Goal: Task Accomplishment & Management: Use online tool/utility

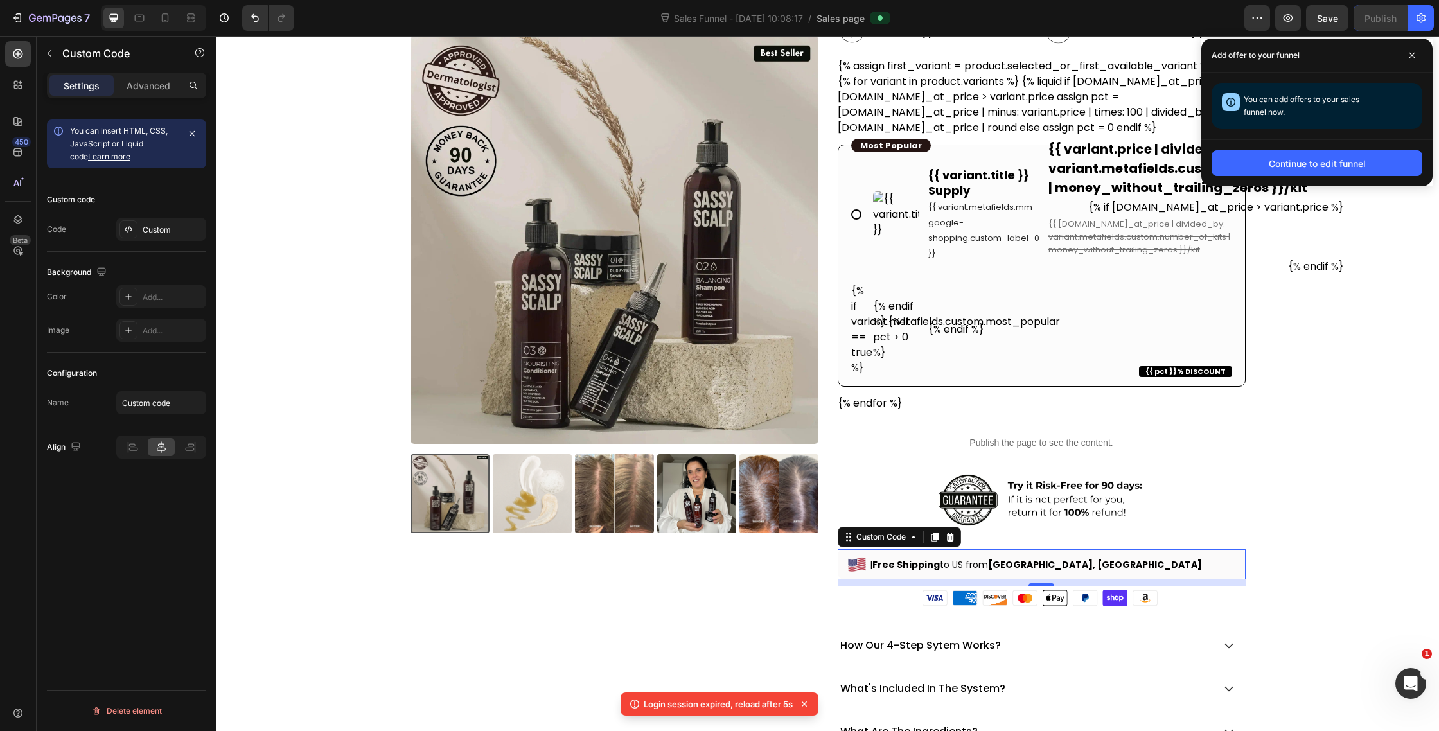
click at [1025, 555] on div "| Free Shipping to [GEOGRAPHIC_DATA] from [GEOGRAPHIC_DATA], [GEOGRAPHIC_DATA]" at bounding box center [1042, 564] width 408 height 30
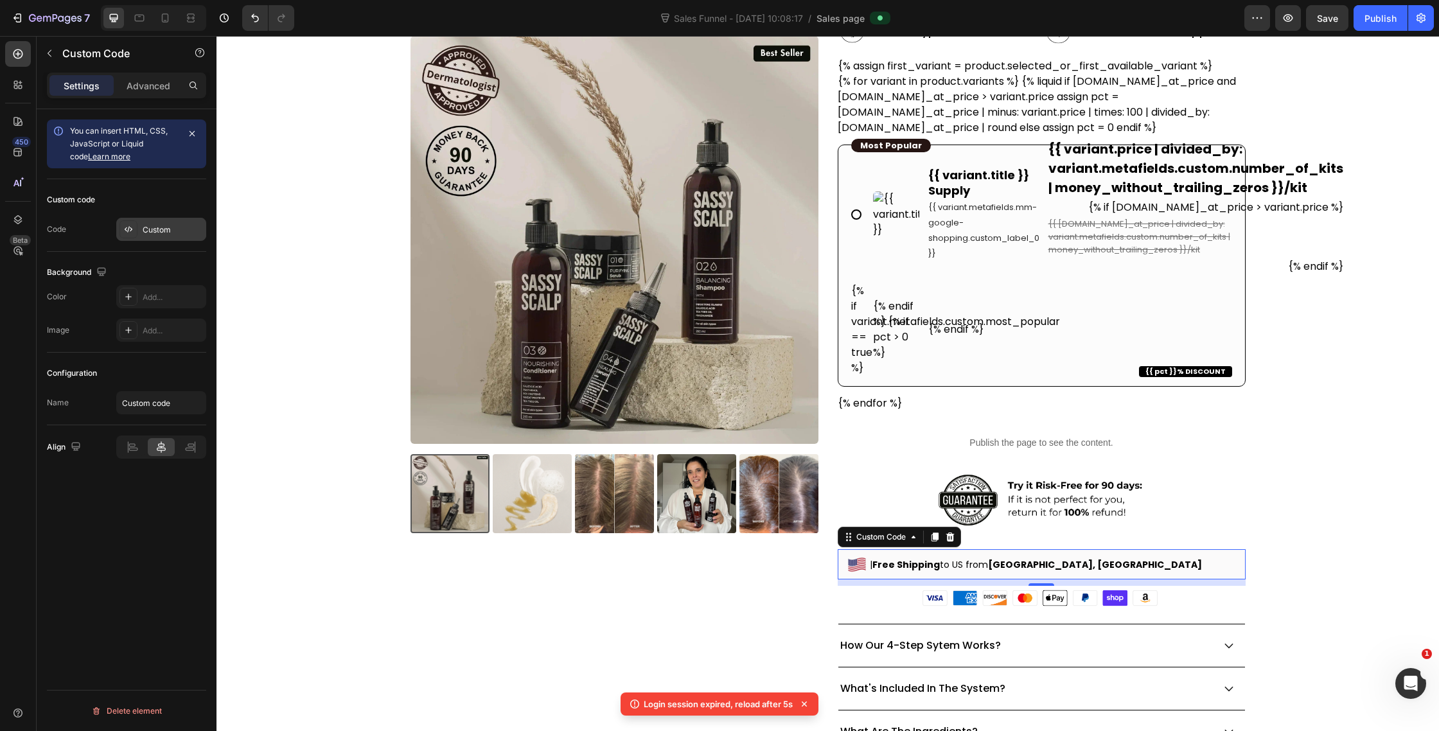
click at [130, 231] on icon at bounding box center [128, 229] width 10 height 10
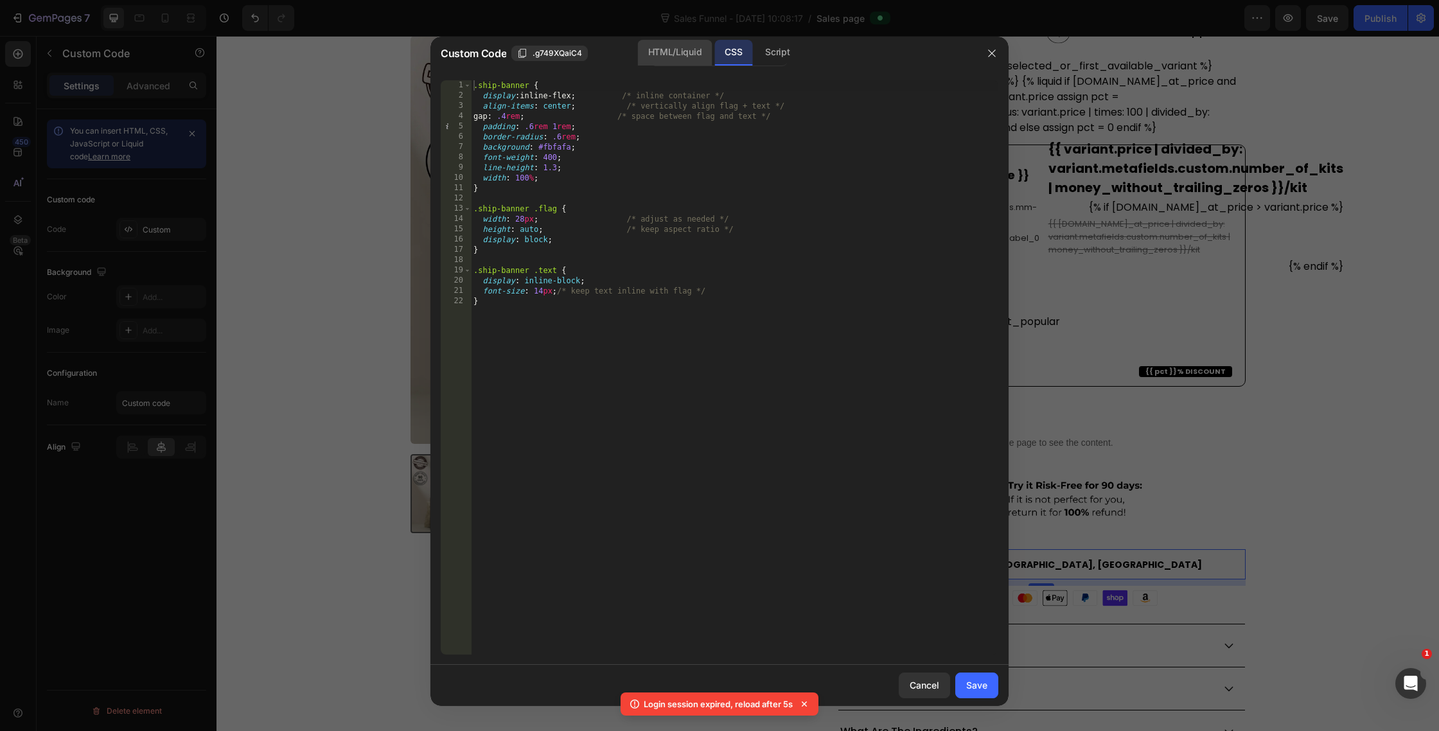
click at [658, 47] on div "HTML/Liquid" at bounding box center [675, 53] width 74 height 26
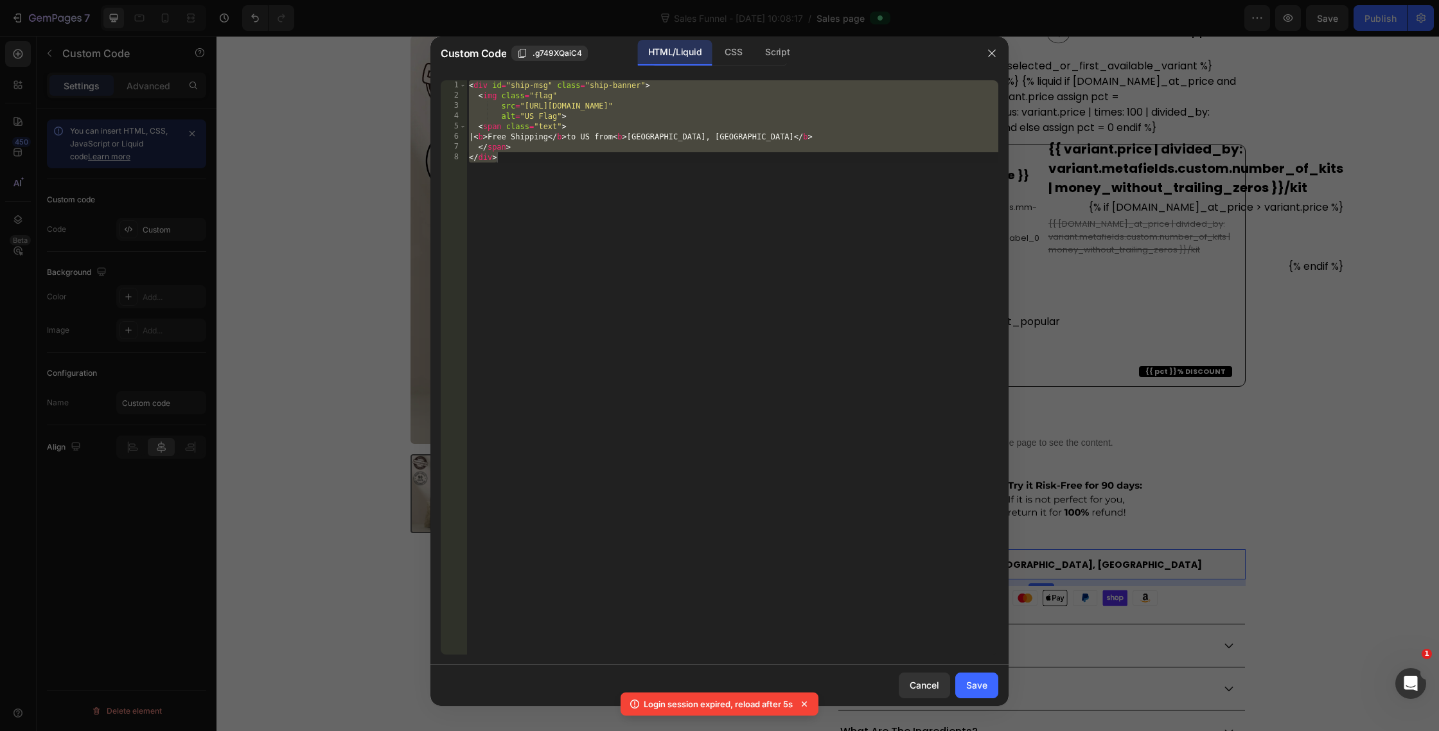
click at [542, 157] on div "< div id = "ship-msg" class = "ship-banner" > < img class = "flag" src = "https…" at bounding box center [732, 377] width 532 height 595
type textarea "</div>"
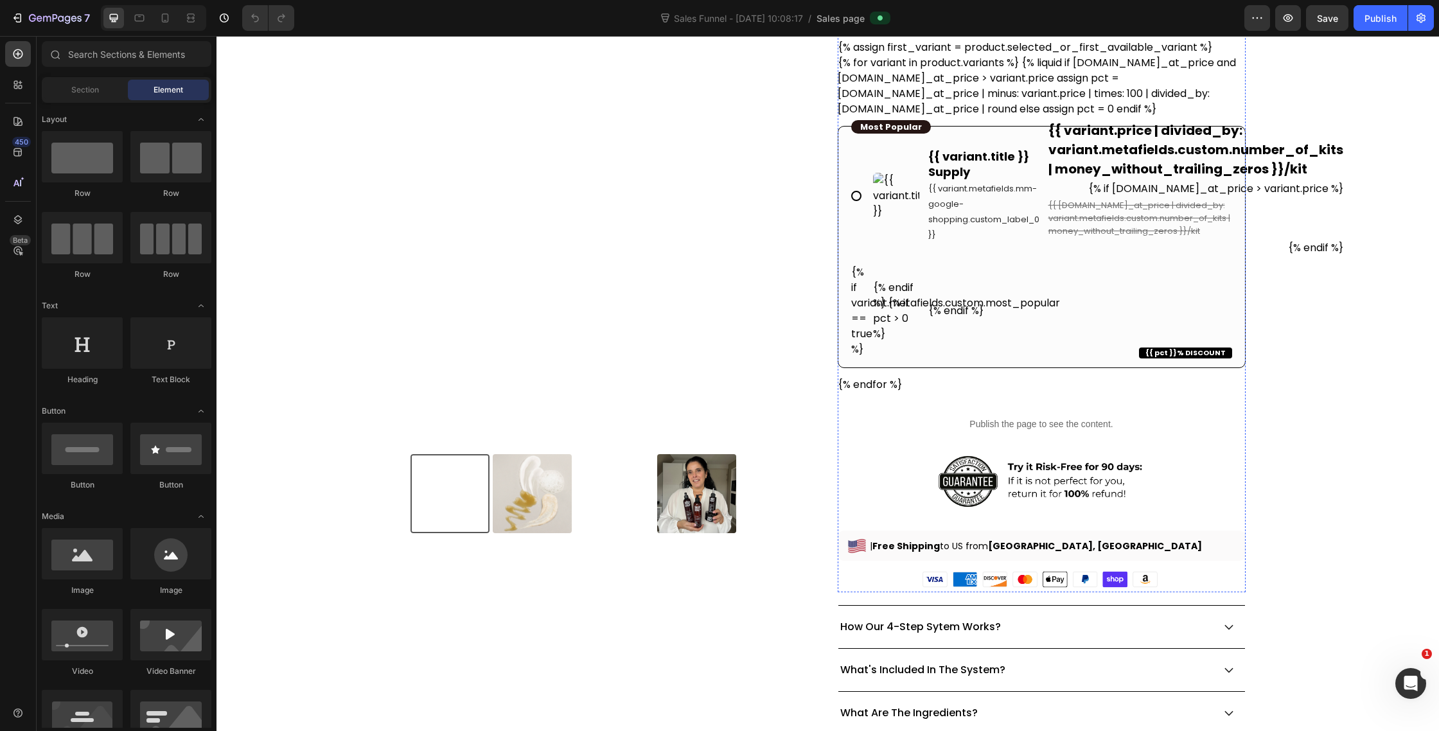
scroll to position [337, 0]
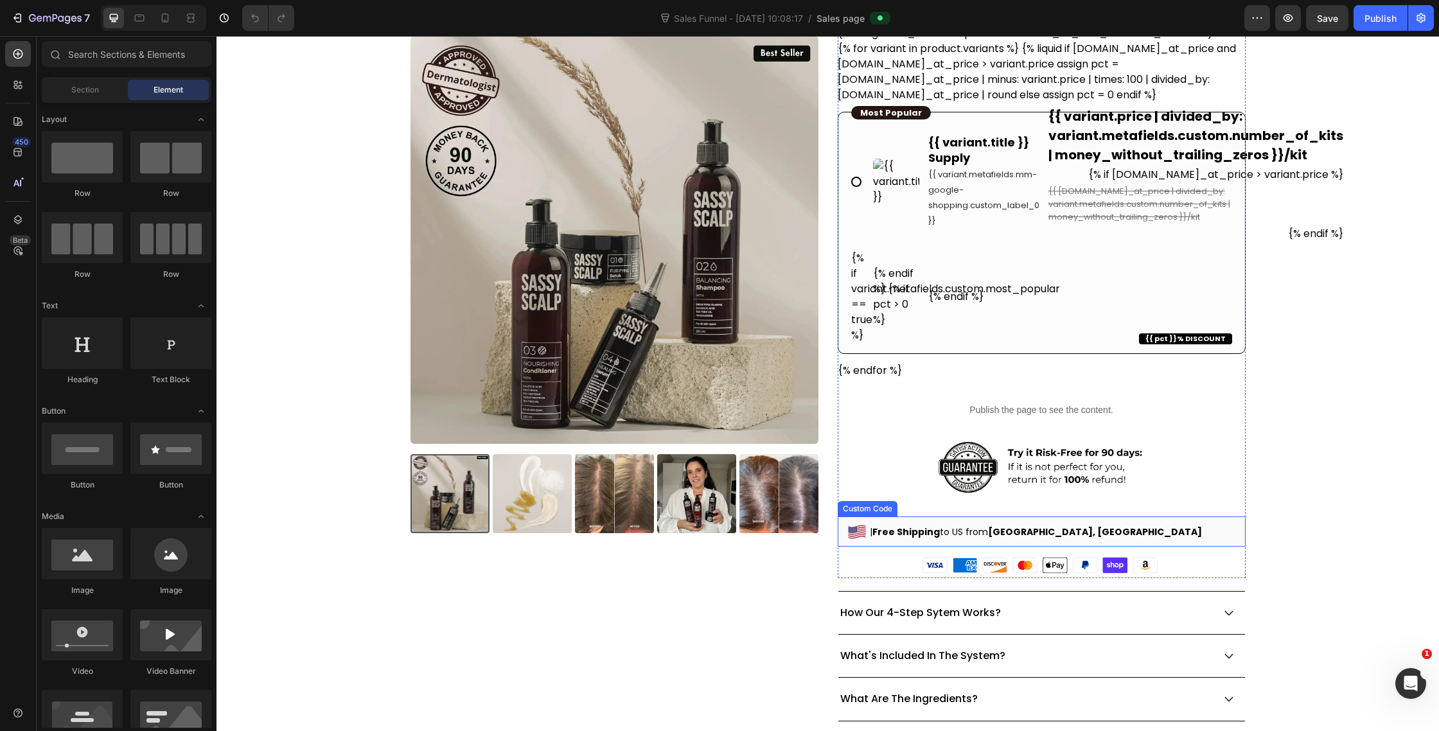
click at [1015, 526] on b "[GEOGRAPHIC_DATA], [GEOGRAPHIC_DATA]" at bounding box center [1095, 532] width 214 height 13
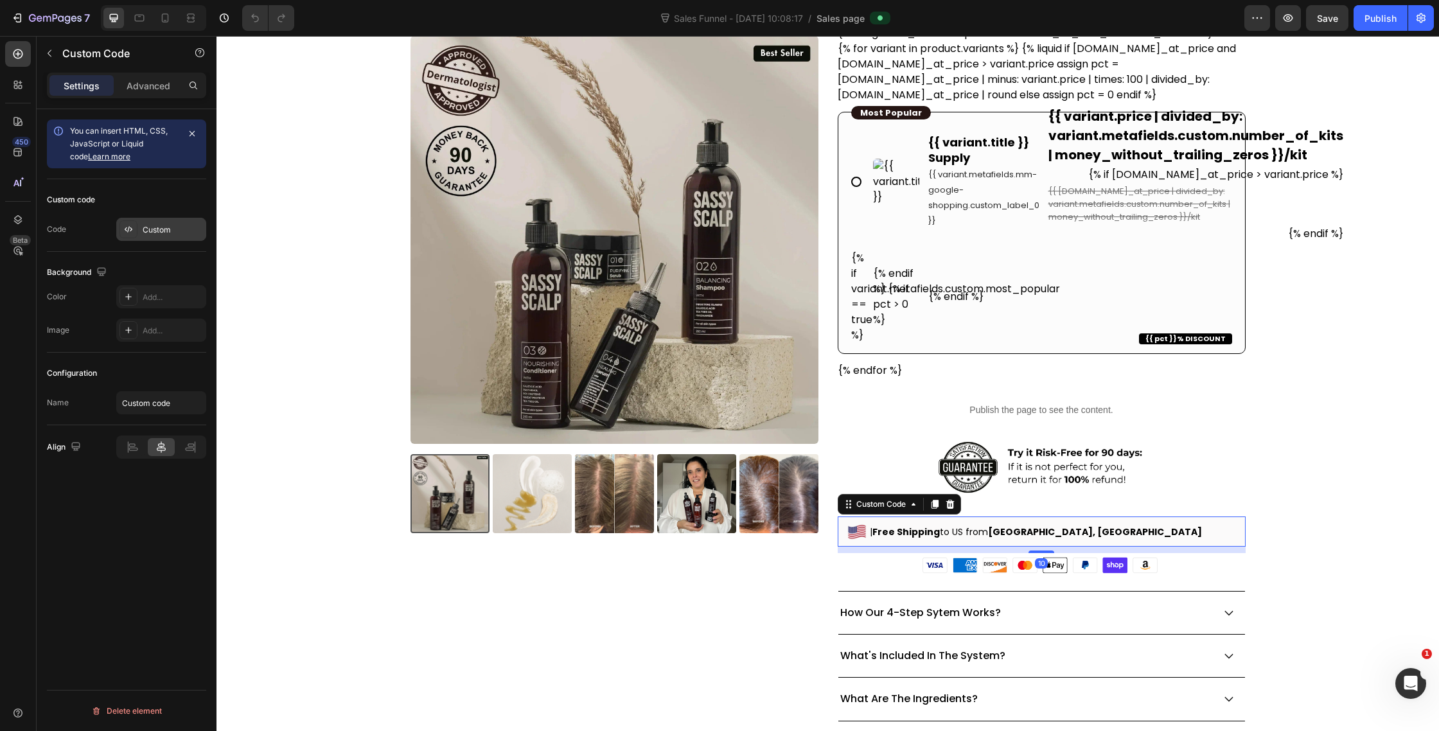
click at [136, 226] on div at bounding box center [129, 229] width 18 height 18
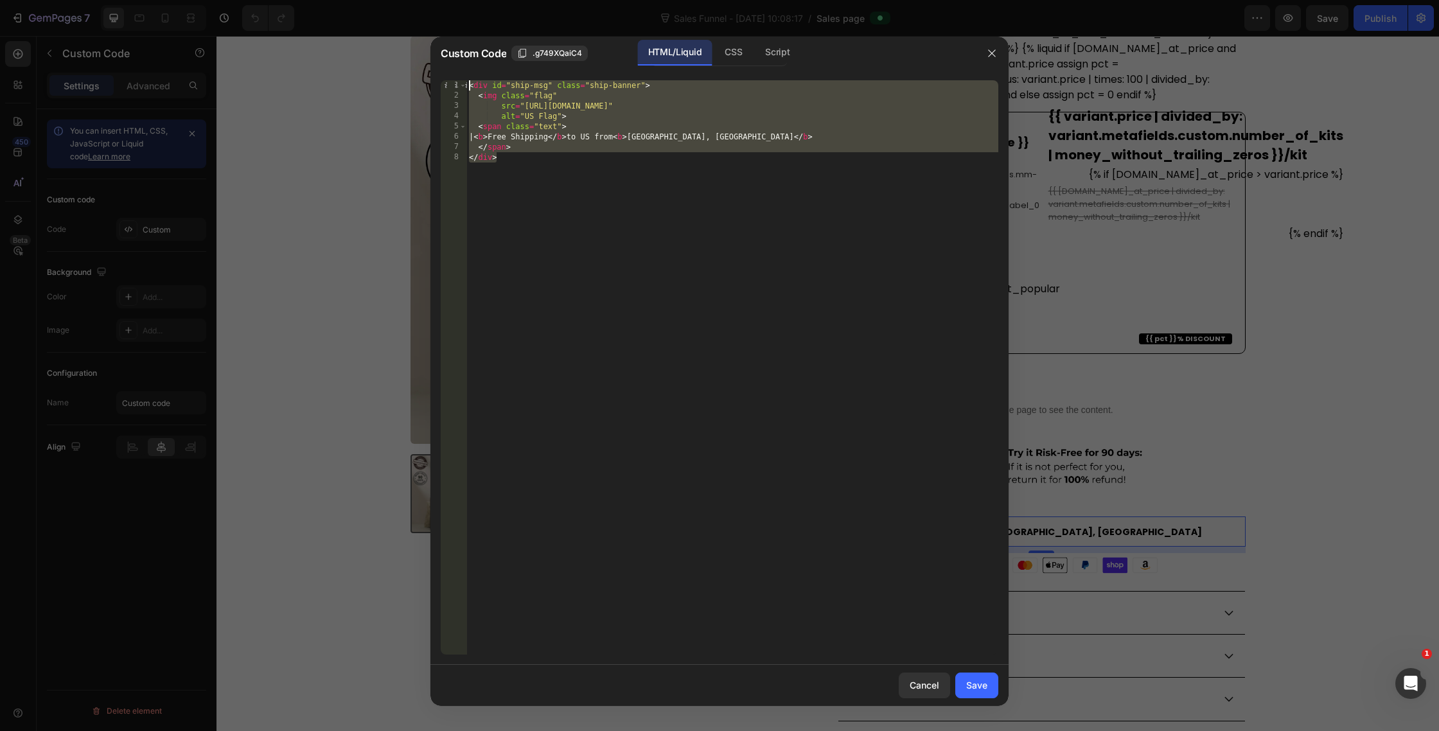
drag, startPoint x: 529, startPoint y: 165, endPoint x: 446, endPoint y: 65, distance: 130.1
click at [445, 65] on div "Custom Code .g749XQaiC4 HTML/Liquid CSS Script </div> 1 2 3 4 5 6 7 8 < div id …" at bounding box center [719, 371] width 578 height 669
click at [755, 53] on div "CSS" at bounding box center [777, 53] width 45 height 26
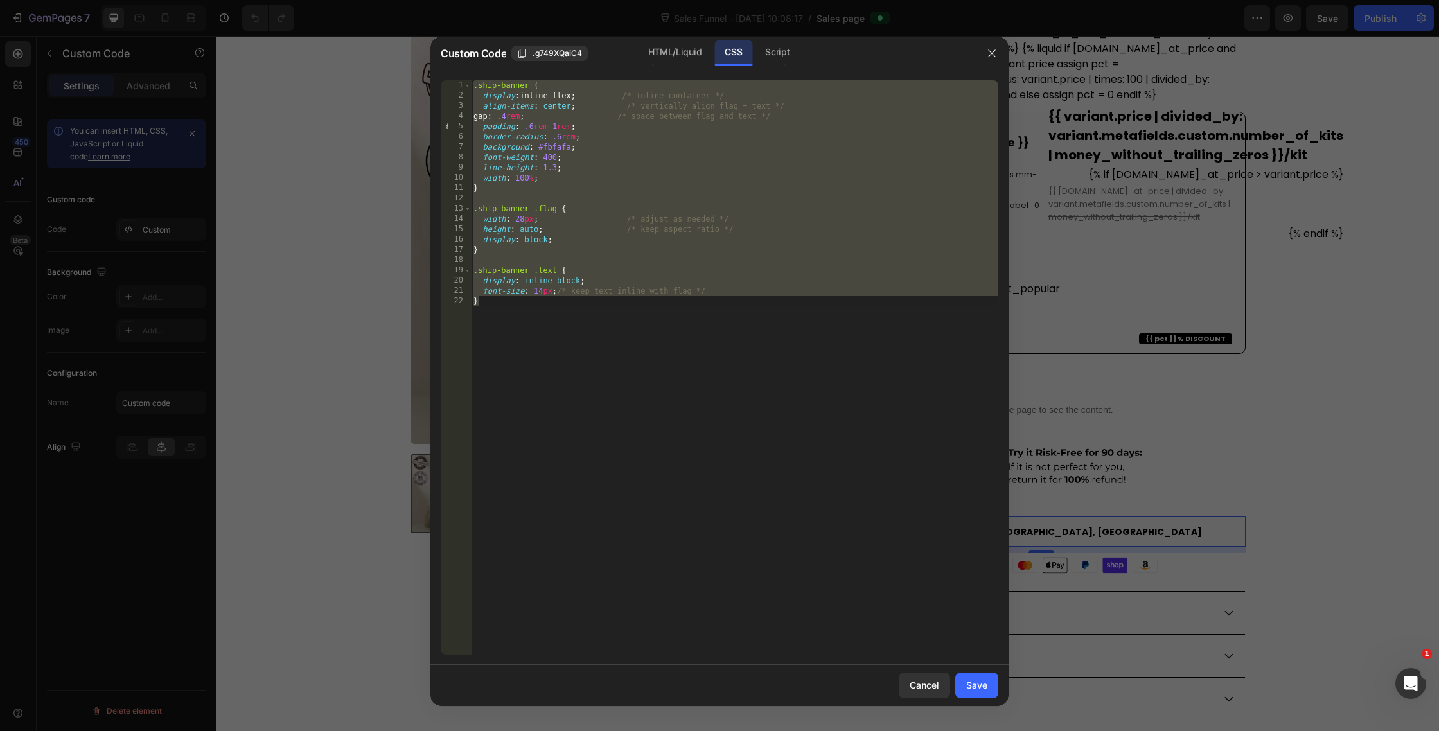
click at [581, 276] on div ".ship-banner { display : inline-flex ; /* inline container */ align-items : cen…" at bounding box center [734, 377] width 527 height 595
drag, startPoint x: 554, startPoint y: 317, endPoint x: 468, endPoint y: 75, distance: 256.2
click at [468, 75] on div ".ship-banner .text { display: inline-block; 1 2 3 4 5 6 7 8 9 10 11 12 13 14 15…" at bounding box center [719, 367] width 578 height 595
paste textarea "}"
type textarea "}"
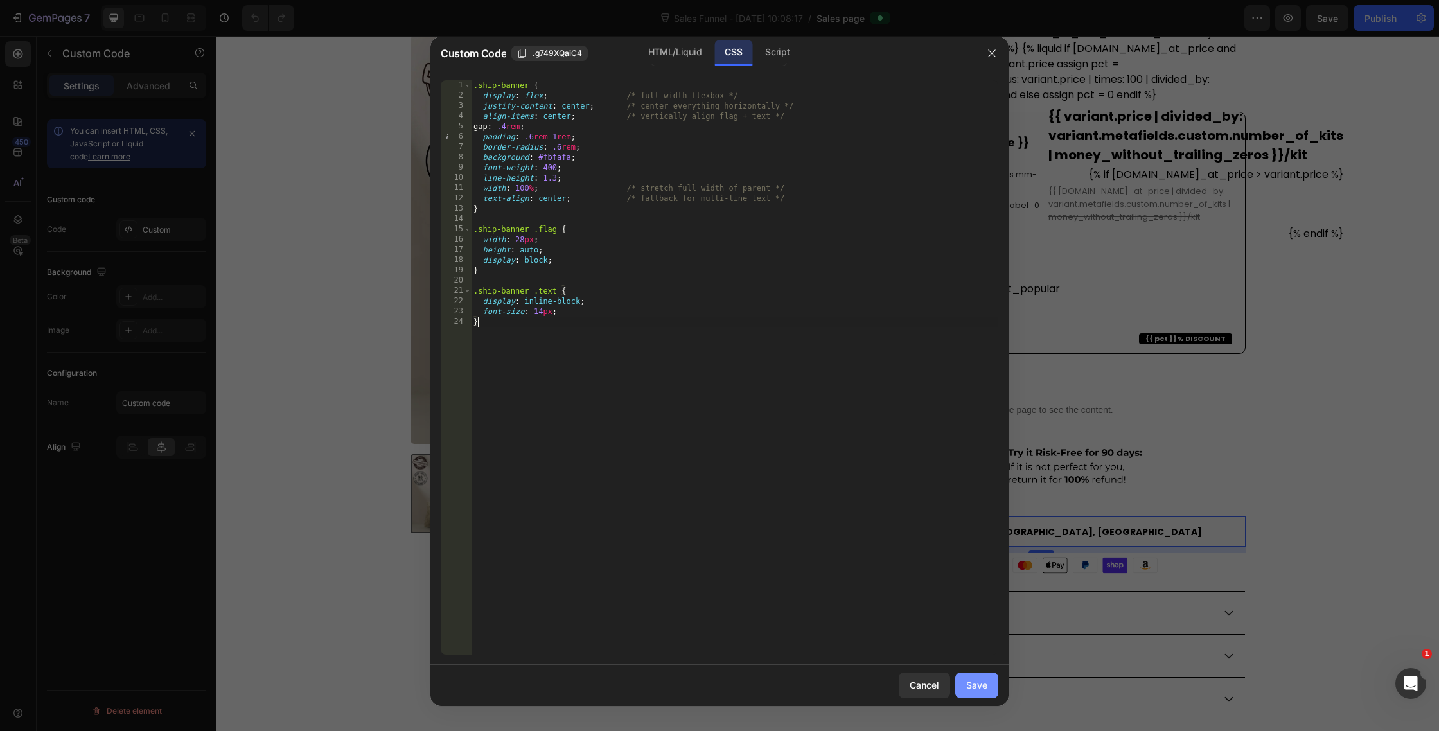
click at [992, 684] on button "Save" at bounding box center [976, 686] width 43 height 26
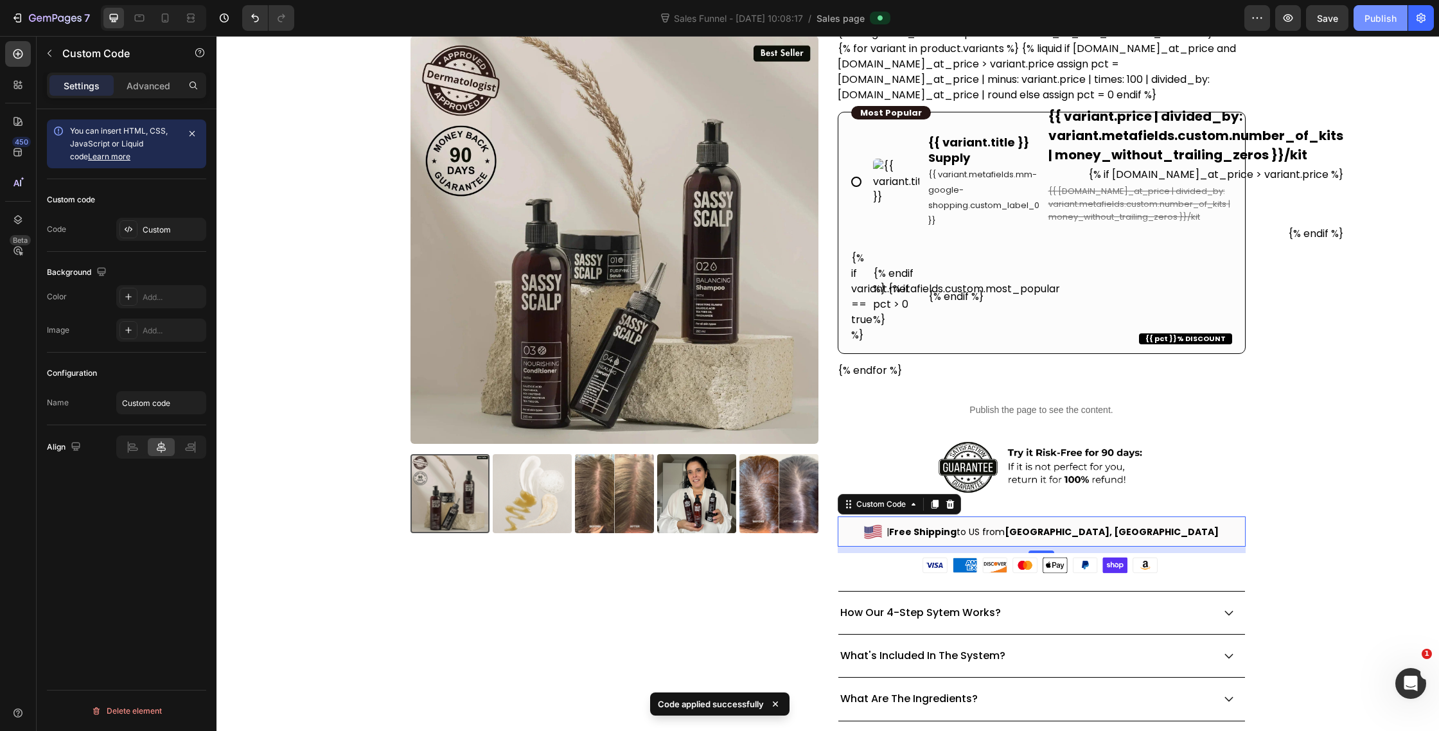
click at [1390, 17] on div "Publish" at bounding box center [1381, 18] width 32 height 13
click at [49, 61] on button "button" at bounding box center [49, 53] width 21 height 21
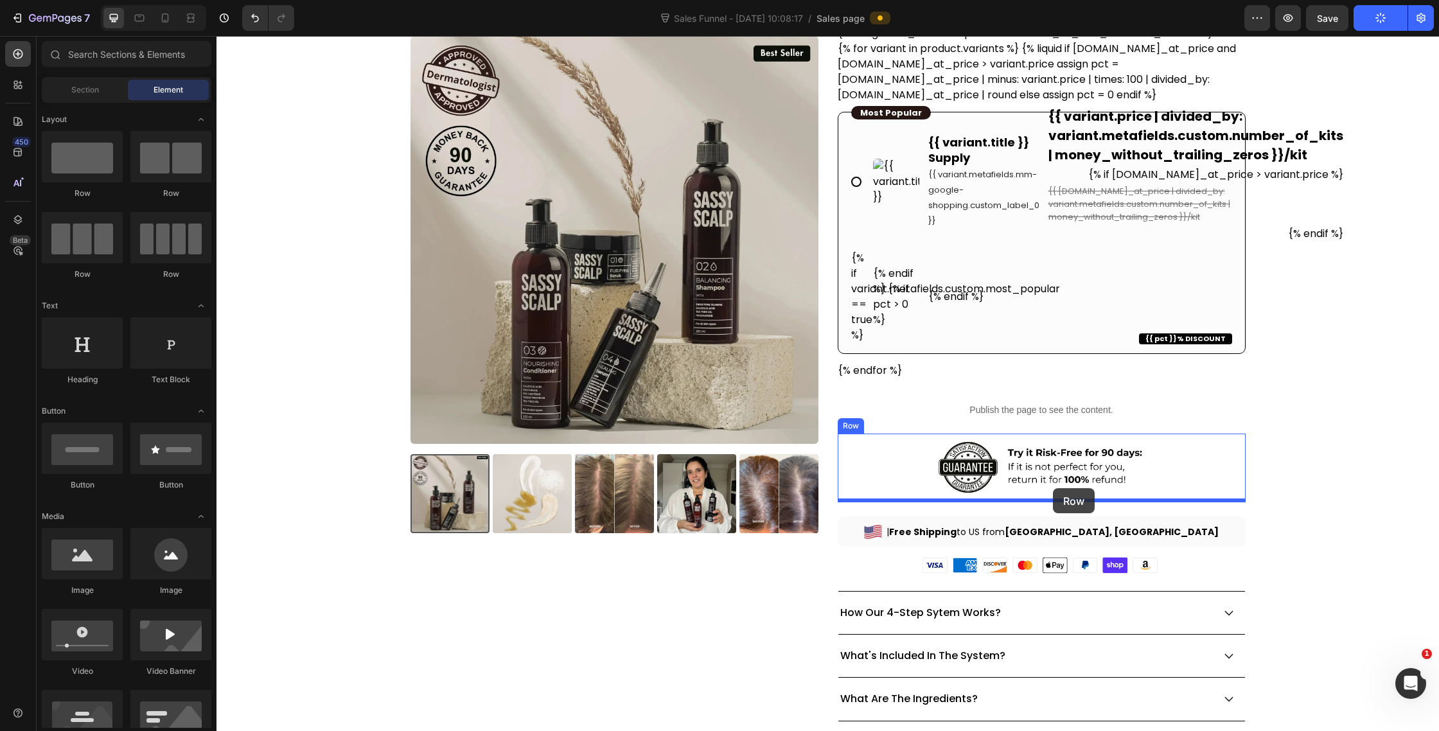
drag, startPoint x: 361, startPoint y: 191, endPoint x: 1053, endPoint y: 488, distance: 753.2
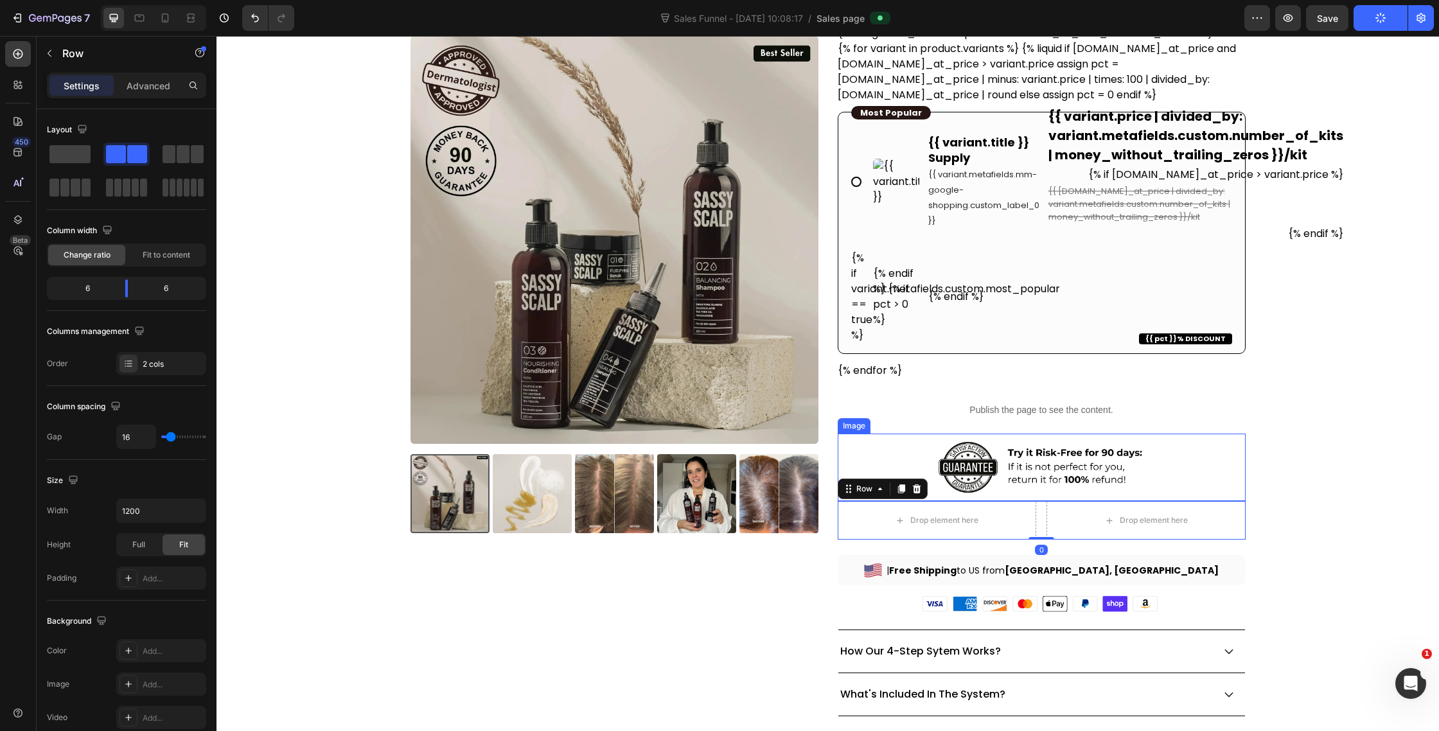
click at [981, 477] on img at bounding box center [1041, 468] width 245 height 68
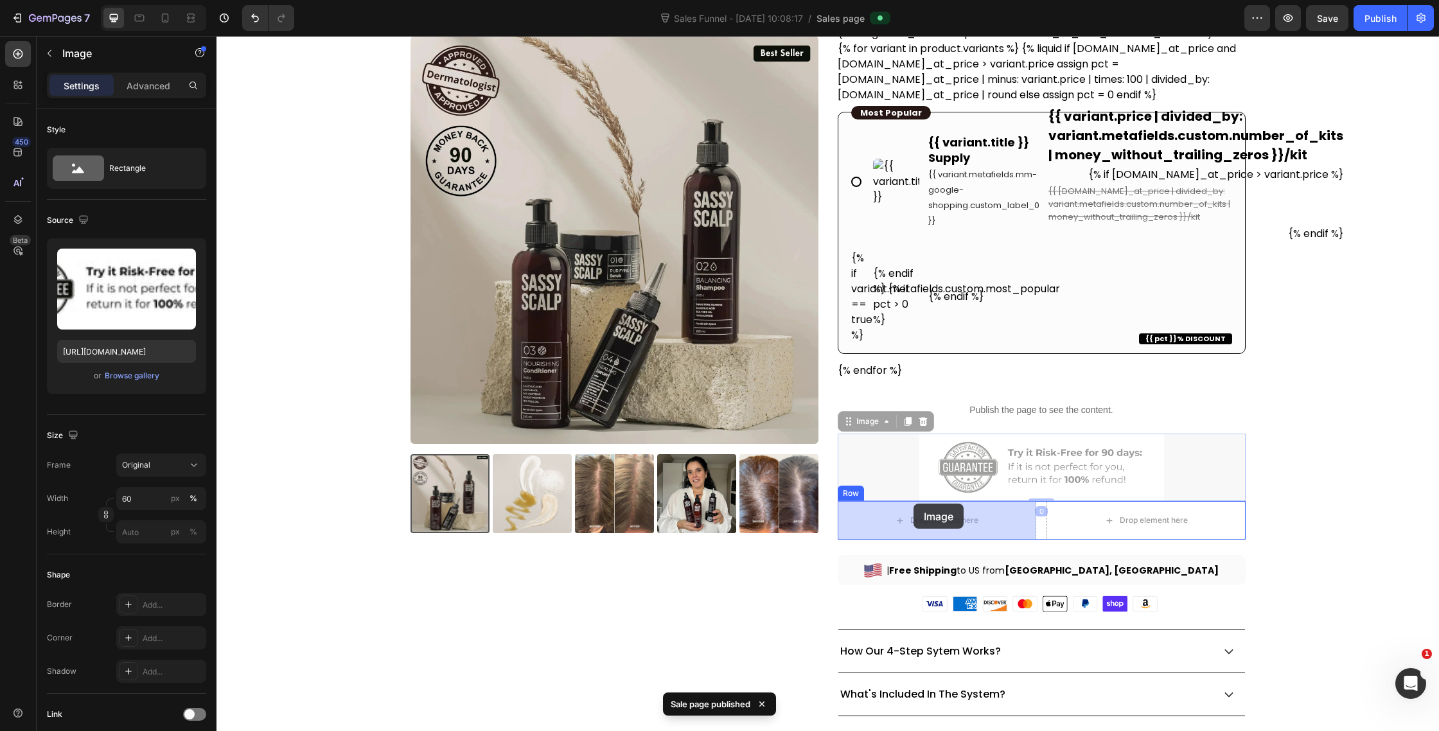
drag, startPoint x: 849, startPoint y: 423, endPoint x: 914, endPoint y: 504, distance: 103.3
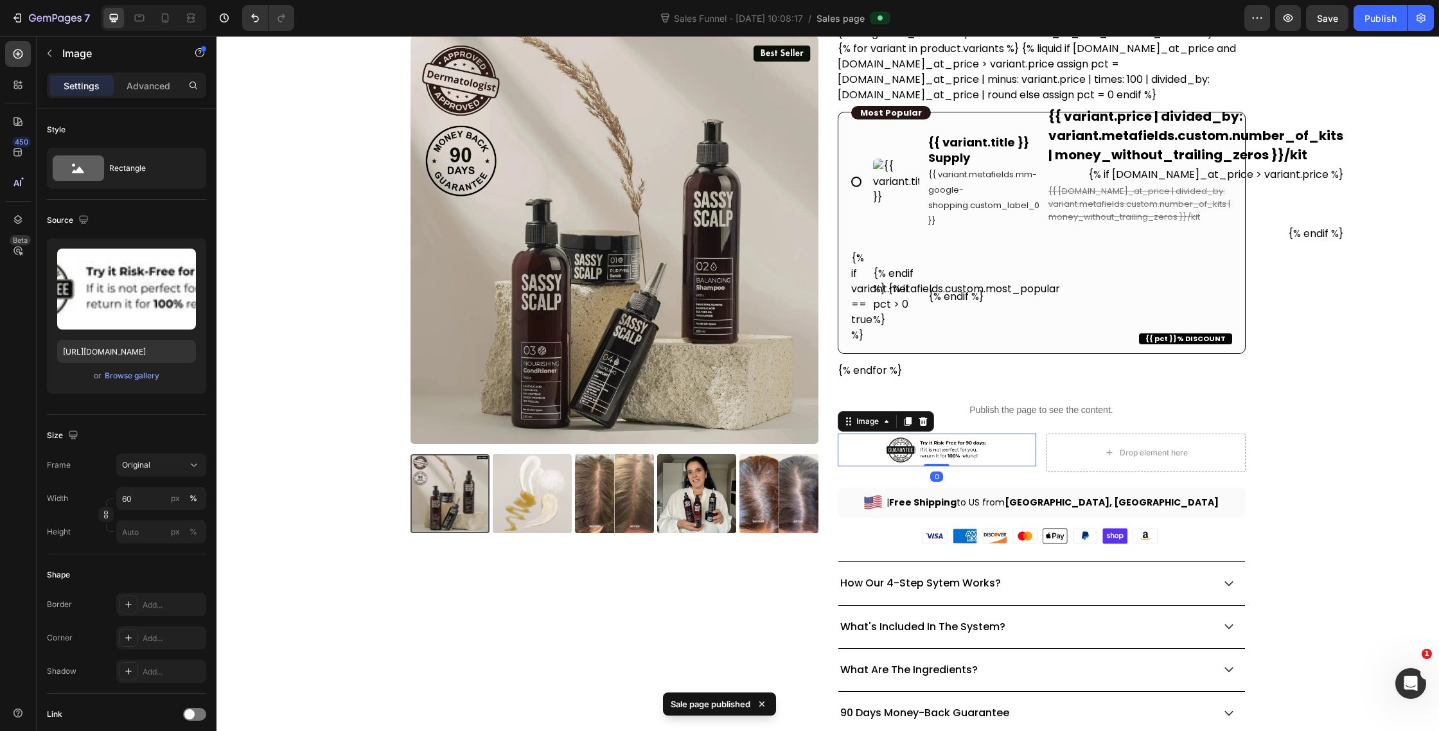
click at [975, 442] on img at bounding box center [937, 450] width 120 height 33
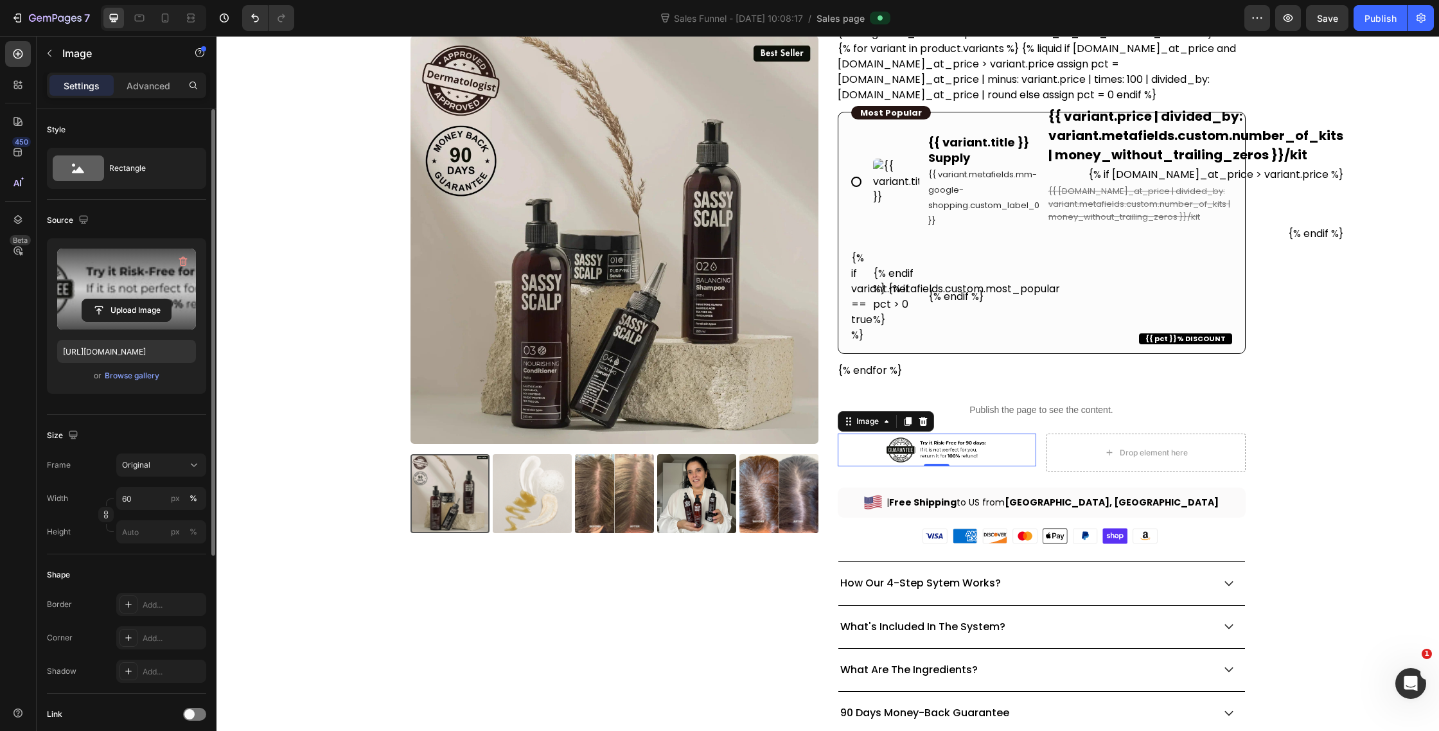
click at [151, 281] on label at bounding box center [126, 289] width 139 height 81
click at [151, 299] on input "file" at bounding box center [126, 310] width 89 height 22
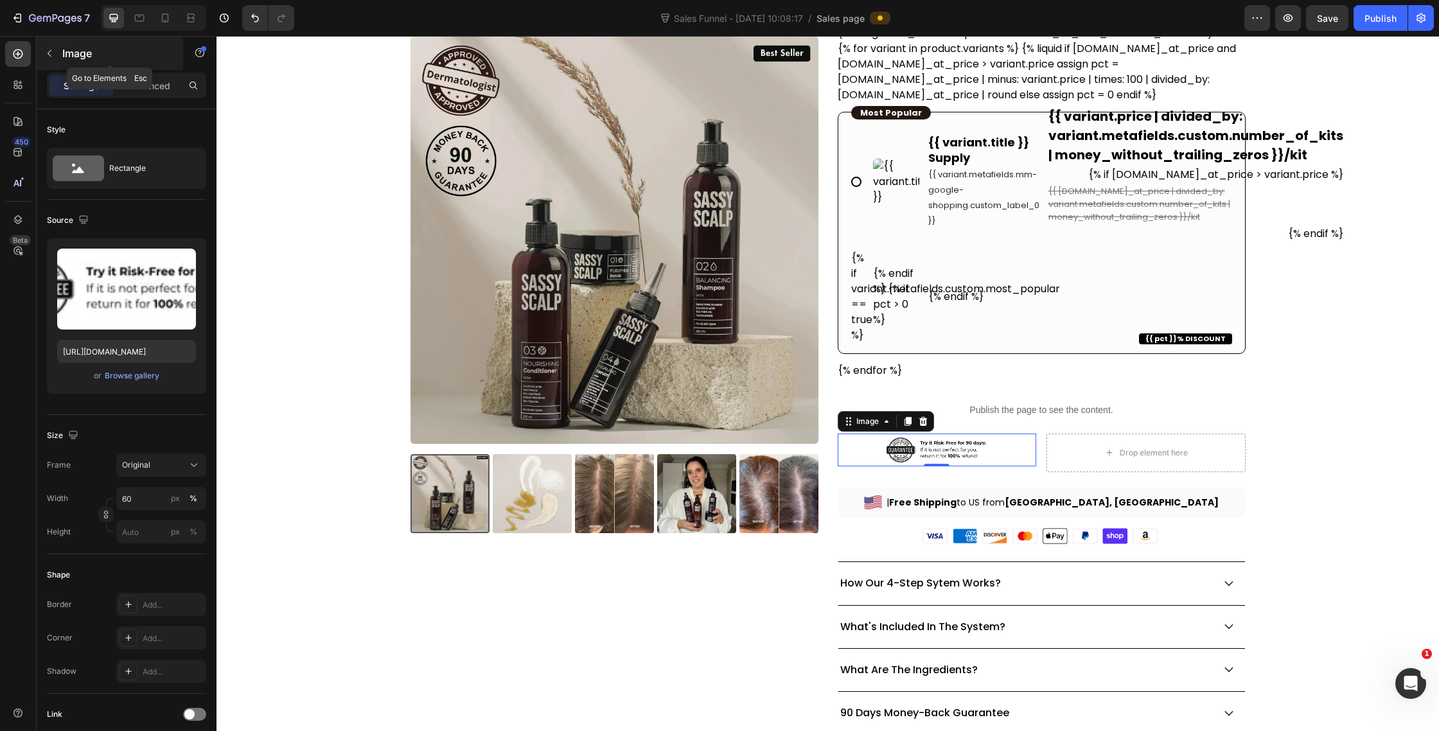
click at [55, 58] on button "button" at bounding box center [49, 53] width 21 height 21
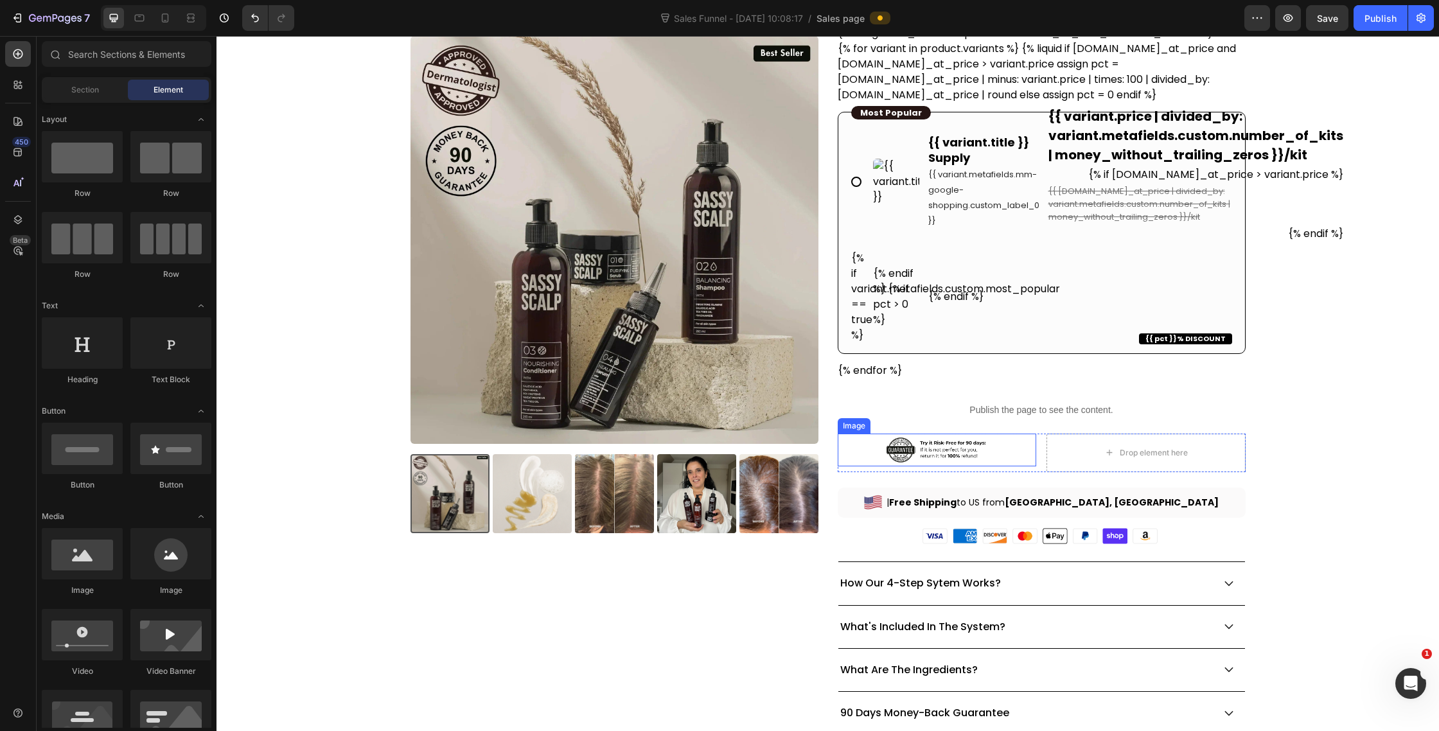
click at [955, 448] on img at bounding box center [937, 450] width 120 height 33
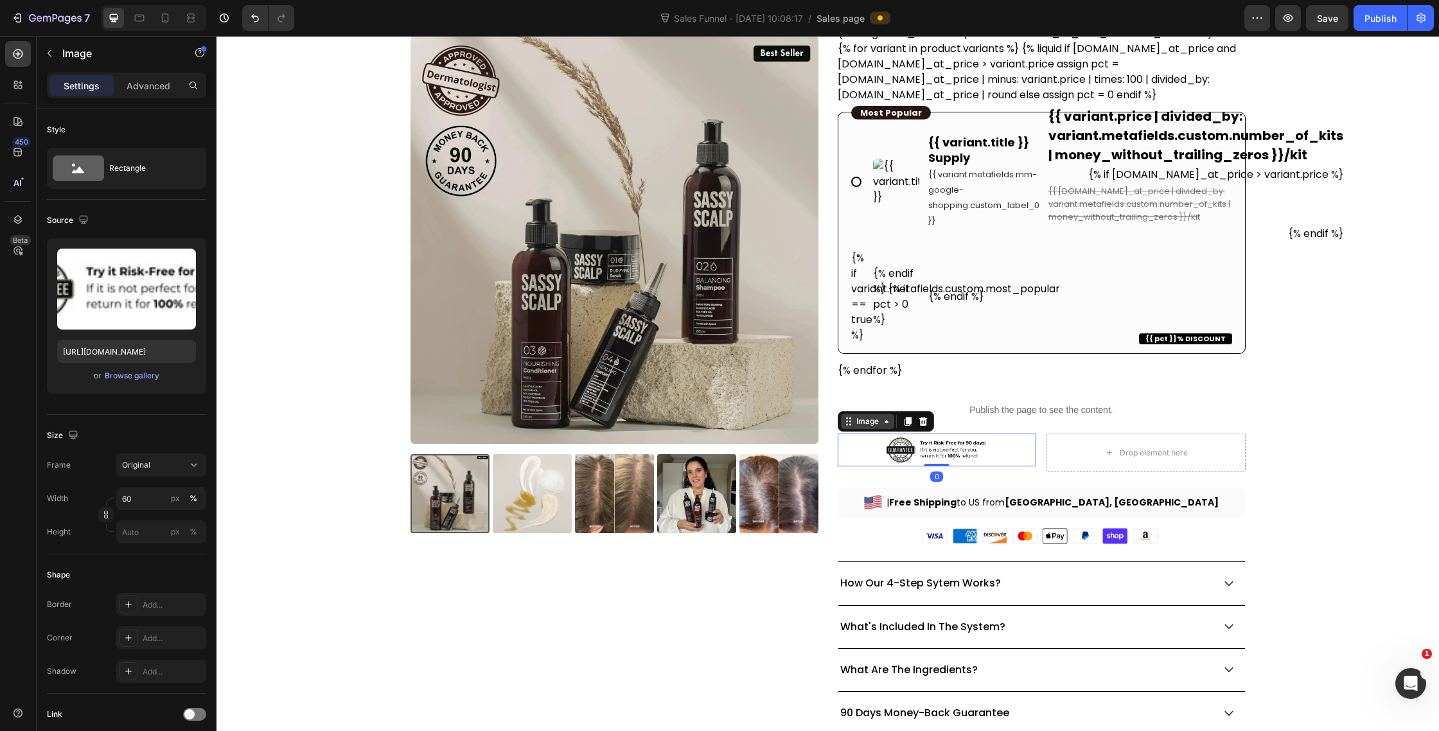
click at [849, 418] on icon at bounding box center [849, 421] width 10 height 10
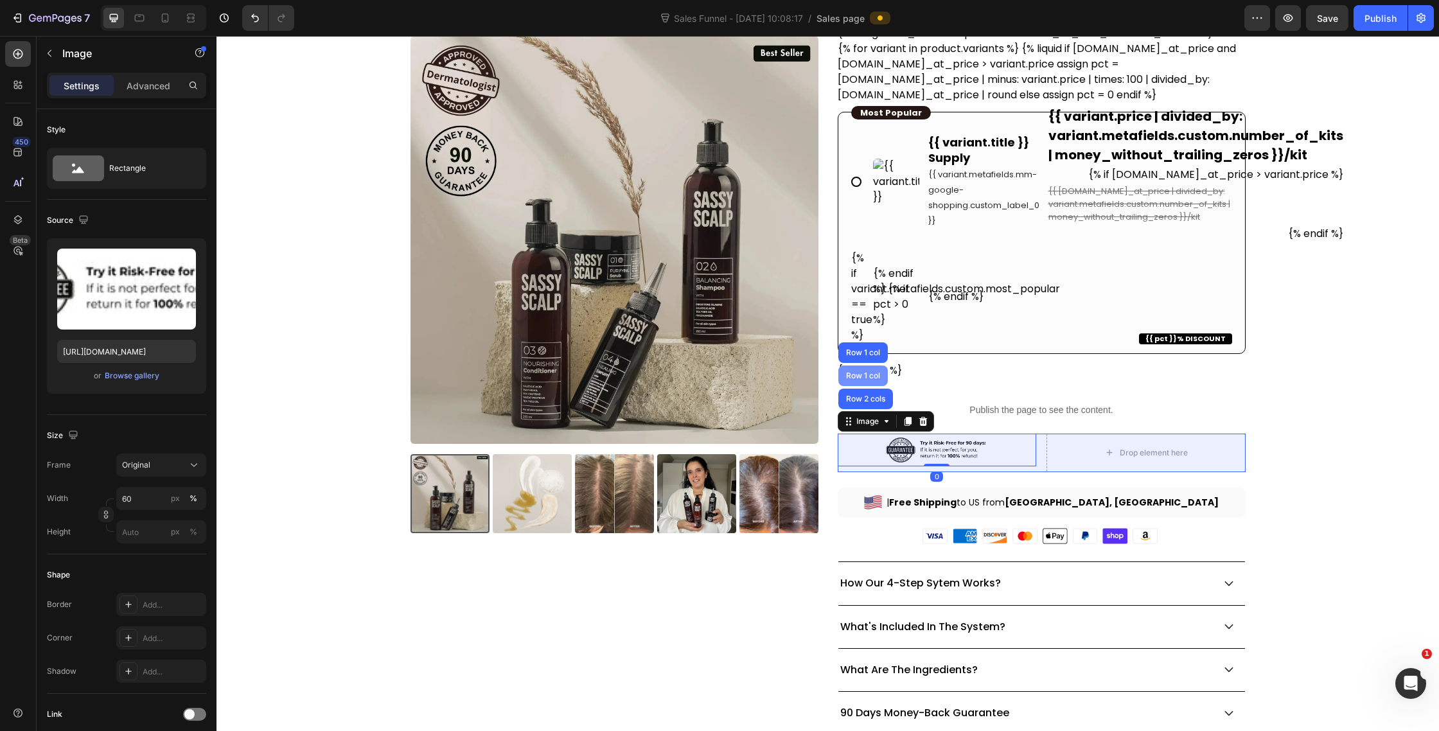
click at [854, 380] on div "Row 1 col" at bounding box center [862, 376] width 49 height 21
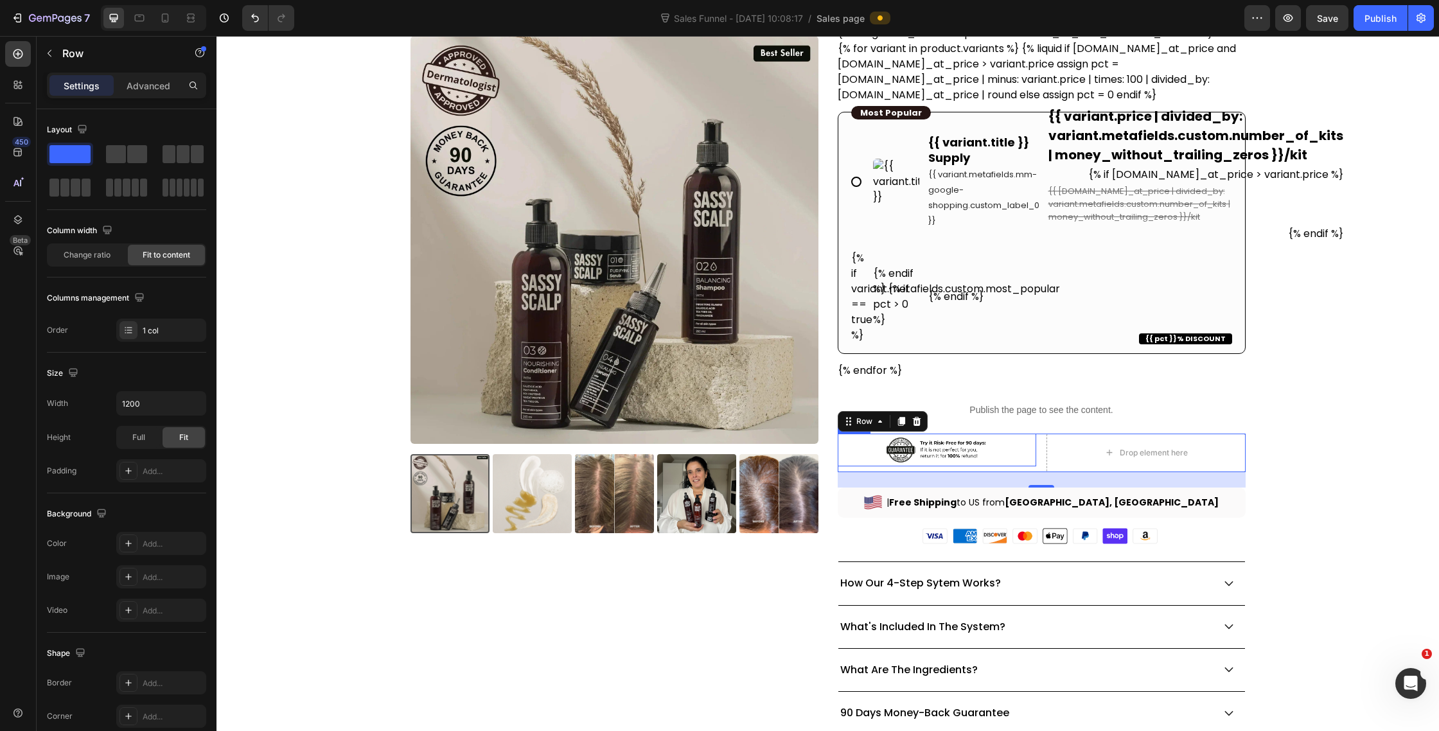
click at [894, 439] on img at bounding box center [937, 450] width 120 height 33
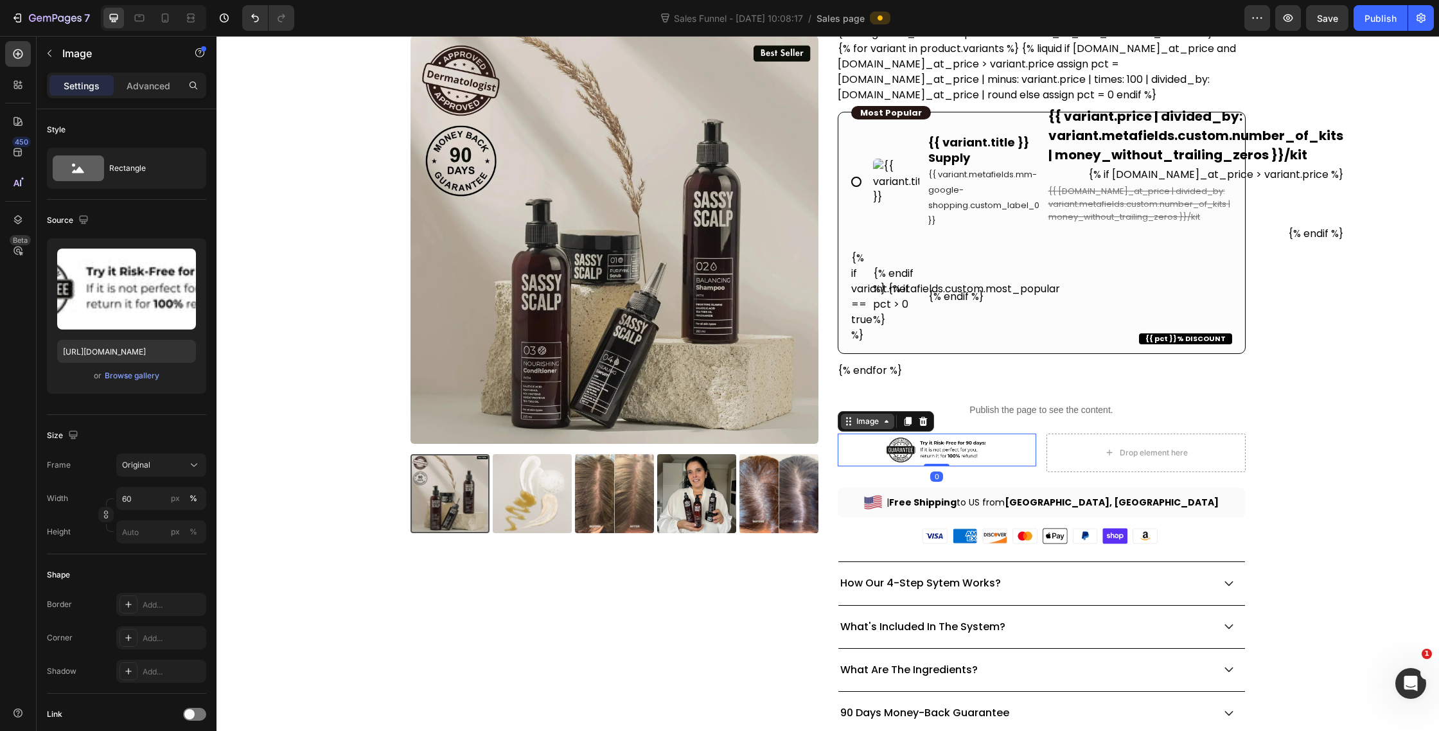
click at [866, 423] on div "Image" at bounding box center [868, 422] width 28 height 12
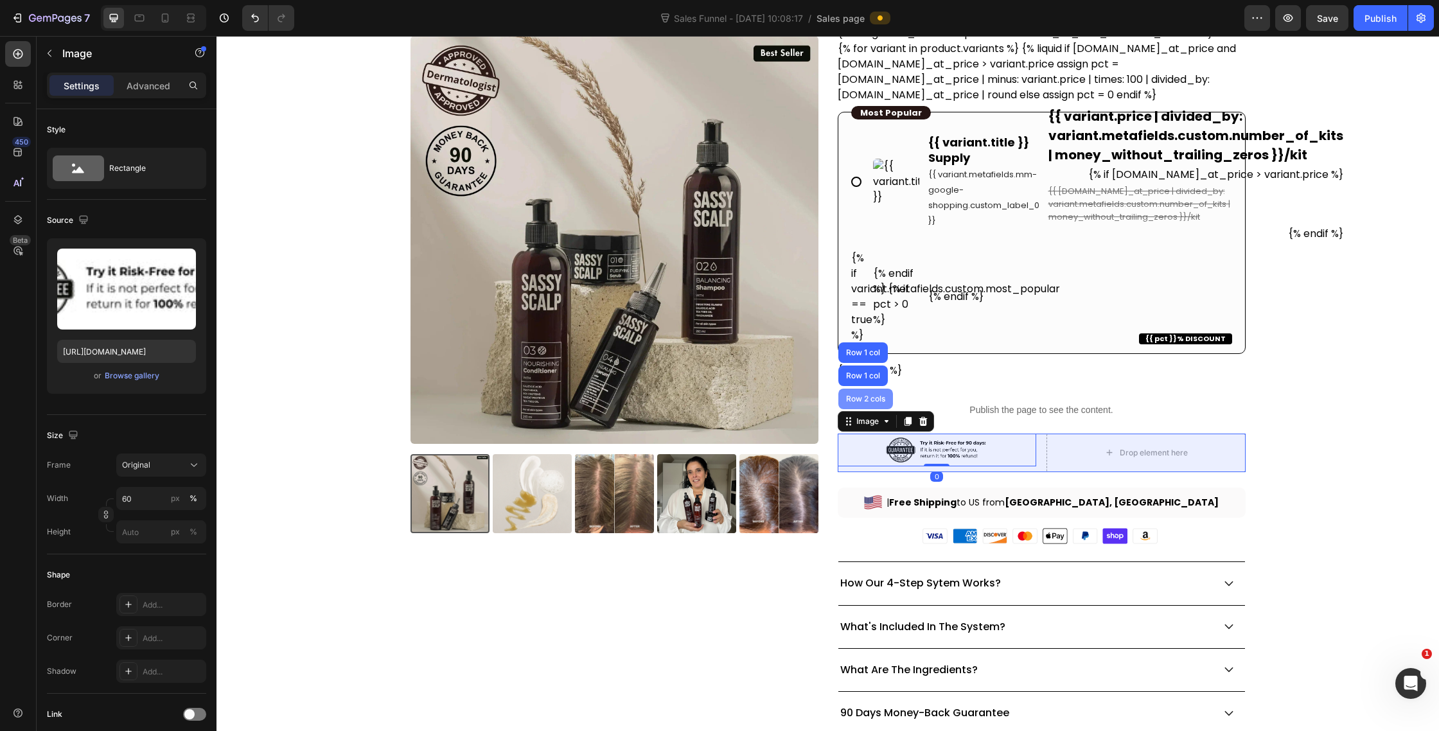
click at [872, 400] on div "Row 2 cols" at bounding box center [866, 399] width 44 height 8
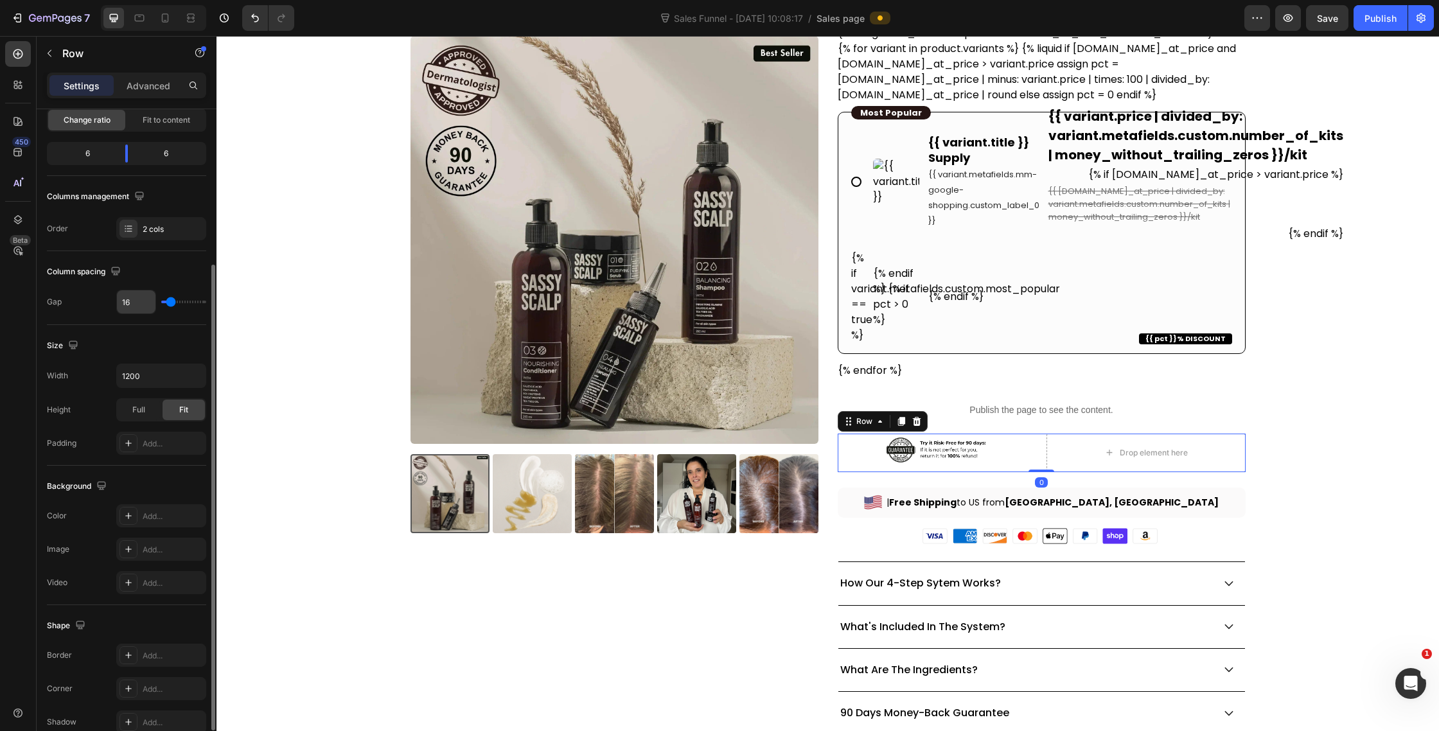
scroll to position [272, 0]
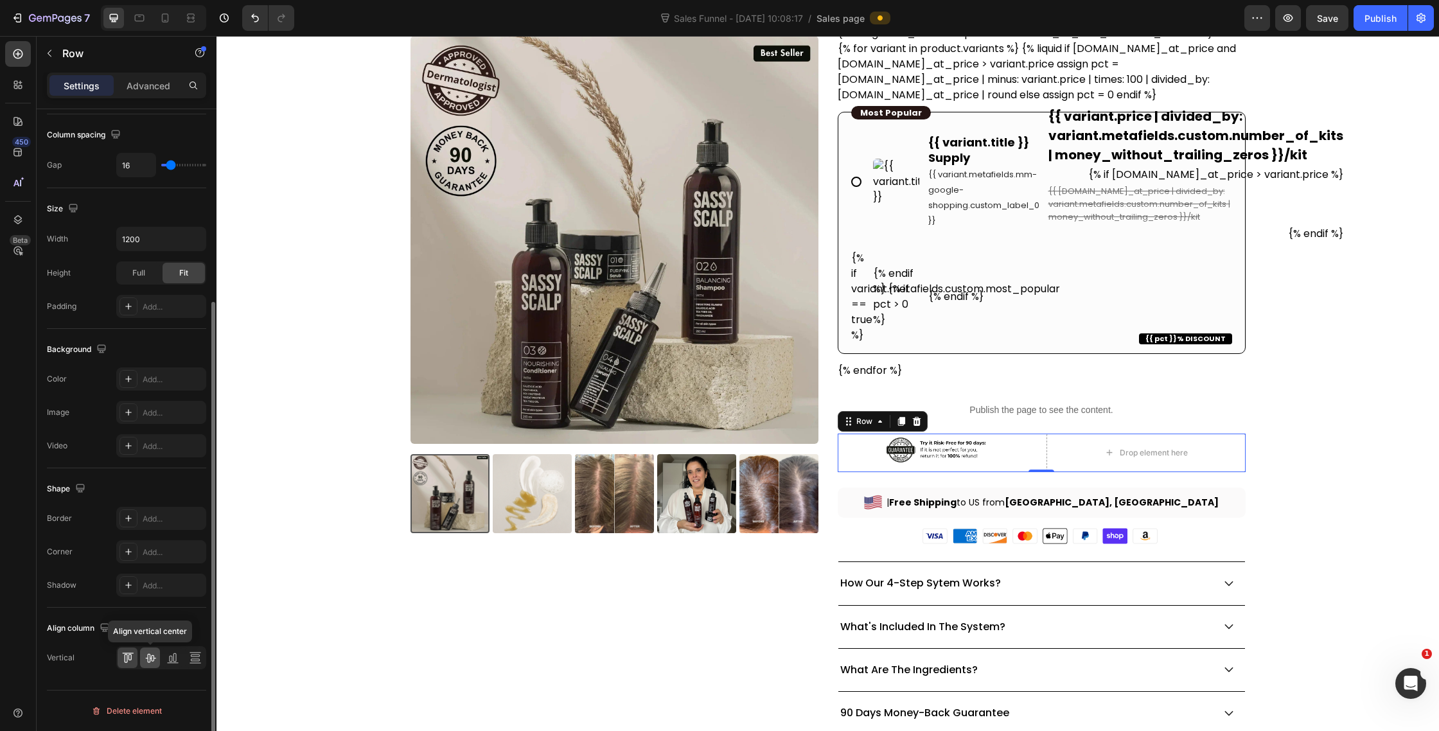
click at [150, 660] on icon at bounding box center [150, 657] width 13 height 13
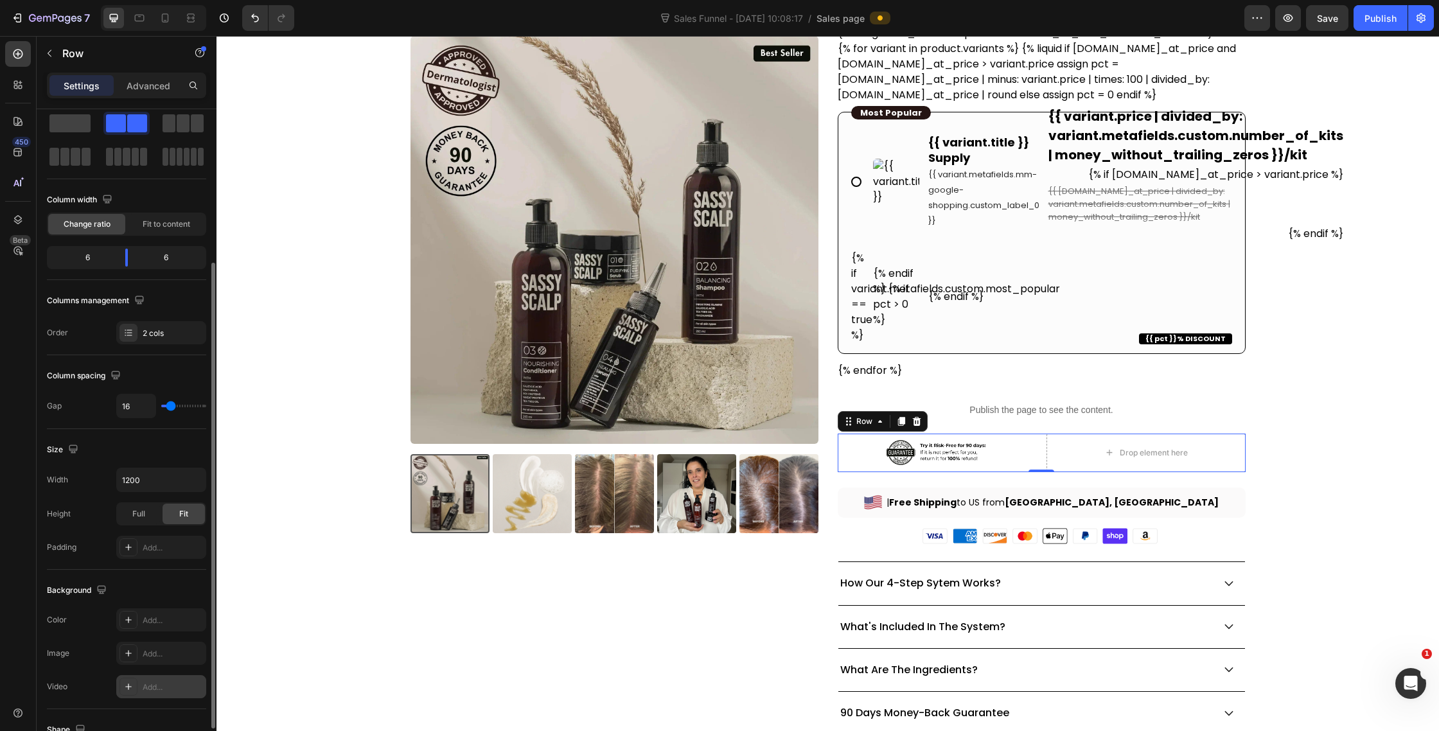
scroll to position [0, 0]
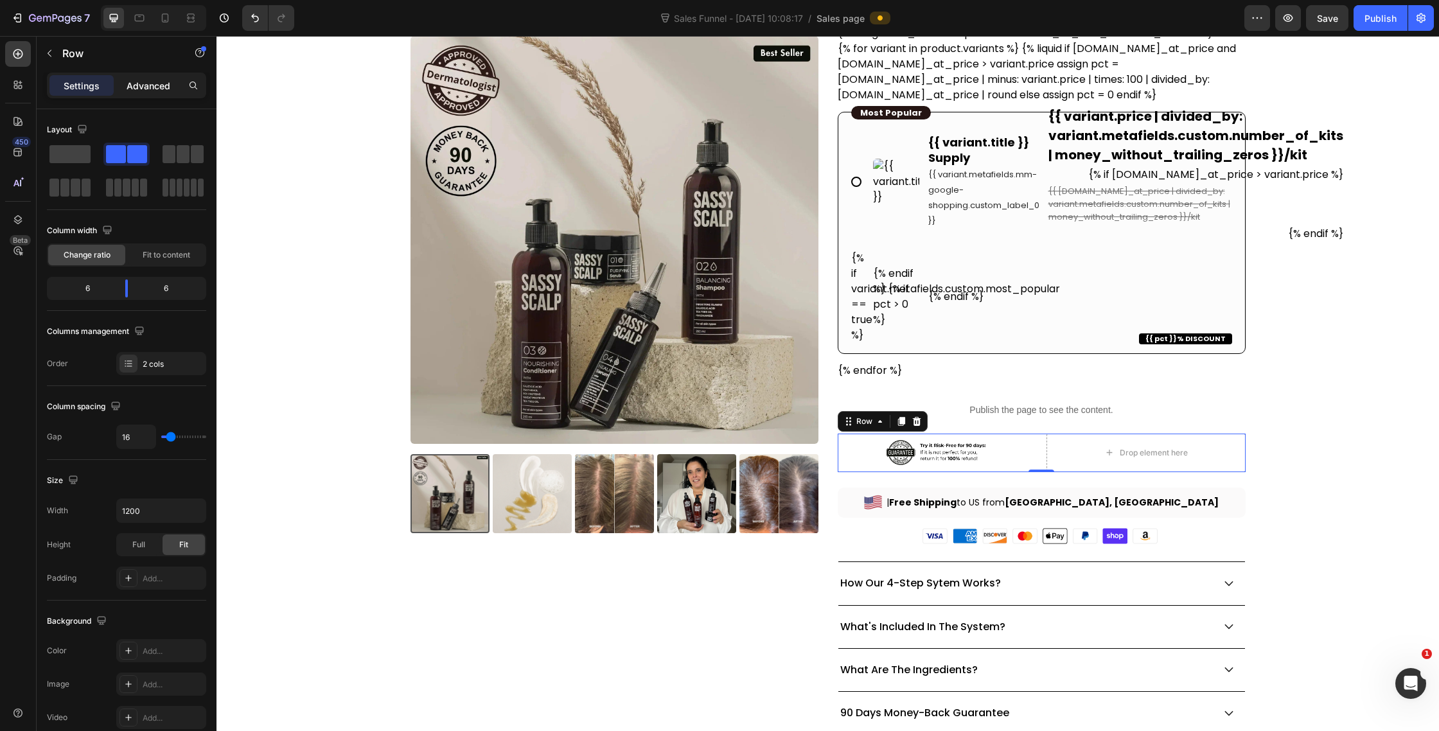
click at [143, 91] on p "Advanced" at bounding box center [149, 85] width 44 height 13
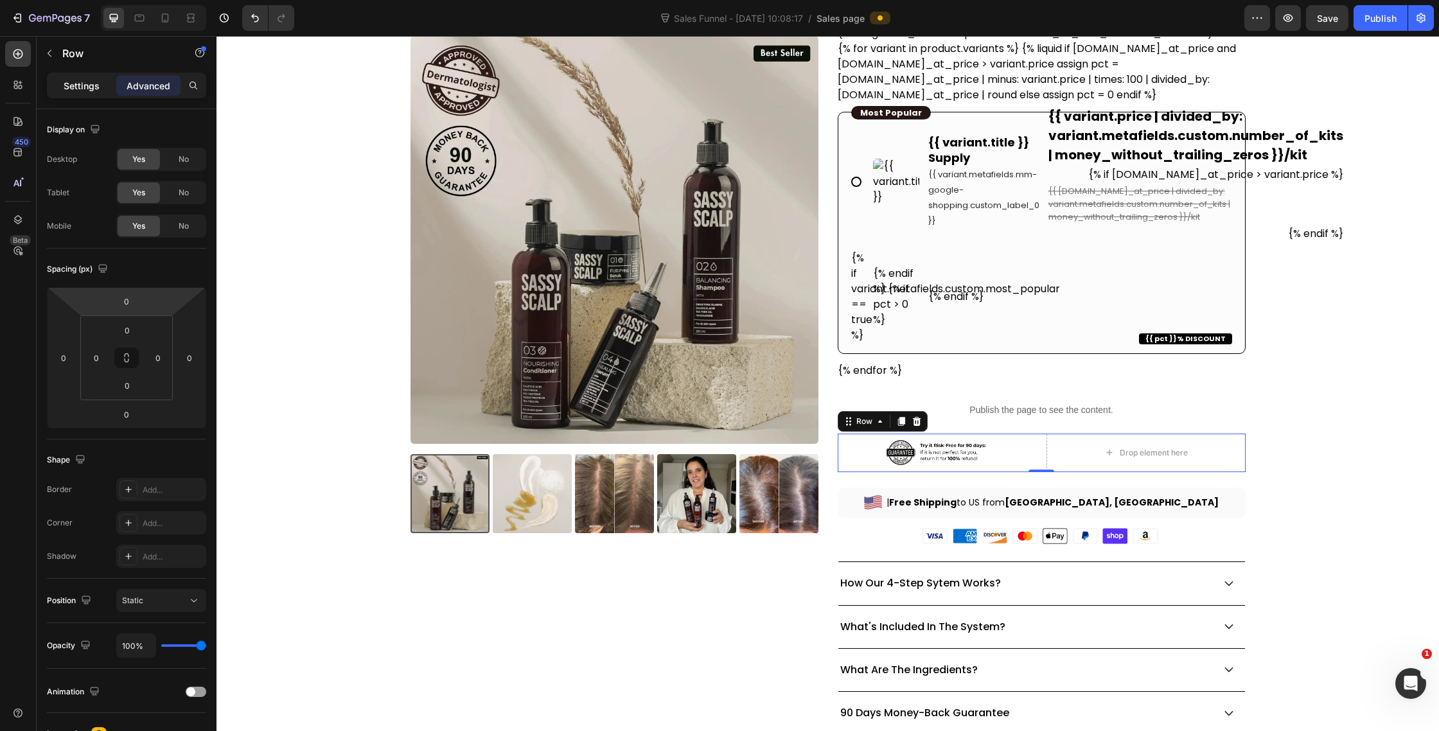
click at [87, 86] on p "Settings" at bounding box center [82, 85] width 36 height 13
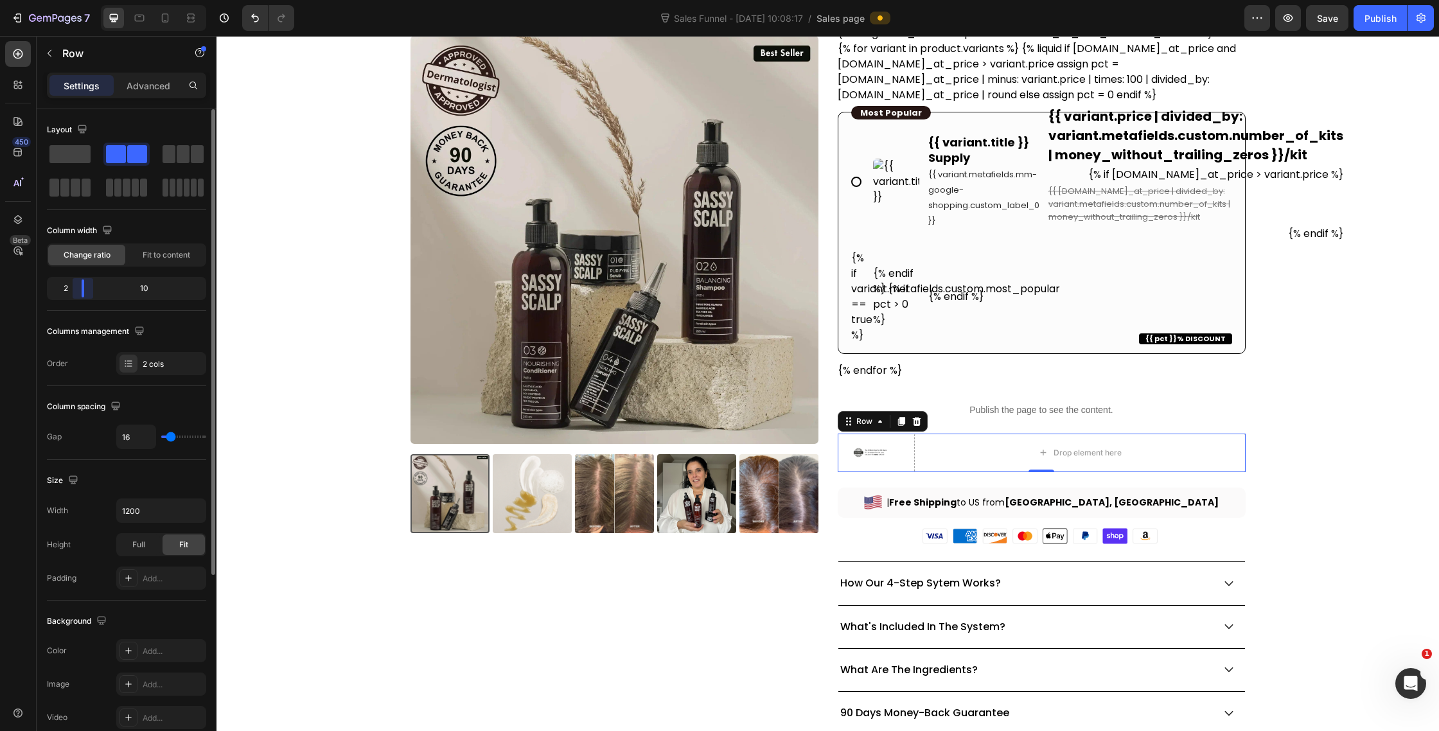
drag, startPoint x: 122, startPoint y: 283, endPoint x: 96, endPoint y: 285, distance: 26.5
click at [76, 0] on body "7 Version history Sales Funnel - [DATE] 10:08:17 / Sales page Preview Save Publ…" at bounding box center [719, 0] width 1439 height 0
click at [1070, 450] on div "Drop element here" at bounding box center [1088, 453] width 68 height 10
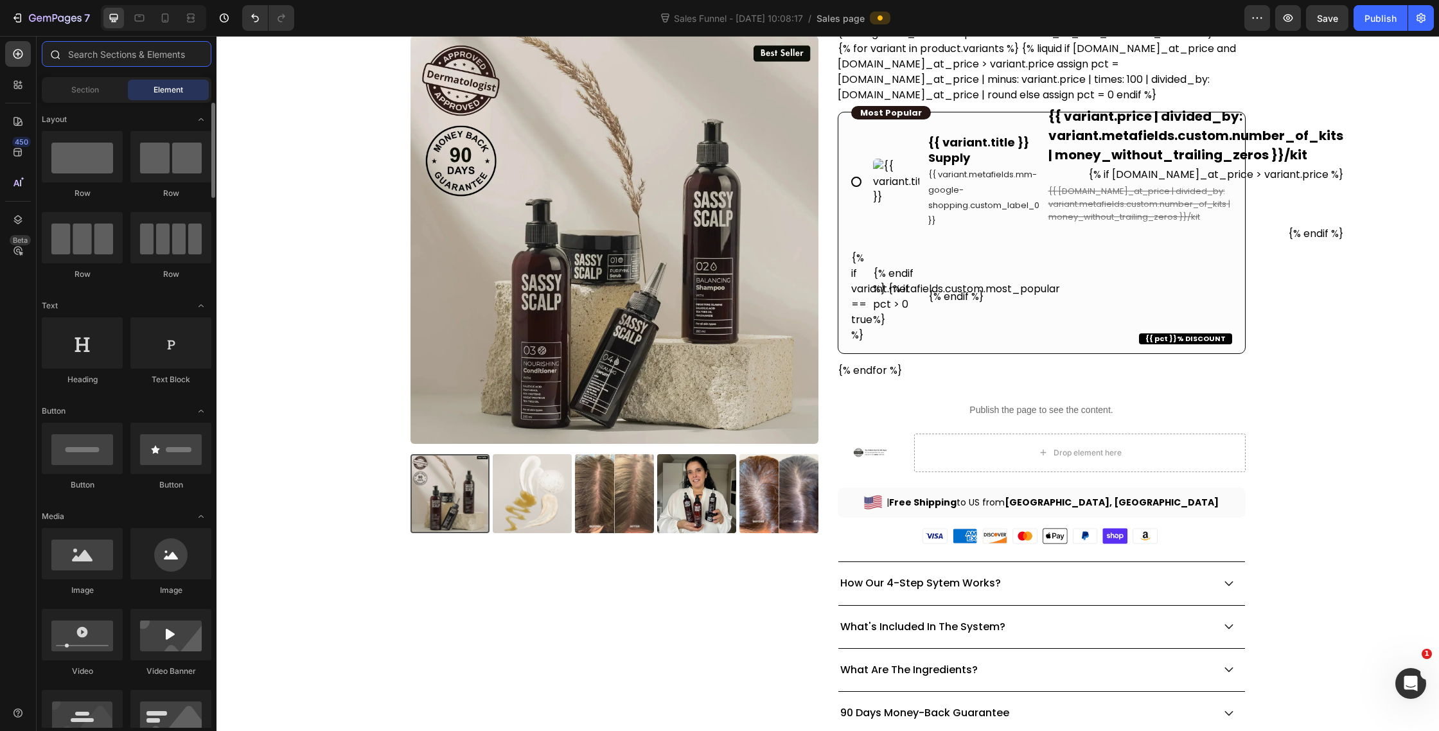
click at [107, 66] on input "text" at bounding box center [127, 54] width 170 height 26
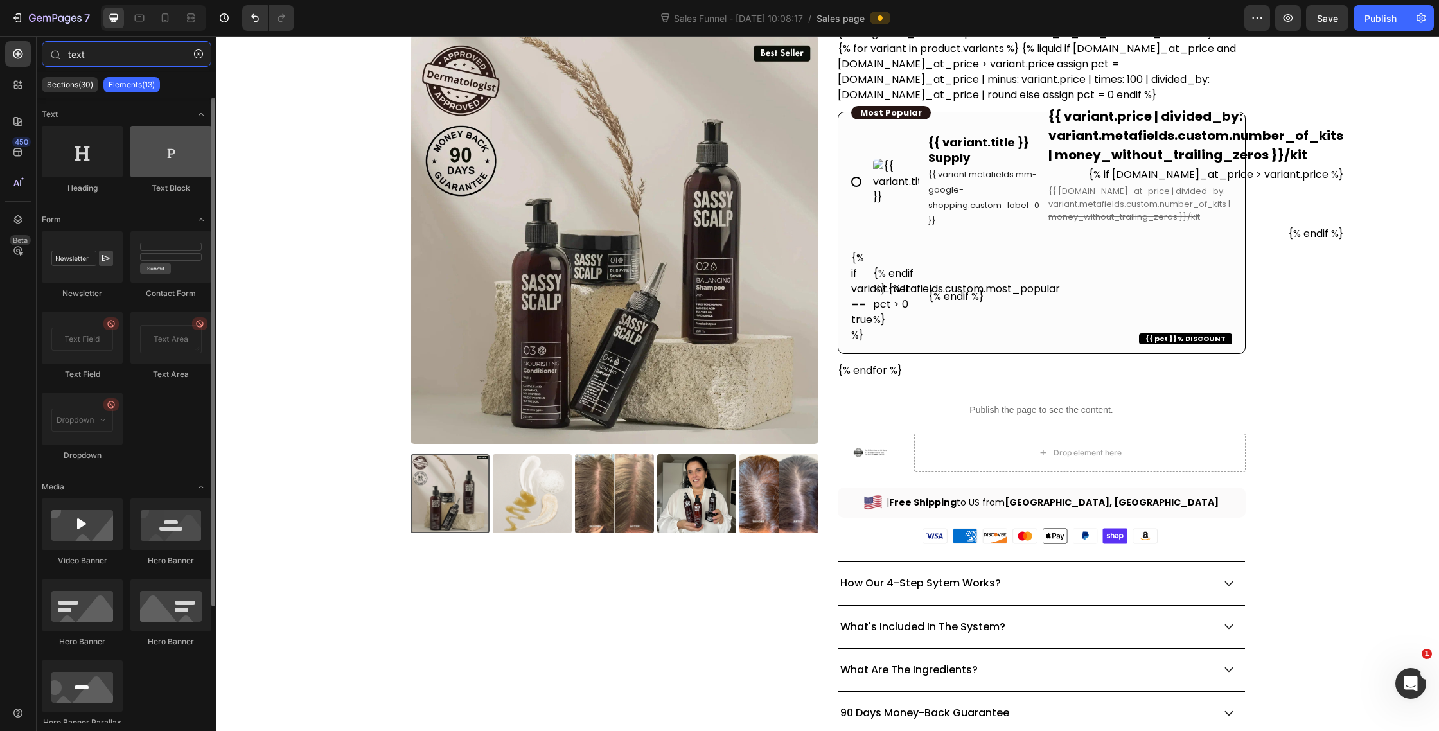
type input "text"
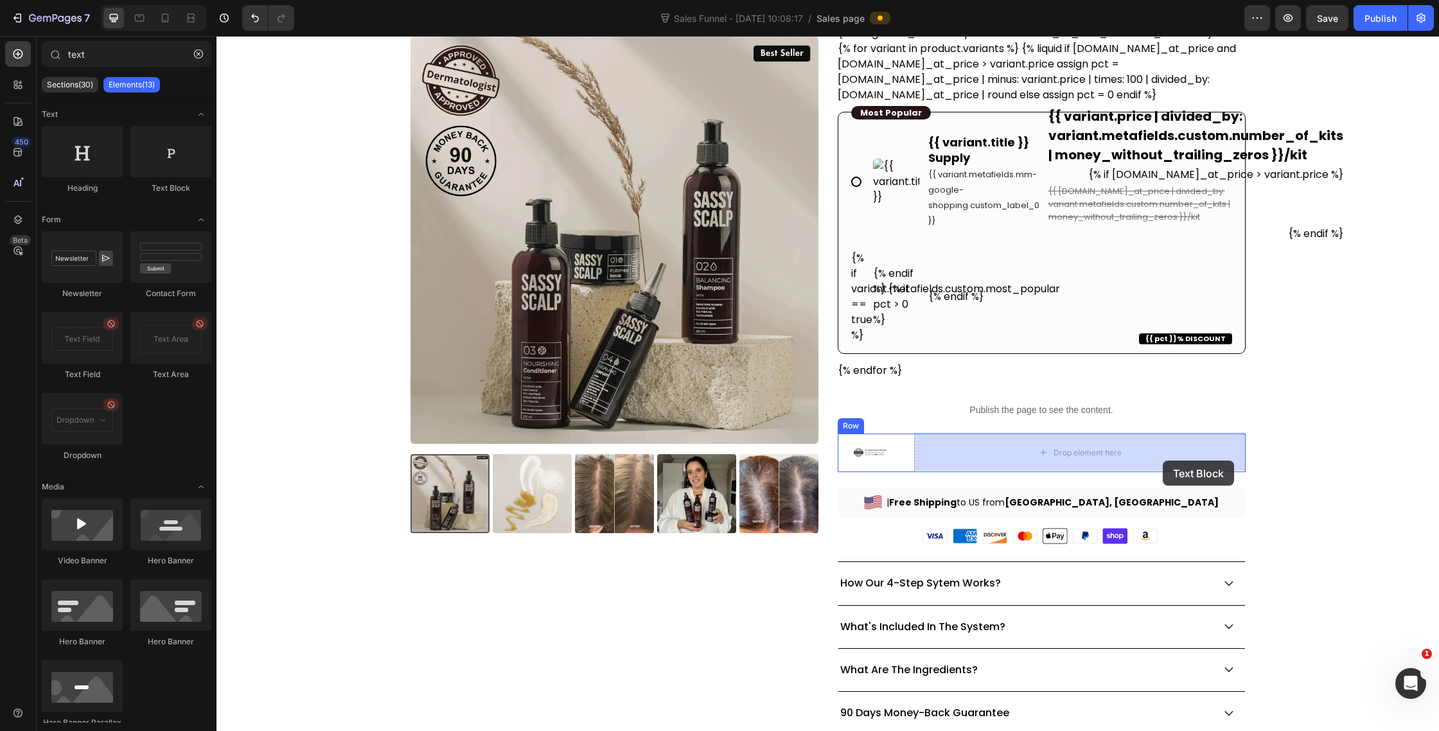
drag, startPoint x: 377, startPoint y: 198, endPoint x: 1156, endPoint y: 459, distance: 822.7
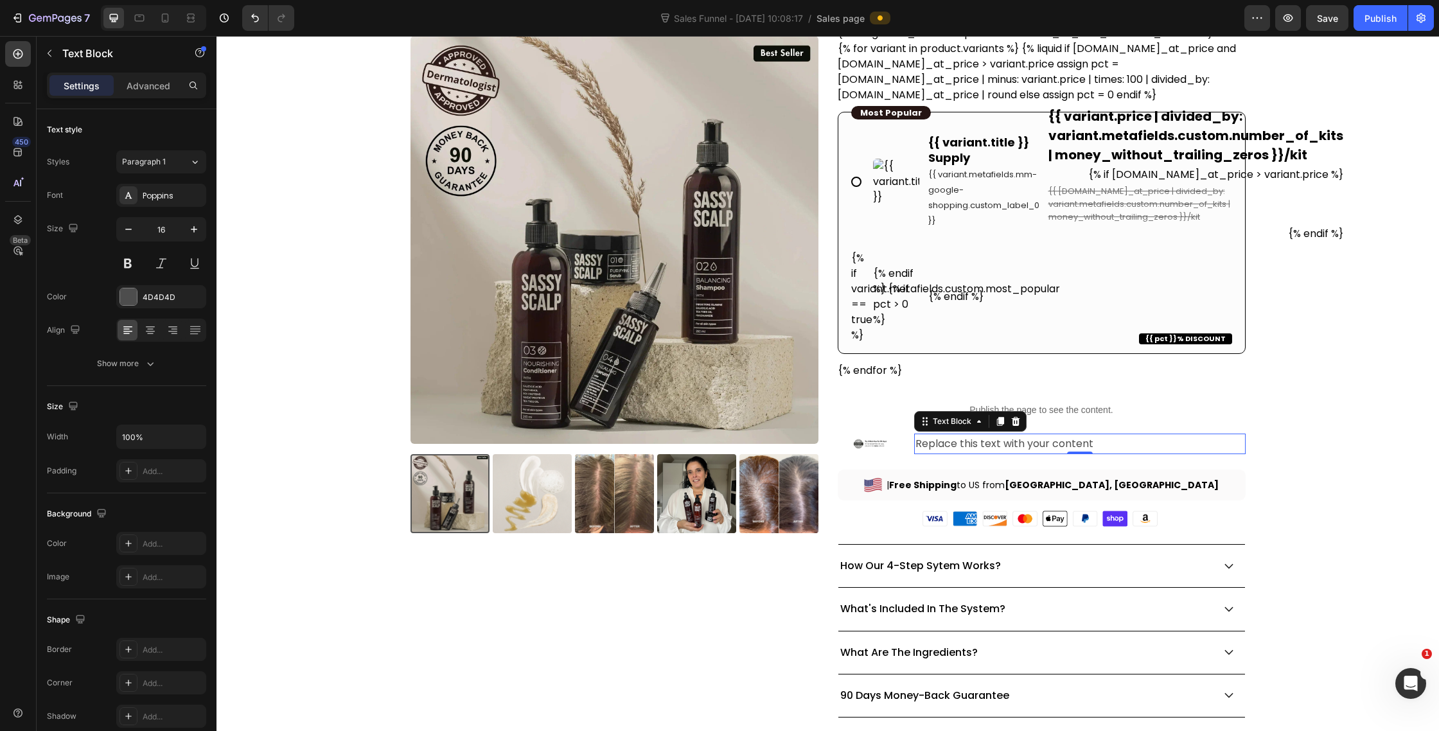
click at [979, 443] on div "Replace this text with your content" at bounding box center [1080, 444] width 332 height 21
click at [979, 443] on p "Replace this text with your content" at bounding box center [1080, 444] width 329 height 19
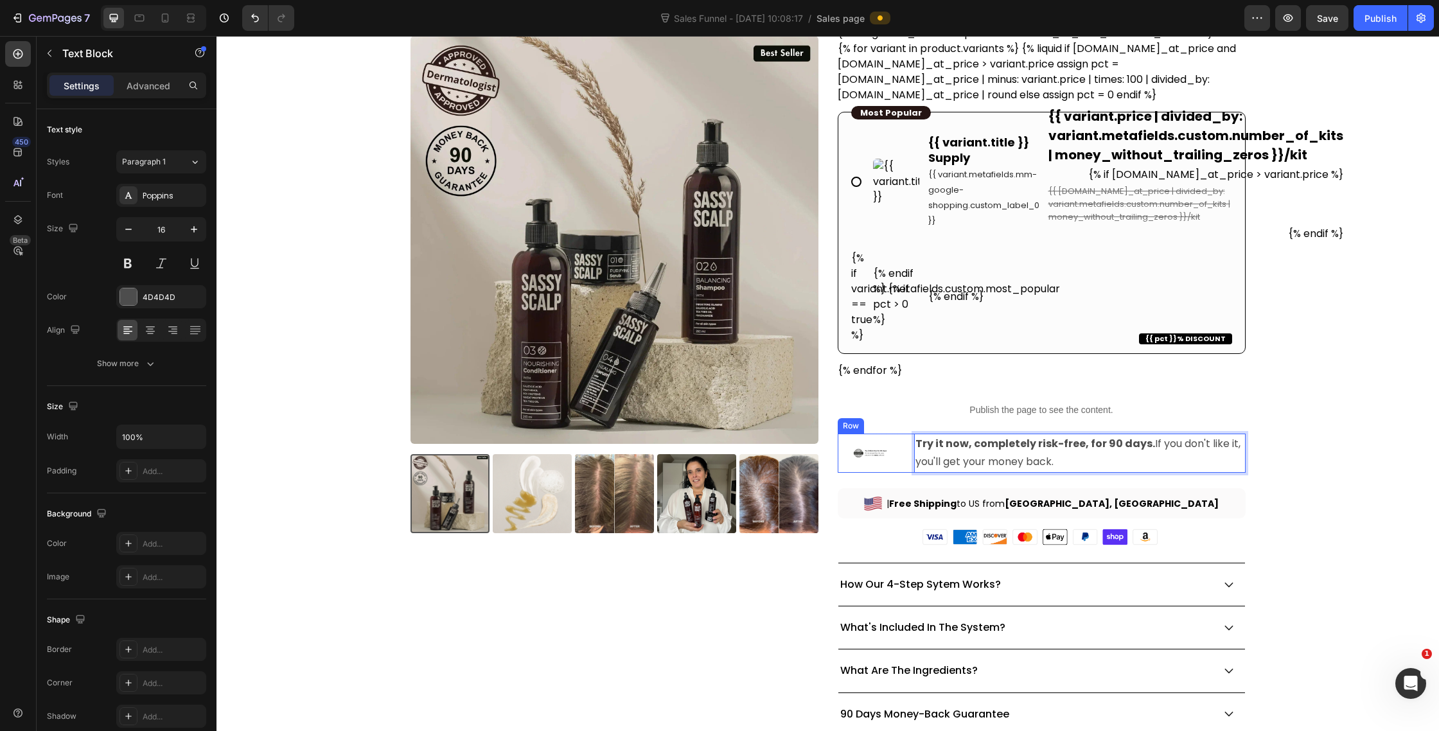
drag, startPoint x: 1069, startPoint y: 459, endPoint x: 847, endPoint y: 427, distance: 224.6
click at [847, 434] on div "Image Try it now, completely risk-free, for 90 days. If you don't like it, you'…" at bounding box center [1042, 454] width 408 height 40
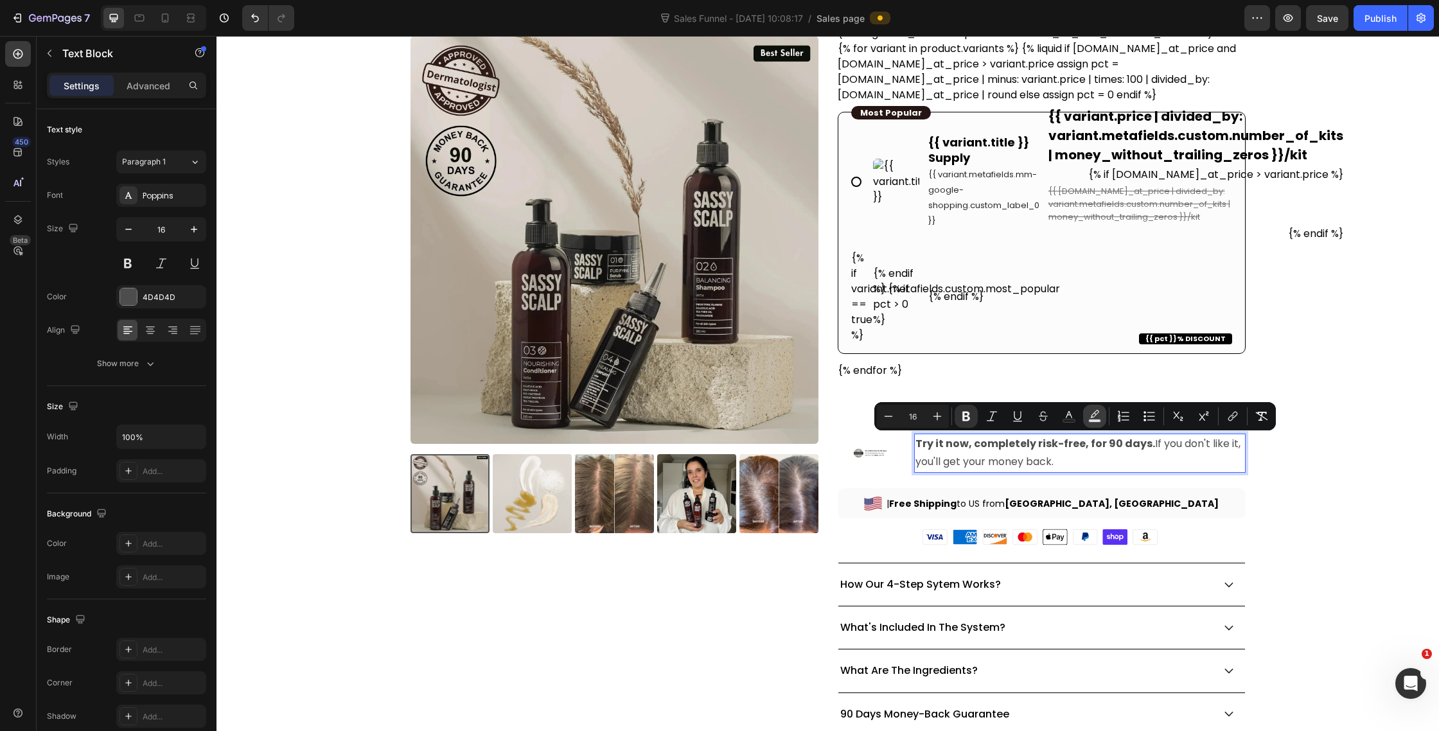
click at [1096, 424] on button "Text Background Color" at bounding box center [1094, 416] width 23 height 23
type input "000000"
type input "77"
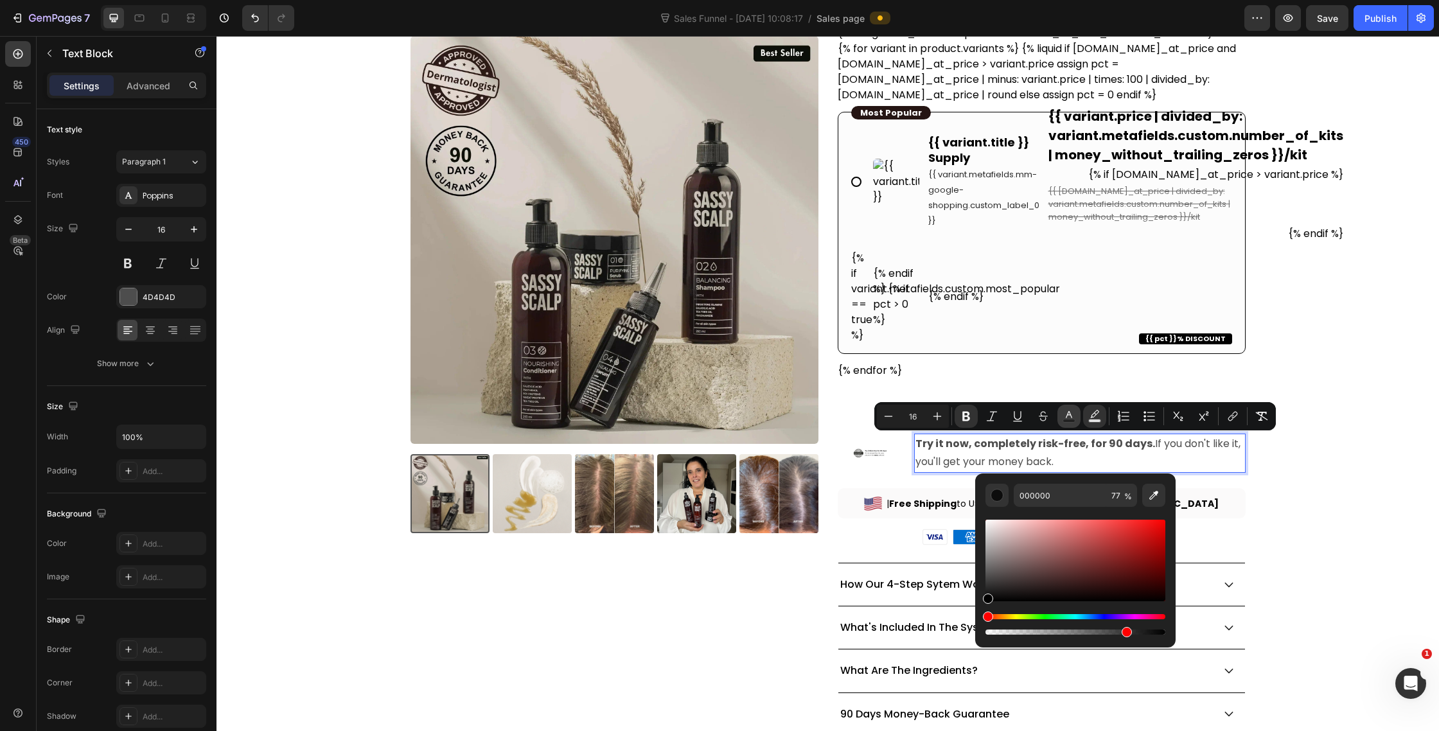
click at [1080, 420] on div "Minus 16 Plus Bold Italic Underline Strikethrough Text Color Text Background Co…" at bounding box center [1075, 416] width 396 height 23
click at [1079, 420] on button "Text Color" at bounding box center [1069, 416] width 23 height 23
type input "4D4D4D"
drag, startPoint x: 1223, startPoint y: 586, endPoint x: 968, endPoint y: 646, distance: 261.5
type input "000000"
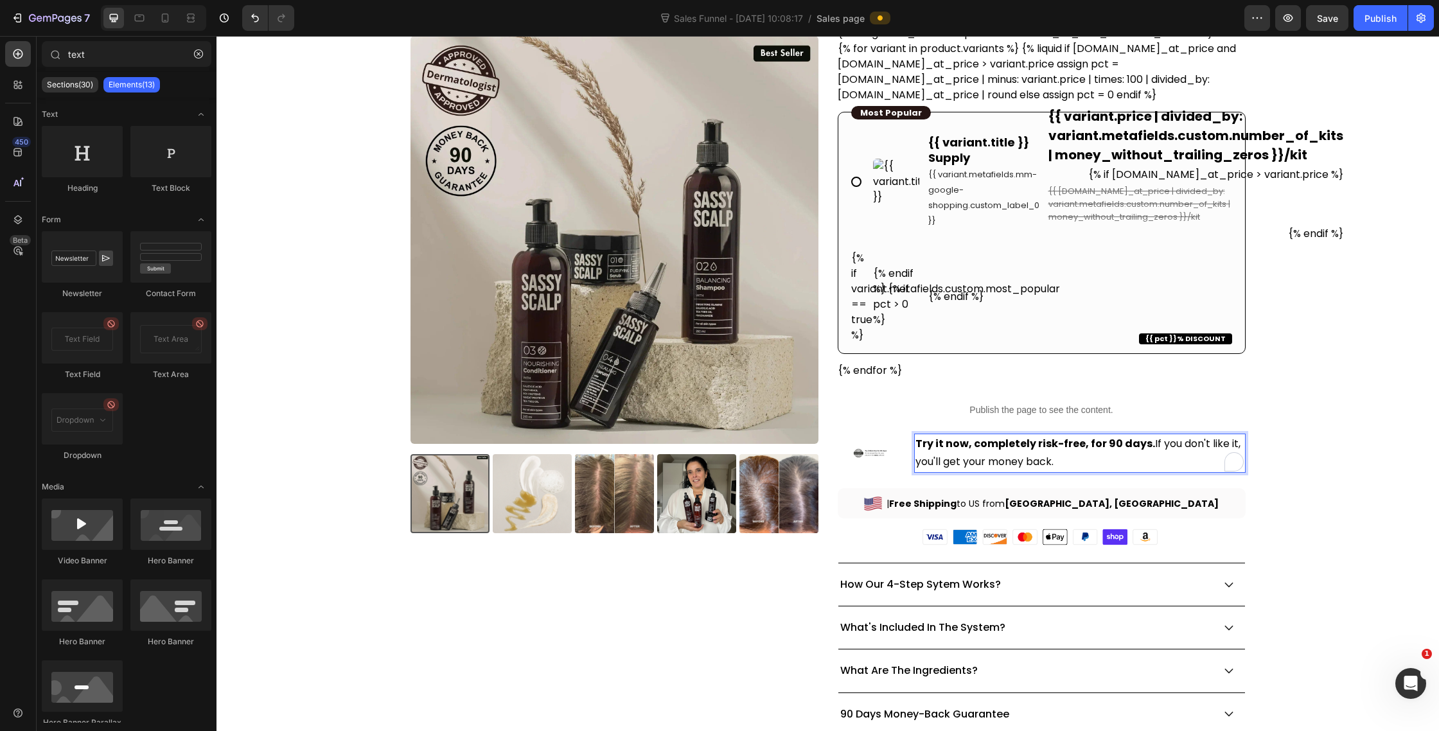
click at [879, 457] on div "Image" at bounding box center [871, 454] width 66 height 40
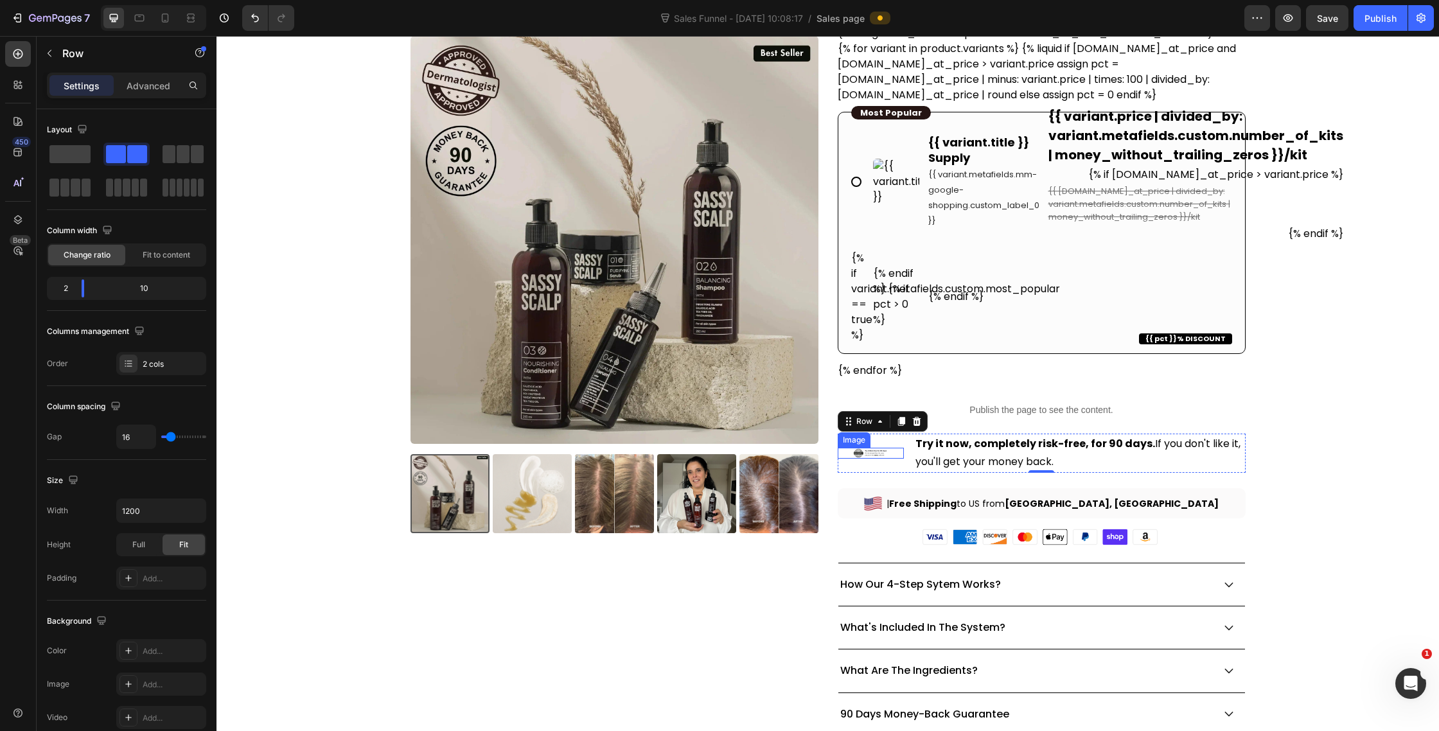
click at [875, 452] on img at bounding box center [871, 453] width 40 height 11
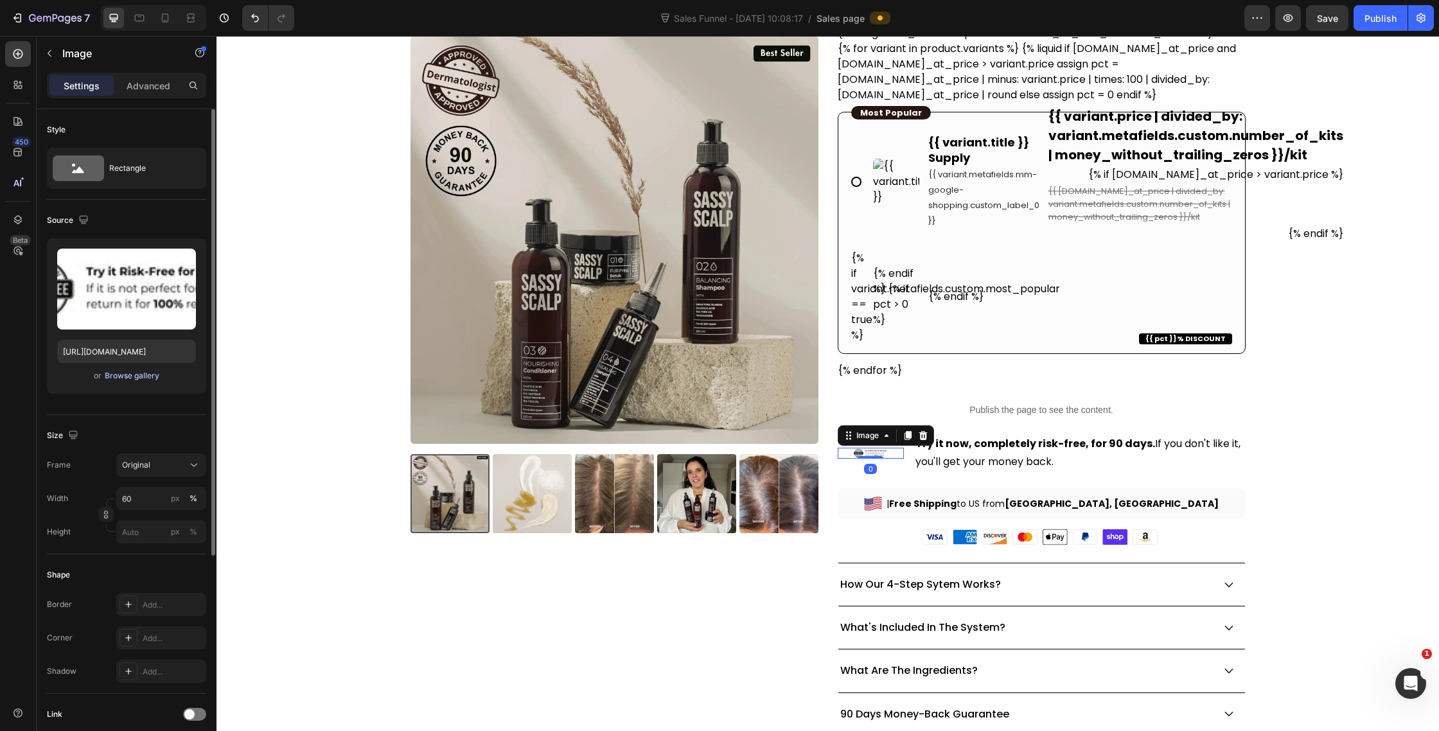
click at [121, 378] on div "Browse gallery" at bounding box center [132, 376] width 55 height 12
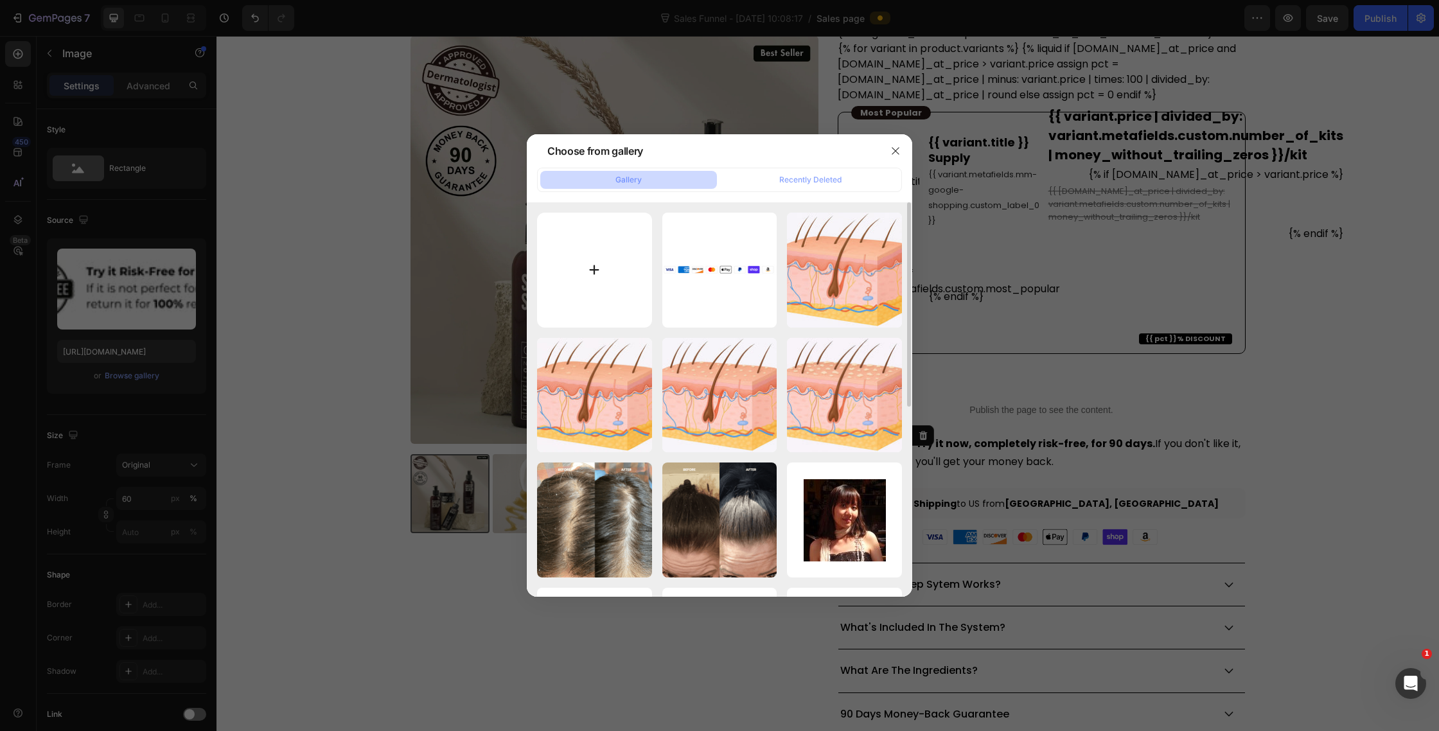
click at [619, 265] on input "file" at bounding box center [594, 270] width 115 height 115
type input "C:\fakepath\Untitled design.png"
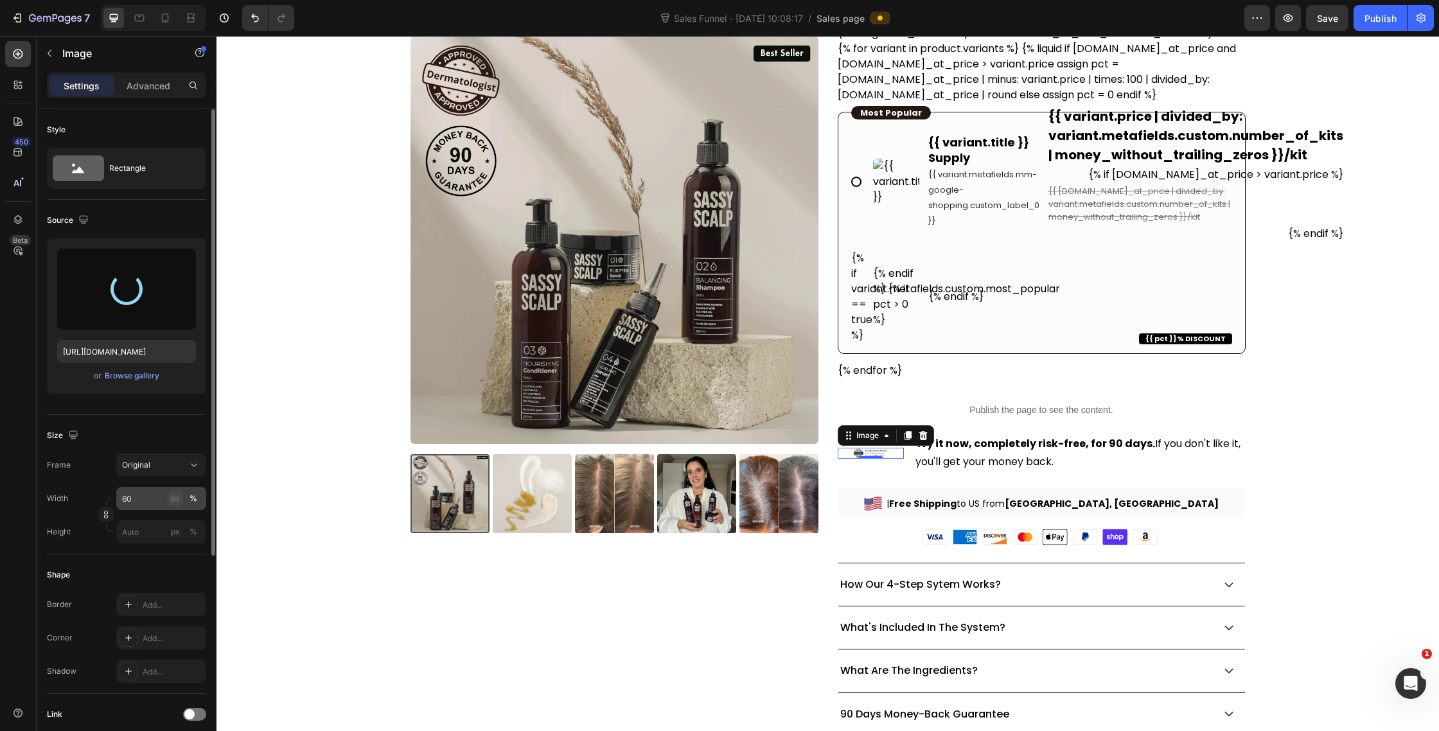
type input "[URL][DOMAIN_NAME]"
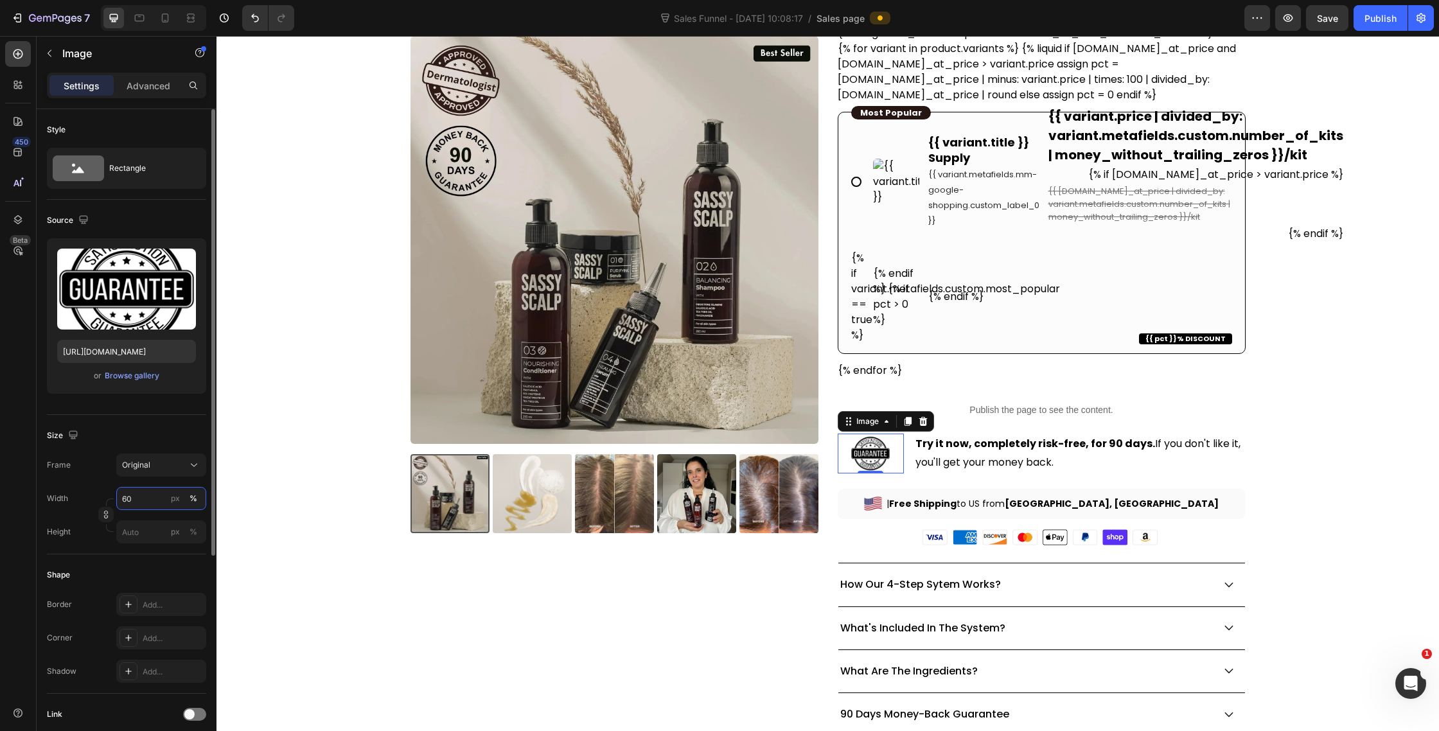
click at [148, 501] on input "60" at bounding box center [161, 498] width 90 height 23
type input "1"
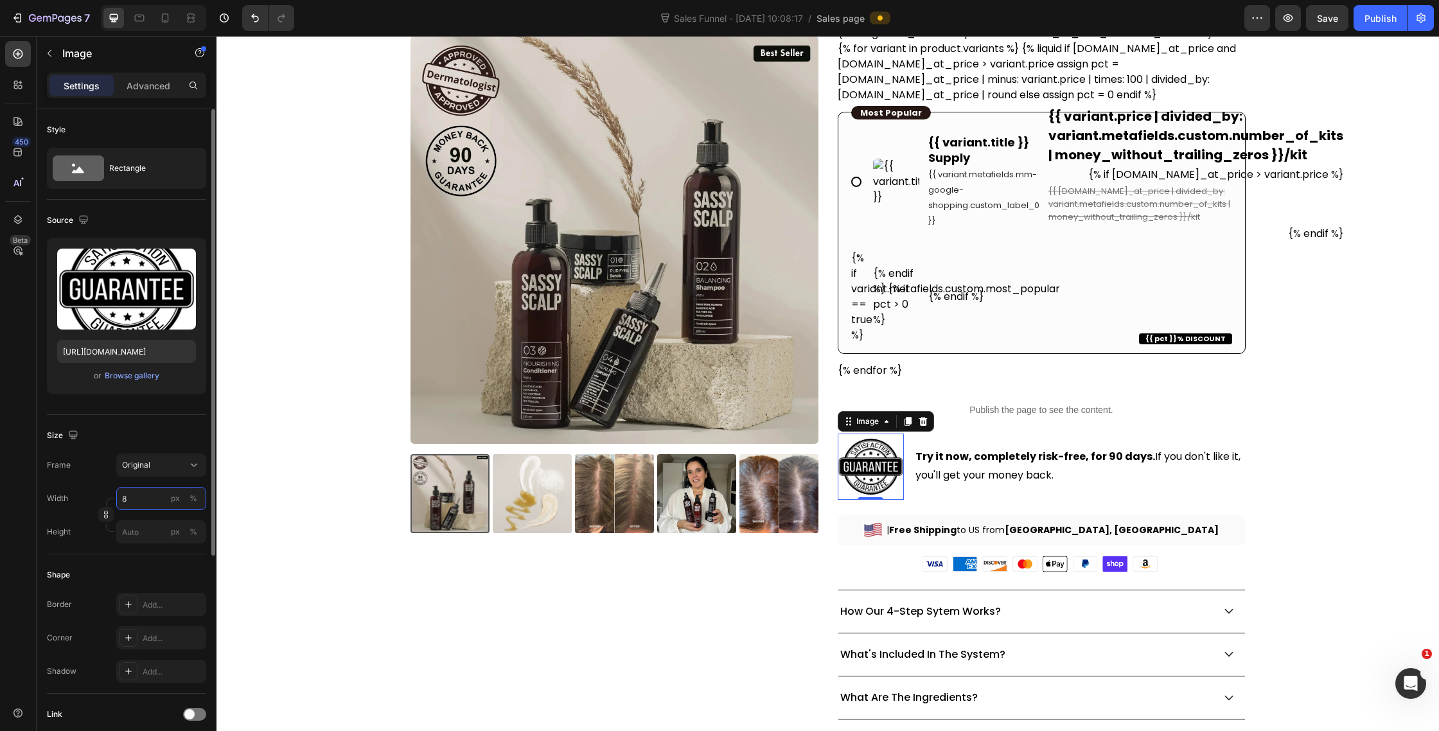
type input "80"
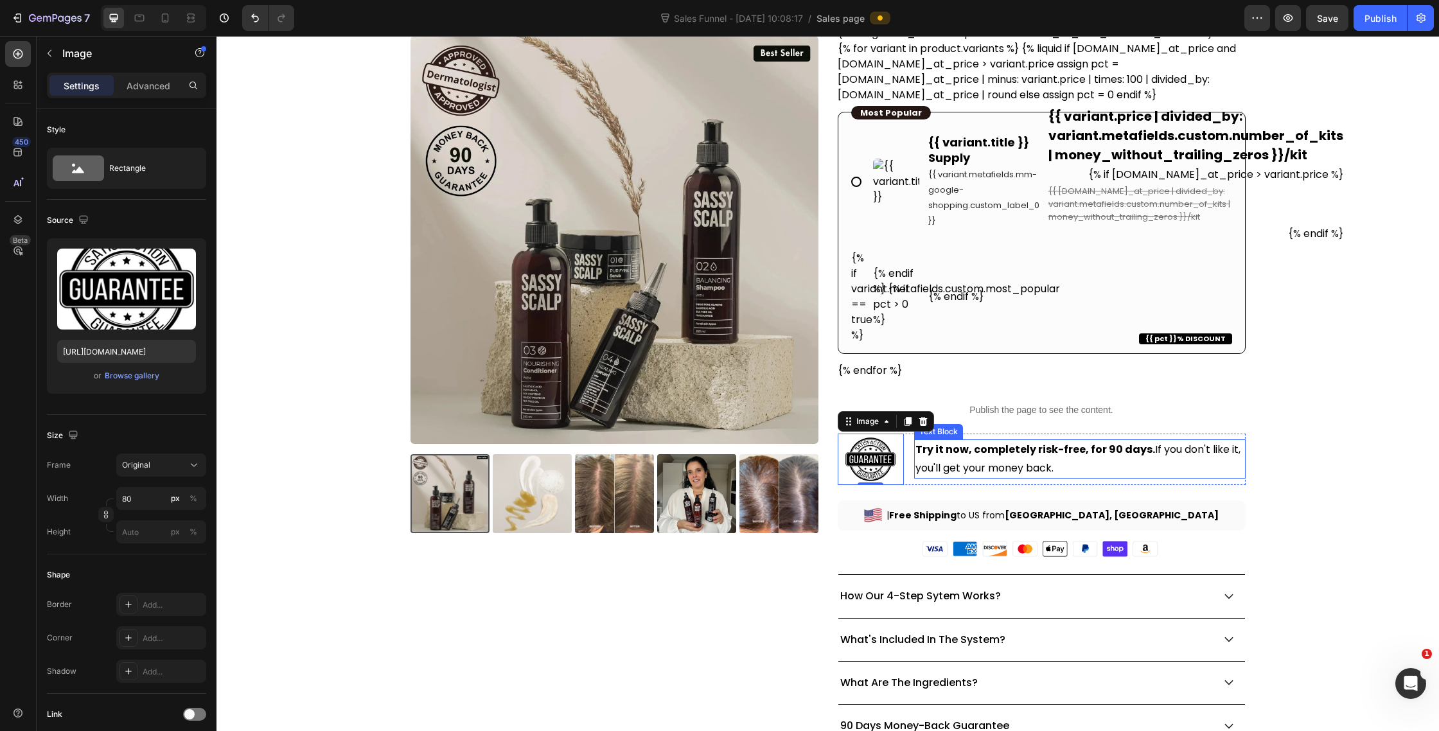
click at [1009, 459] on span "Try it now, completely risk-free, for 90 days. If you don't like it, you'll get…" at bounding box center [1078, 458] width 325 height 33
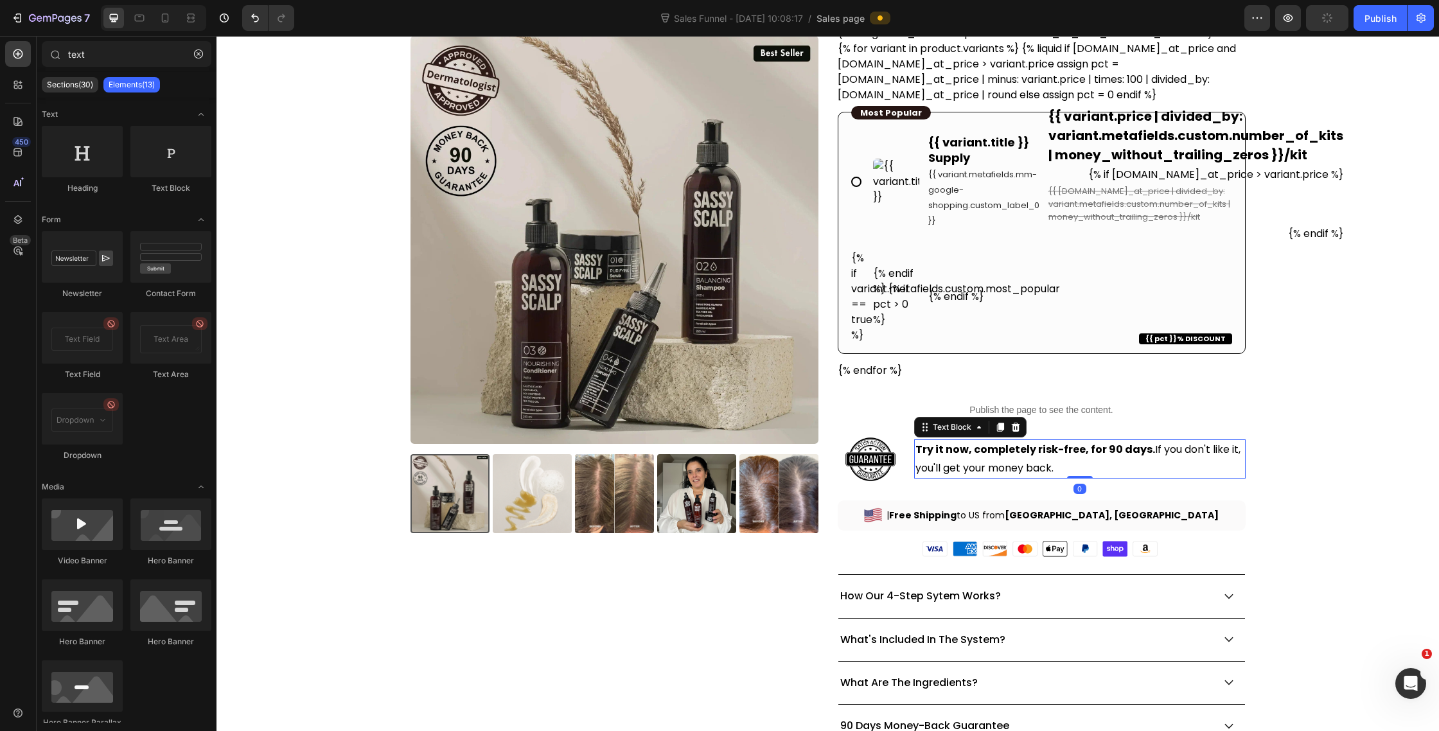
click at [904, 443] on div "Image Try it now, completely risk-free, for 90 days. If you don't like it, you'…" at bounding box center [1042, 459] width 408 height 51
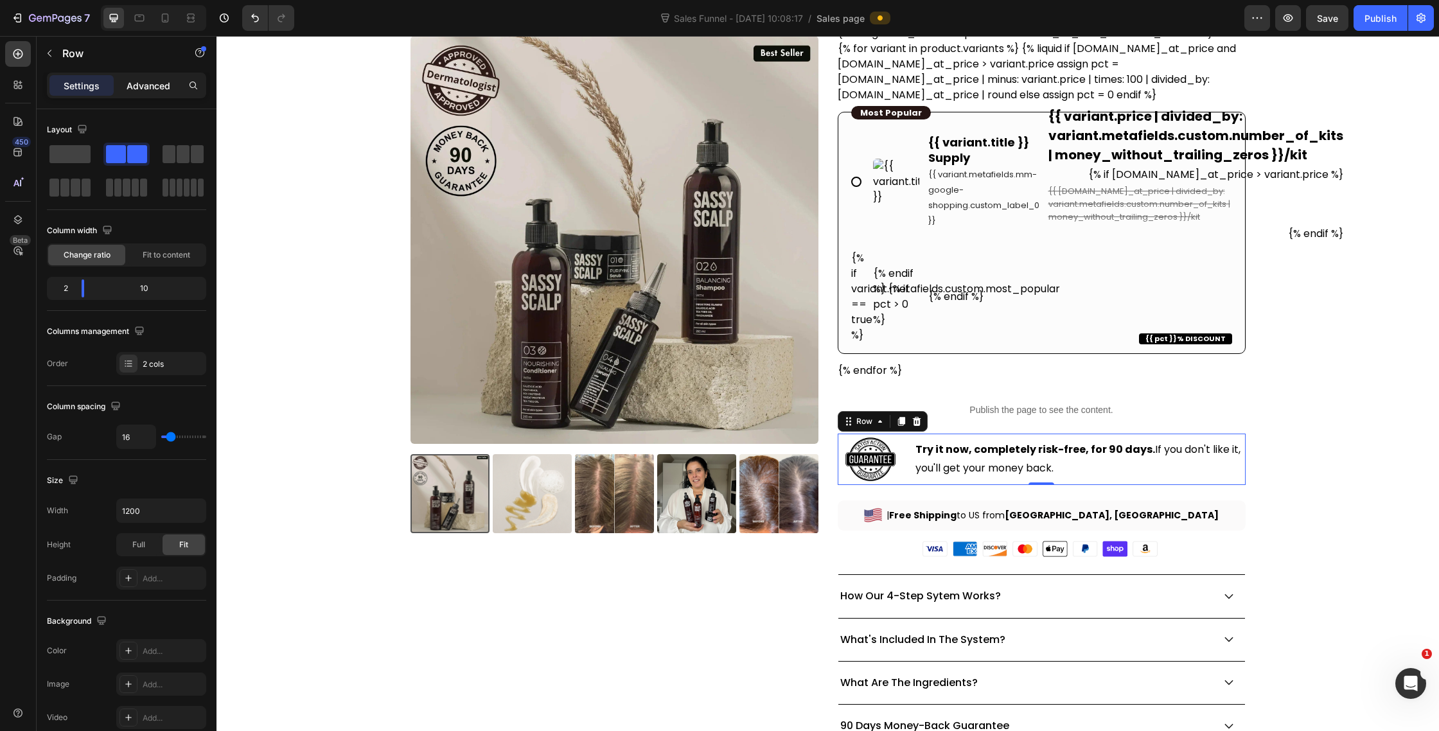
click at [159, 88] on p "Advanced" at bounding box center [149, 85] width 44 height 13
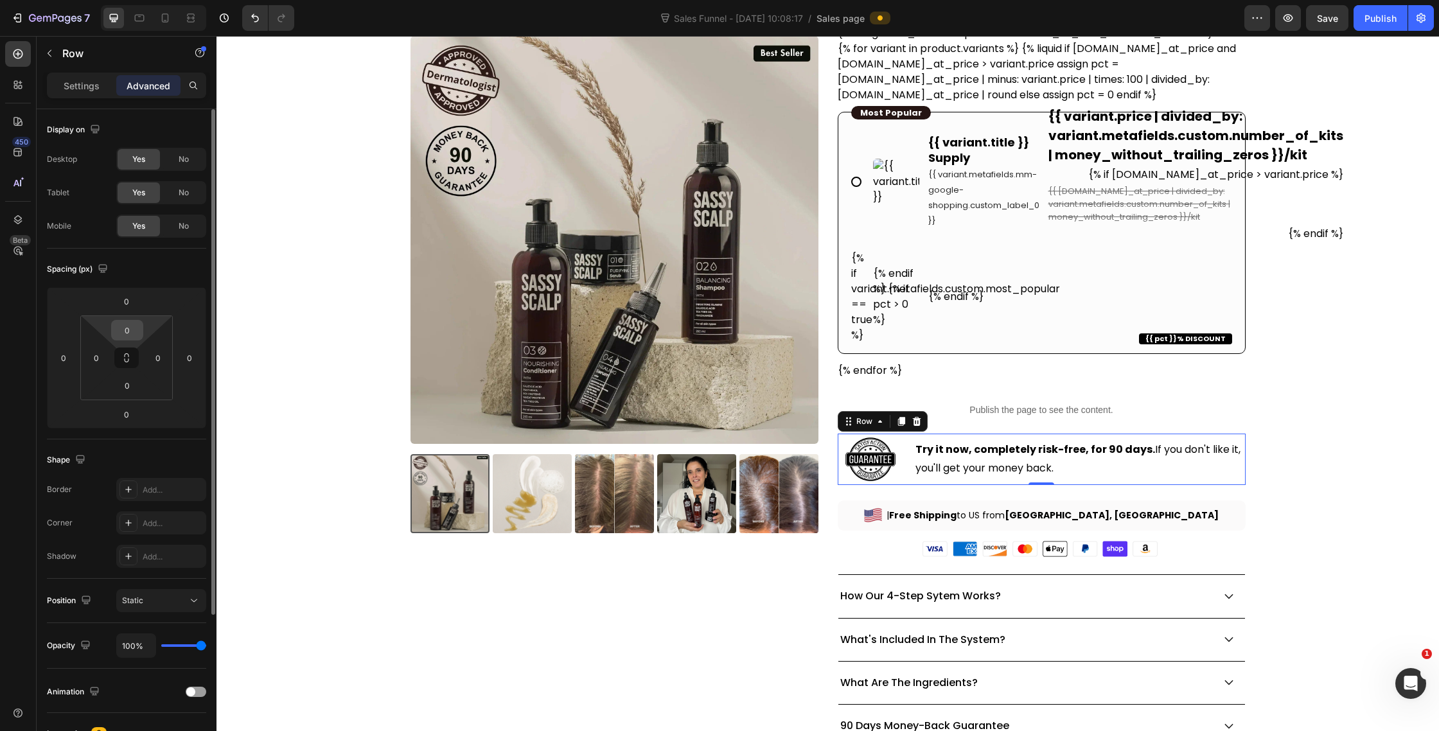
click at [125, 330] on input "0" at bounding box center [127, 330] width 26 height 19
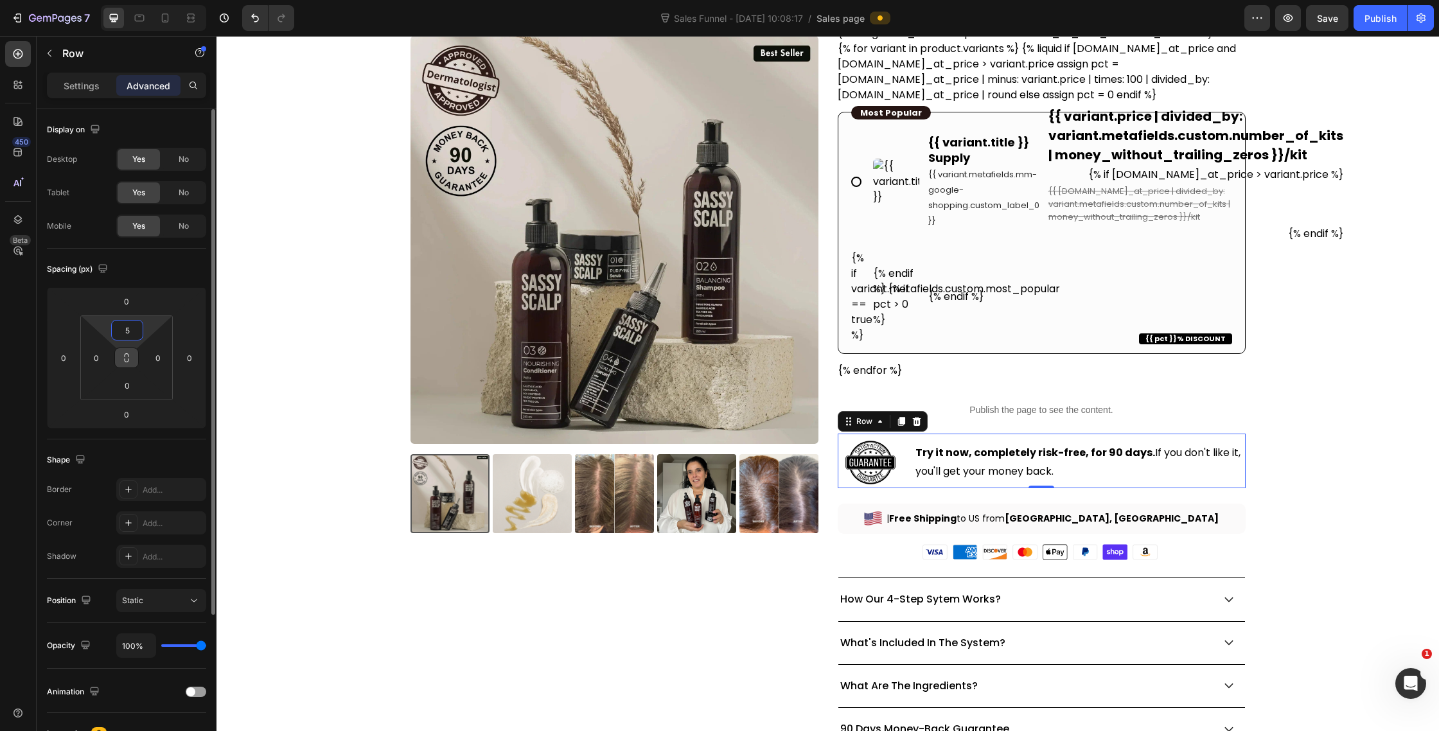
type input "5"
click at [127, 359] on icon at bounding box center [126, 358] width 10 height 10
click at [103, 351] on input "0" at bounding box center [96, 357] width 19 height 19
type input "5"
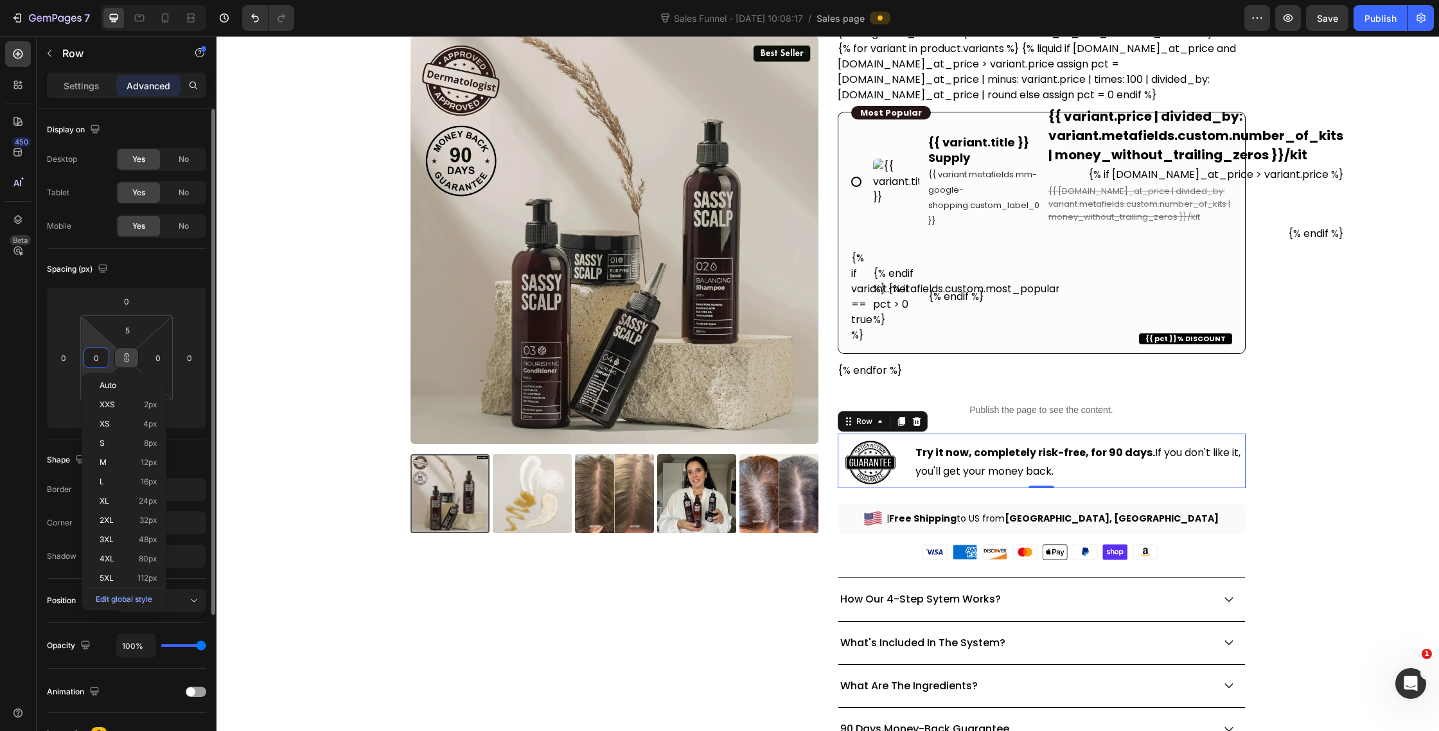
type input "5"
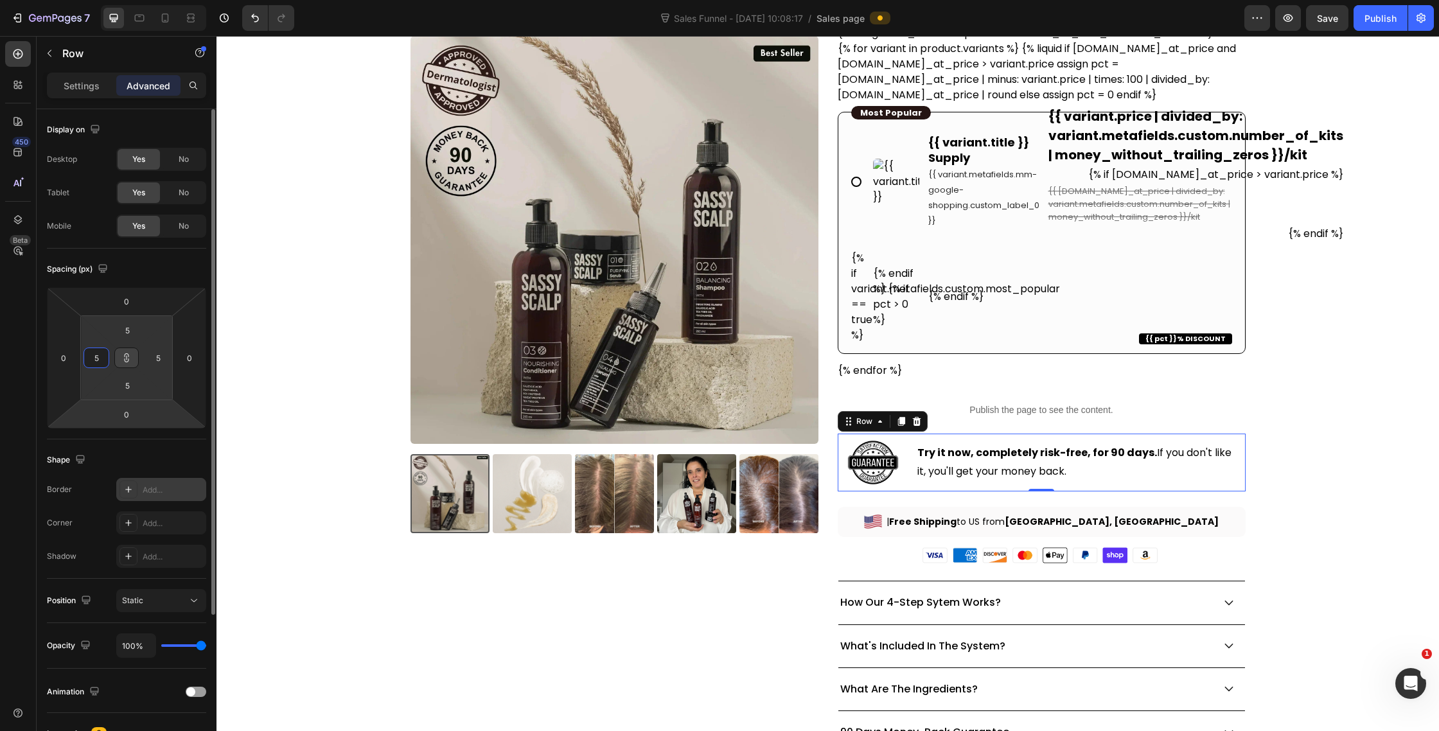
type input "5"
click at [127, 489] on icon at bounding box center [128, 489] width 10 height 10
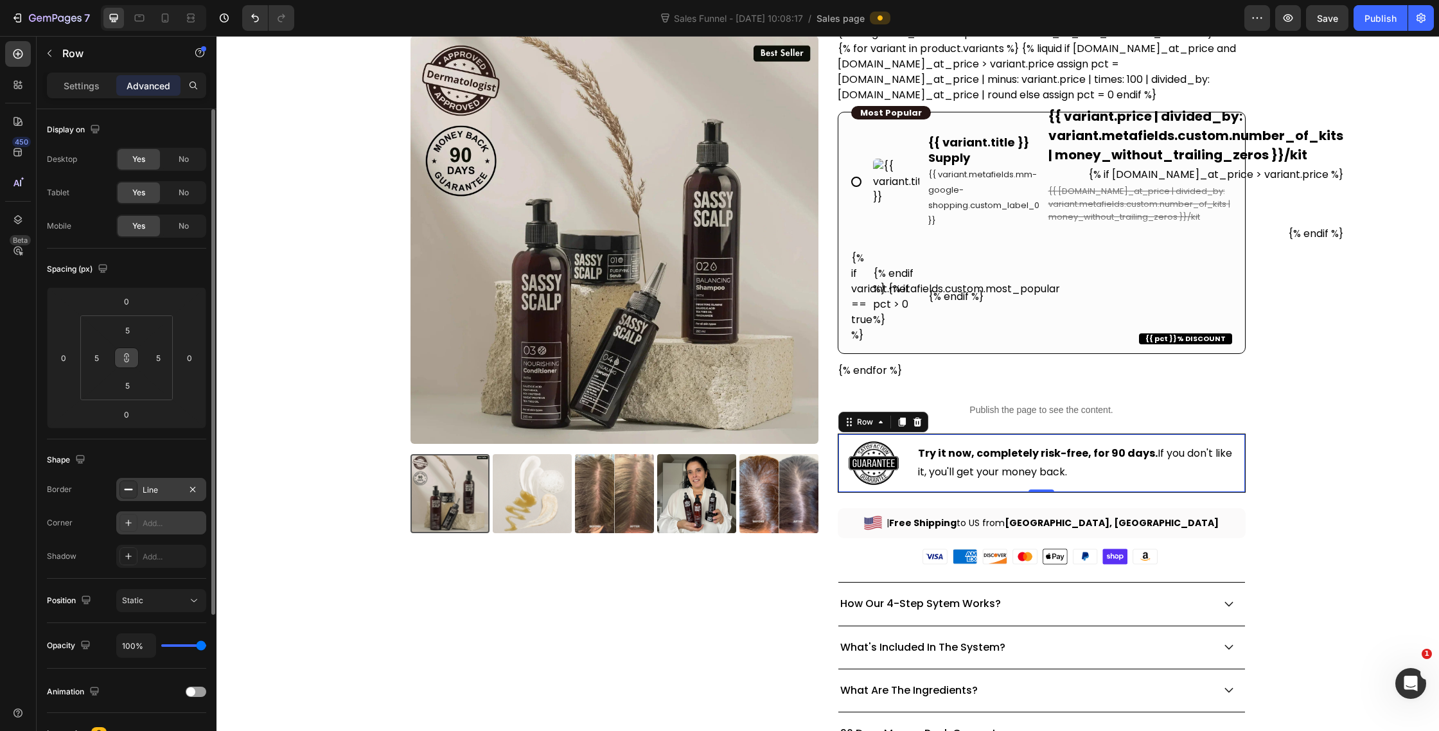
click at [127, 528] on div at bounding box center [129, 523] width 18 height 18
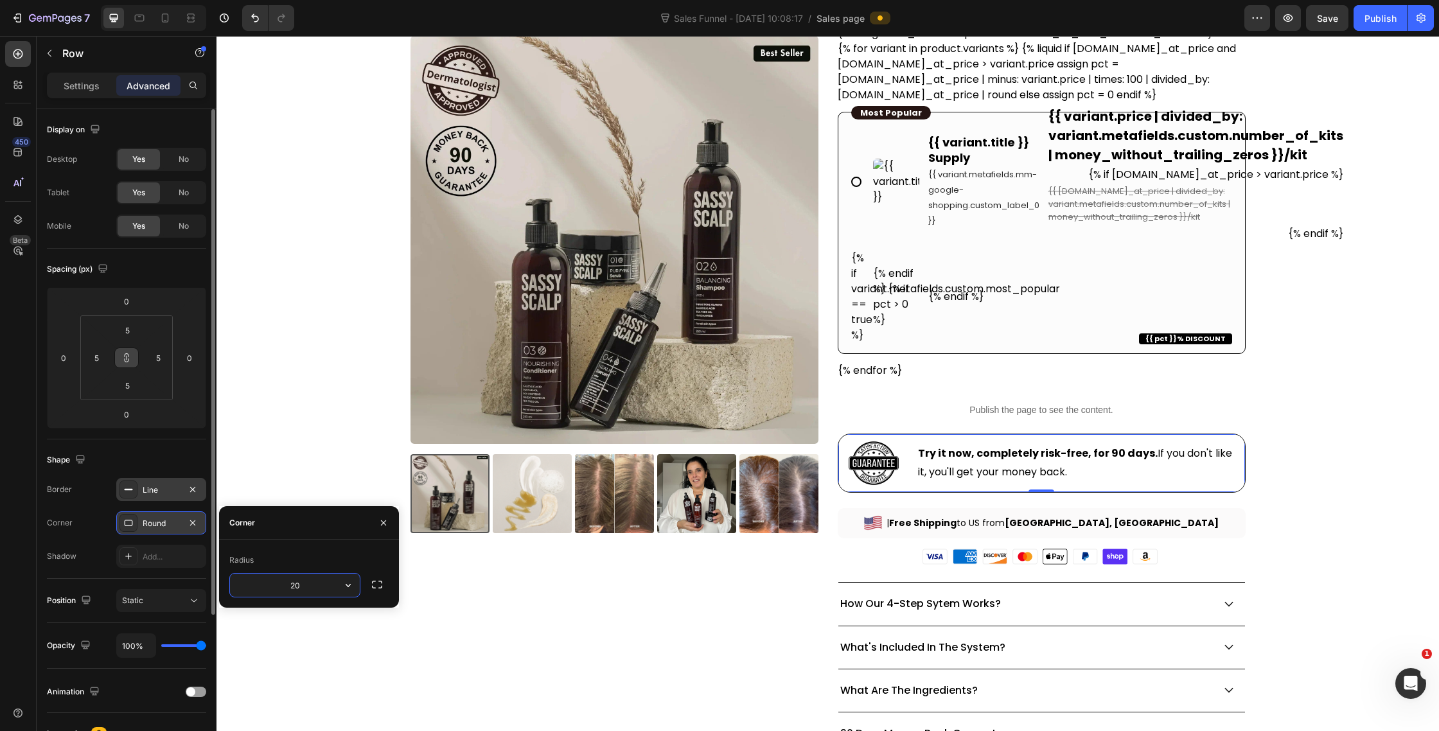
type input "20"
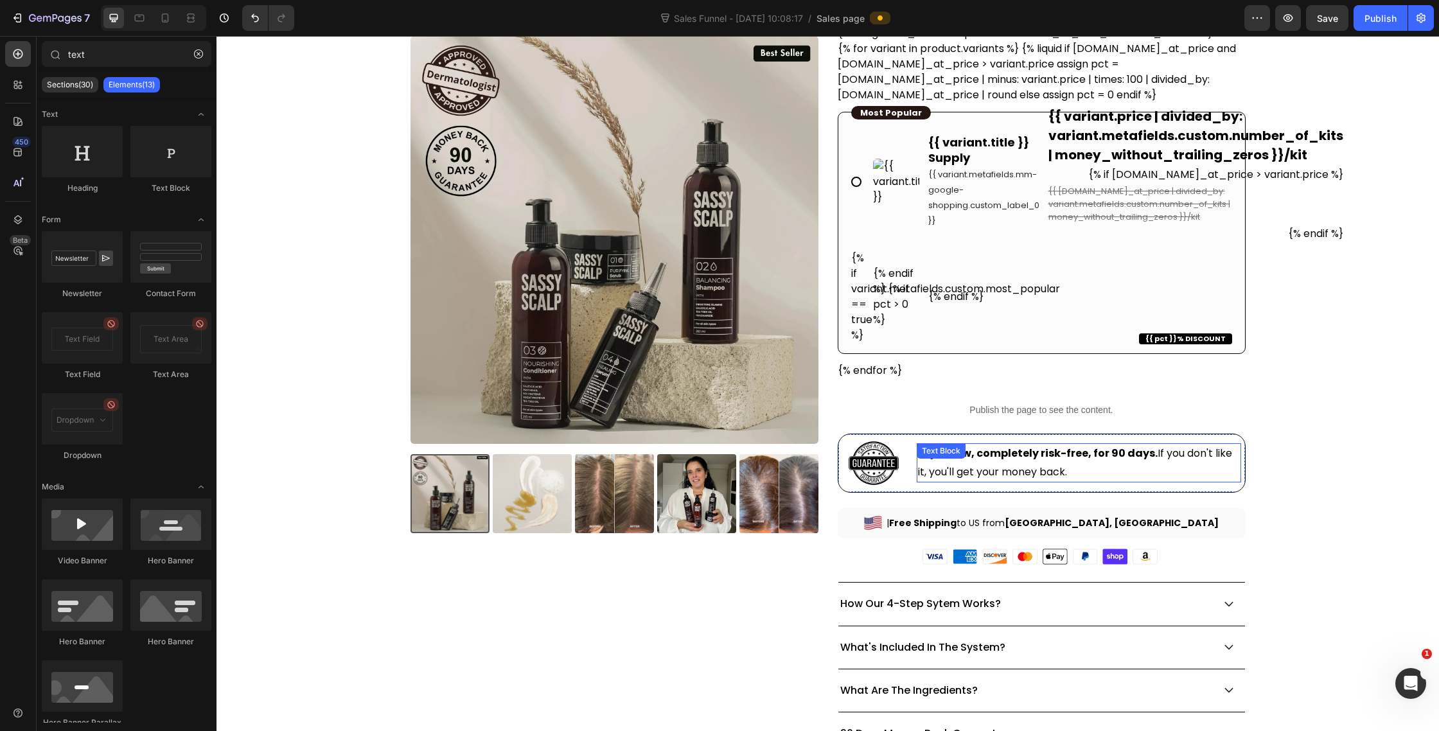
click at [986, 457] on strong "Try it now, completely risk-free, for 90 days." at bounding box center [1038, 453] width 240 height 15
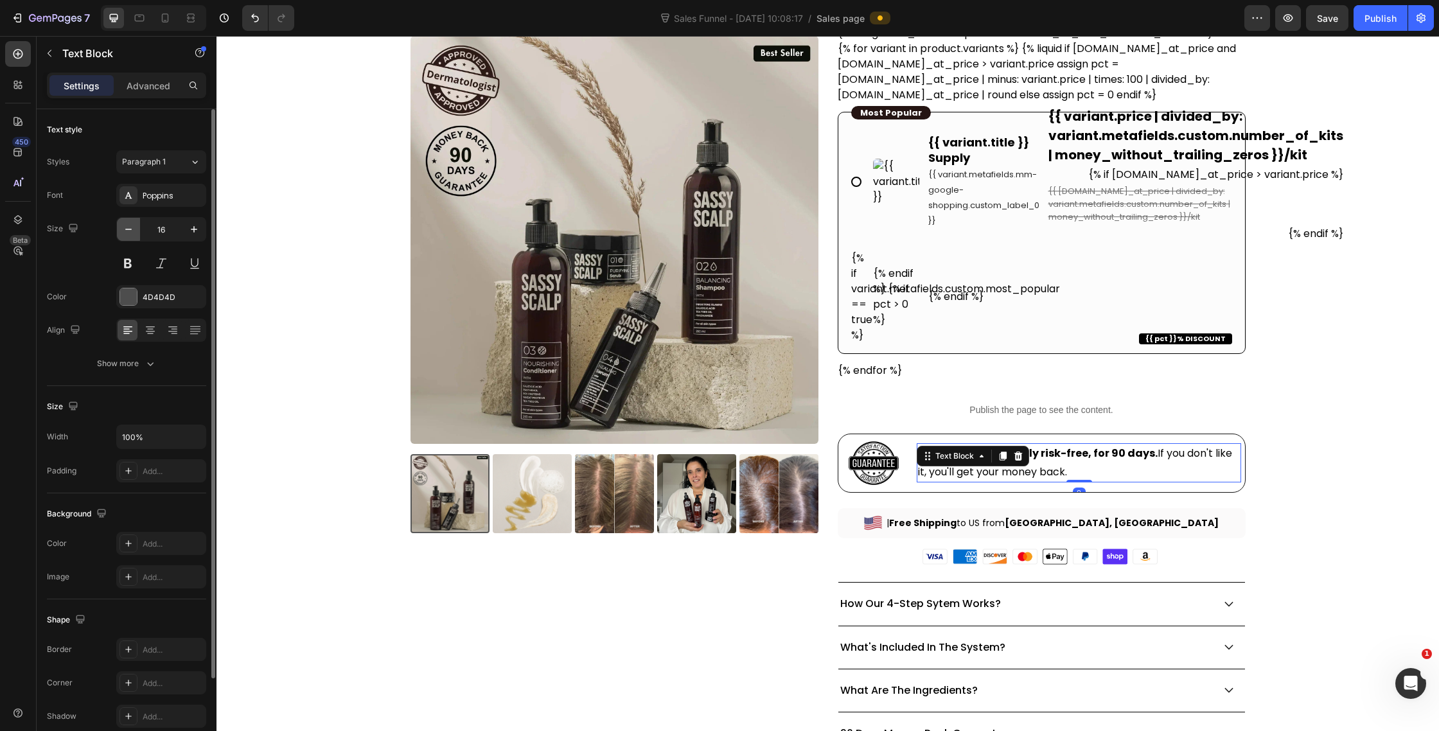
click at [130, 235] on icon "button" at bounding box center [128, 229] width 13 height 13
click at [136, 238] on button "button" at bounding box center [128, 229] width 23 height 23
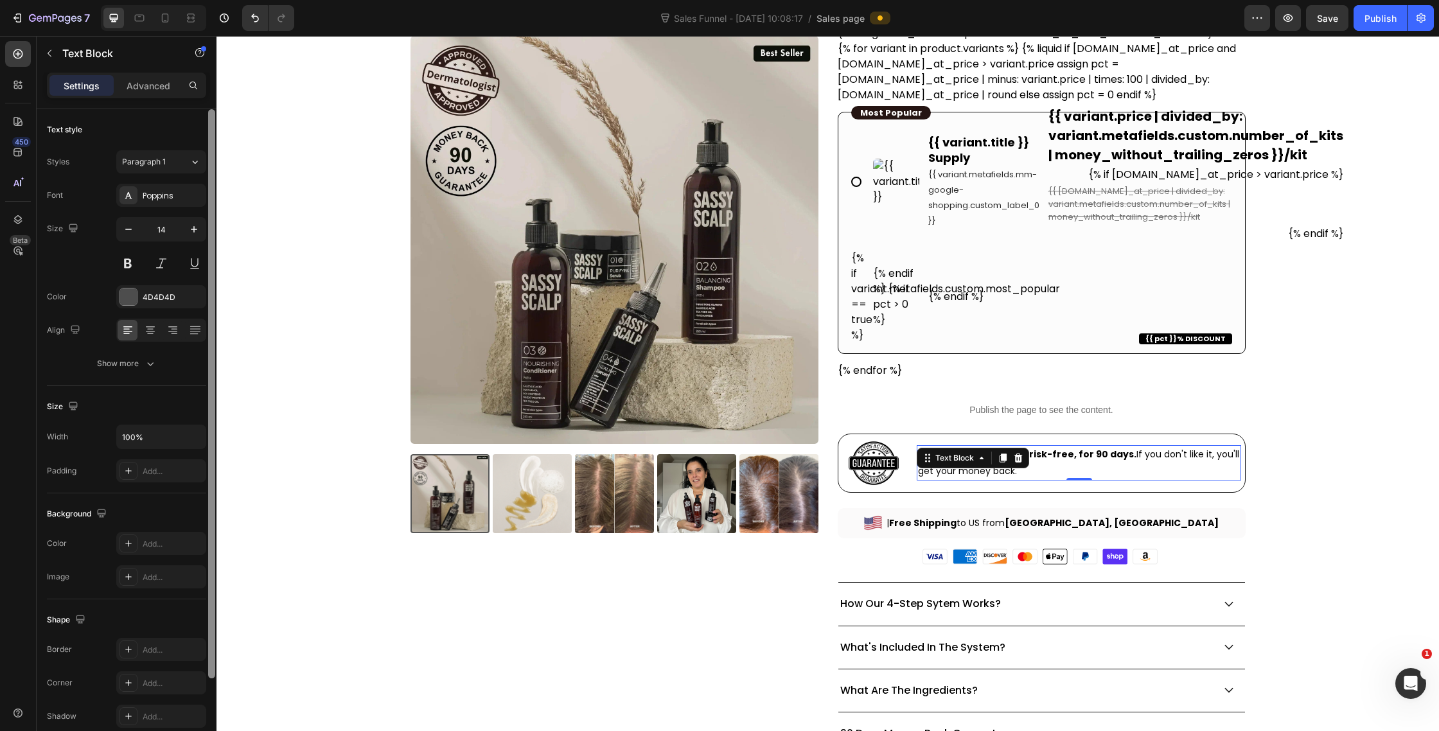
type input "13"
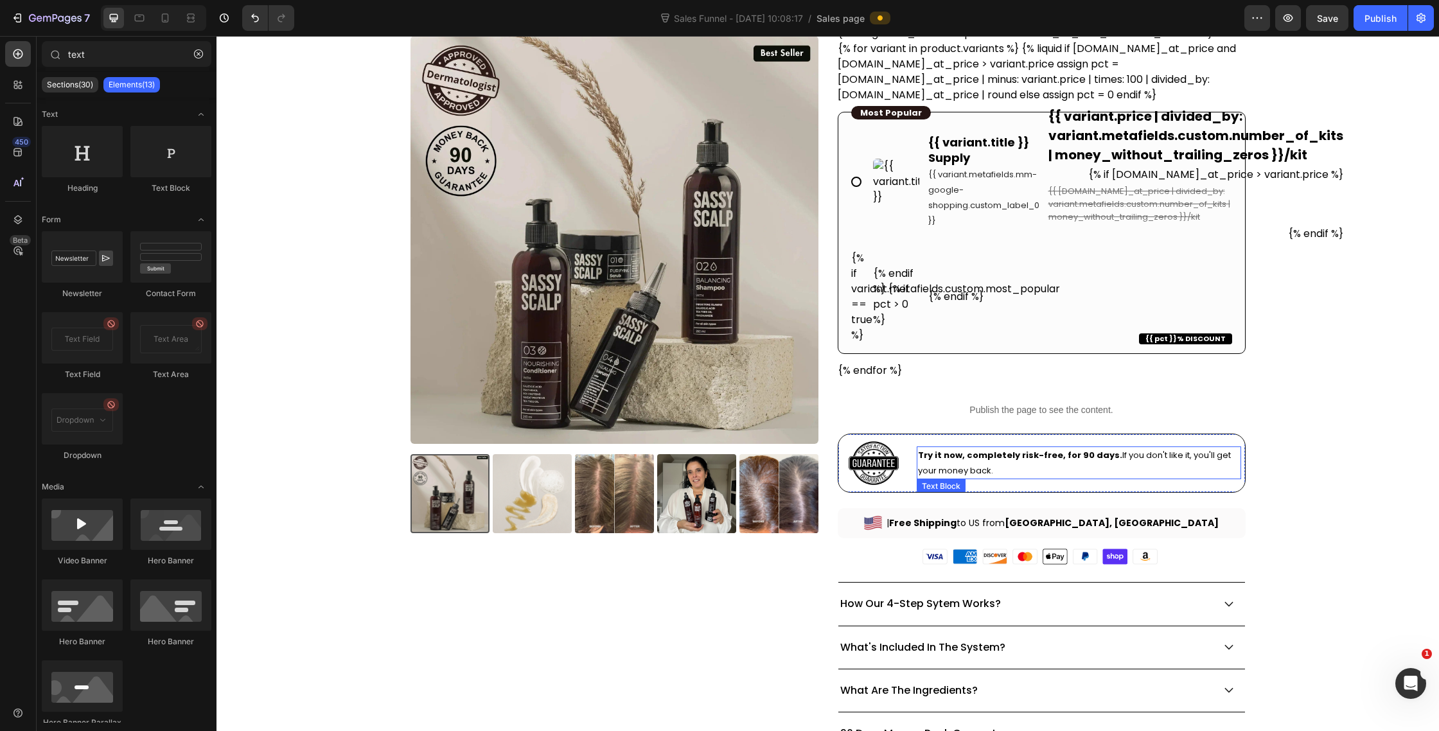
click at [1063, 461] on p "Try it now, completely risk-free, for 90 days. If you don't like it, you'll get…" at bounding box center [1079, 463] width 323 height 30
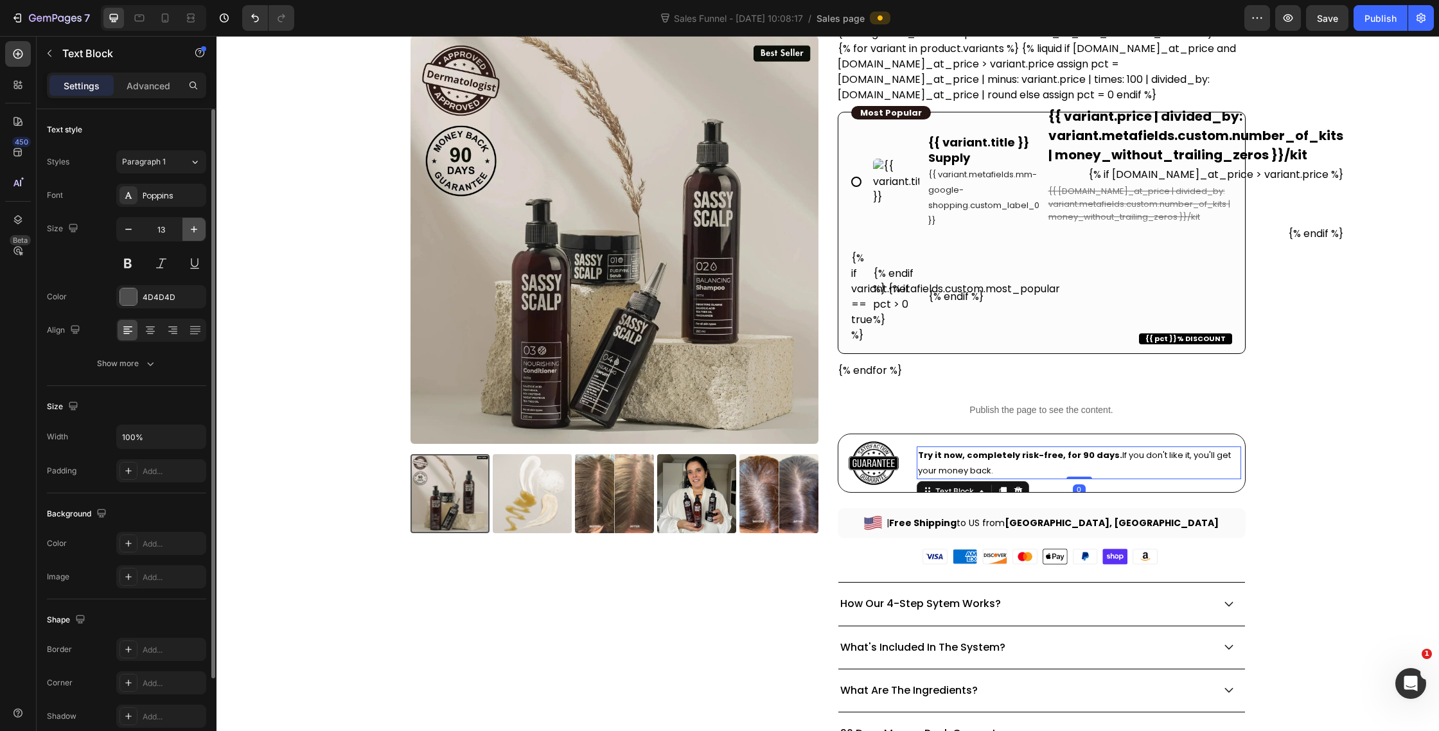
click at [193, 233] on icon "button" at bounding box center [194, 229] width 13 height 13
type input "16"
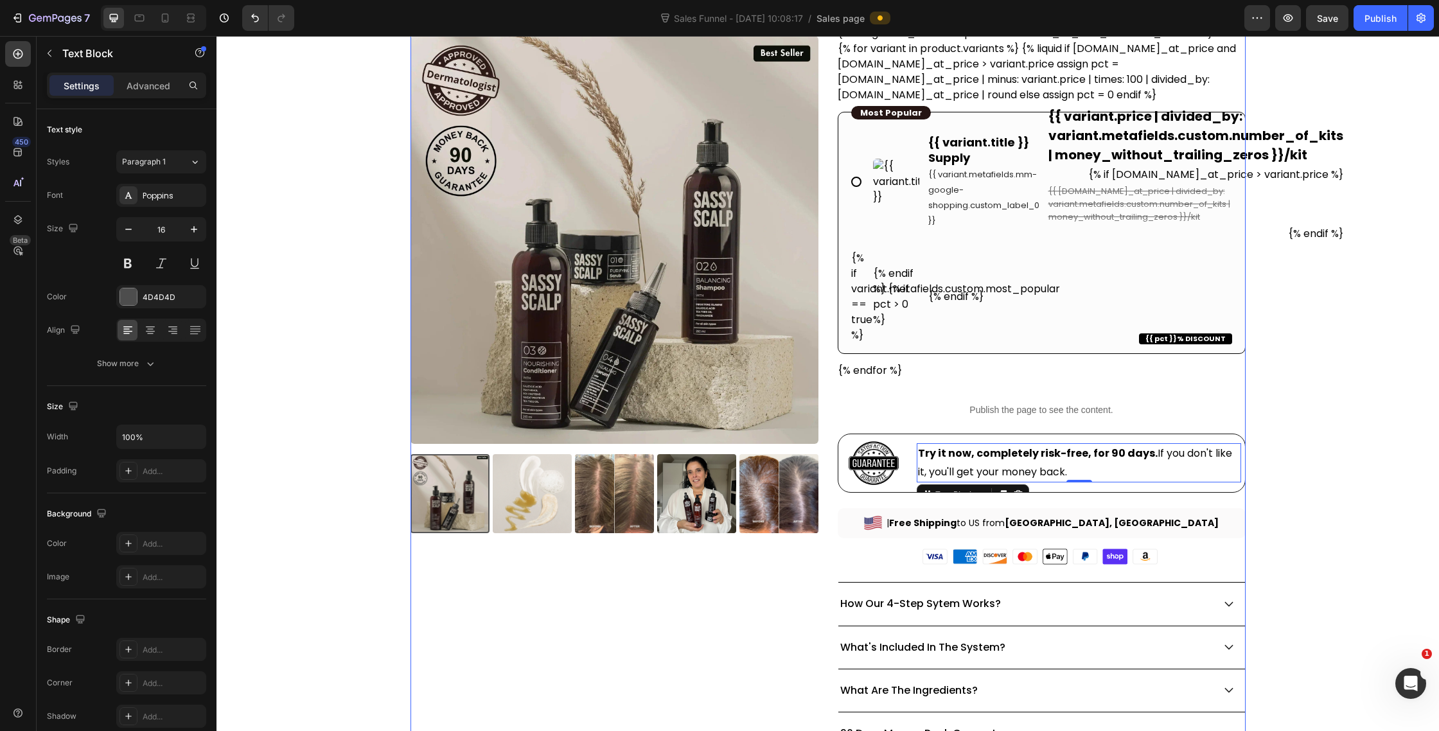
click at [704, 628] on div "Product Images" at bounding box center [615, 307] width 408 height 1138
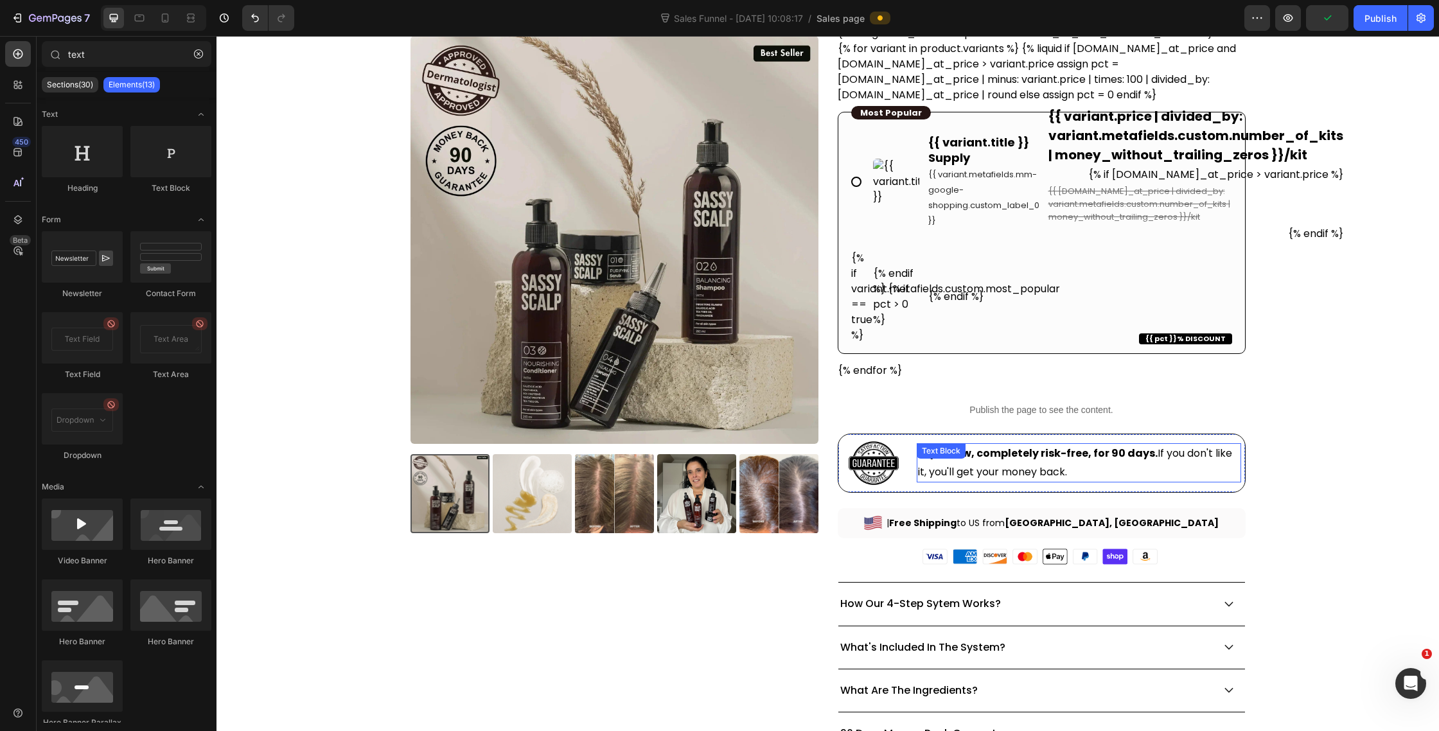
click at [936, 456] on div "Text Block" at bounding box center [941, 450] width 49 height 15
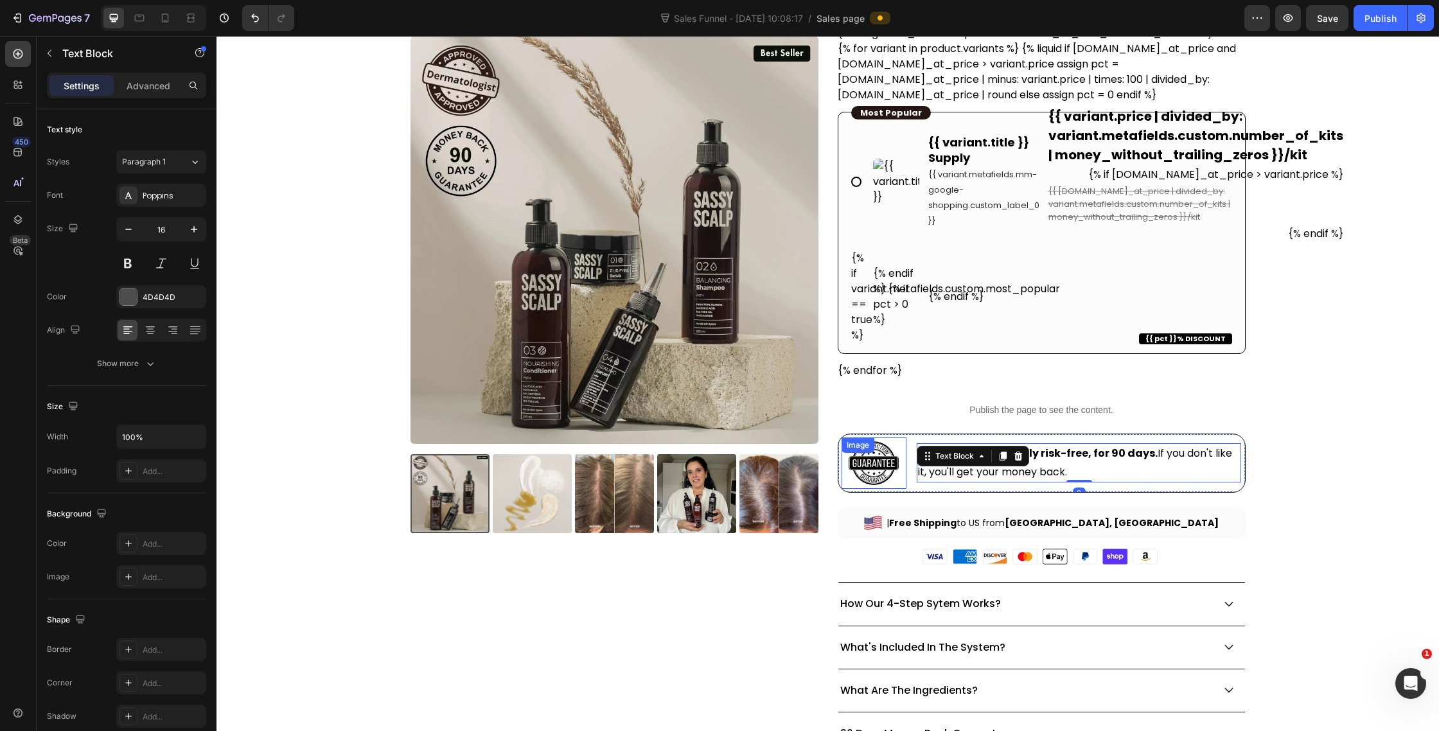
click at [903, 457] on div at bounding box center [874, 463] width 65 height 51
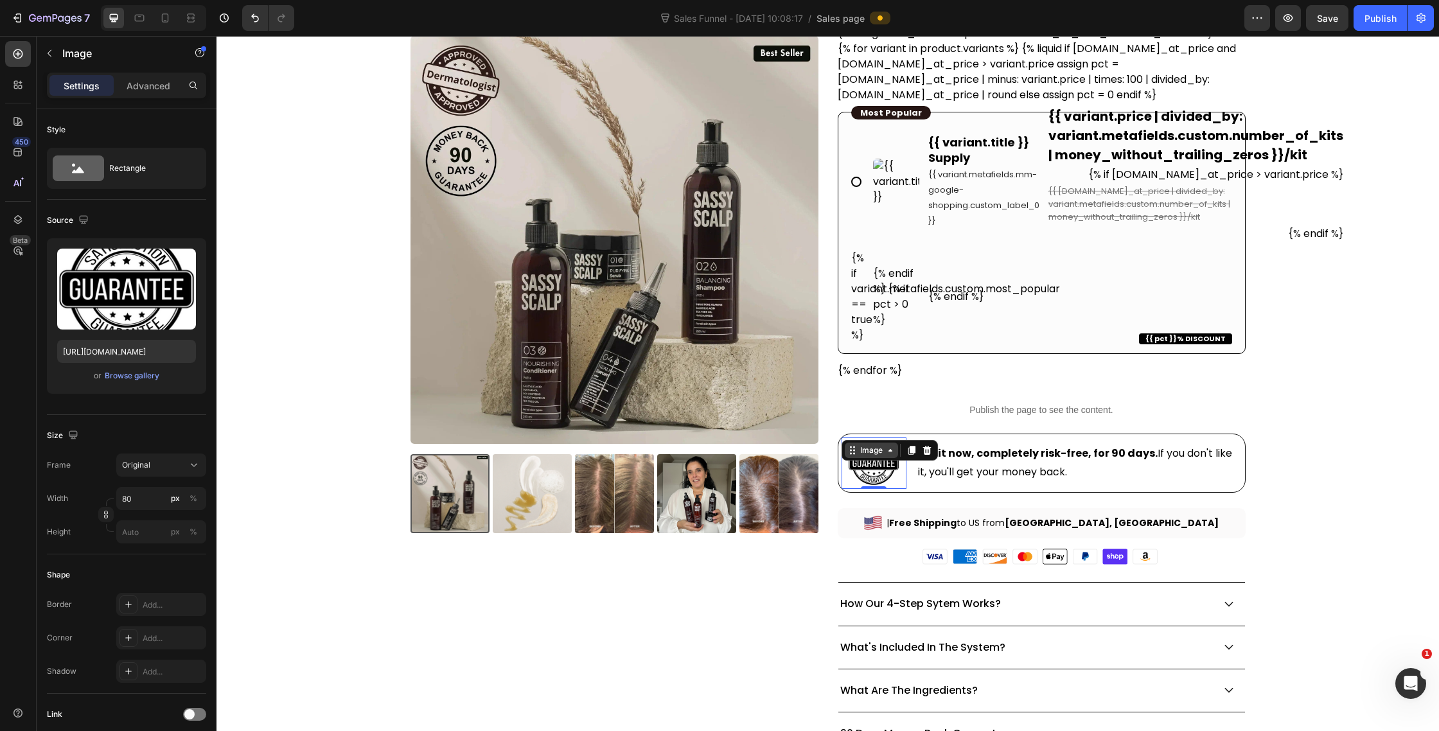
click at [874, 448] on div "Image" at bounding box center [872, 451] width 28 height 12
click at [69, 60] on p "Image" at bounding box center [116, 53] width 109 height 15
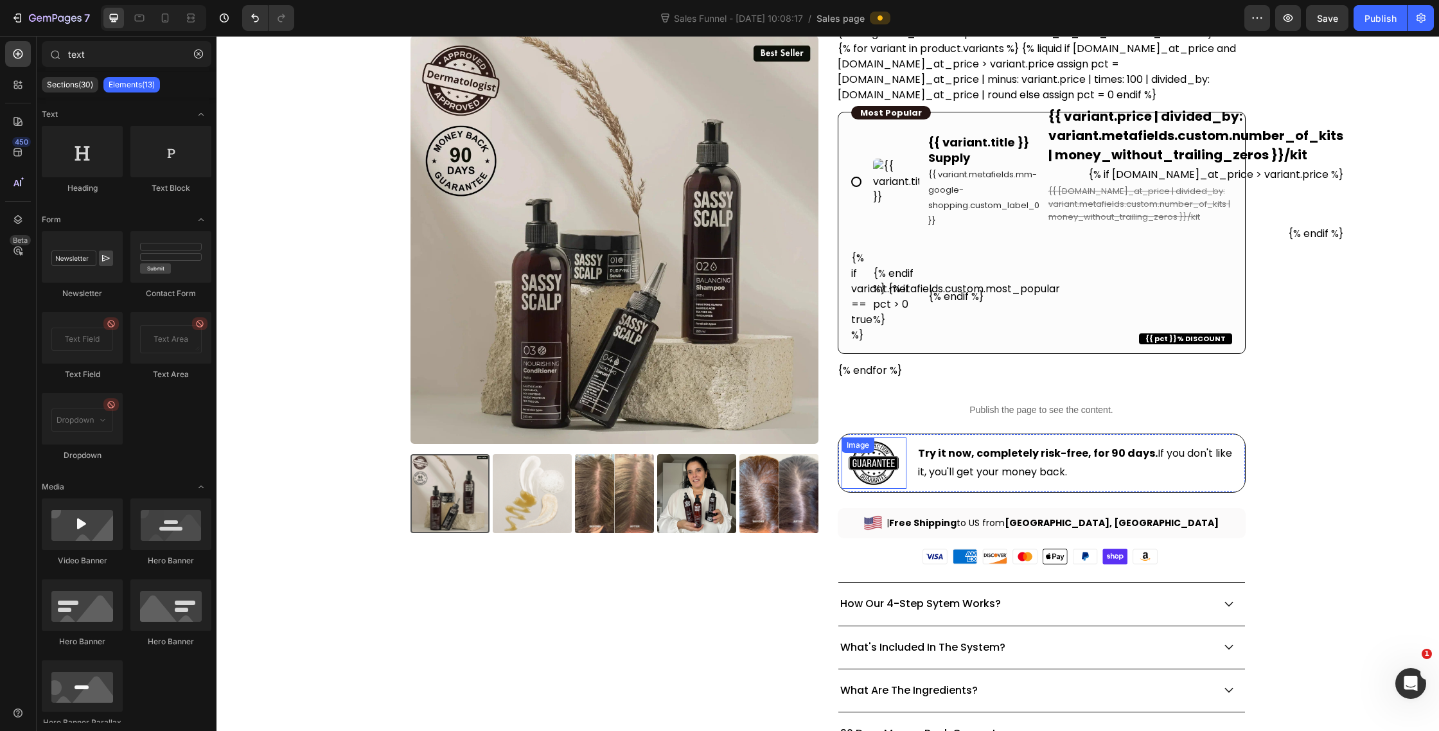
click at [885, 456] on div "Image" at bounding box center [874, 463] width 65 height 51
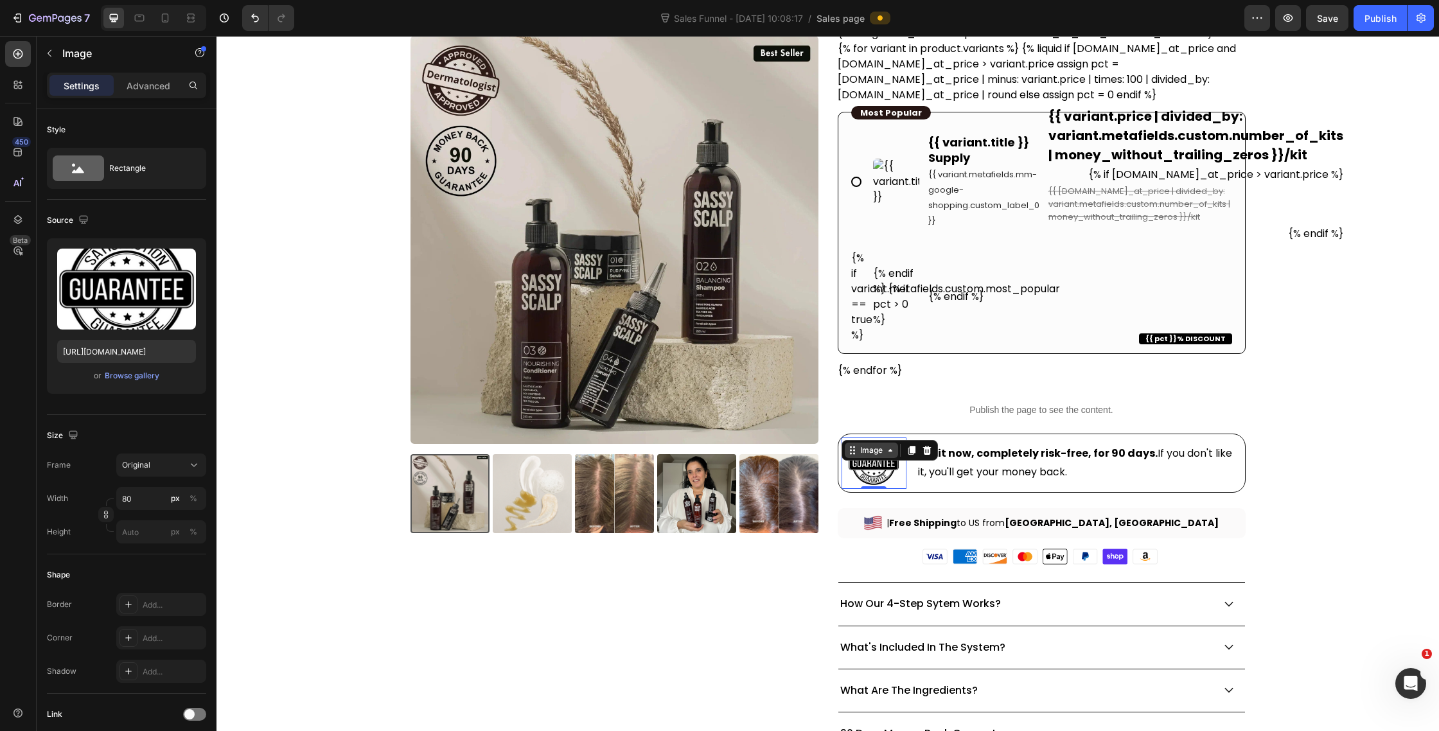
click at [871, 447] on div "Image" at bounding box center [872, 451] width 28 height 12
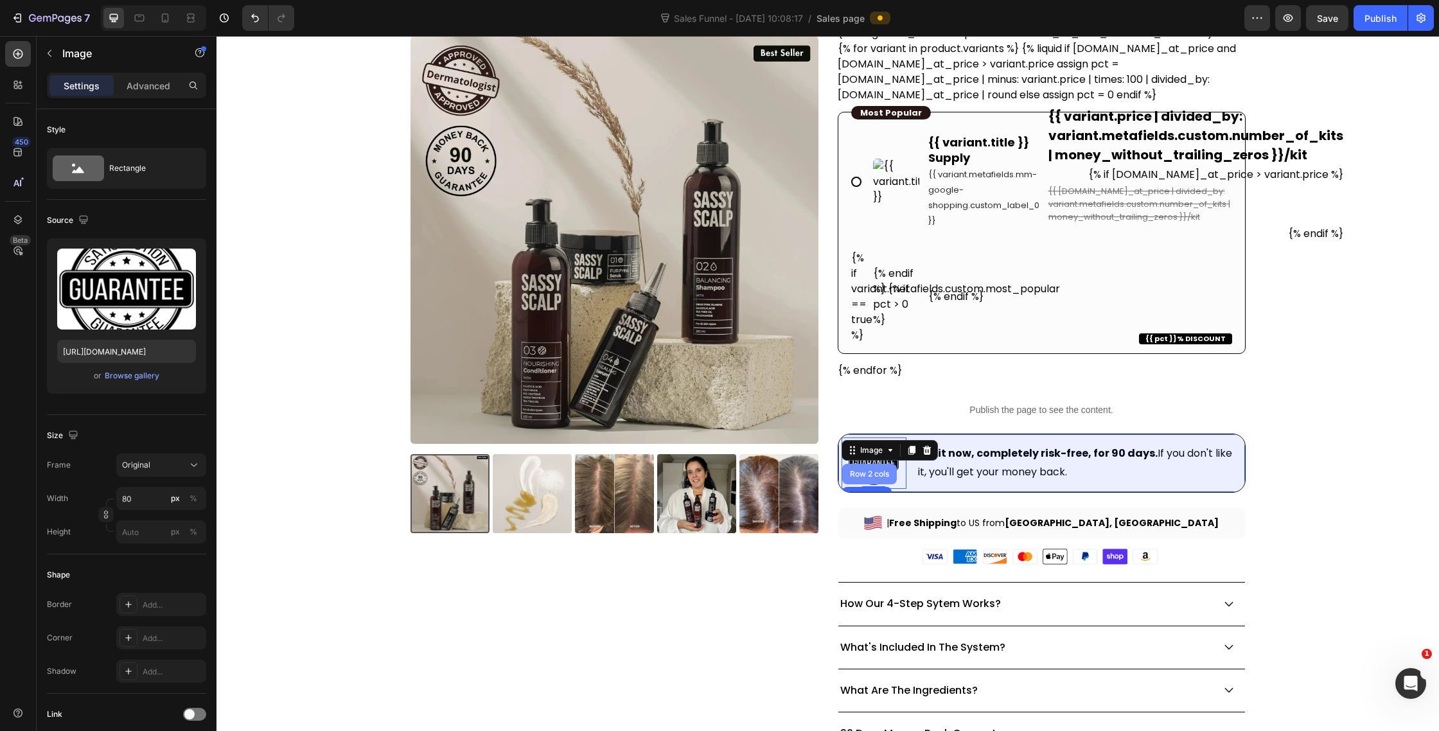
click at [880, 477] on div "Row 2 cols" at bounding box center [869, 474] width 44 height 8
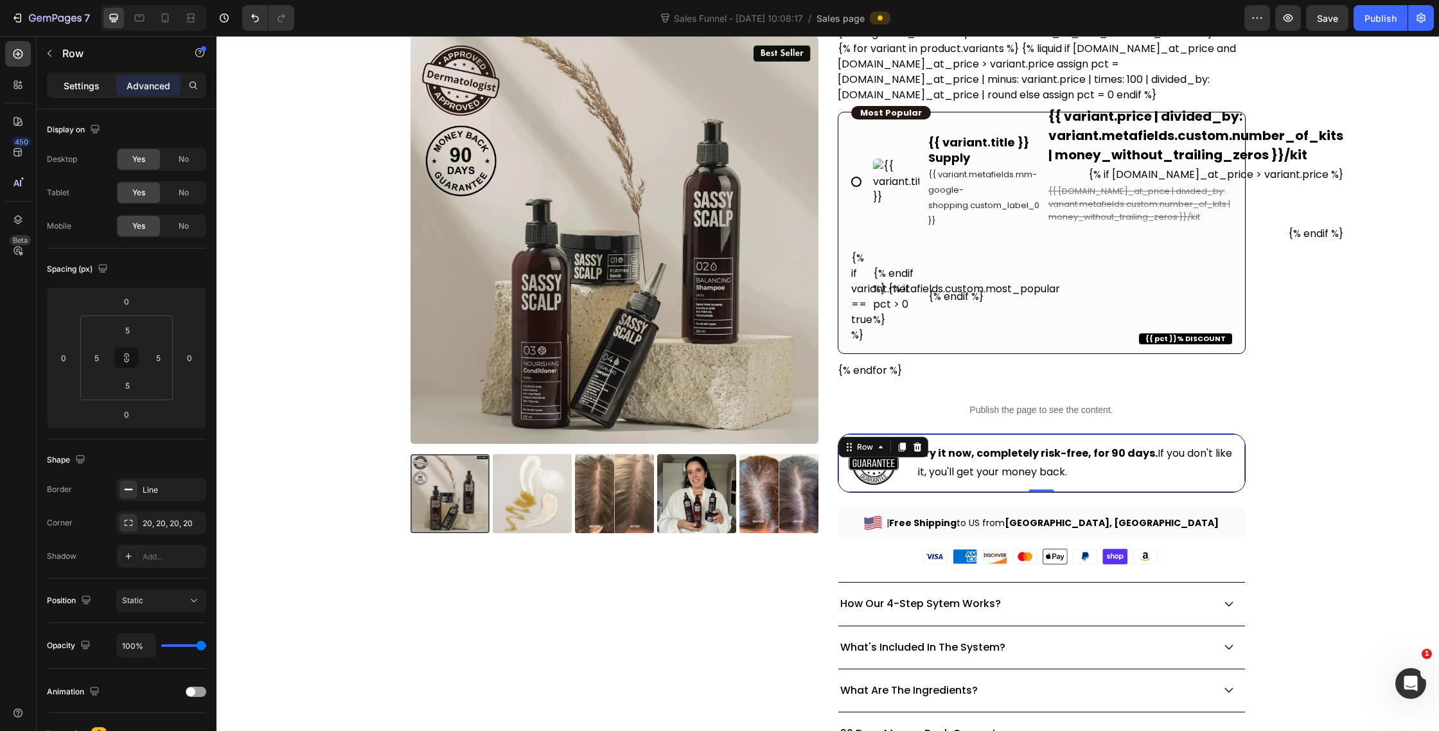
click at [86, 82] on p "Settings" at bounding box center [82, 85] width 36 height 13
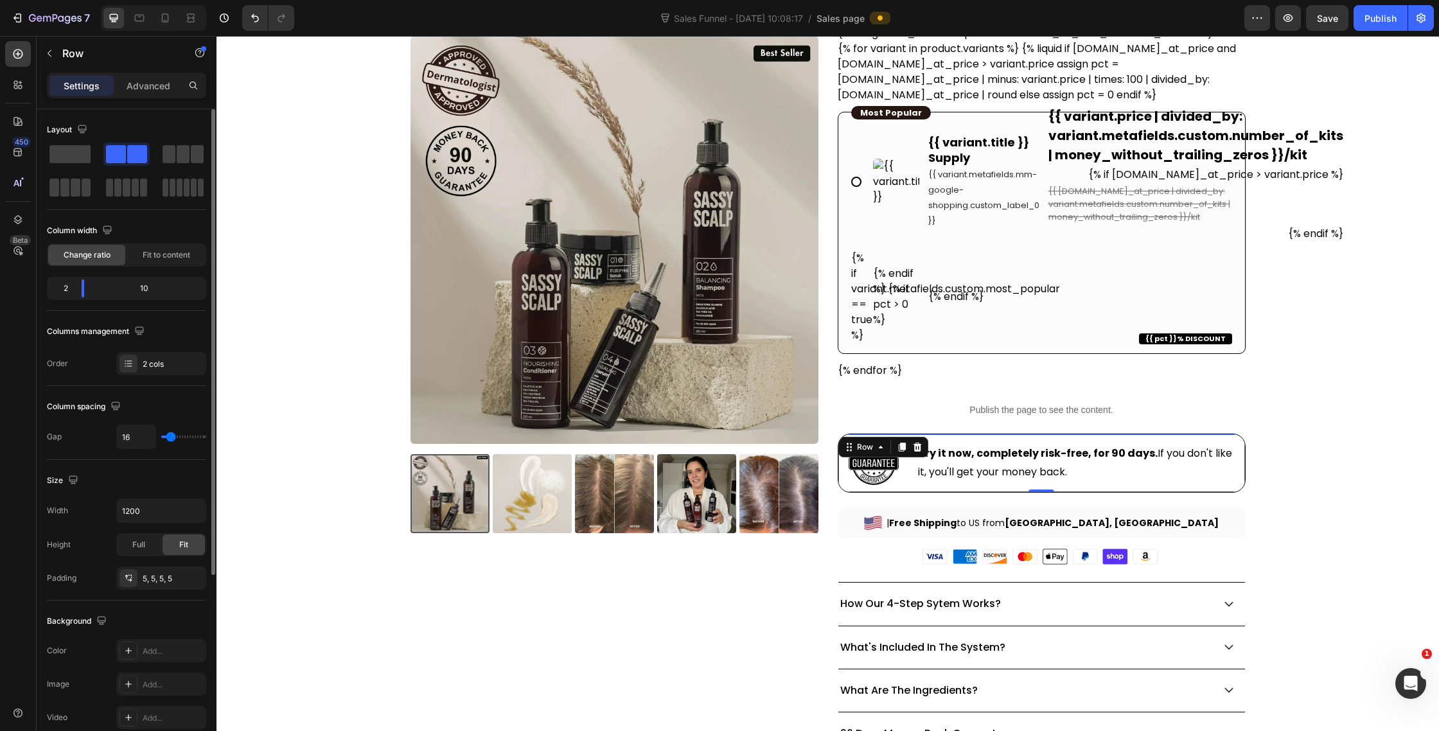
type input "12"
type input "0"
drag, startPoint x: 170, startPoint y: 438, endPoint x: 130, endPoint y: 436, distance: 39.9
type input "0"
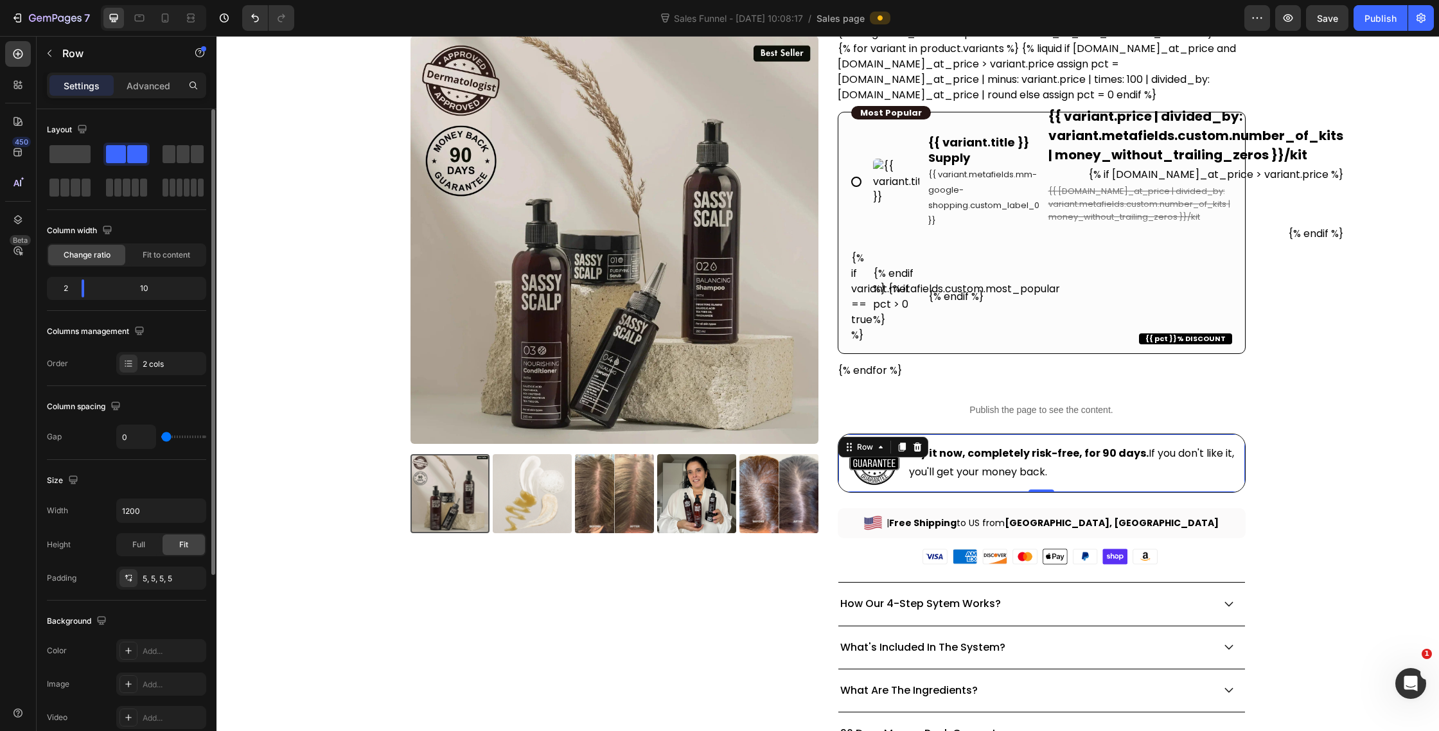
click at [161, 436] on input "range" at bounding box center [183, 437] width 45 height 3
click at [152, 84] on p "Advanced" at bounding box center [149, 85] width 44 height 13
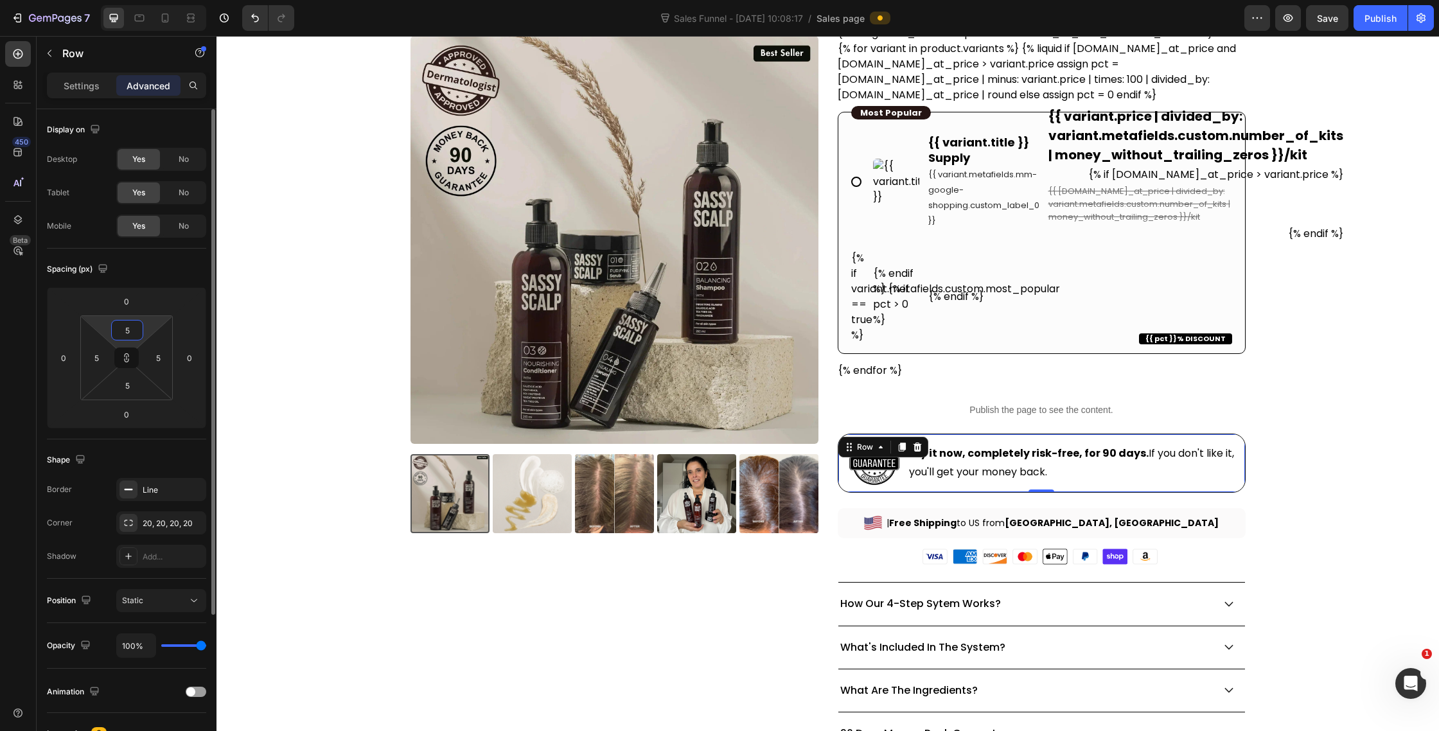
click at [135, 330] on input "5" at bounding box center [127, 330] width 26 height 19
type input "1"
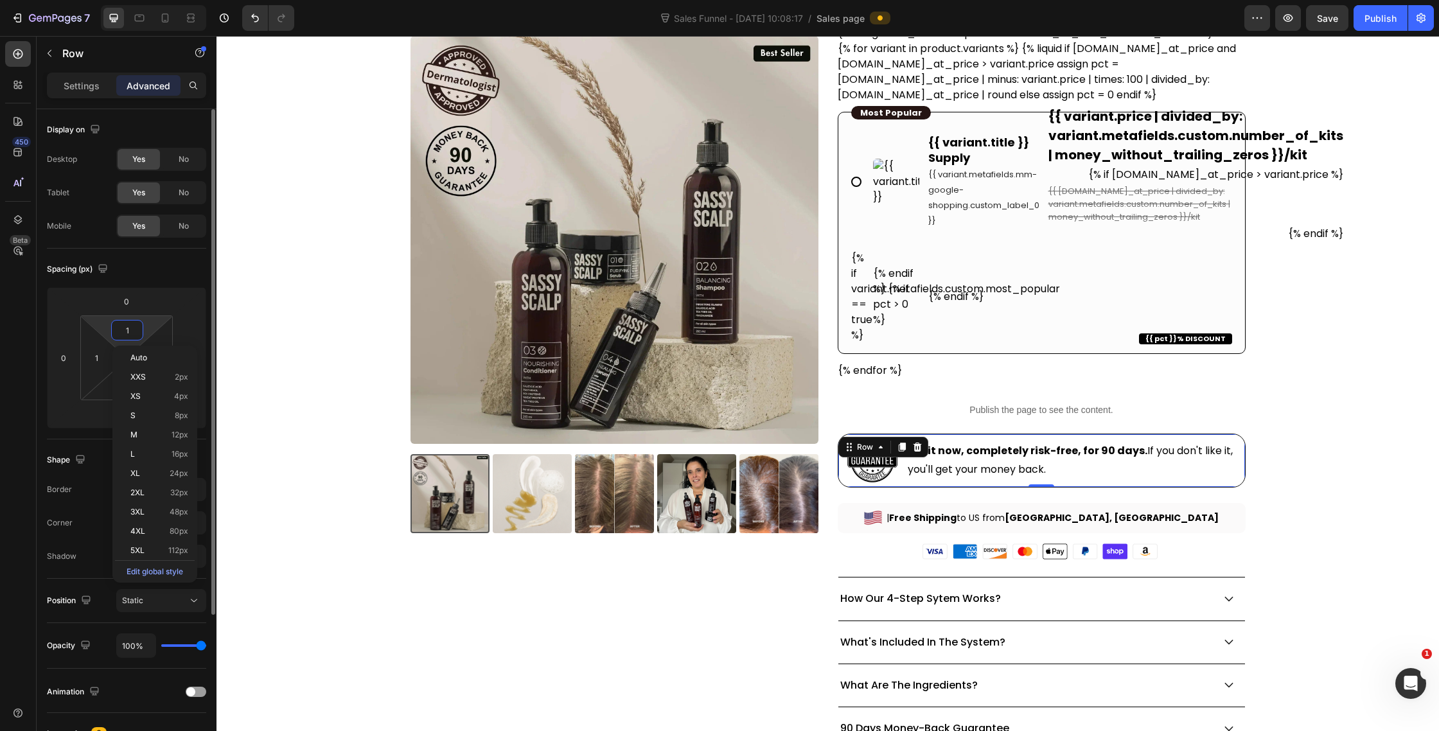
type input "15"
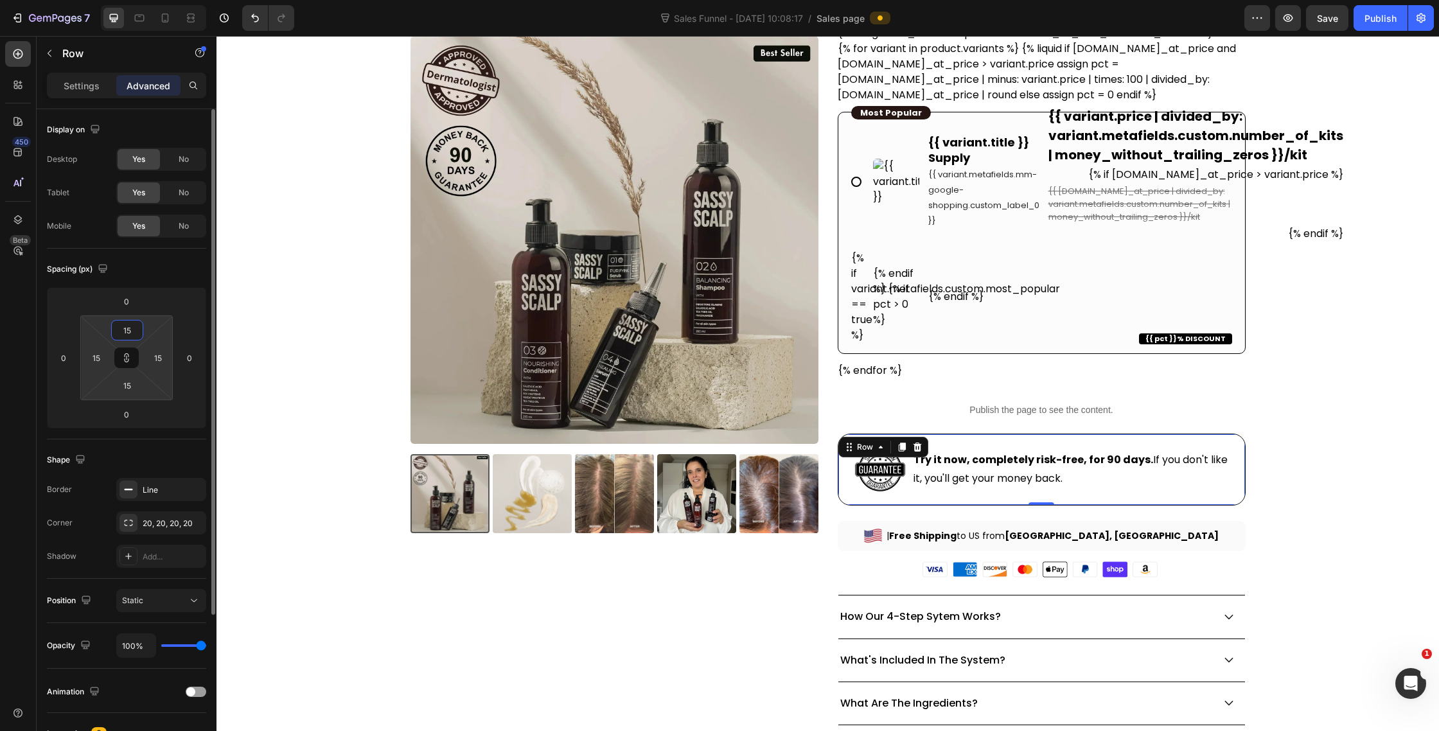
click at [135, 330] on input "15" at bounding box center [127, 330] width 26 height 19
type input "2"
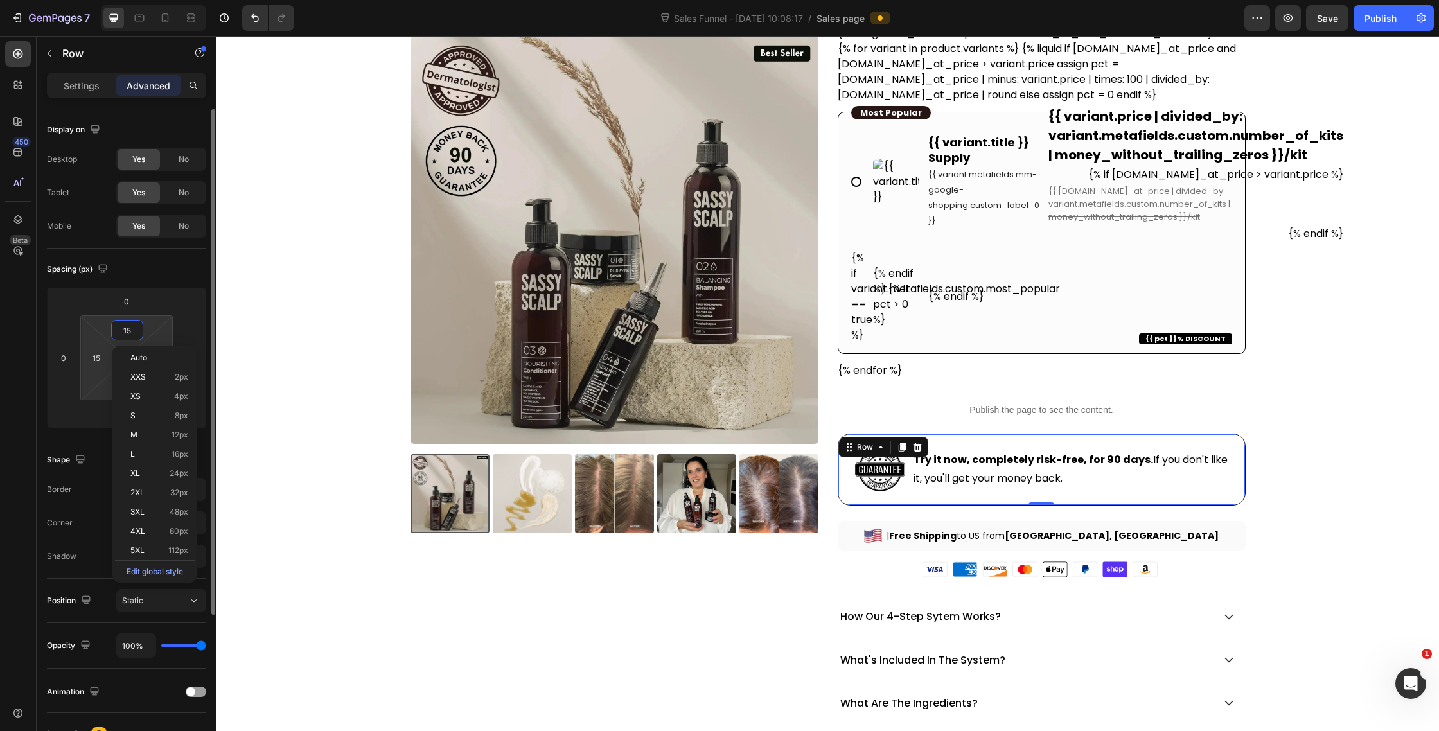
type input "2"
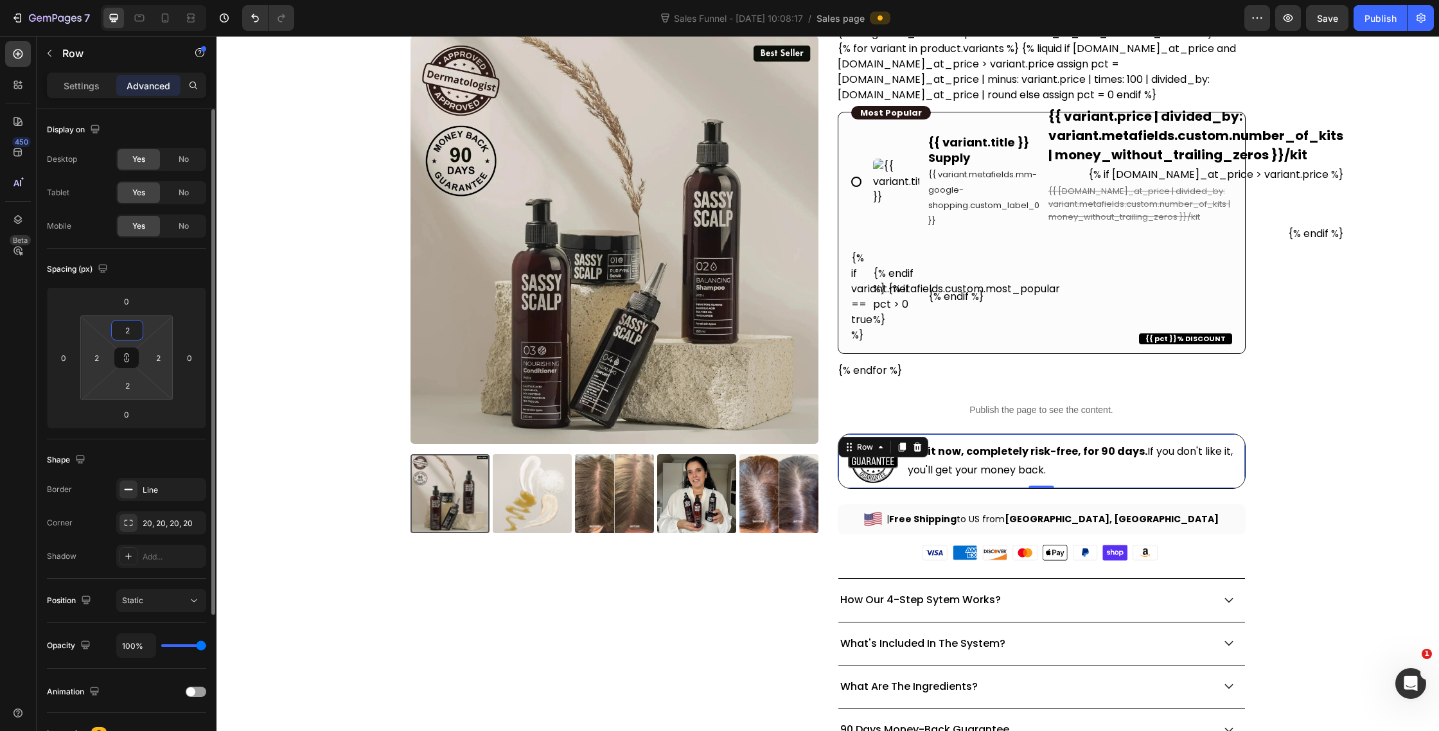
type input "20"
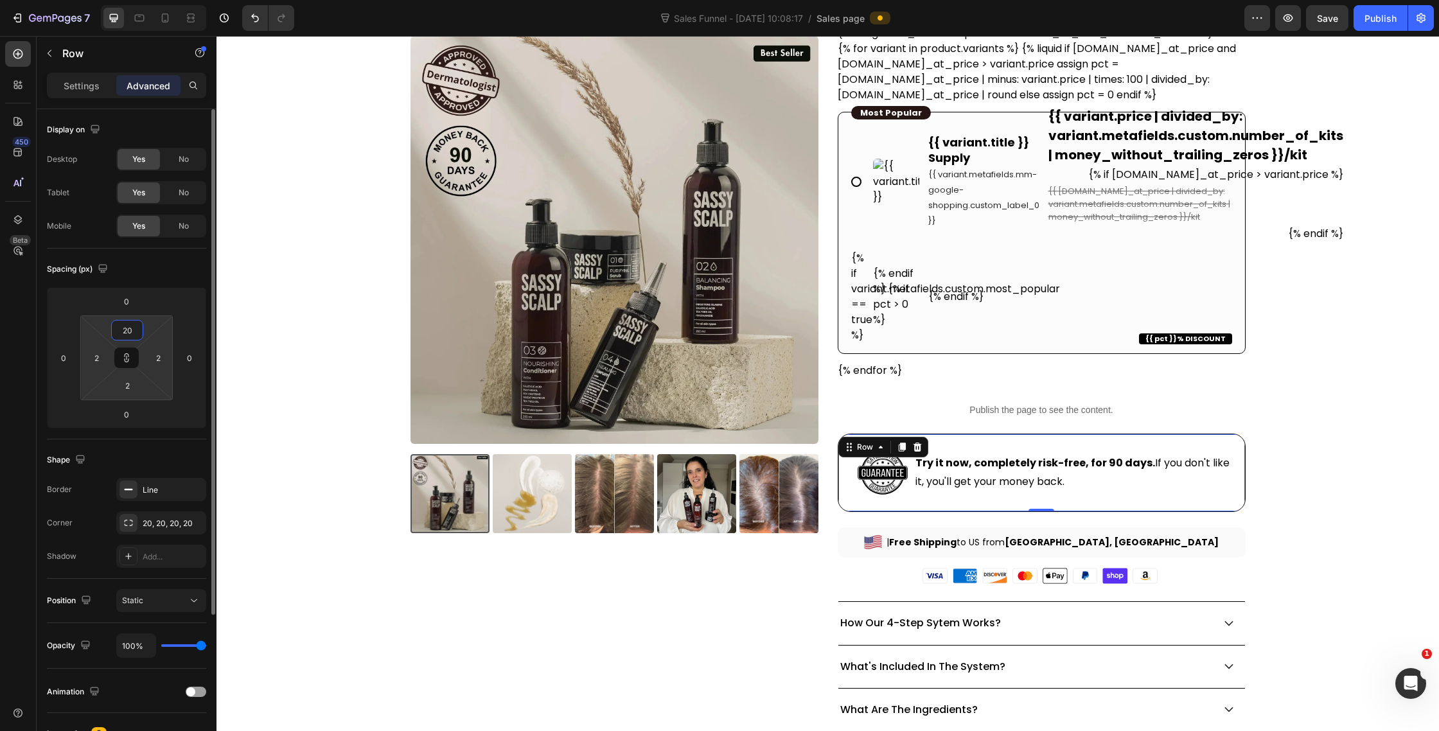
type input "20"
click at [131, 333] on input "20" at bounding box center [127, 330] width 26 height 19
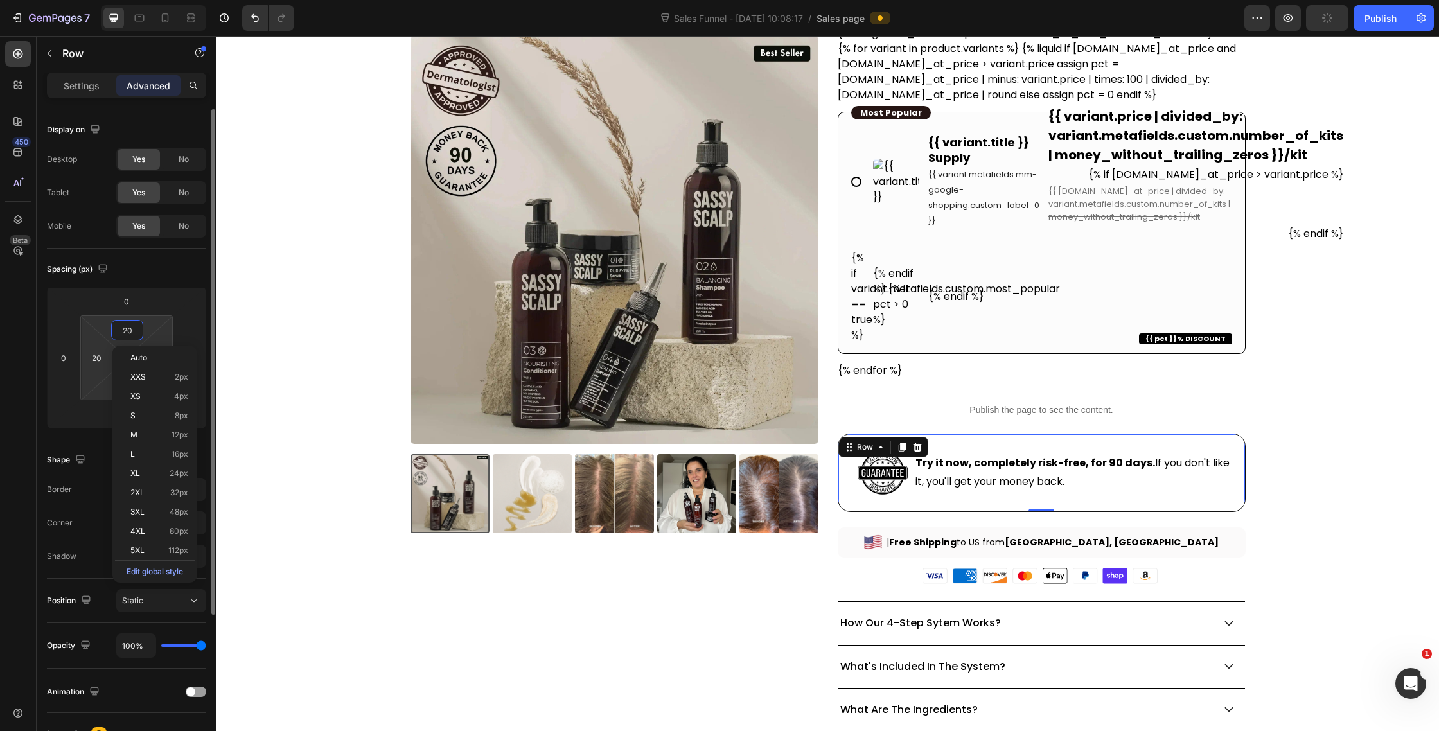
type input "1"
type input "10"
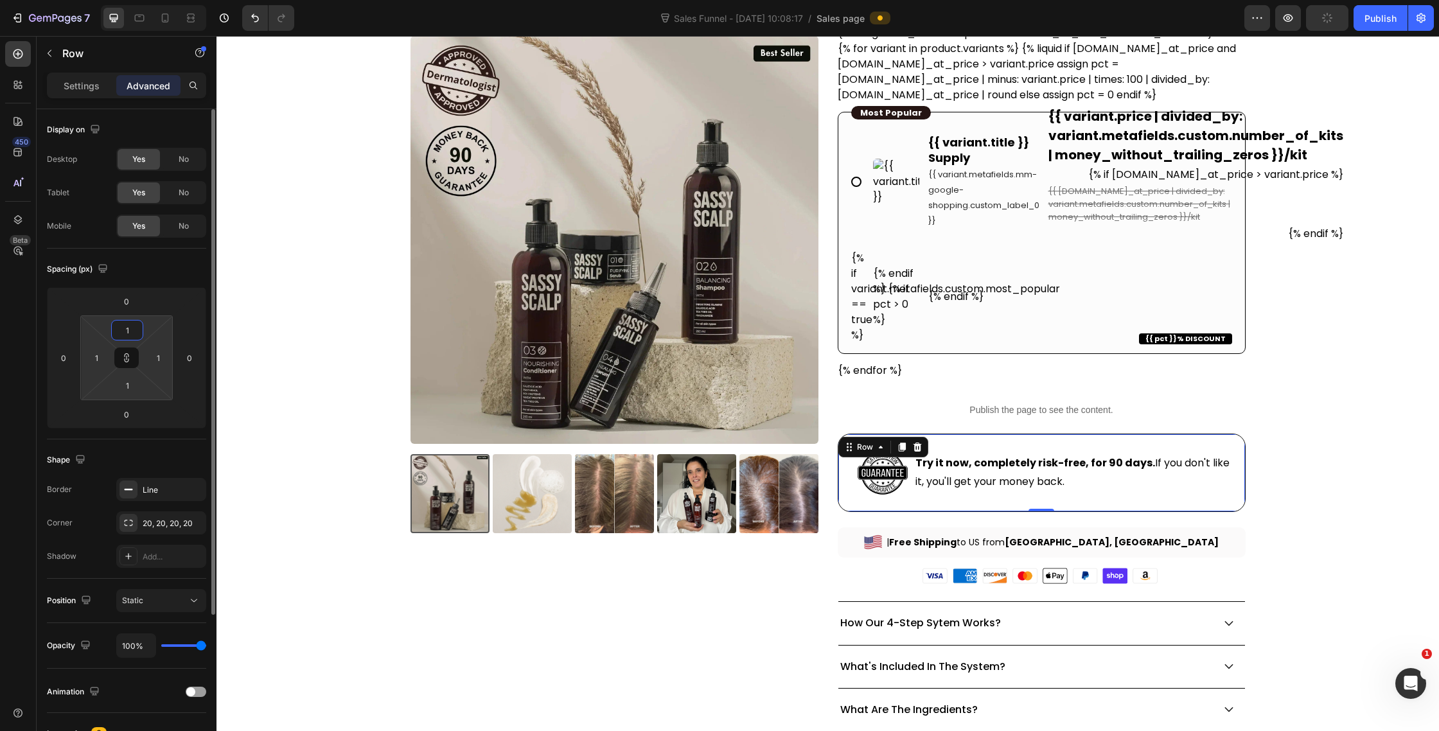
type input "10"
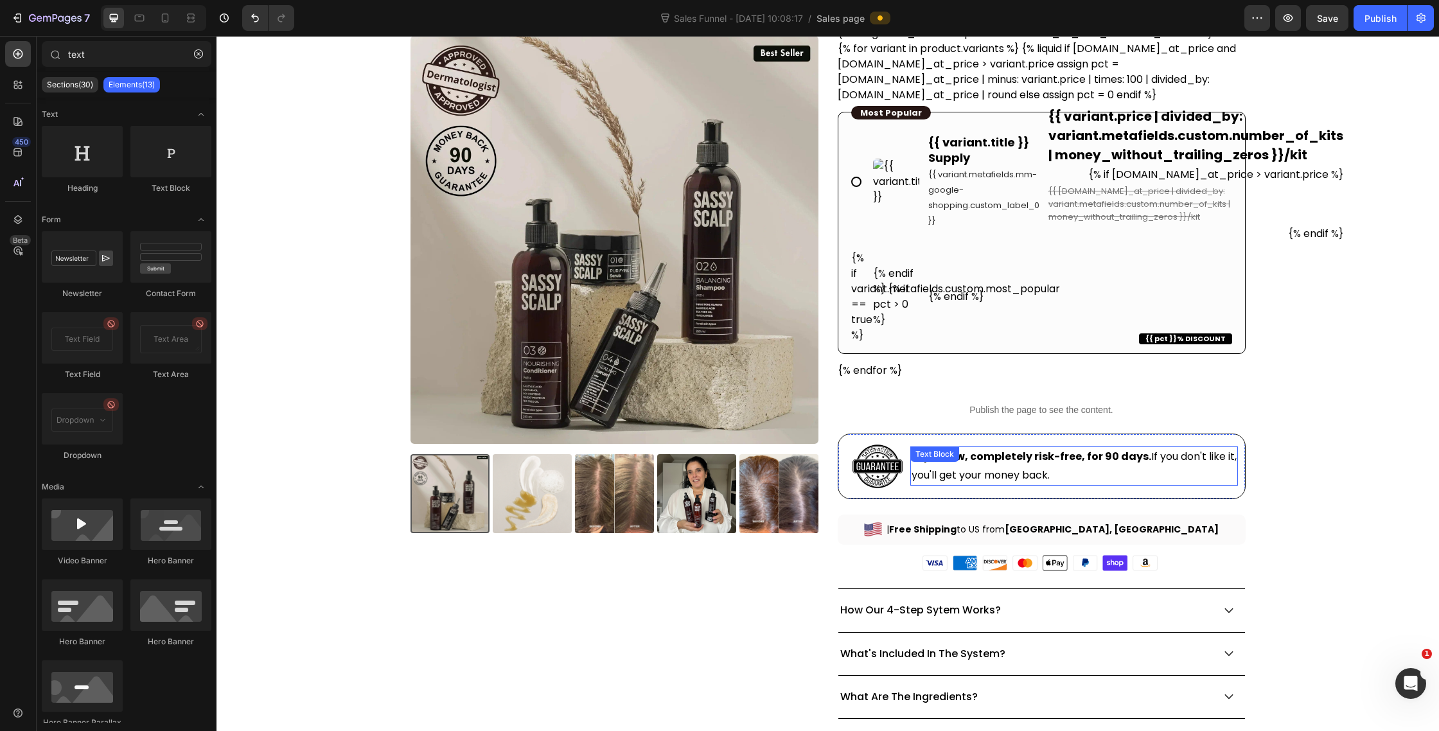
click at [1061, 478] on p "Try it now, completely risk-free, for 90 days. If you don't like it, you'll get…" at bounding box center [1075, 466] width 326 height 37
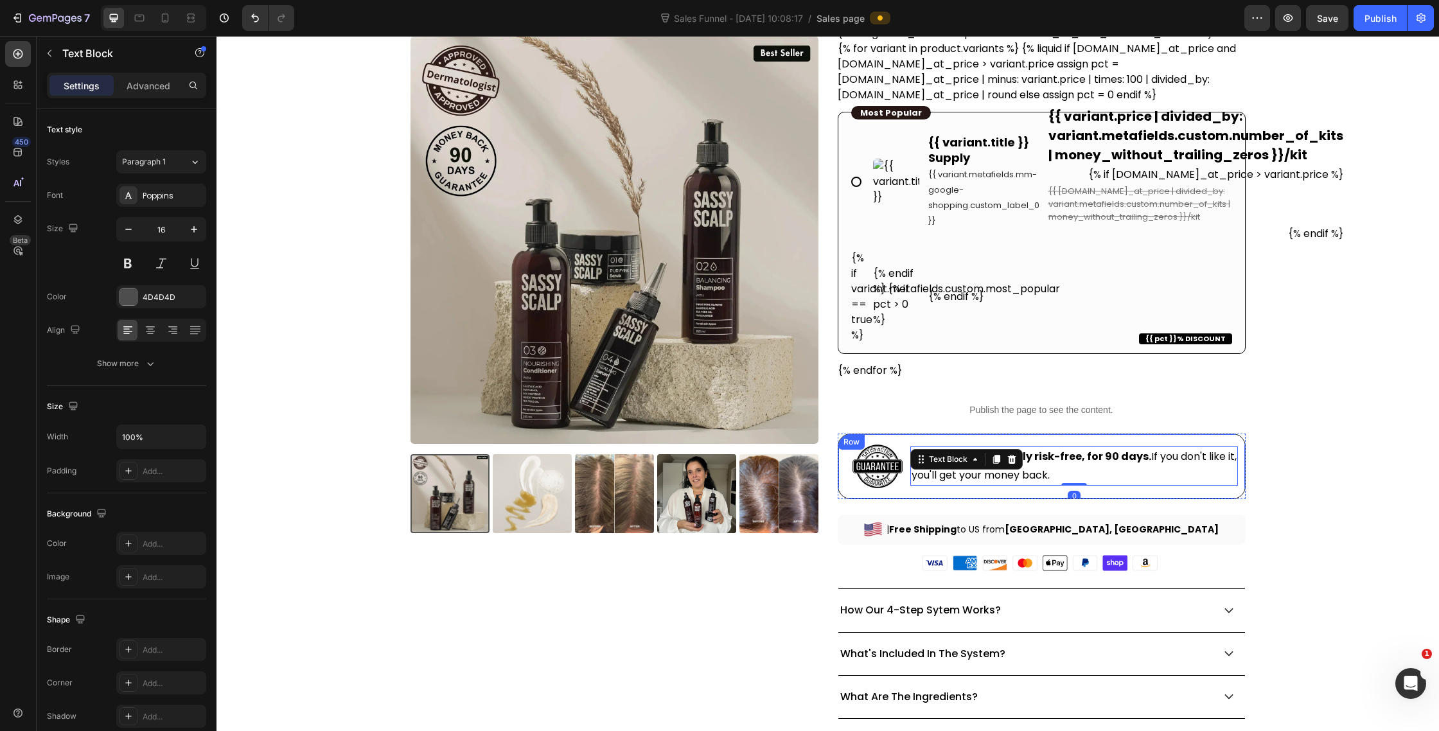
click at [1059, 496] on div "Image Try it now, completely risk-free, for 90 days. If you don't like it, you'…" at bounding box center [1042, 467] width 408 height 66
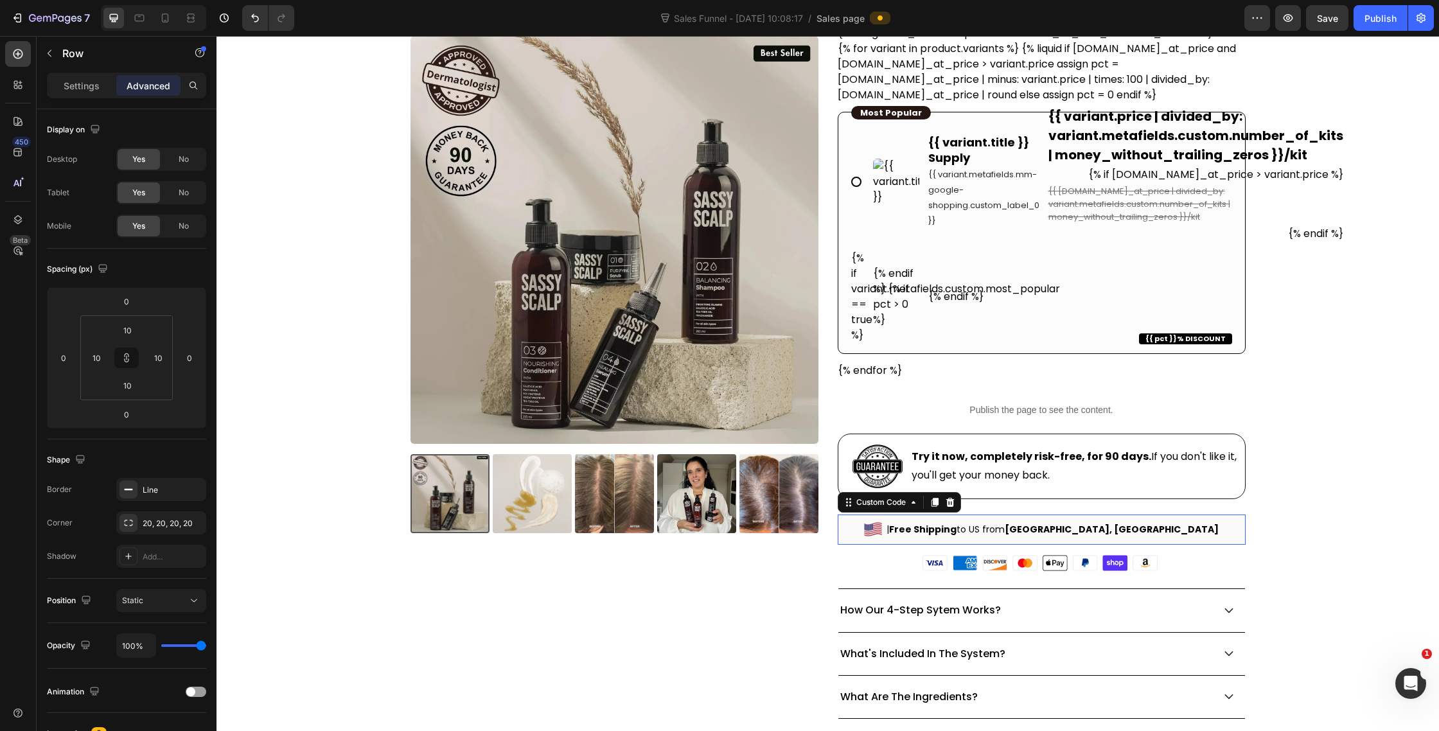
click at [957, 530] on b "Free Shipping" at bounding box center [922, 529] width 67 height 13
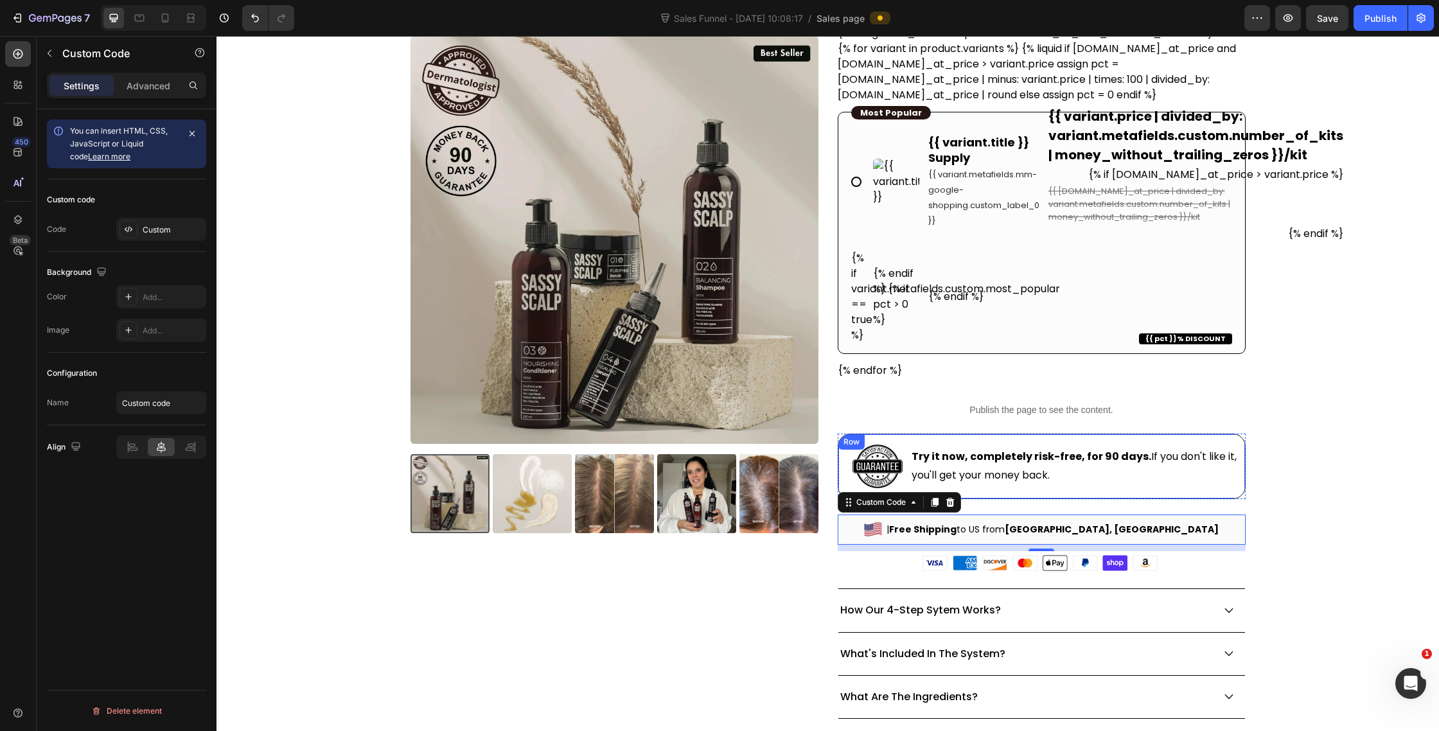
click at [849, 438] on div "Row" at bounding box center [851, 442] width 21 height 12
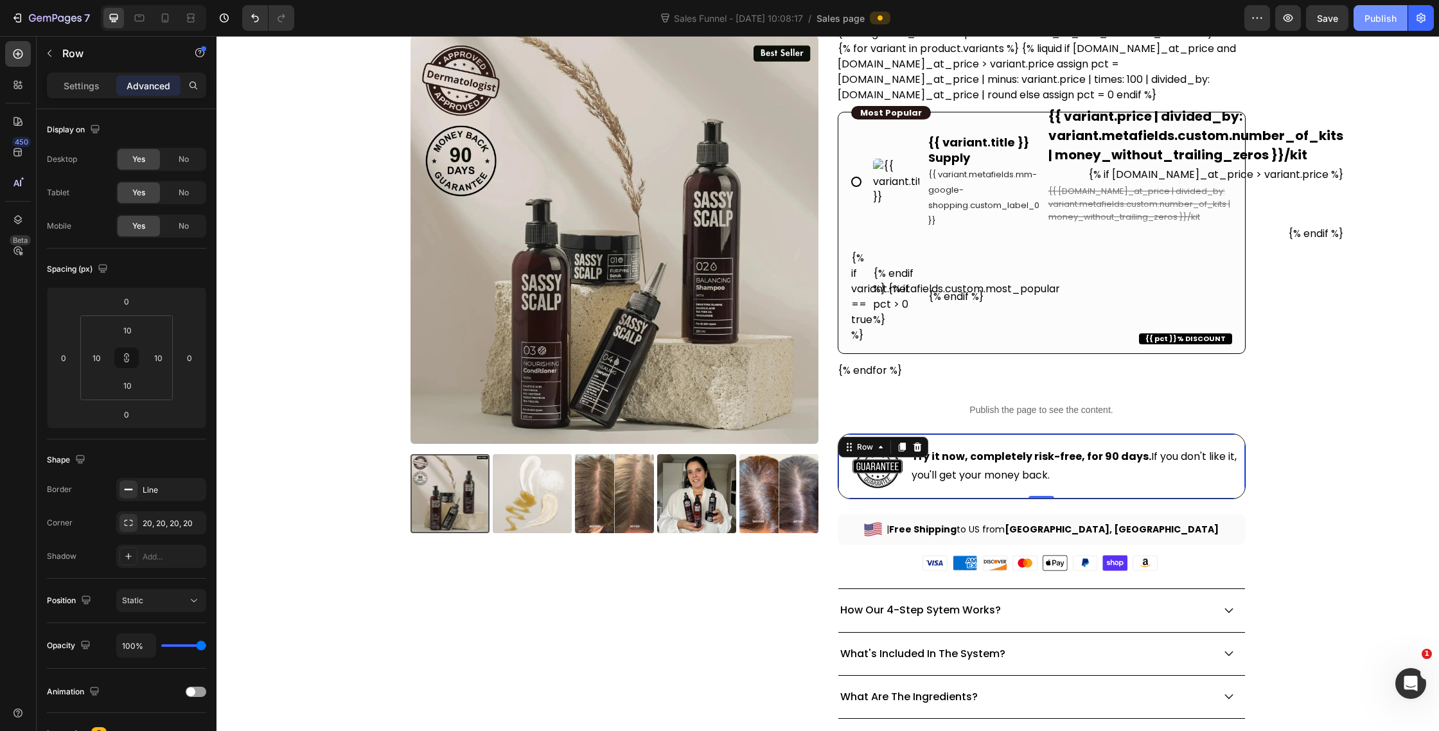
click at [1383, 17] on div "Publish" at bounding box center [1381, 18] width 32 height 13
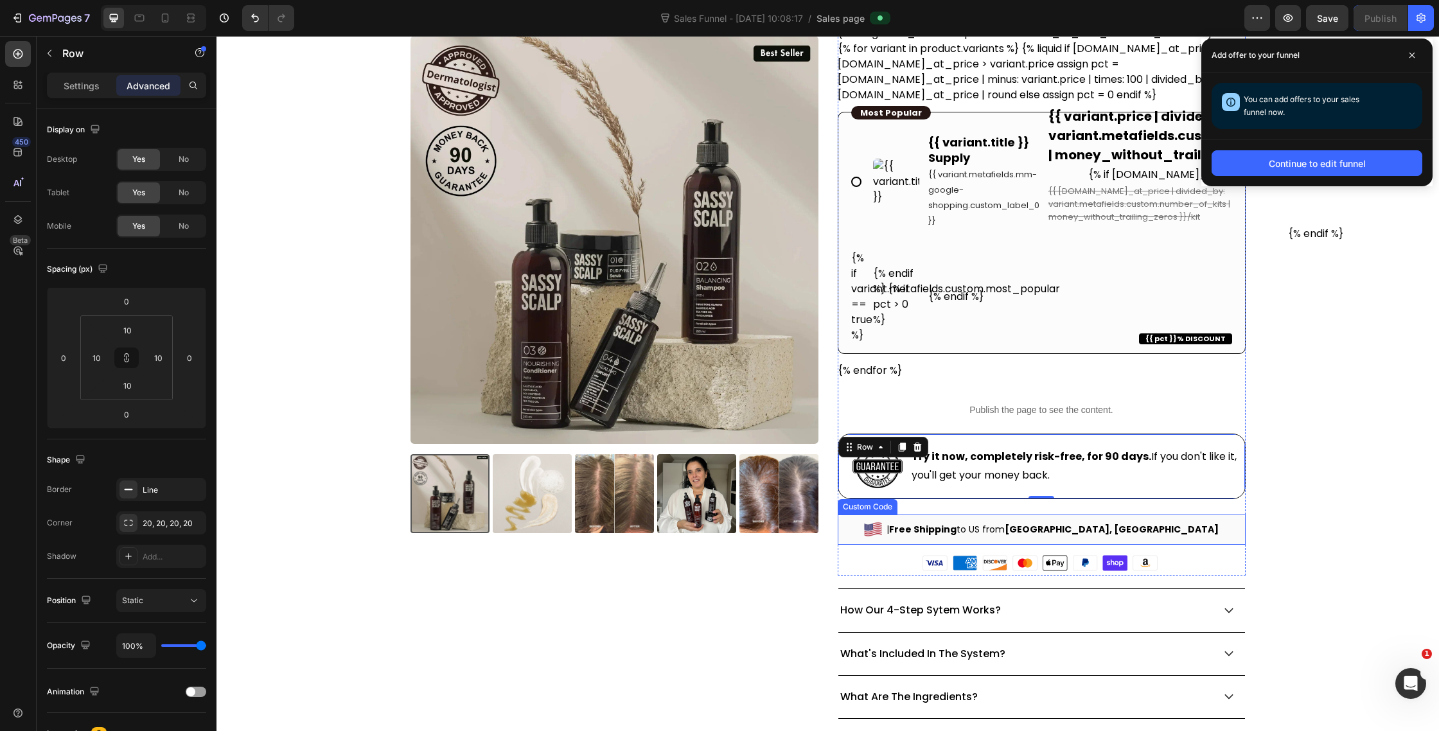
click at [903, 536] on div "| Free Shipping to [GEOGRAPHIC_DATA] from [GEOGRAPHIC_DATA], [GEOGRAPHIC_DATA]" at bounding box center [1042, 530] width 408 height 30
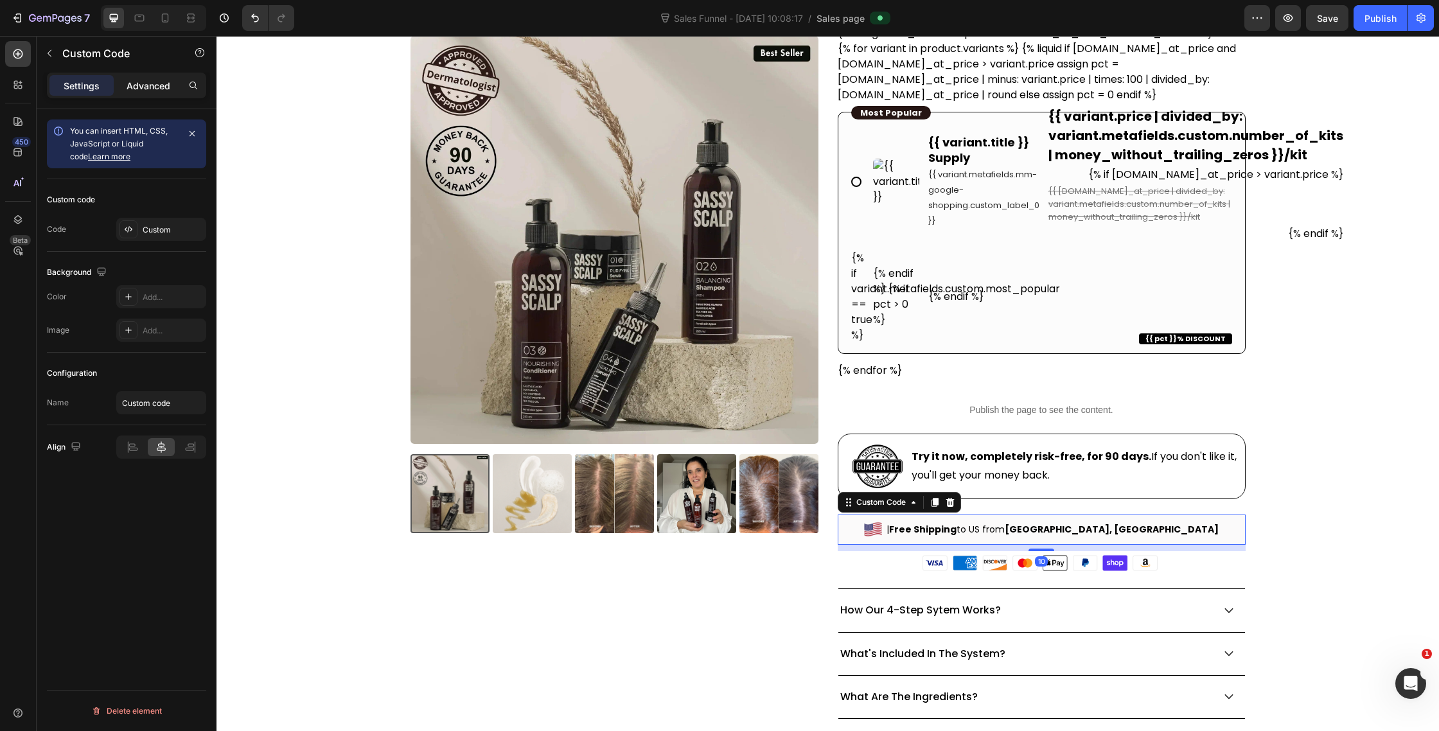
click at [158, 76] on div "Advanced" at bounding box center [148, 85] width 64 height 21
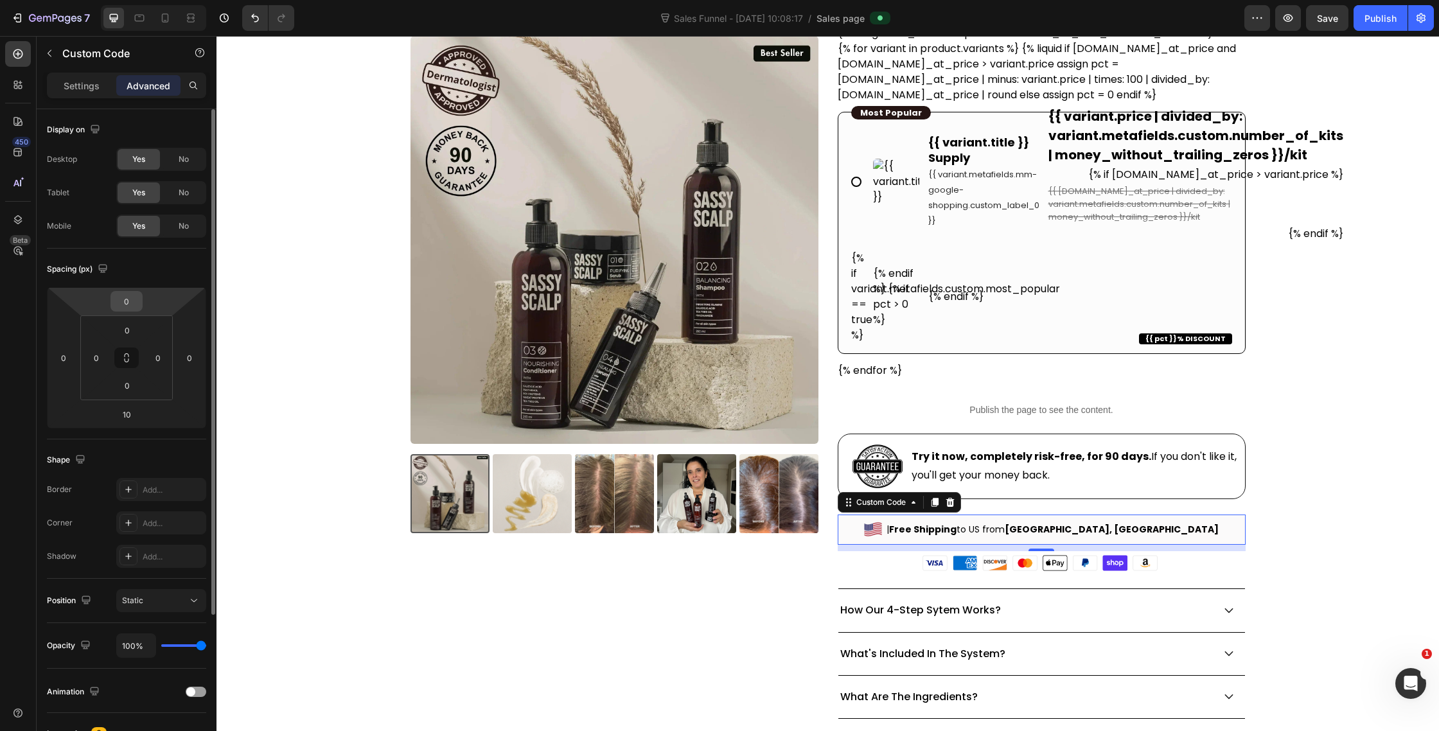
click at [131, 301] on input "0" at bounding box center [127, 301] width 26 height 19
type input "-10"
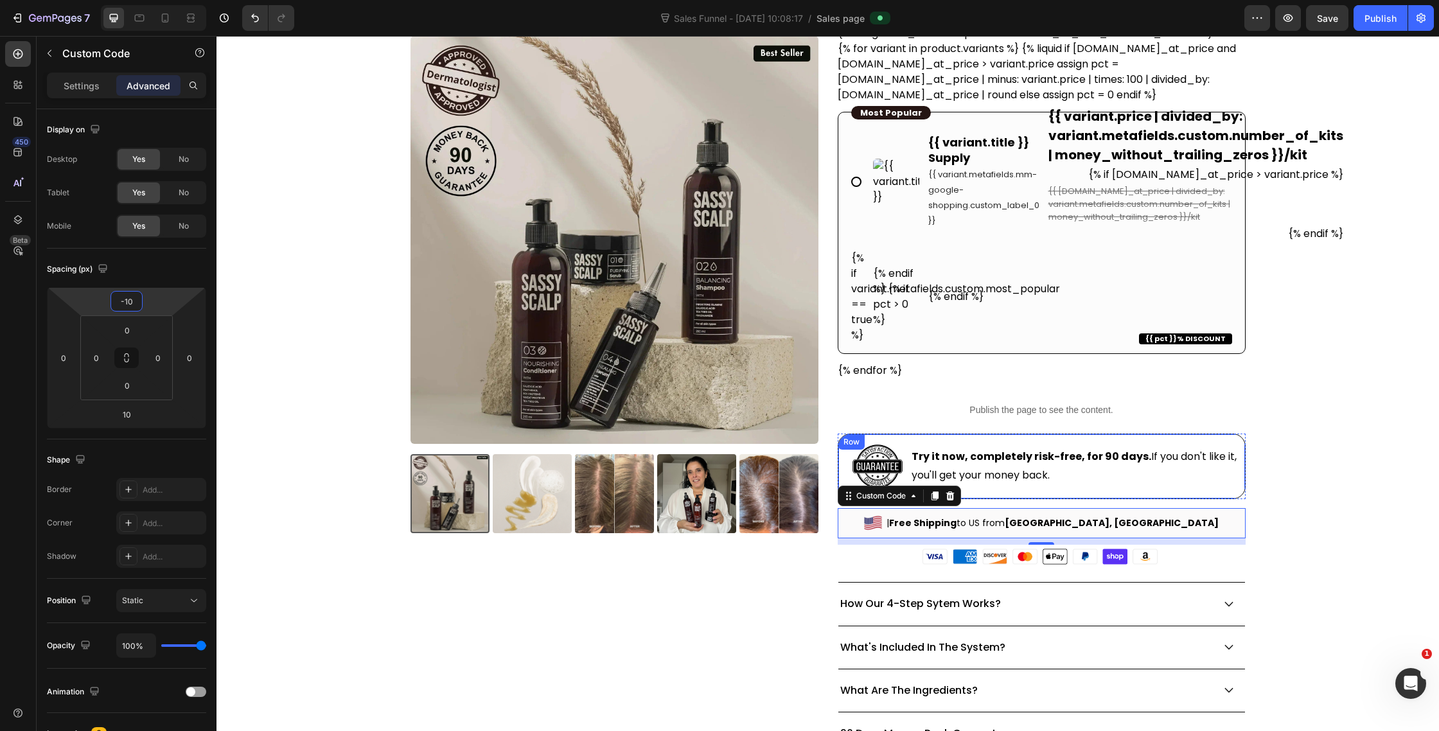
click at [850, 447] on div "Row" at bounding box center [851, 441] width 26 height 15
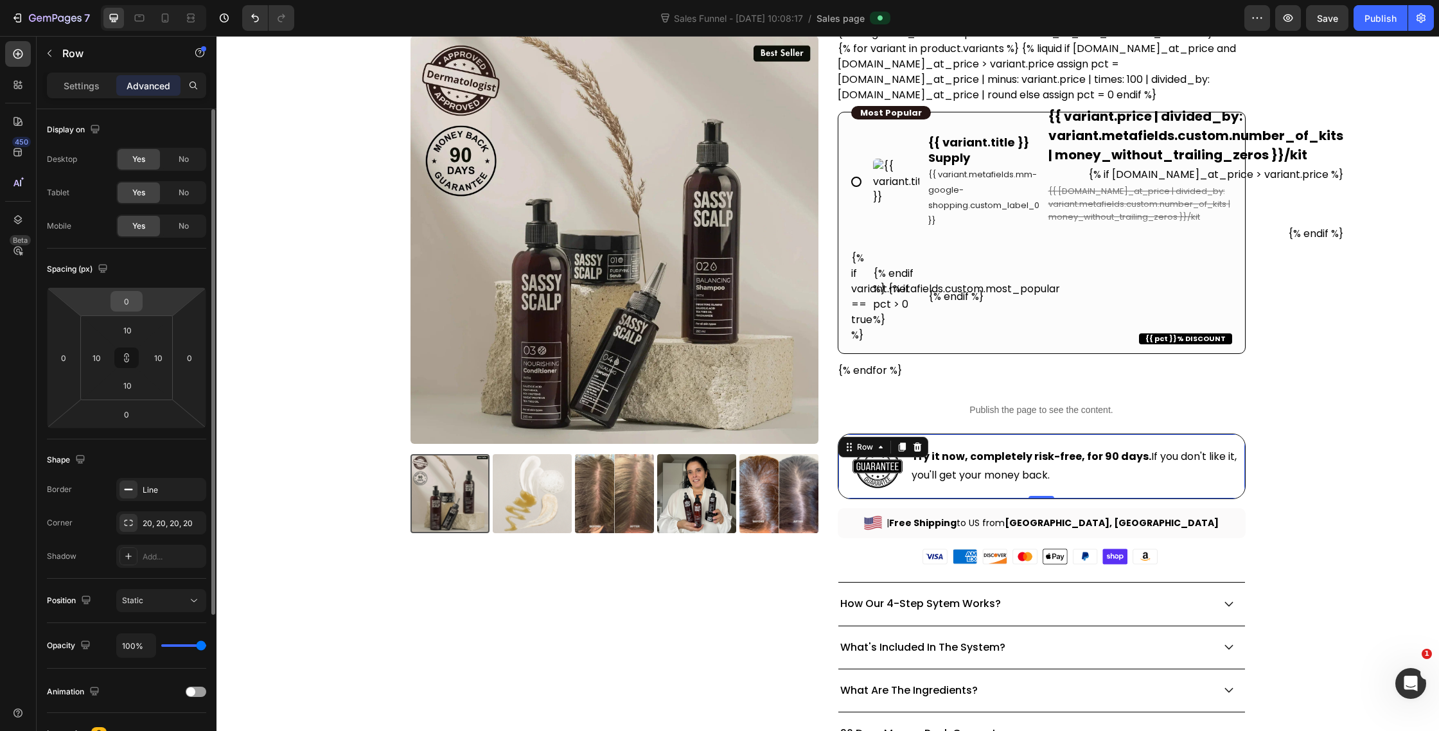
click at [124, 298] on input "0" at bounding box center [127, 301] width 26 height 19
type input "1"
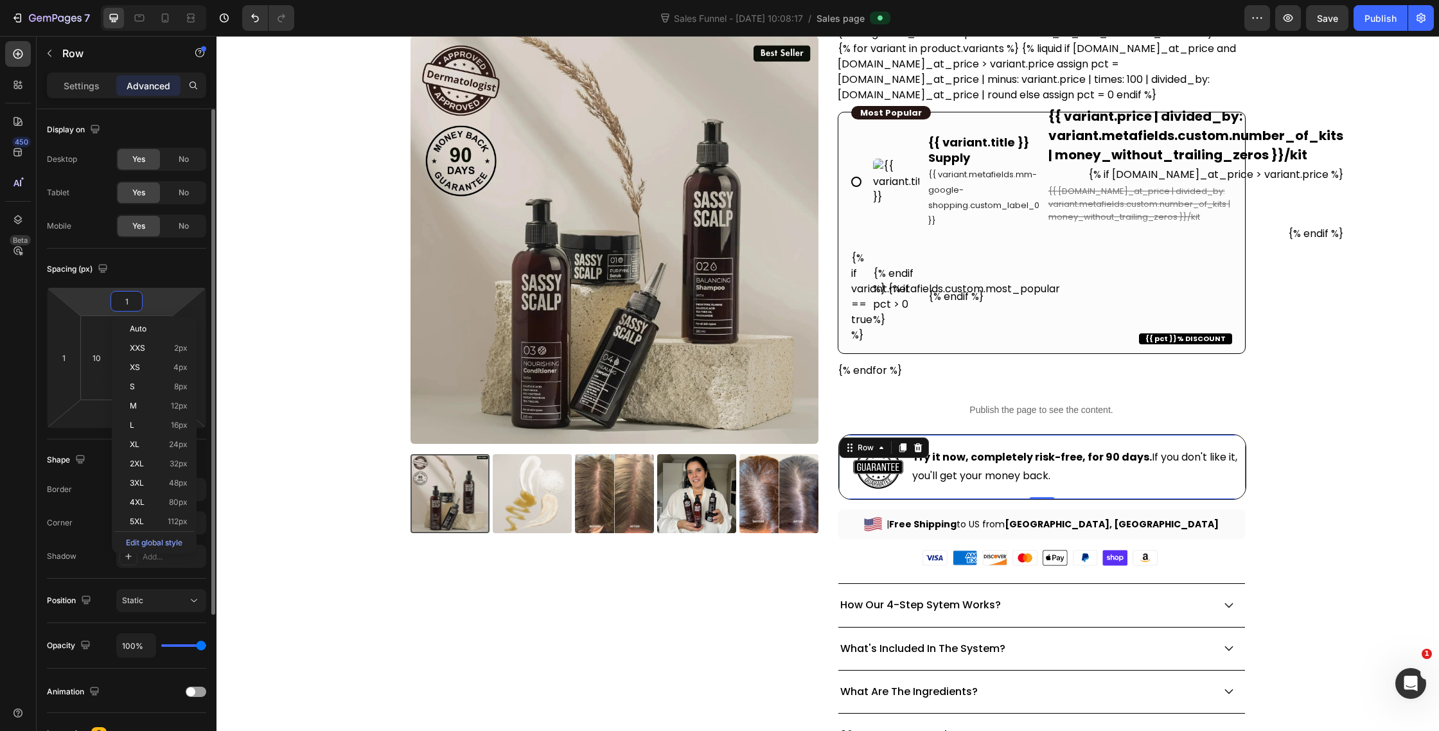
type input "10"
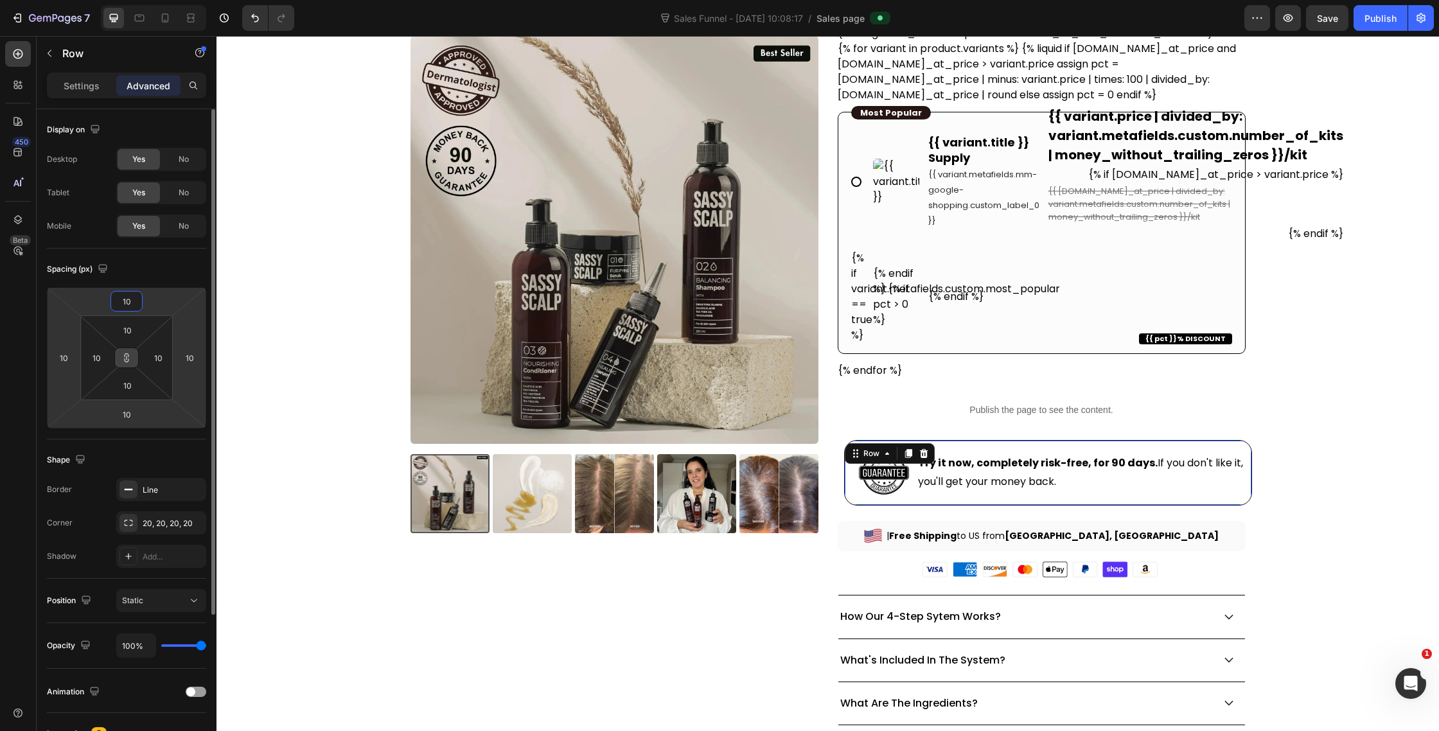
type input "10"
click at [125, 357] on icon at bounding box center [126, 358] width 10 height 10
click at [62, 359] on input "10" at bounding box center [63, 357] width 19 height 19
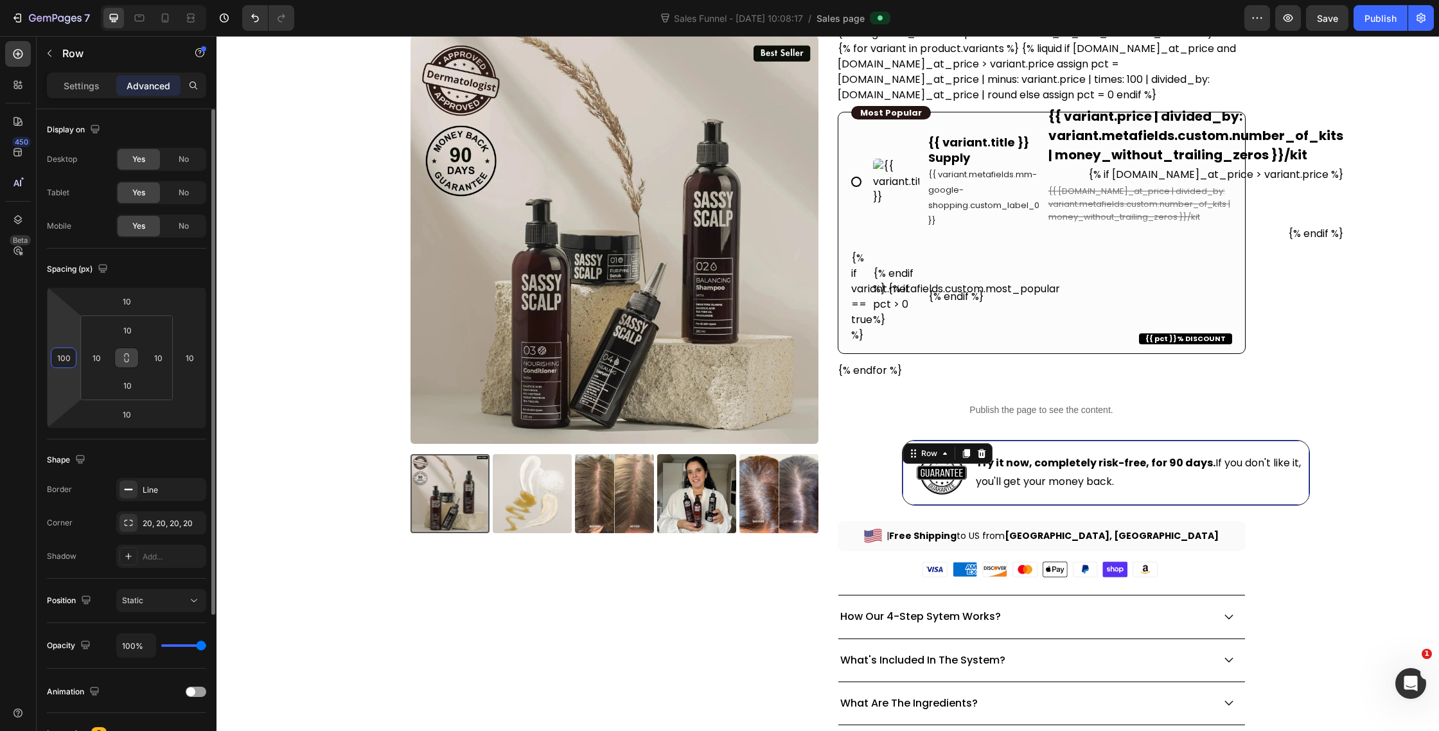
click at [62, 359] on input "100" at bounding box center [63, 357] width 19 height 19
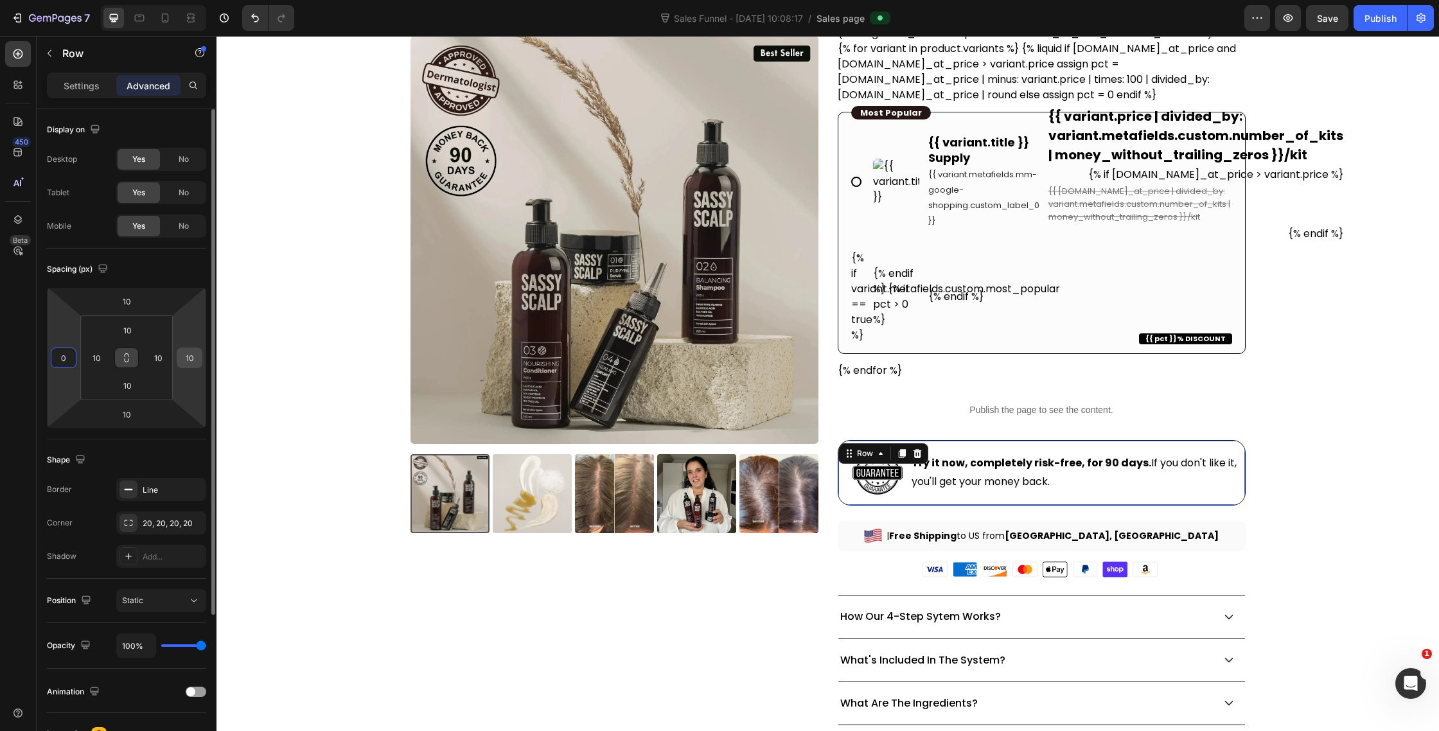
type input "0"
click at [192, 366] on input "10" at bounding box center [189, 357] width 19 height 19
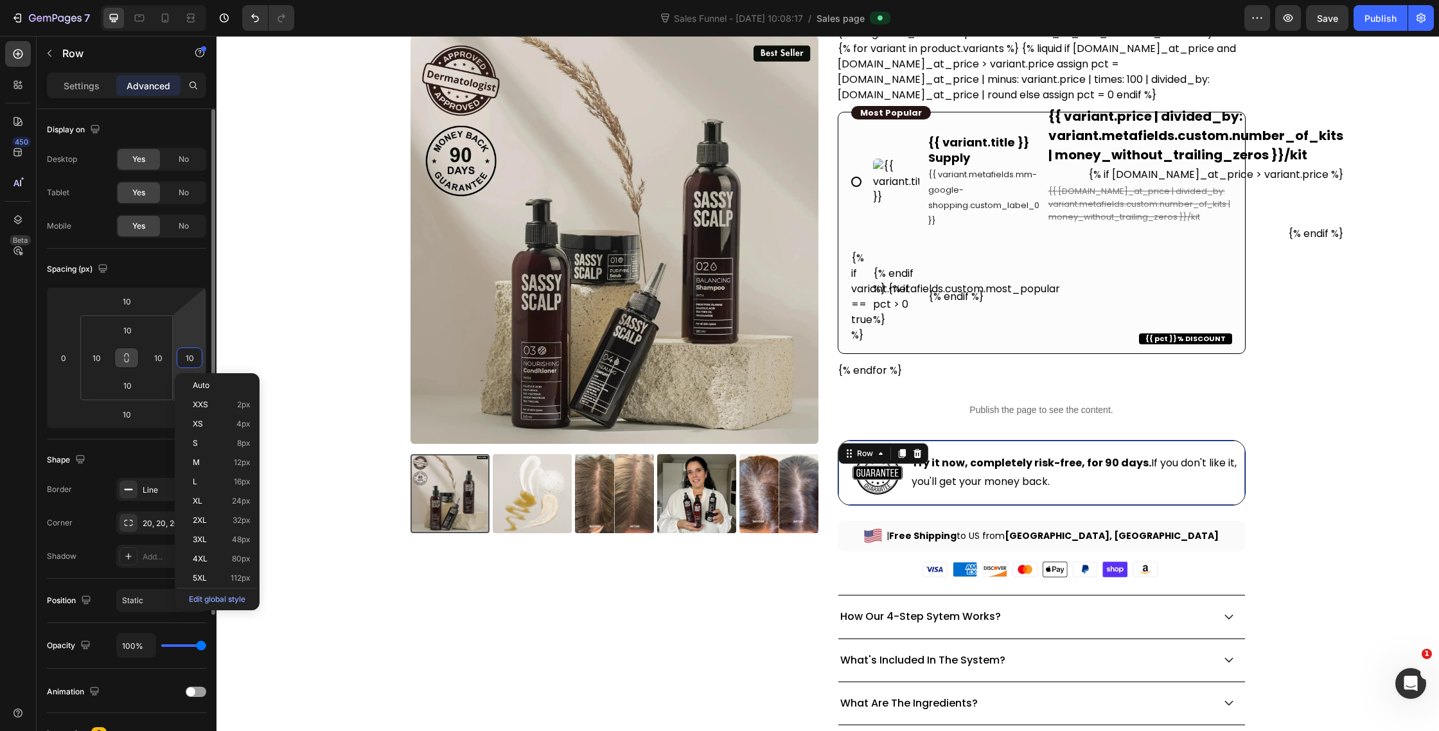
click at [192, 366] on input "10" at bounding box center [189, 357] width 19 height 19
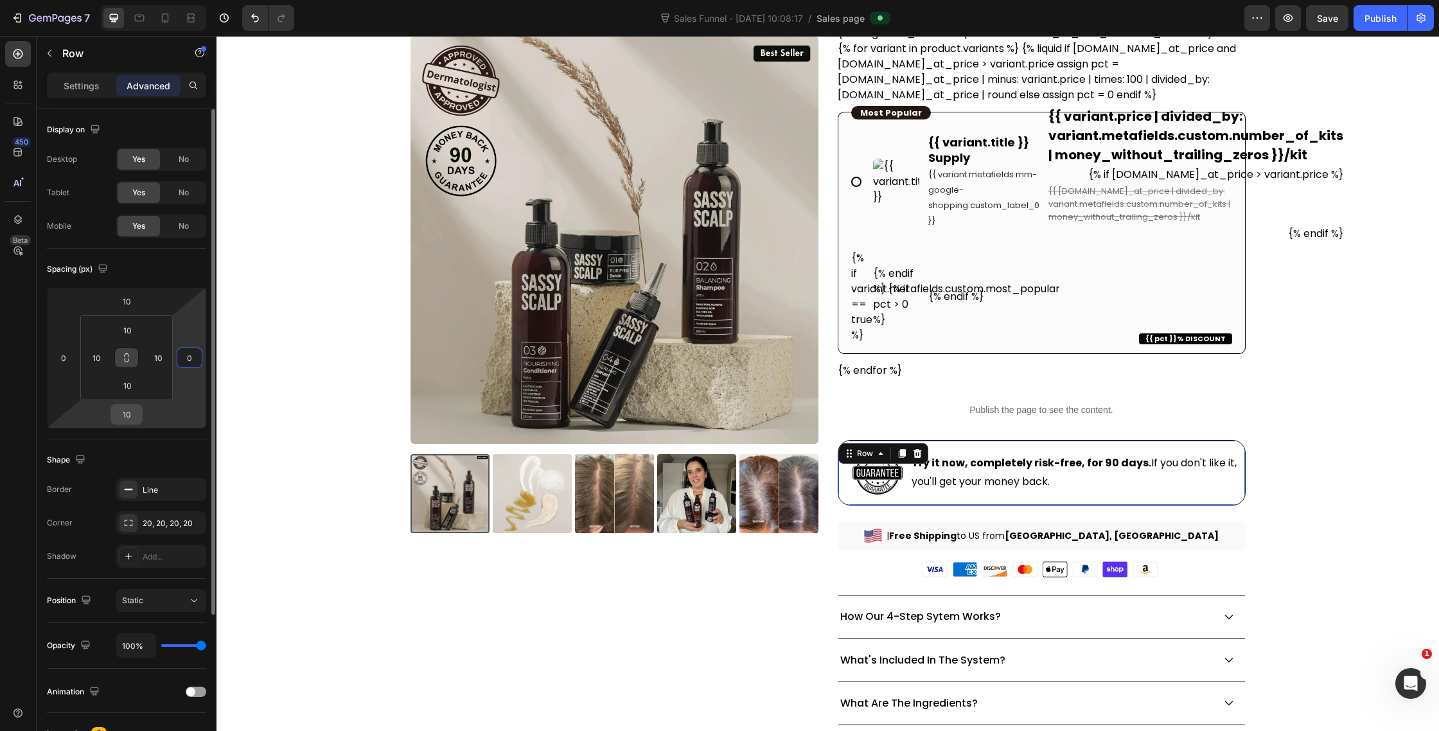
type input "0"
click at [132, 418] on input "10" at bounding box center [127, 414] width 26 height 19
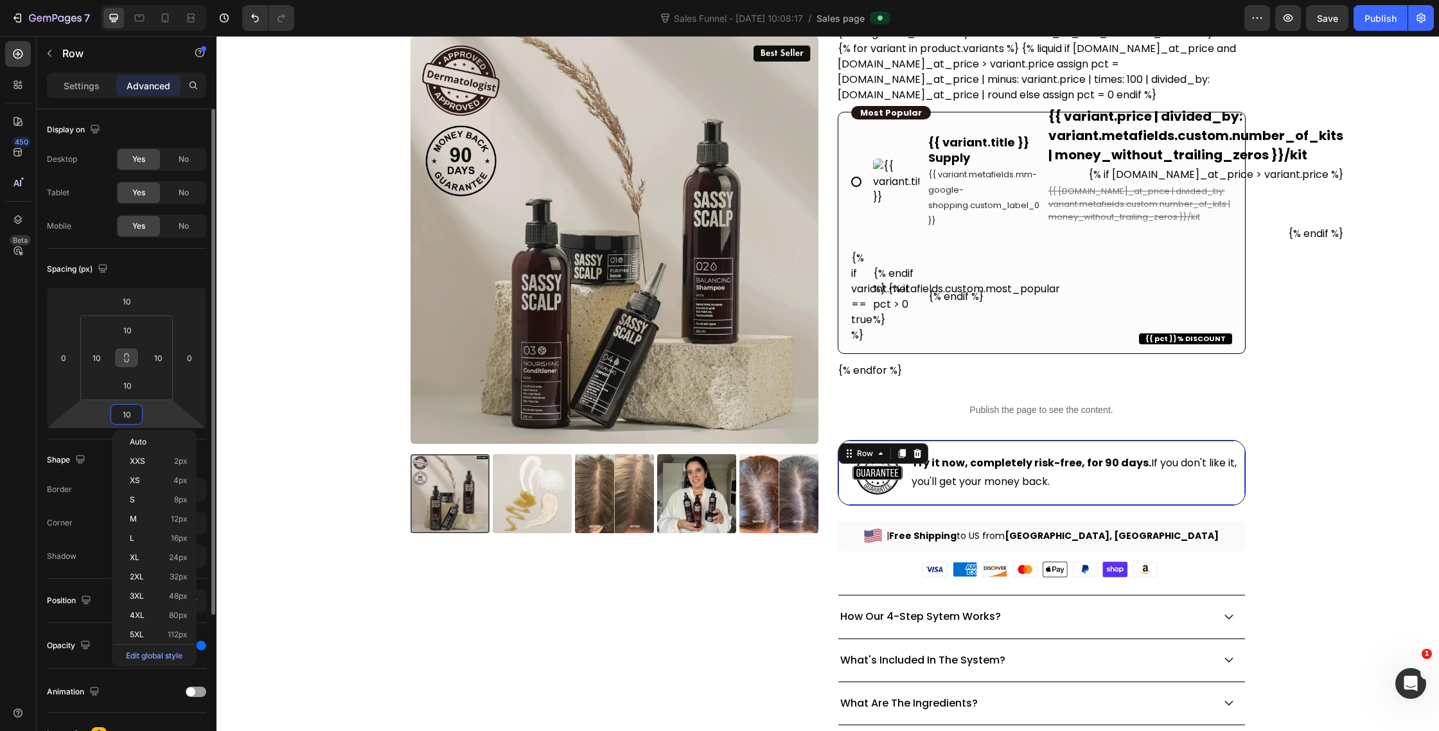
click at [132, 418] on input "10" at bounding box center [127, 414] width 26 height 19
type input "0"
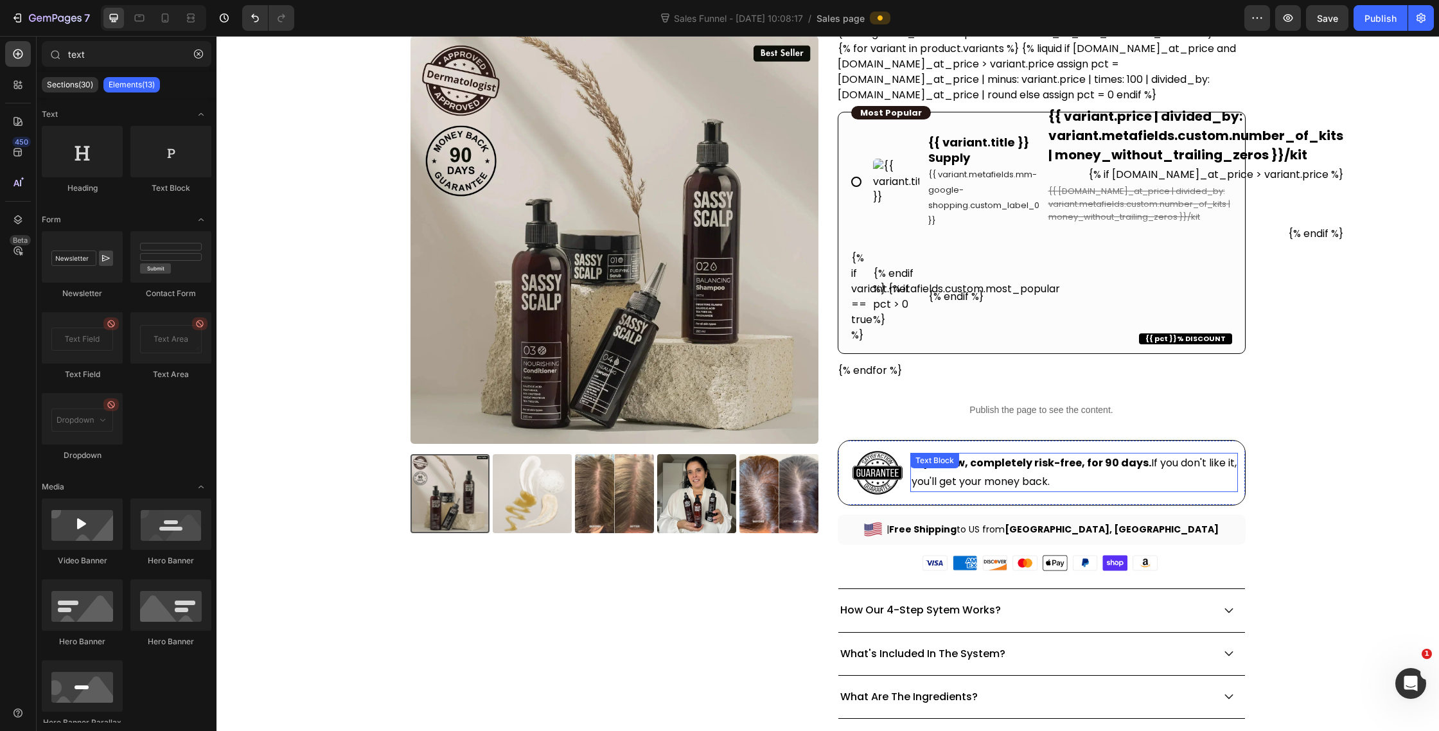
click at [961, 465] on div "Try it now, completely risk-free, for 90 days. If you don't like it, you'll get…" at bounding box center [1074, 473] width 328 height 40
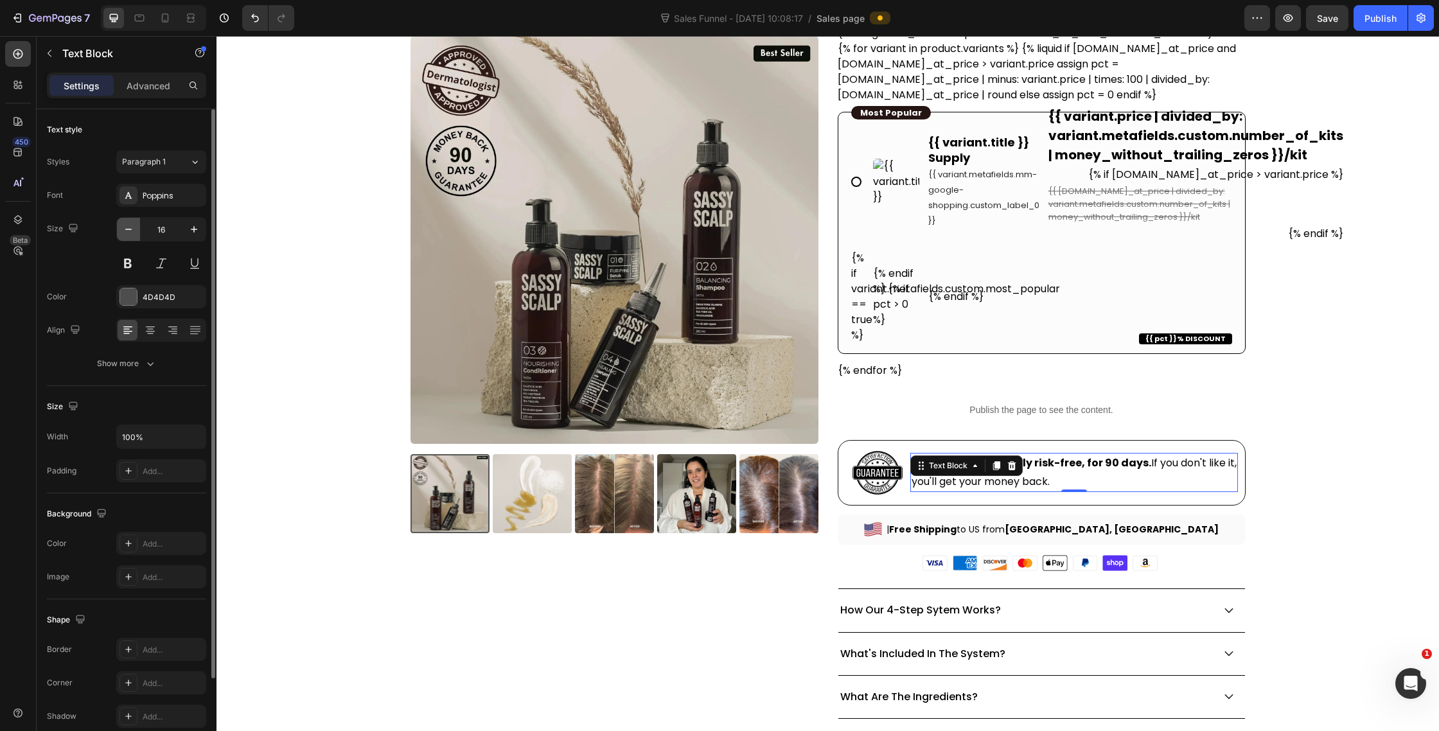
click at [127, 225] on icon "button" at bounding box center [128, 229] width 13 height 13
type input "14"
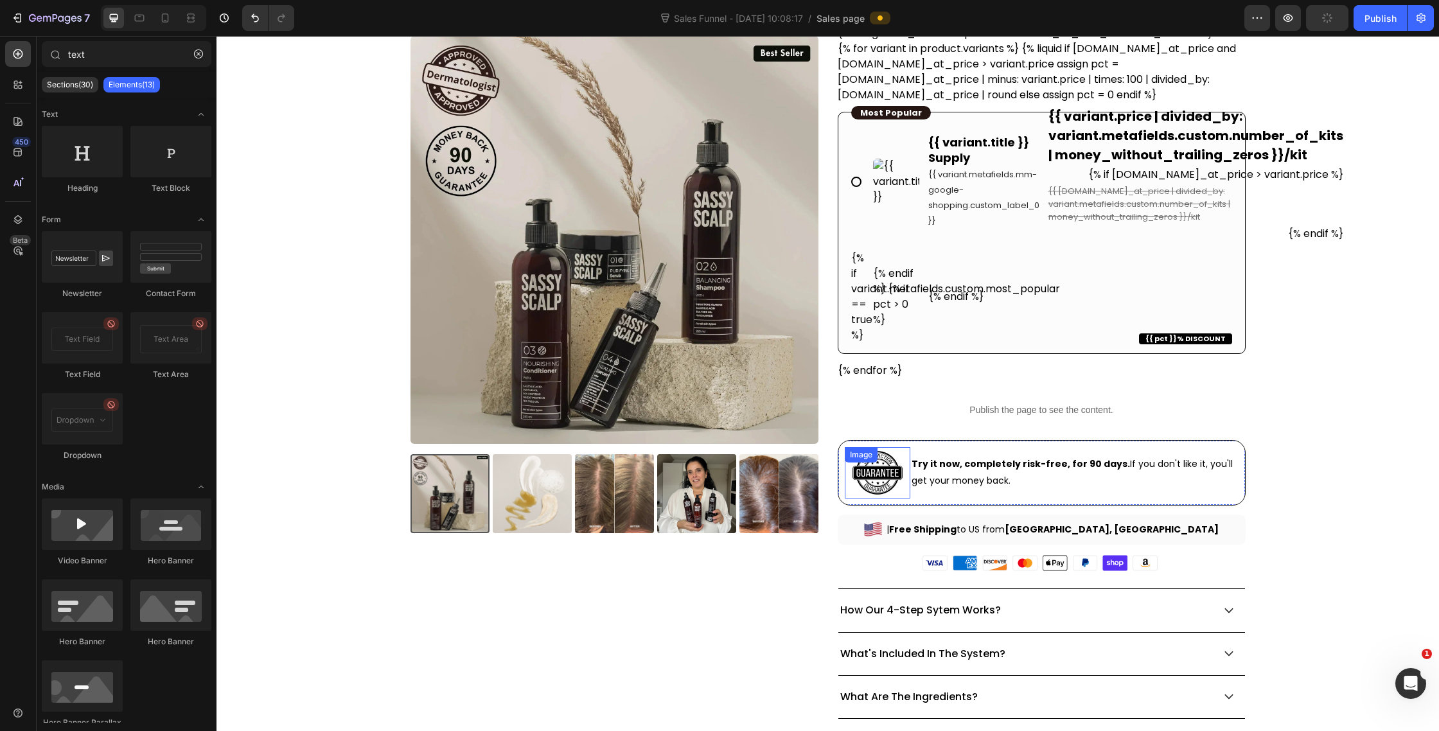
click at [883, 477] on img at bounding box center [877, 472] width 51 height 51
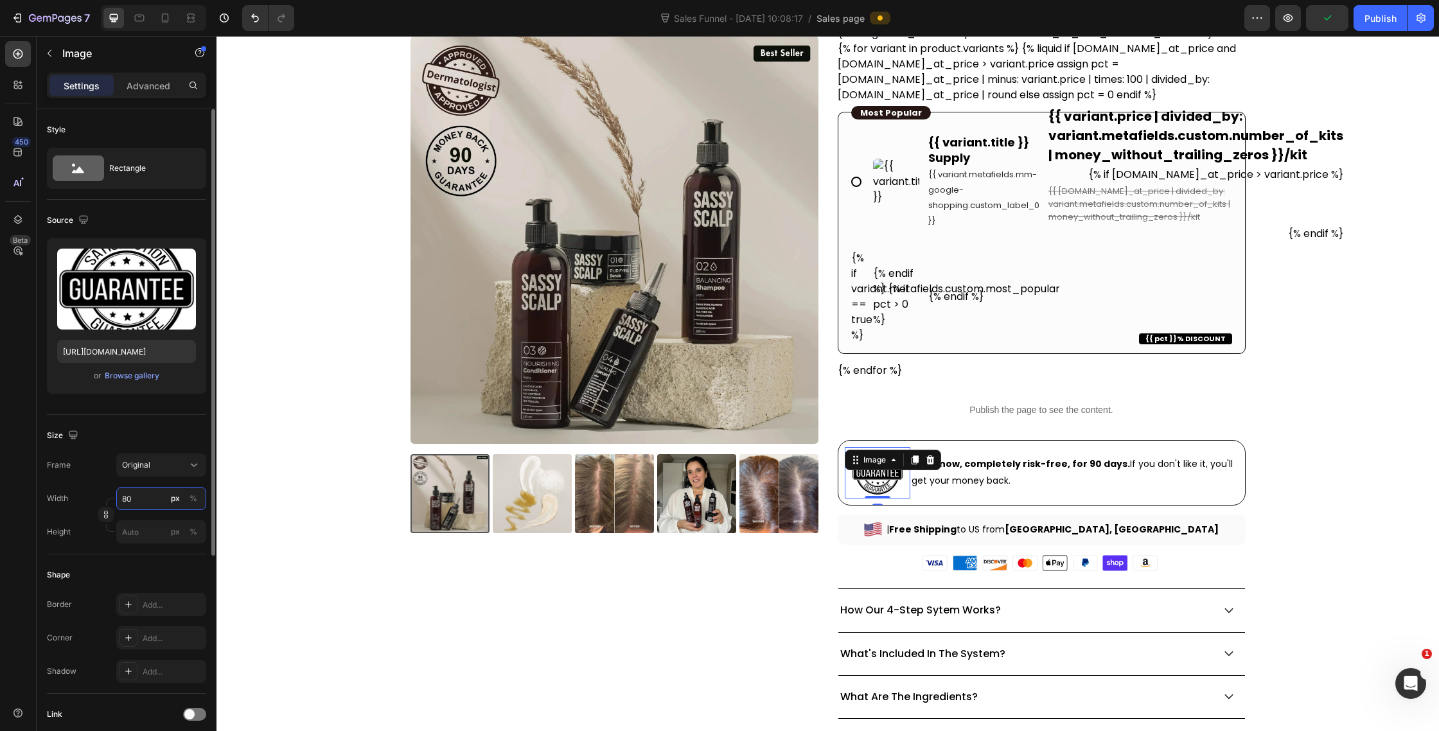
click at [152, 504] on input "80" at bounding box center [161, 498] width 90 height 23
type input "60"
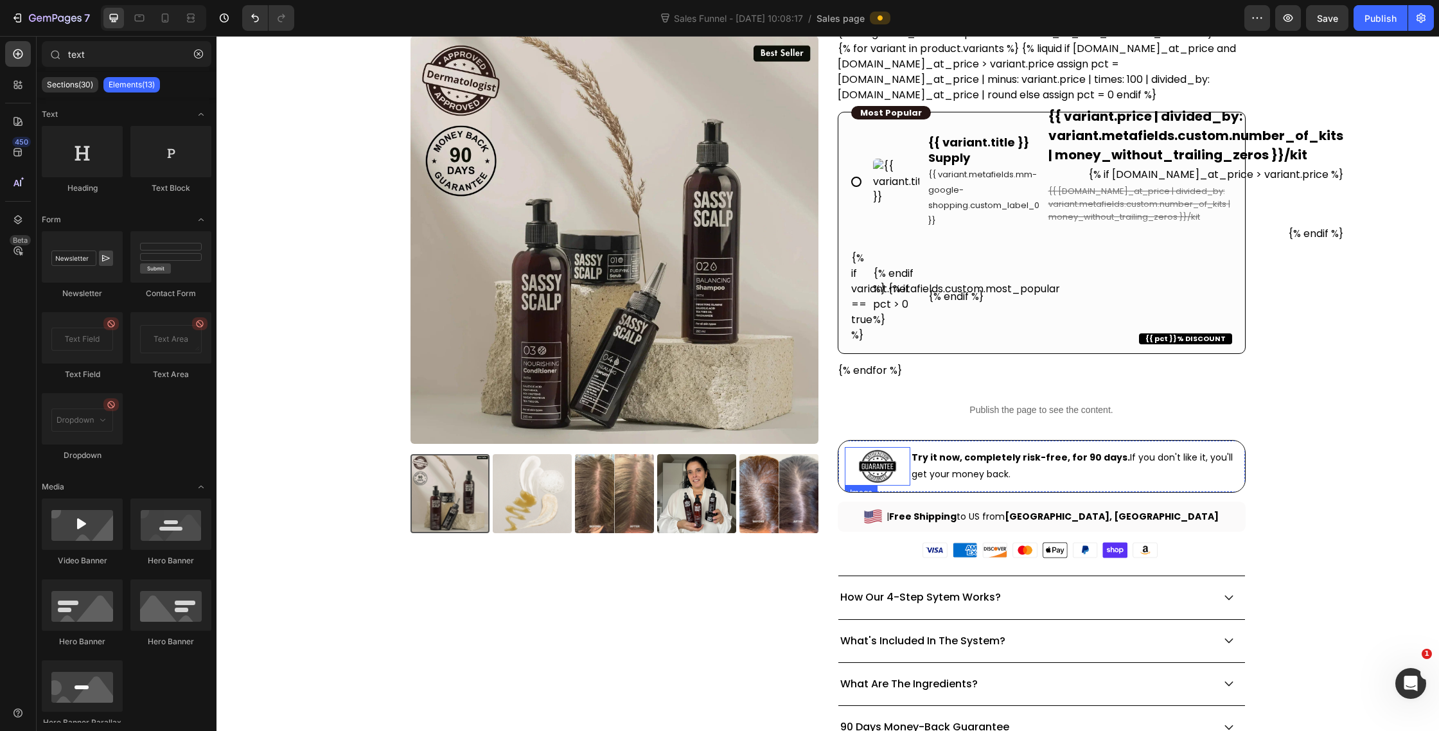
click at [876, 475] on img at bounding box center [877, 466] width 39 height 39
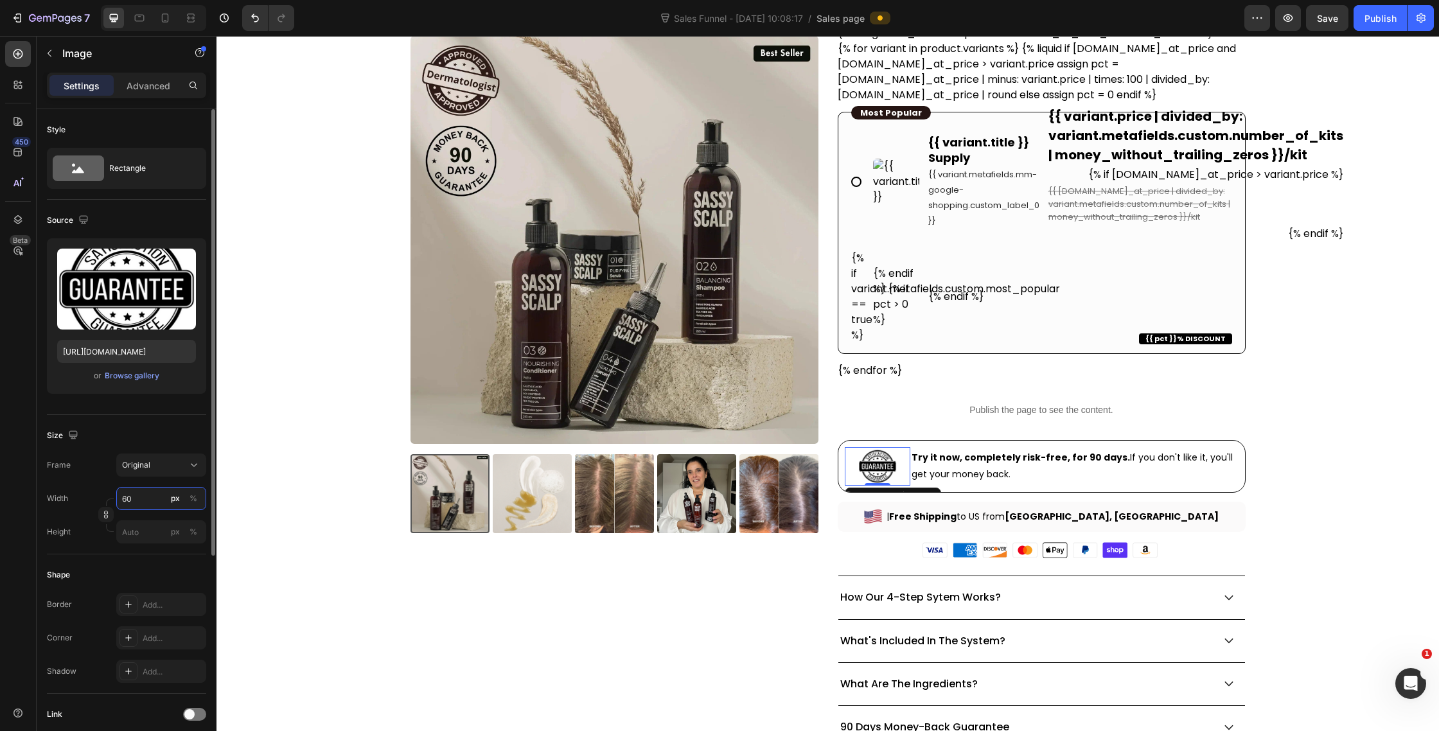
click at [138, 505] on input "60" at bounding box center [161, 498] width 90 height 23
type input "70"
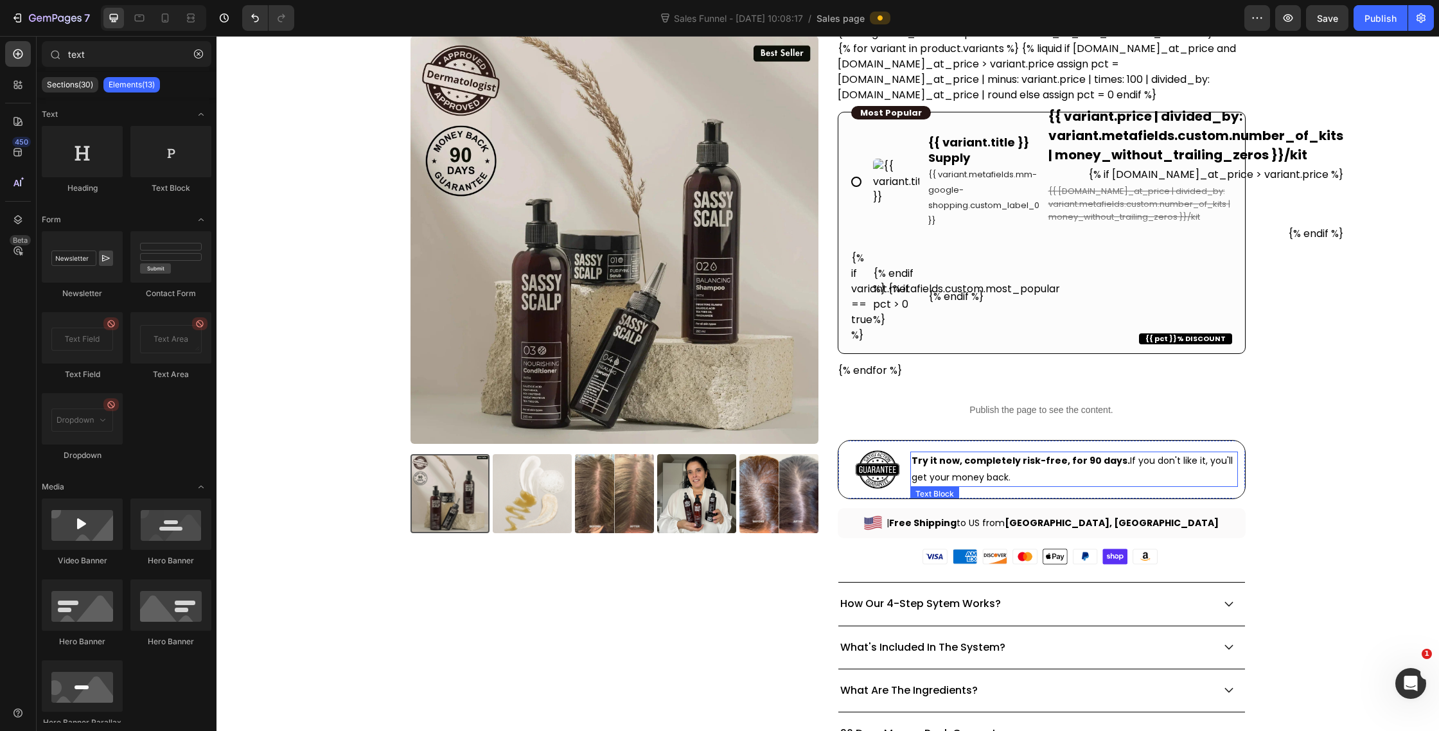
click at [1007, 465] on strong "Try it now, completely risk-free, for 90 days." at bounding box center [1021, 460] width 218 height 13
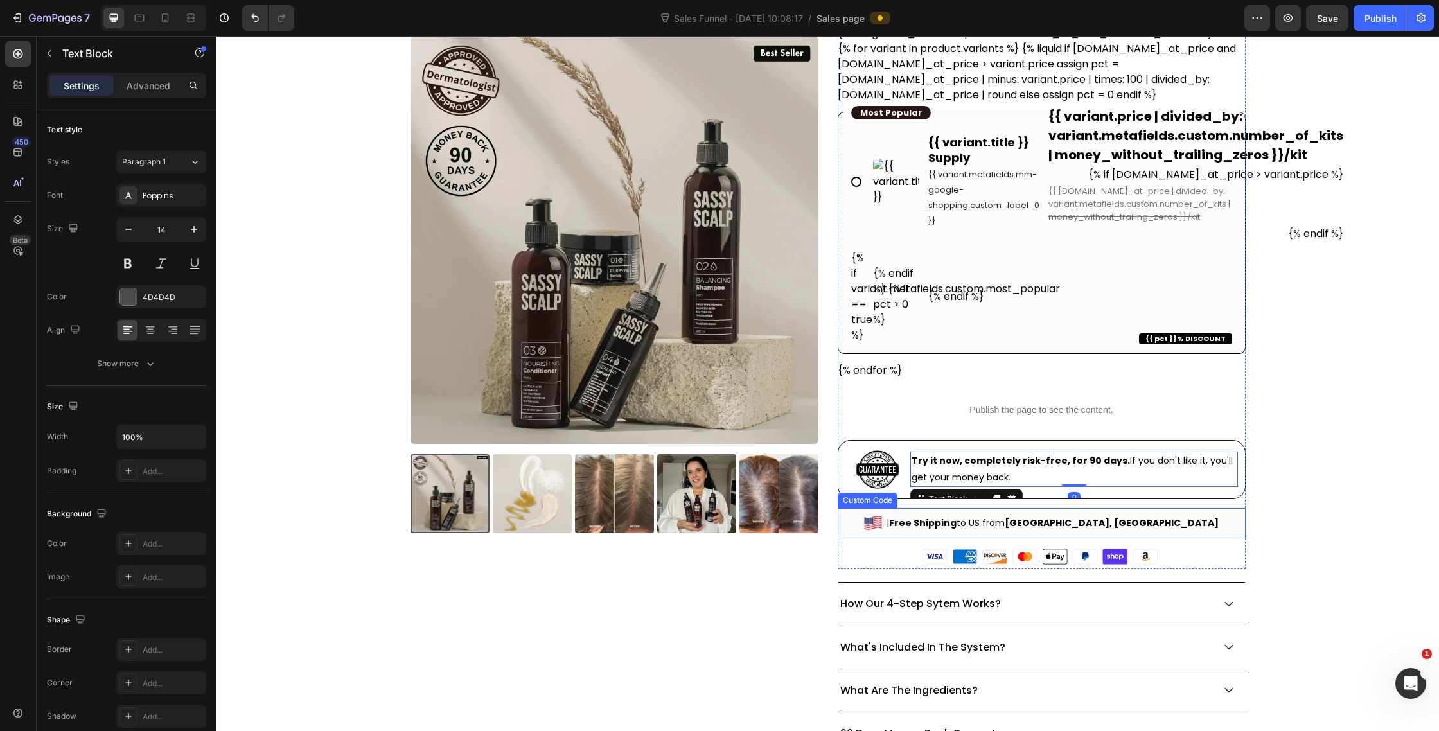
click at [957, 519] on b "Free Shipping" at bounding box center [922, 523] width 67 height 13
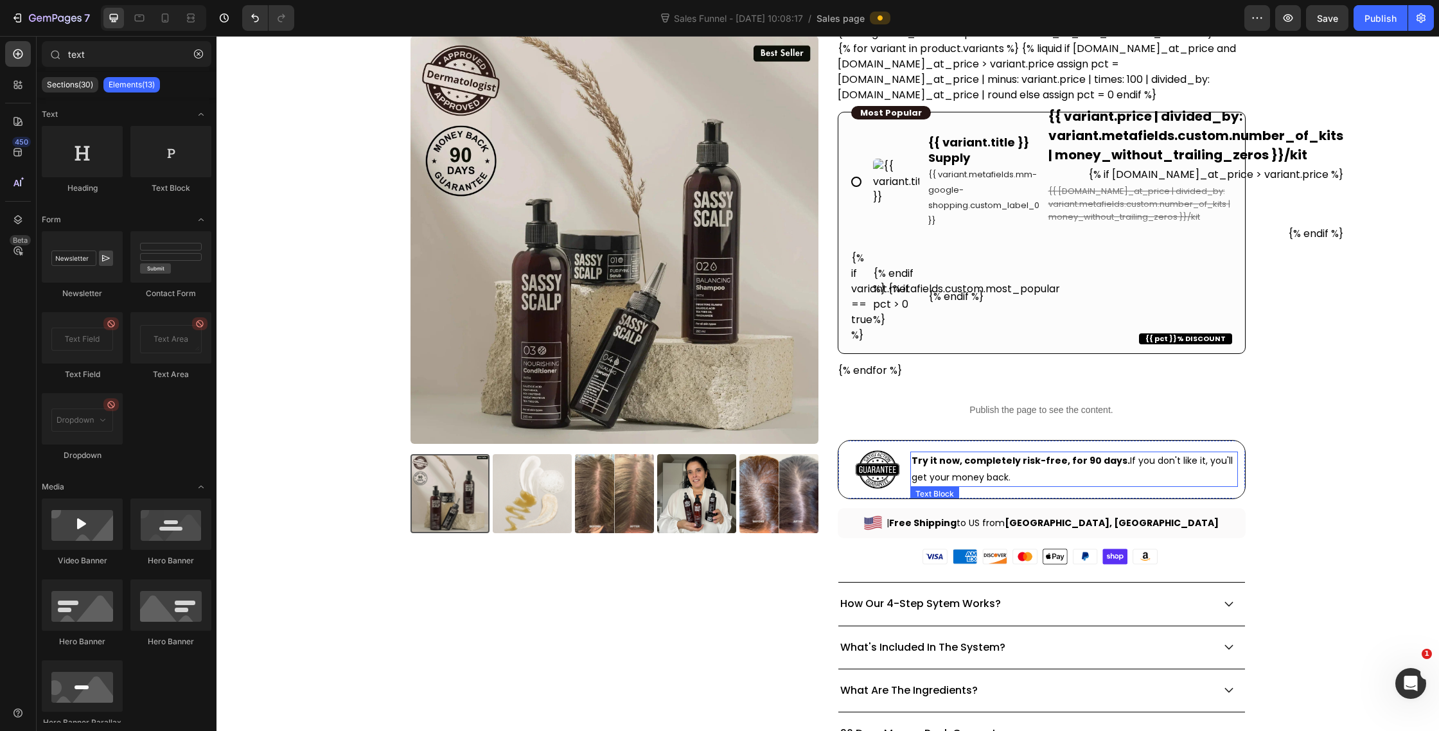
click at [959, 453] on p "Try it now, completely risk-free, for 90 days. If you don't like it, you'll get…" at bounding box center [1075, 469] width 326 height 32
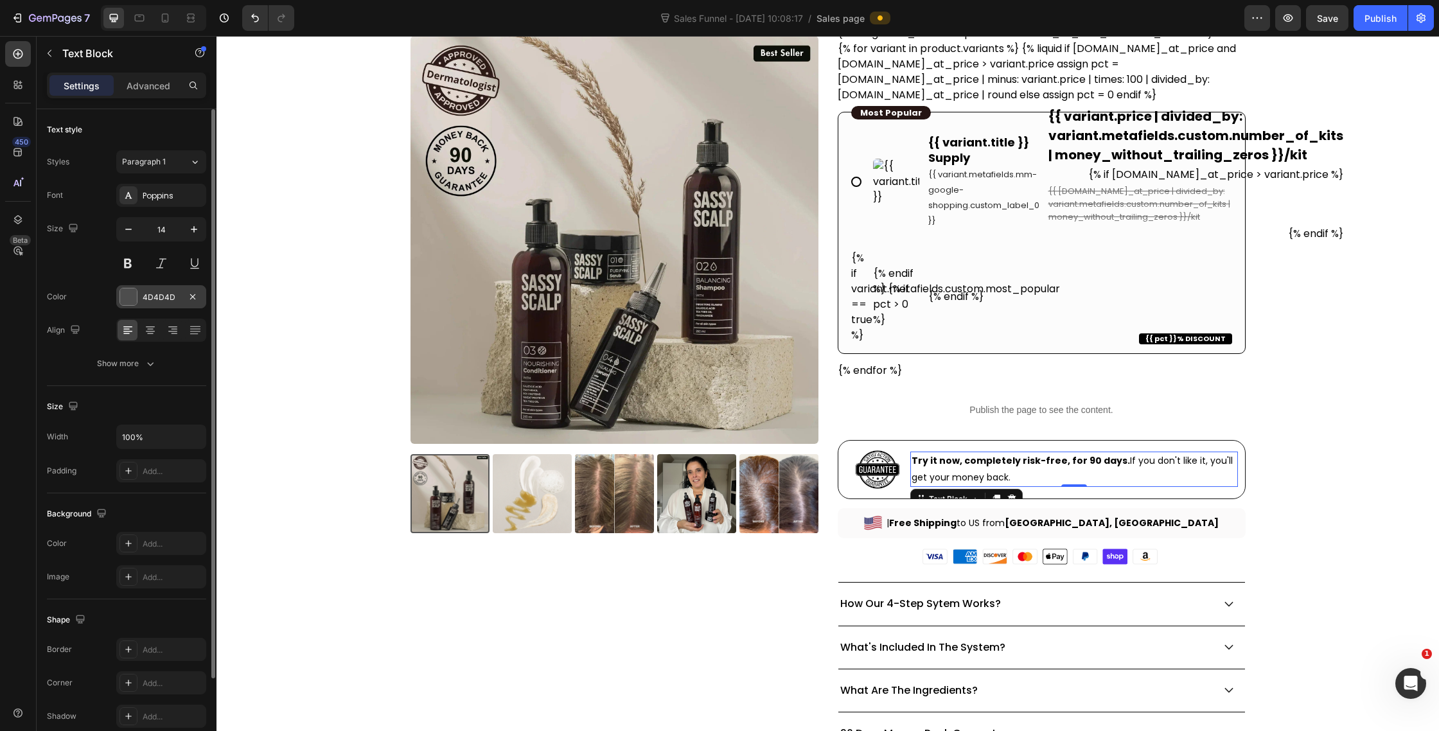
click at [136, 290] on div at bounding box center [129, 297] width 18 height 18
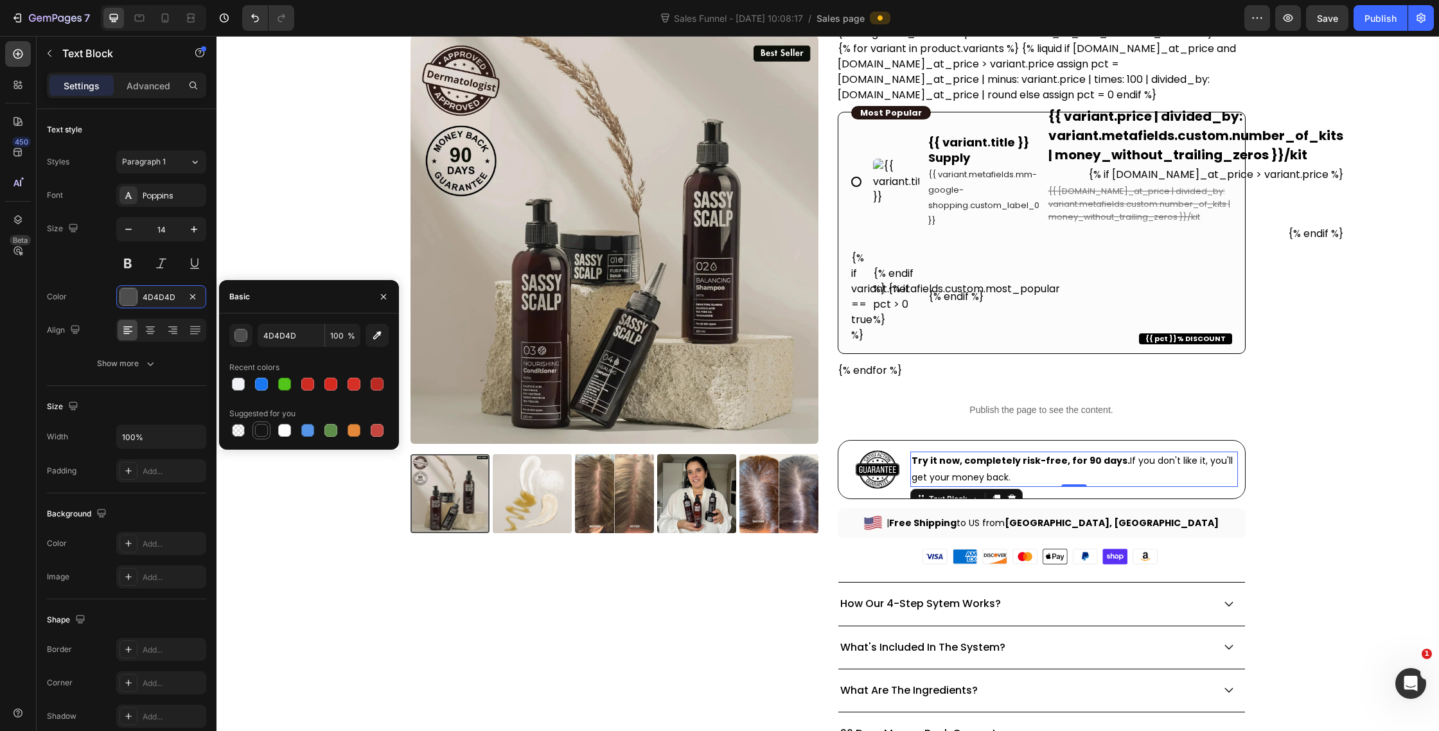
click at [259, 431] on div at bounding box center [261, 430] width 13 height 13
type input "151515"
click at [927, 444] on div "Image Try it now, completely risk-free, for 90 days. If you don't like it, you'…" at bounding box center [1042, 469] width 408 height 59
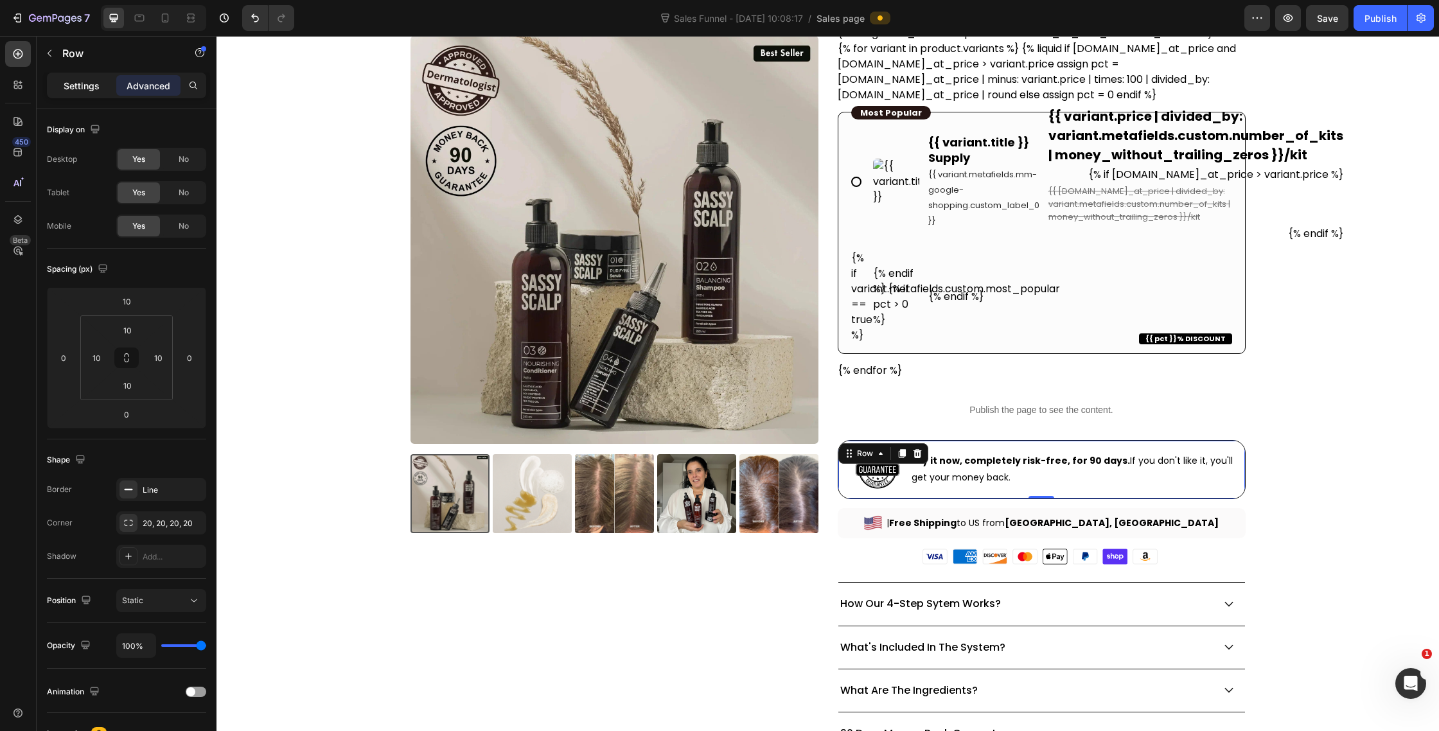
click at [87, 86] on p "Settings" at bounding box center [82, 85] width 36 height 13
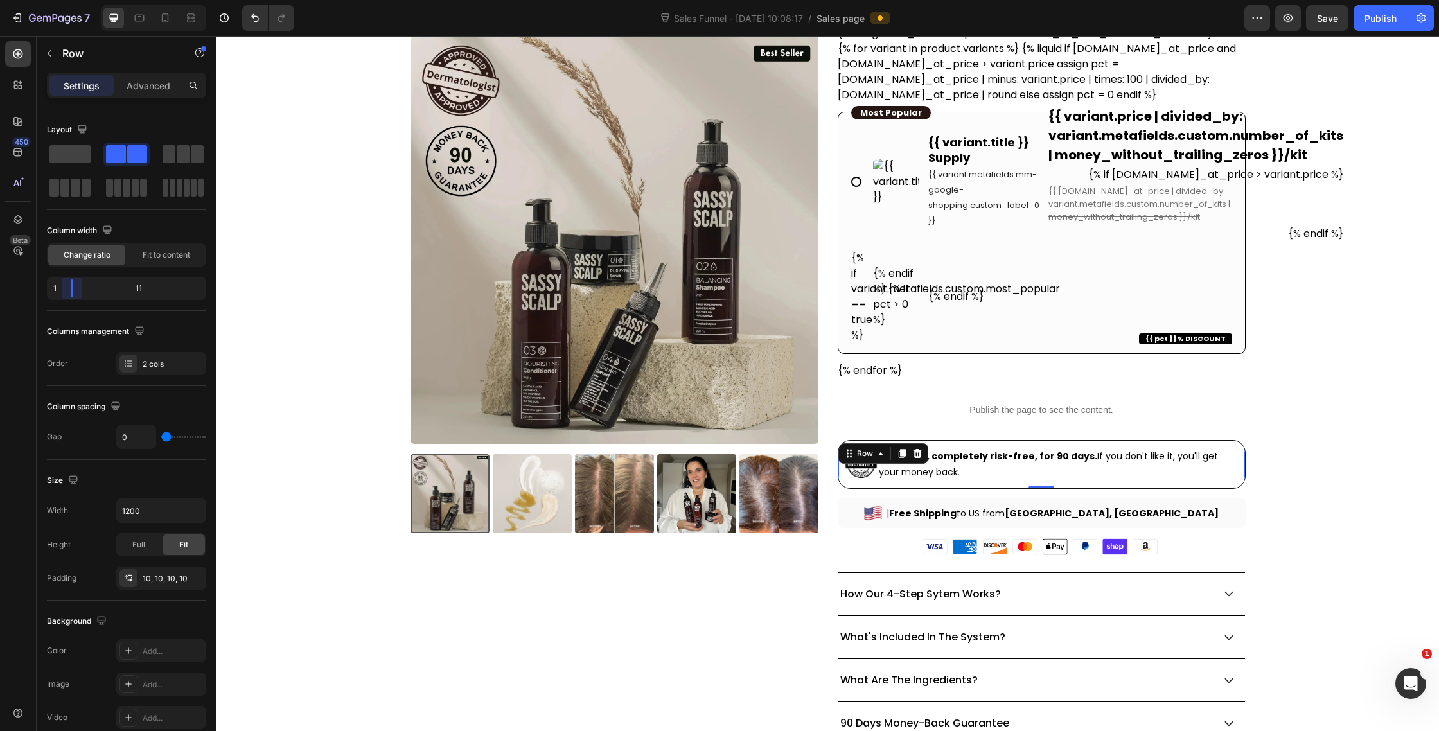
drag, startPoint x: 81, startPoint y: 285, endPoint x: 55, endPoint y: 288, distance: 25.8
click at [55, 0] on body "7 Version history Sales Funnel - [DATE] 10:08:17 / Sales page Preview Save Publ…" at bounding box center [719, 0] width 1439 height 0
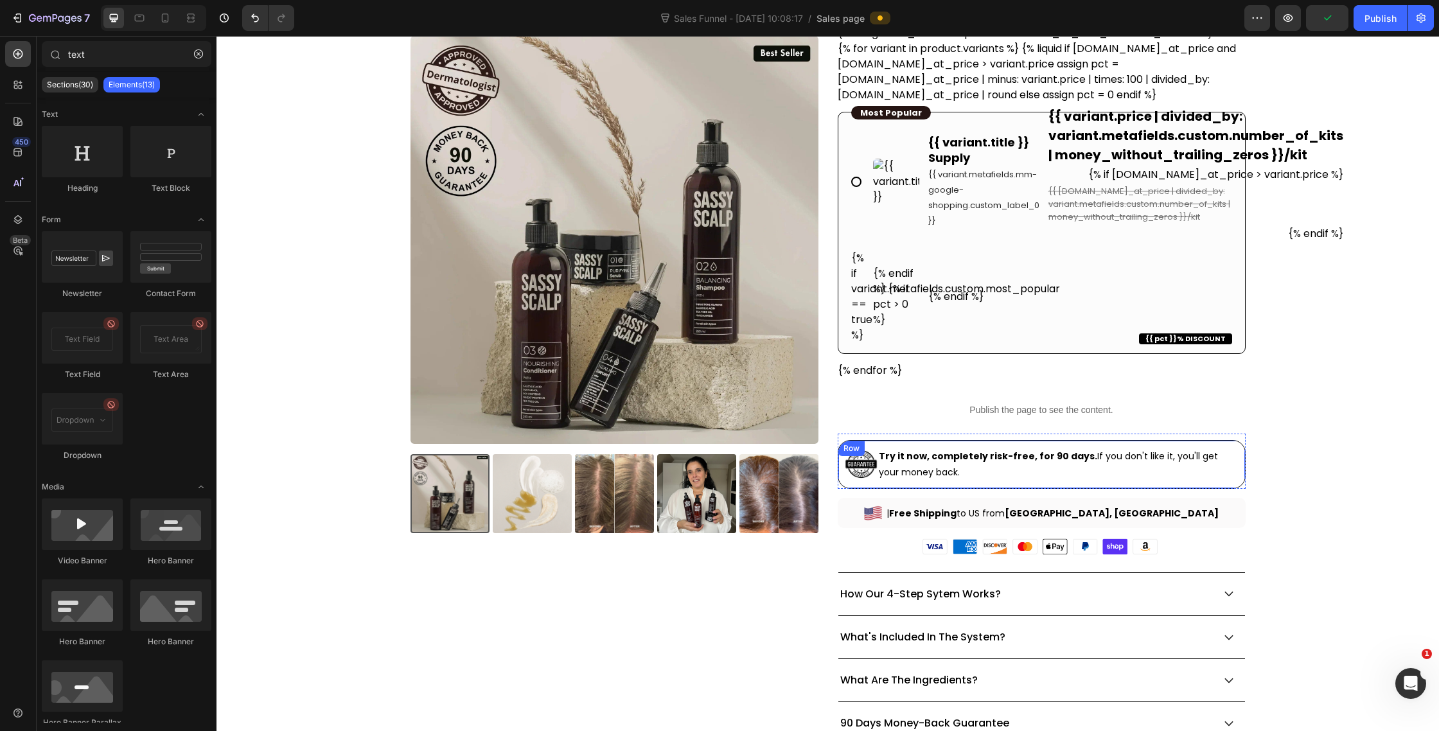
click at [874, 441] on div "Image Try it now, completely risk-free, for 90 days. If you don't like it, you'…" at bounding box center [1042, 464] width 408 height 49
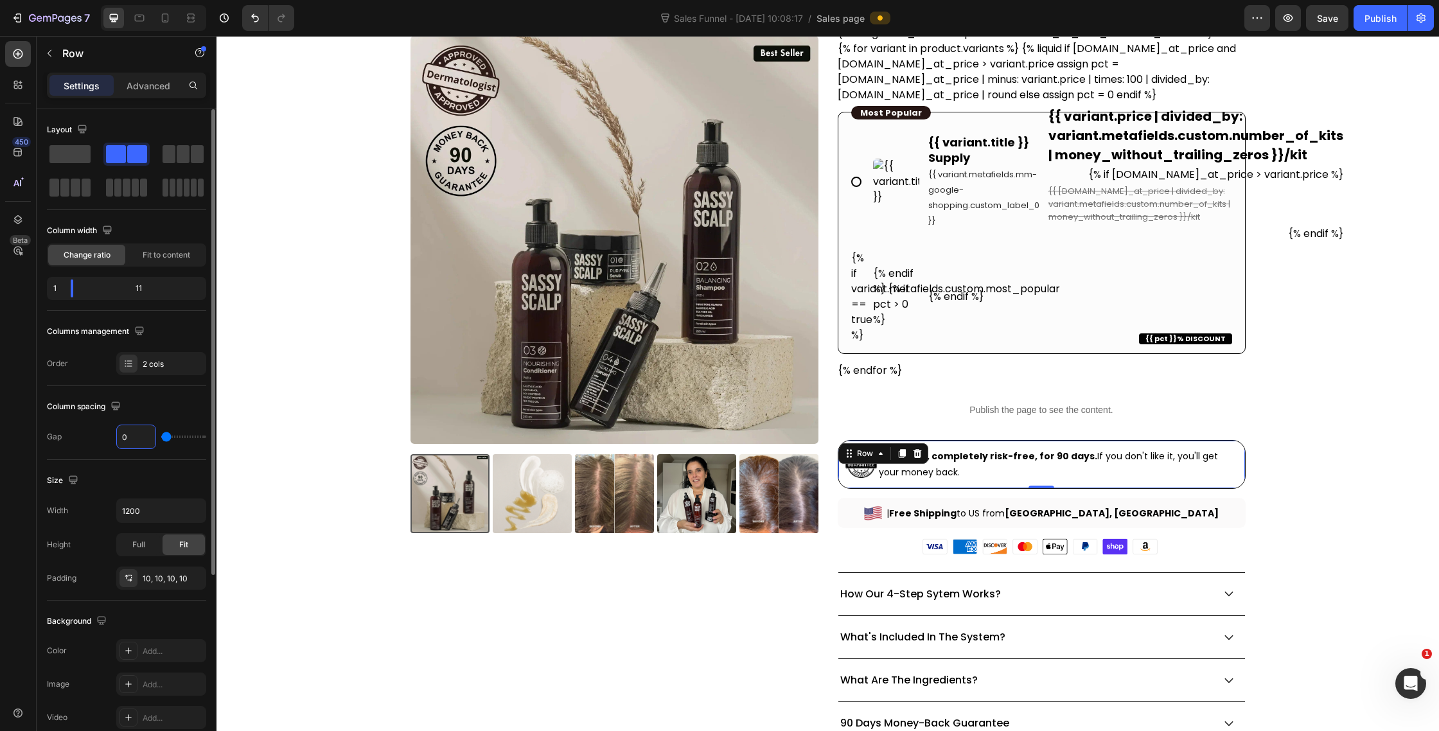
click at [131, 440] on input "0" at bounding box center [136, 436] width 39 height 23
type input "2"
type input "20"
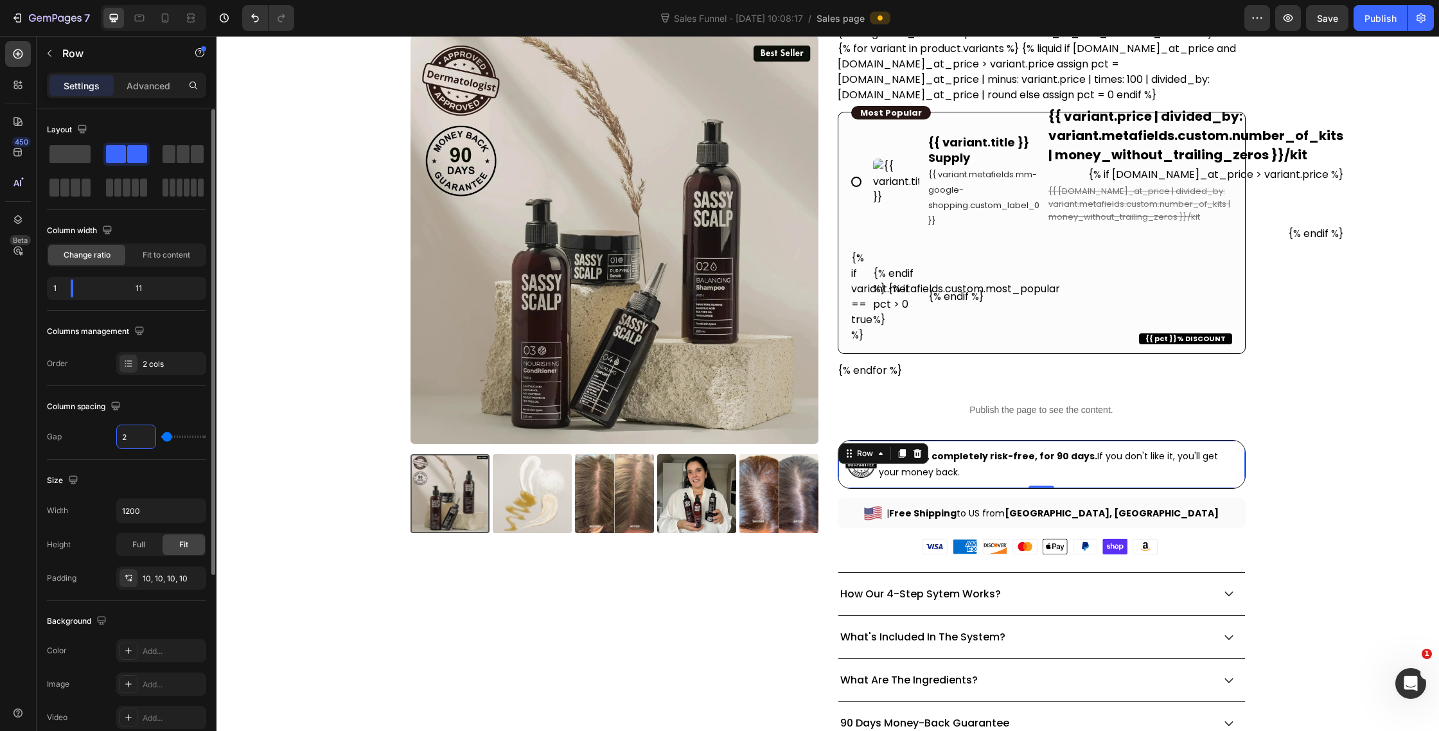
type input "20"
type input "2"
type input "0"
type input "1"
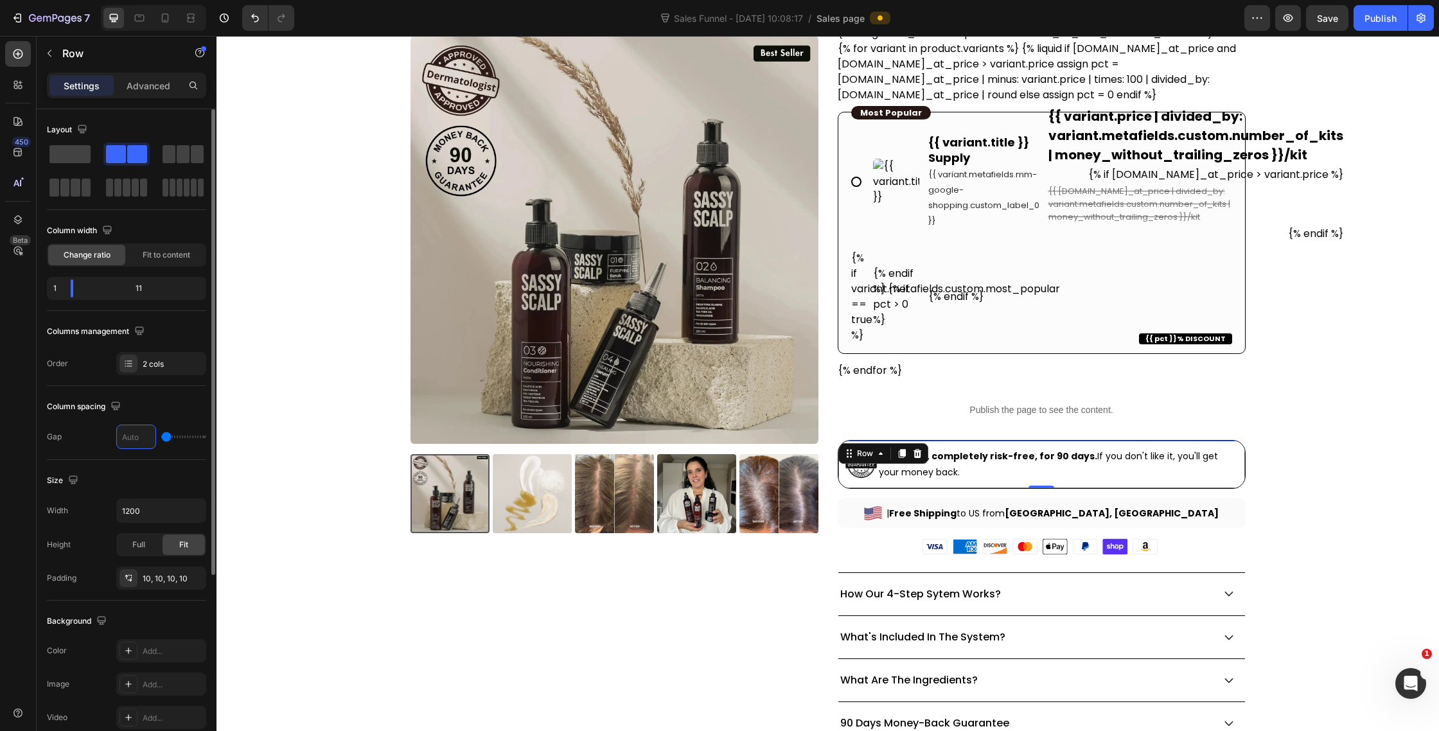
type input "1"
type input "10"
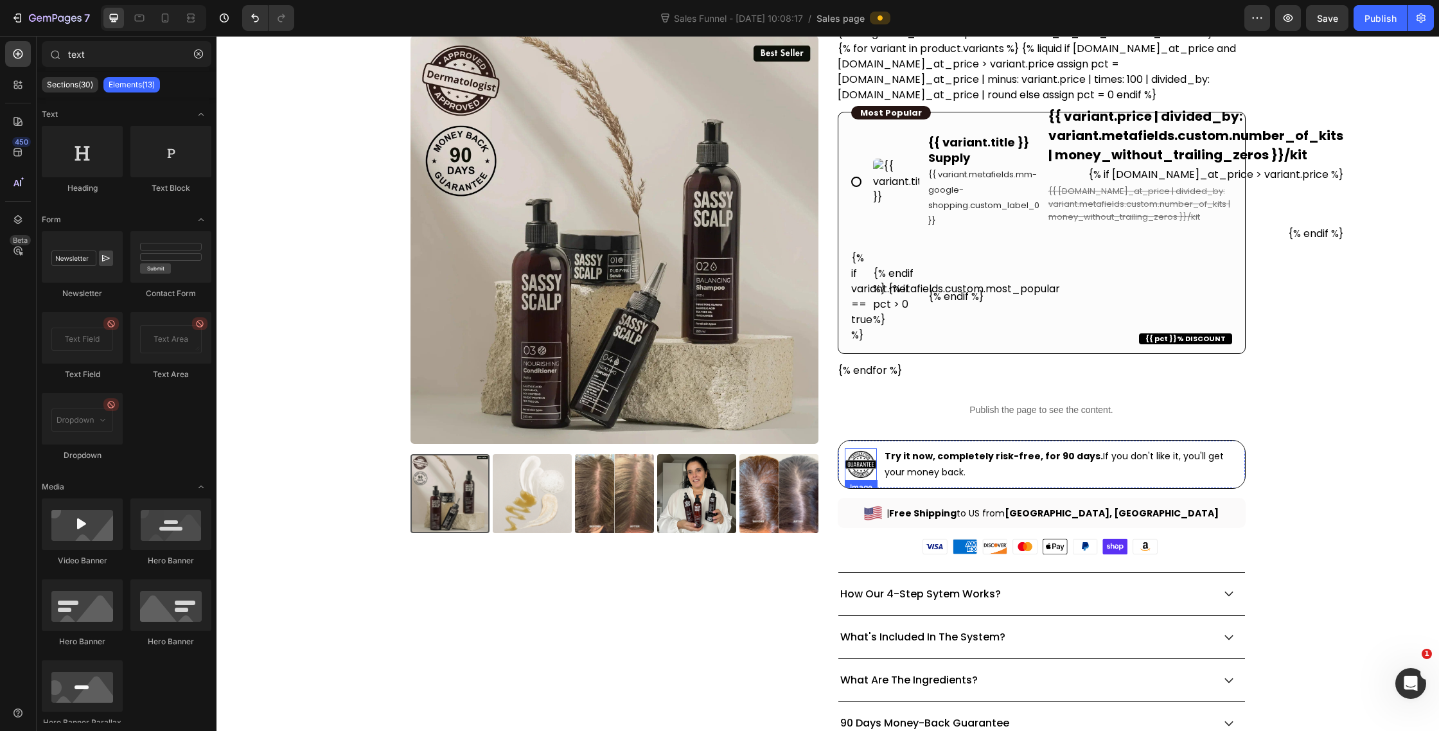
click at [853, 461] on img at bounding box center [861, 464] width 32 height 32
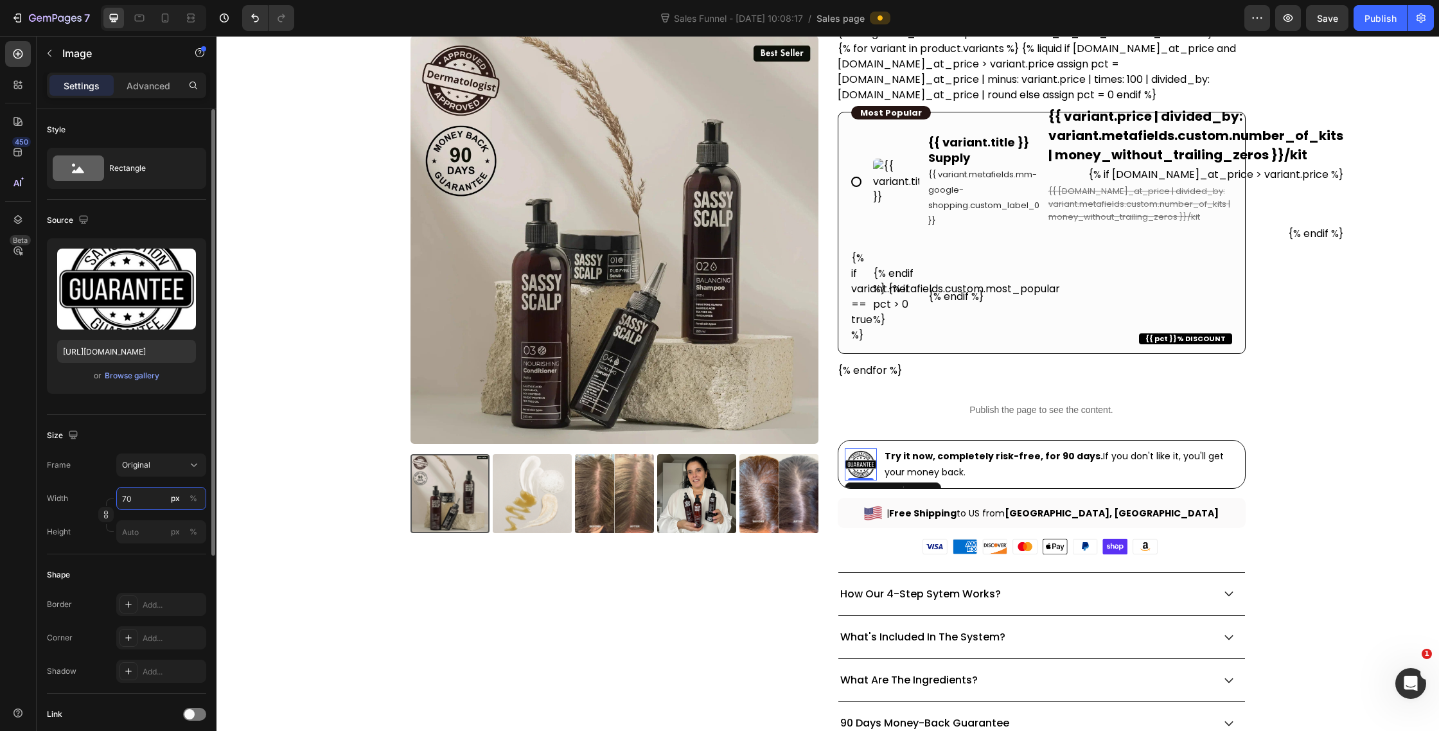
click at [139, 493] on input "70" at bounding box center [161, 498] width 90 height 23
type input "100"
click at [193, 501] on div "%" at bounding box center [194, 499] width 8 height 12
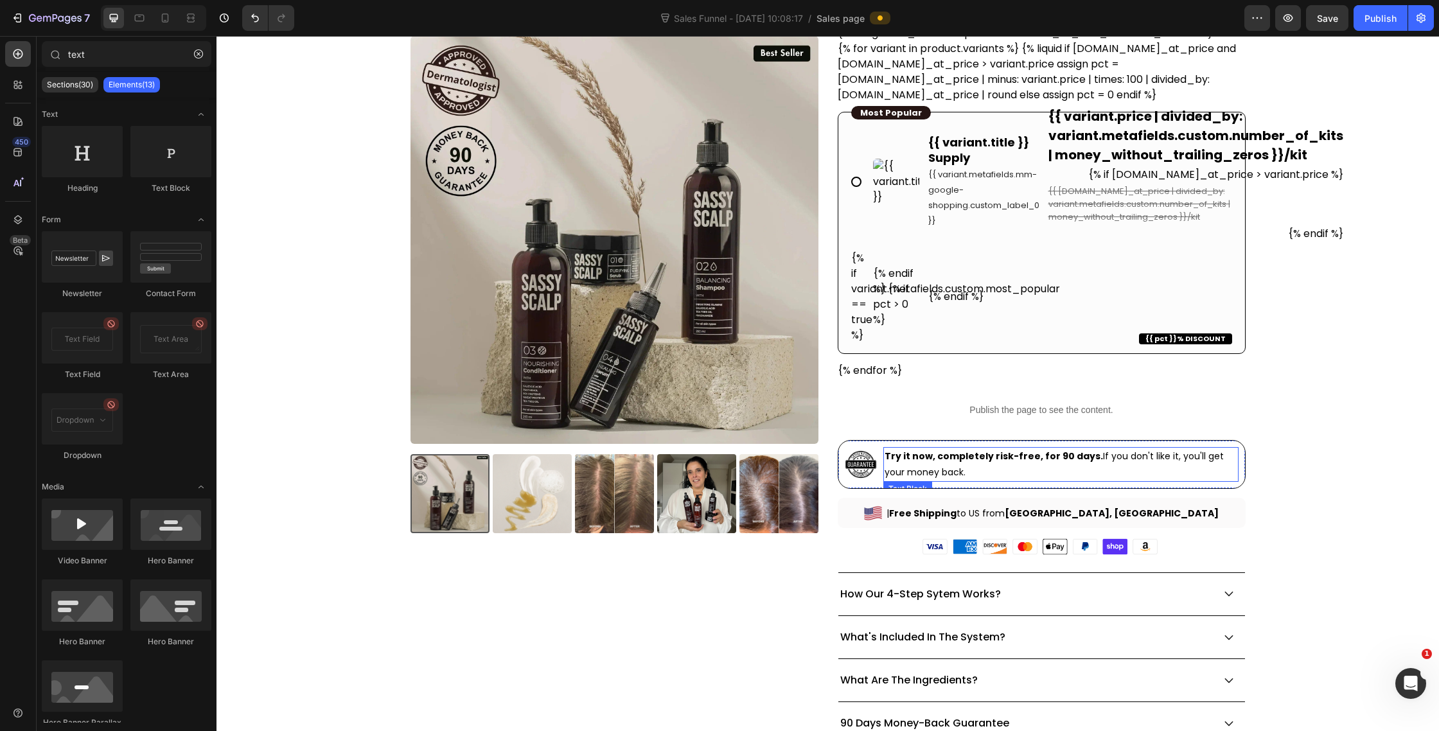
click at [905, 456] on strong "Try it now, completely risk-free, for 90 days." at bounding box center [994, 456] width 218 height 13
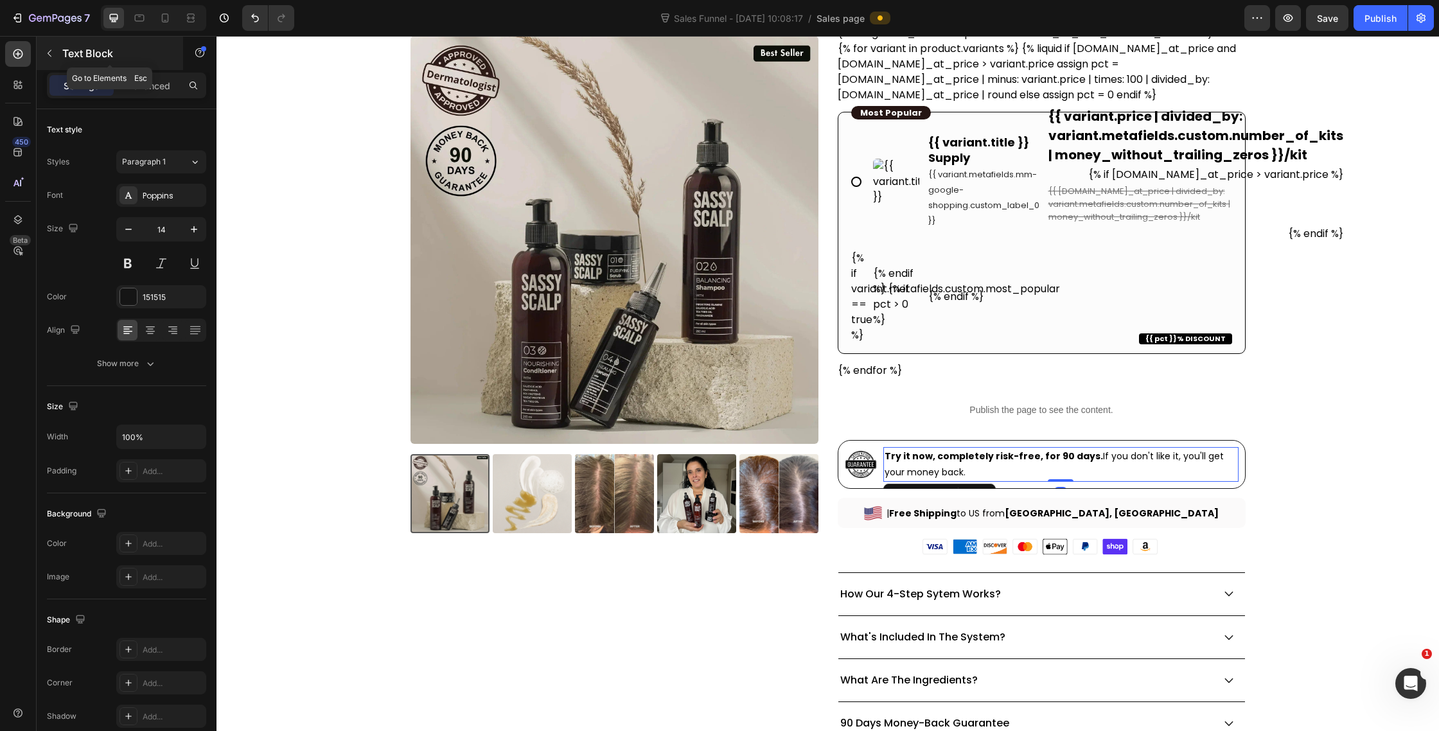
click at [49, 59] on button "button" at bounding box center [49, 53] width 21 height 21
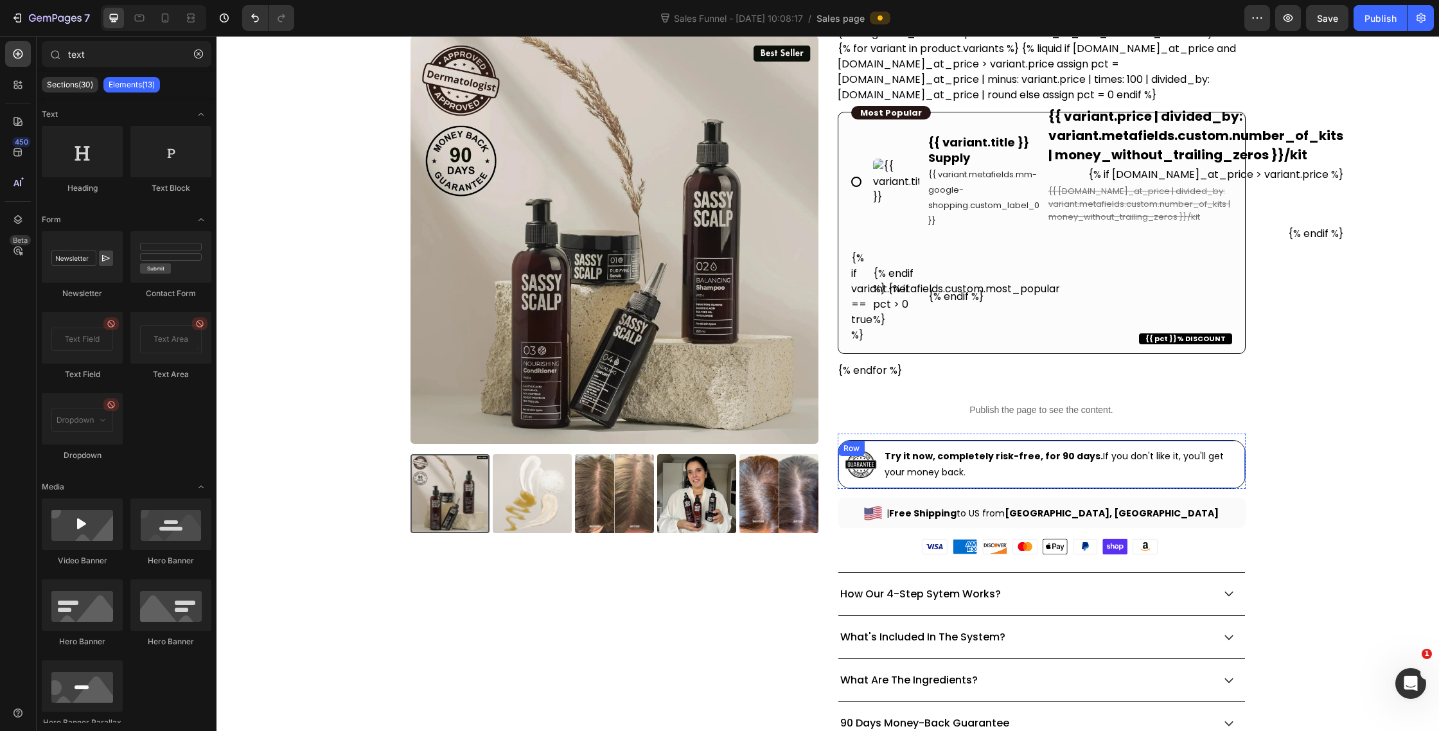
click at [880, 481] on div "Image Try it now, completely risk-free, for 90 days. If you don't like it, you'…" at bounding box center [1042, 464] width 408 height 49
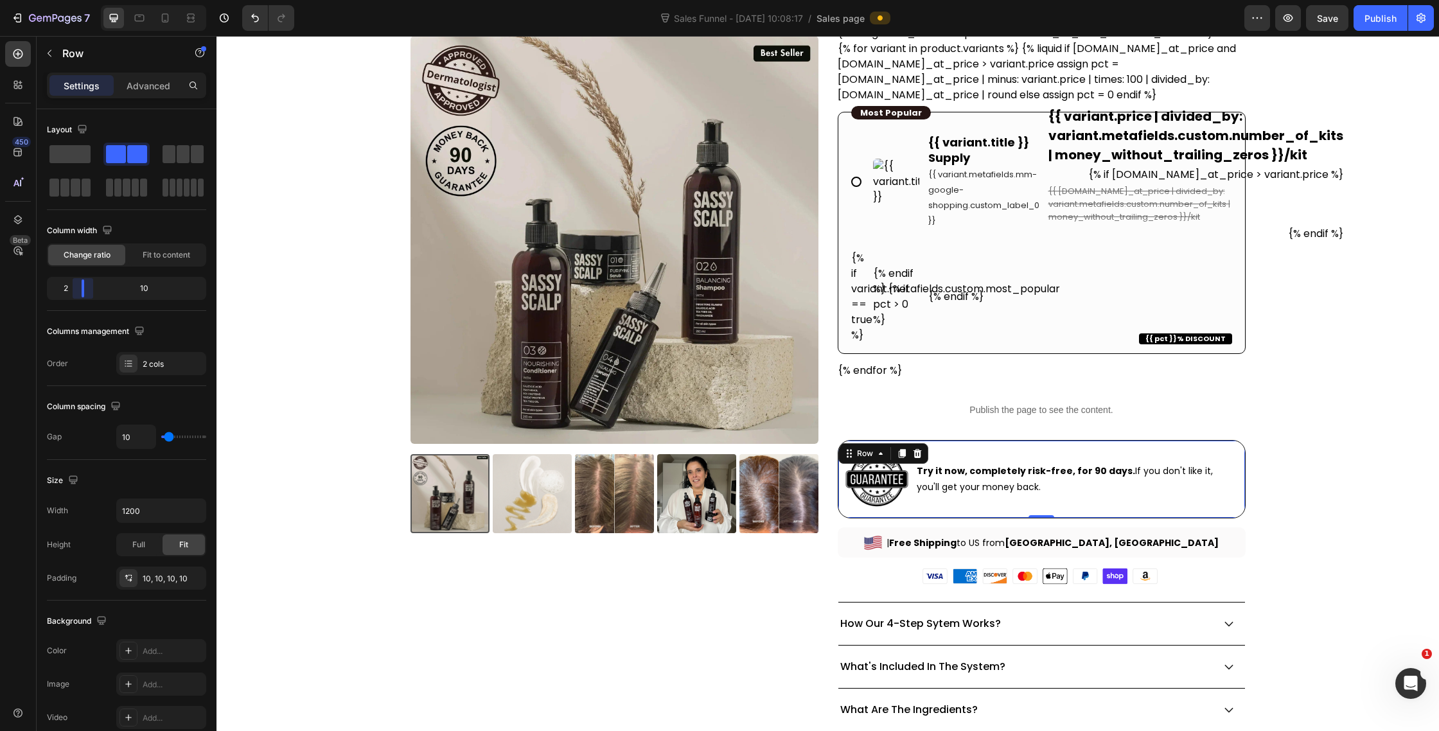
click at [72, 0] on body "7 Version history Sales Funnel - [DATE] 10:08:17 / Sales page Preview Save Publ…" at bounding box center [719, 0] width 1439 height 0
click at [892, 475] on img at bounding box center [877, 479] width 65 height 65
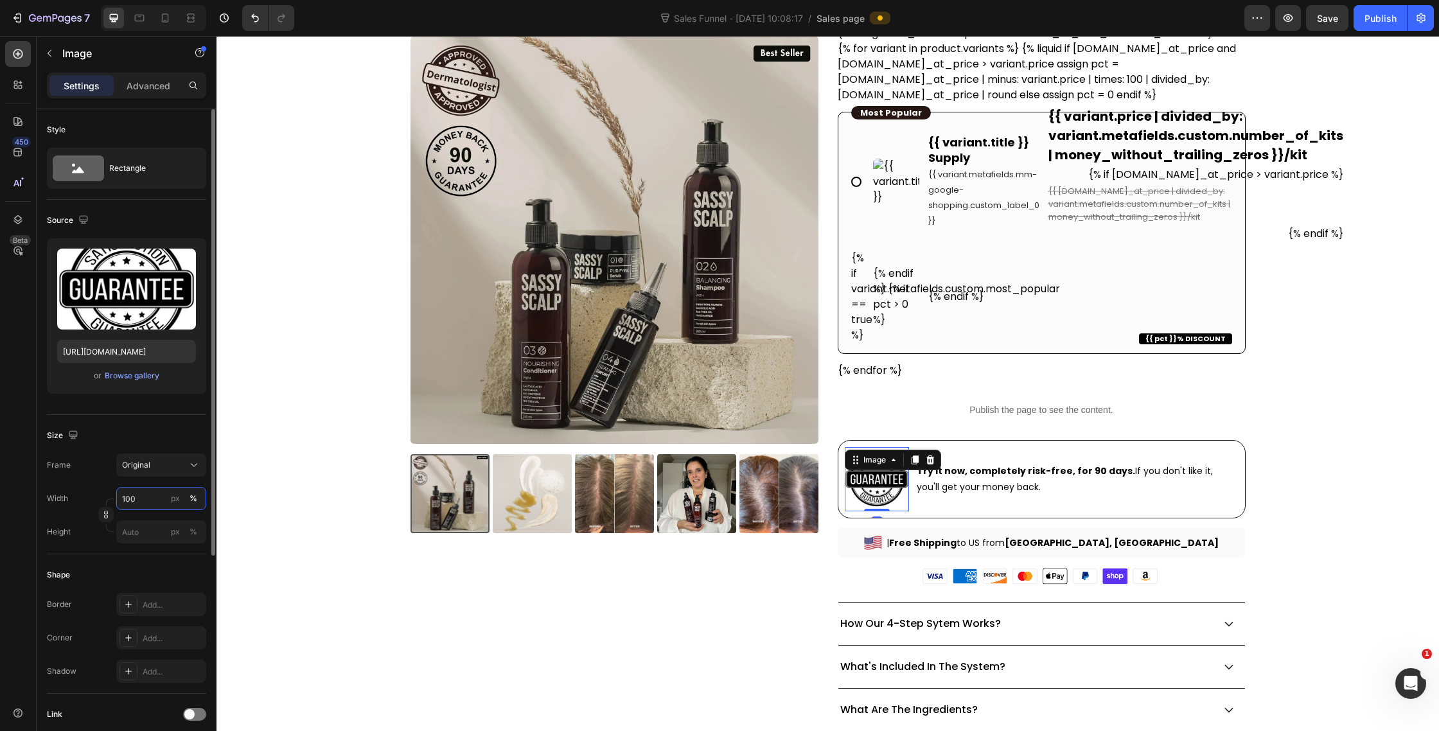
click at [134, 498] on input "100" at bounding box center [161, 498] width 90 height 23
type input "70"
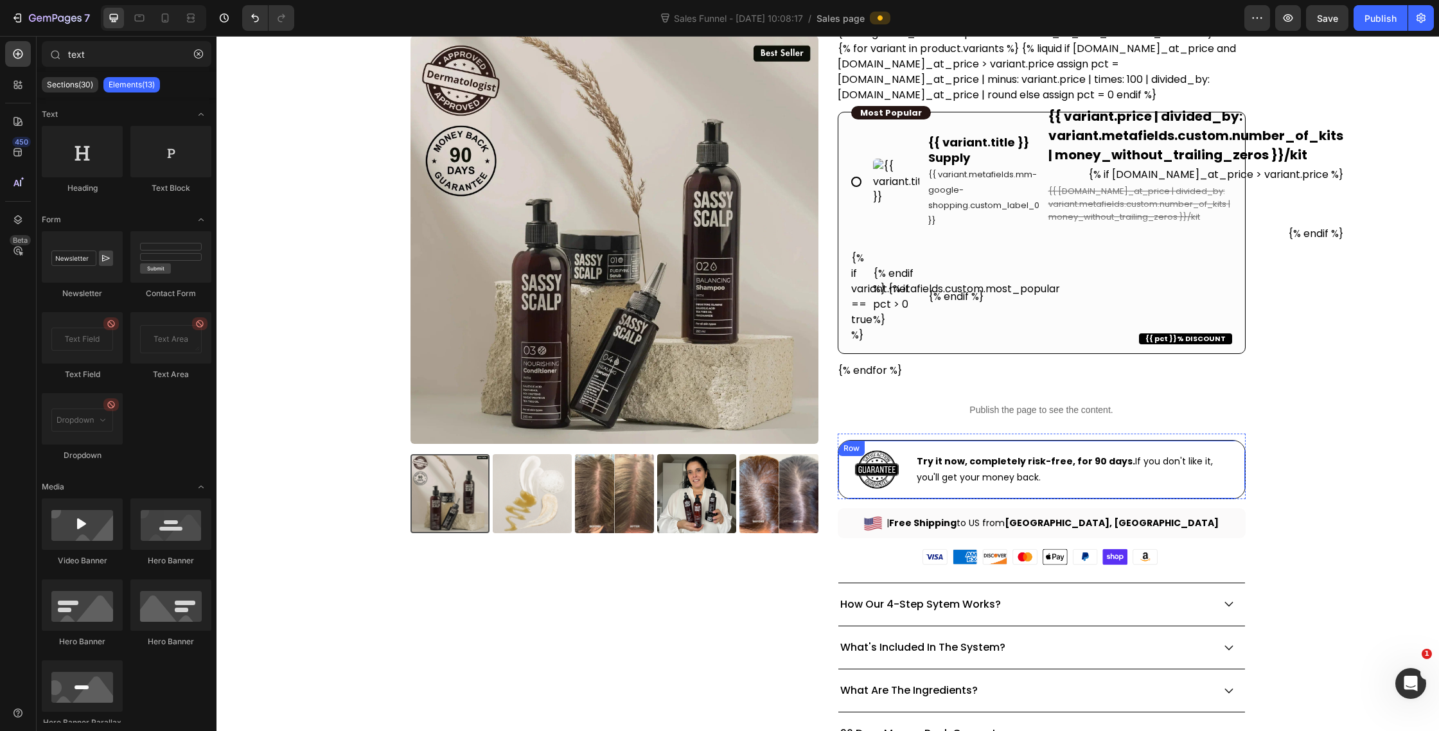
click at [928, 442] on div "Image Try it now, completely risk-free, for 90 days. If you don't like it, you'…" at bounding box center [1042, 469] width 408 height 59
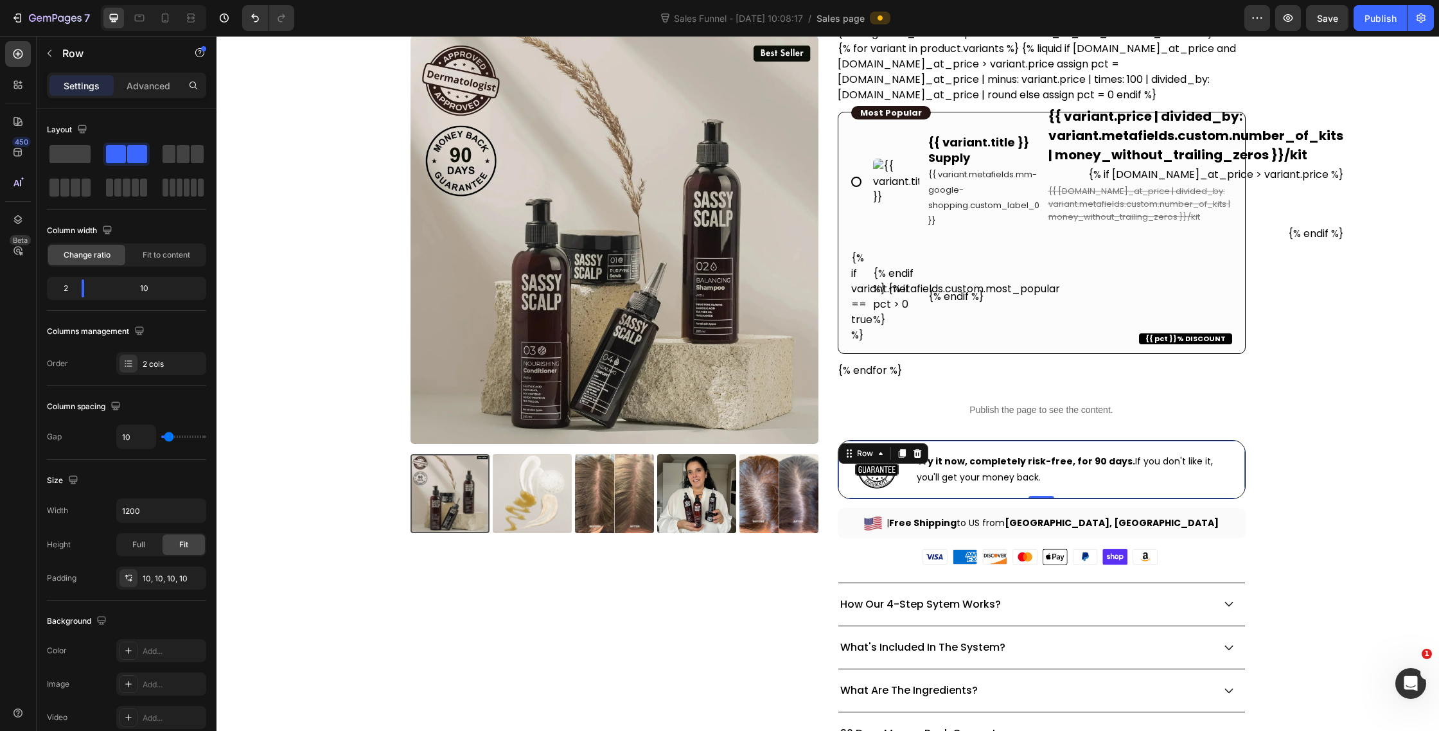
click at [161, 99] on div "Settings Advanced" at bounding box center [127, 91] width 180 height 37
click at [160, 93] on div "Advanced" at bounding box center [148, 85] width 64 height 21
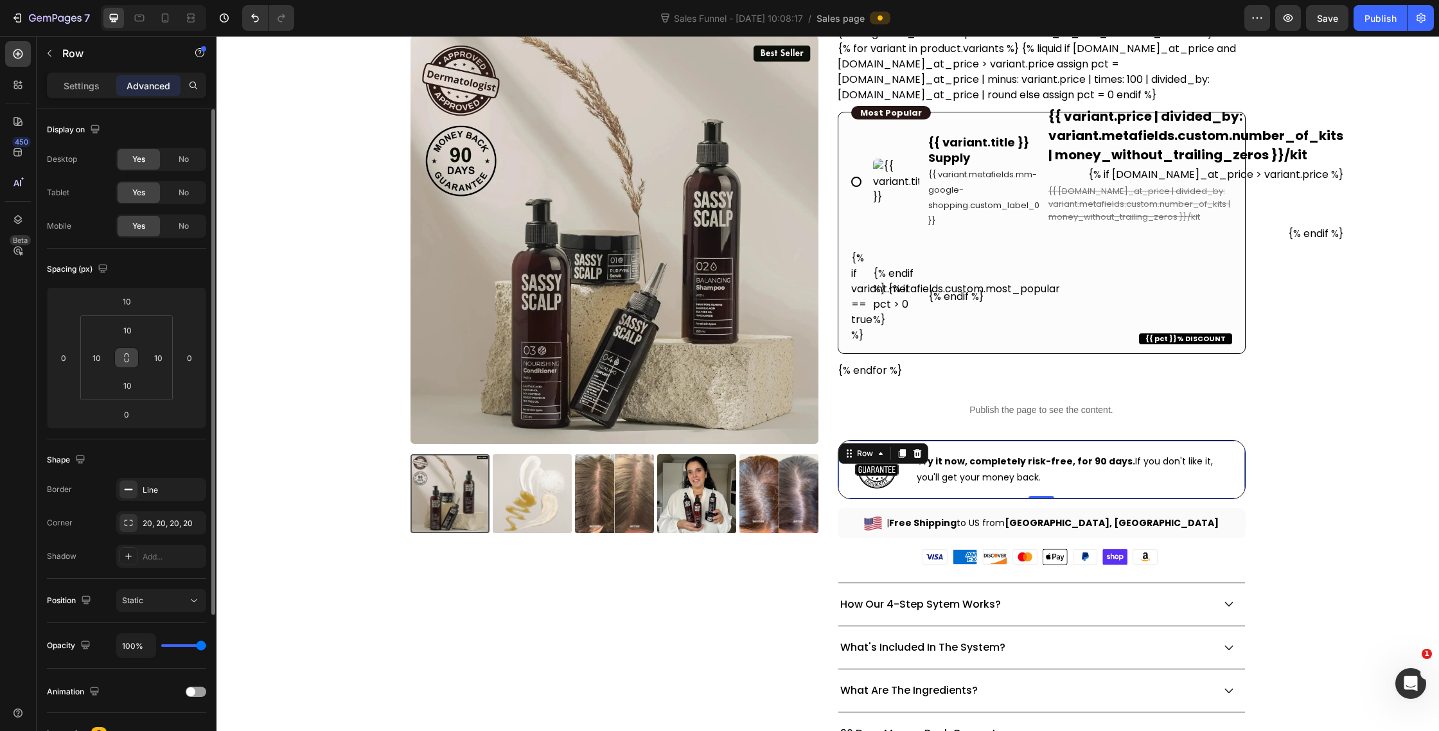
click at [125, 357] on icon at bounding box center [126, 358] width 10 height 10
click at [96, 358] on input "10" at bounding box center [96, 357] width 19 height 19
click at [96, 359] on input "10" at bounding box center [96, 357] width 19 height 19
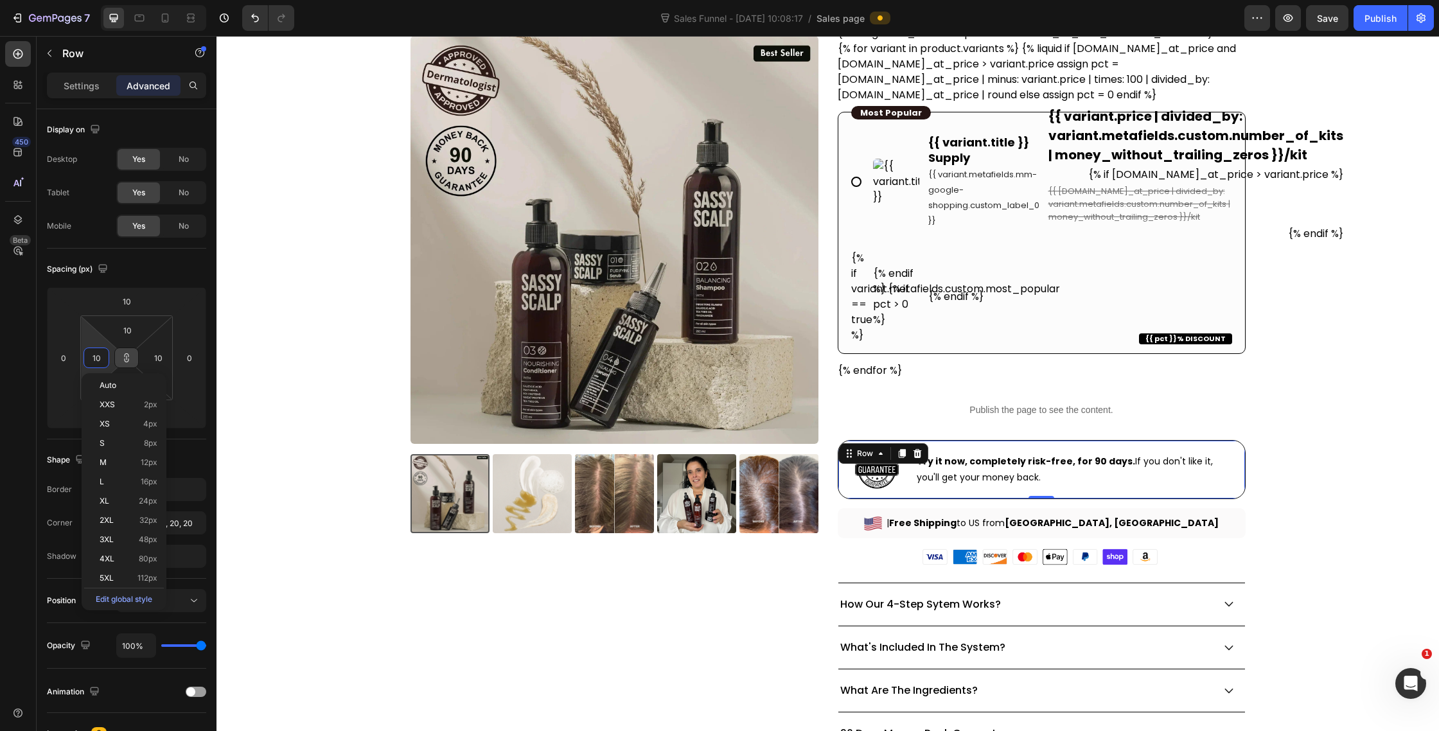
type input "6"
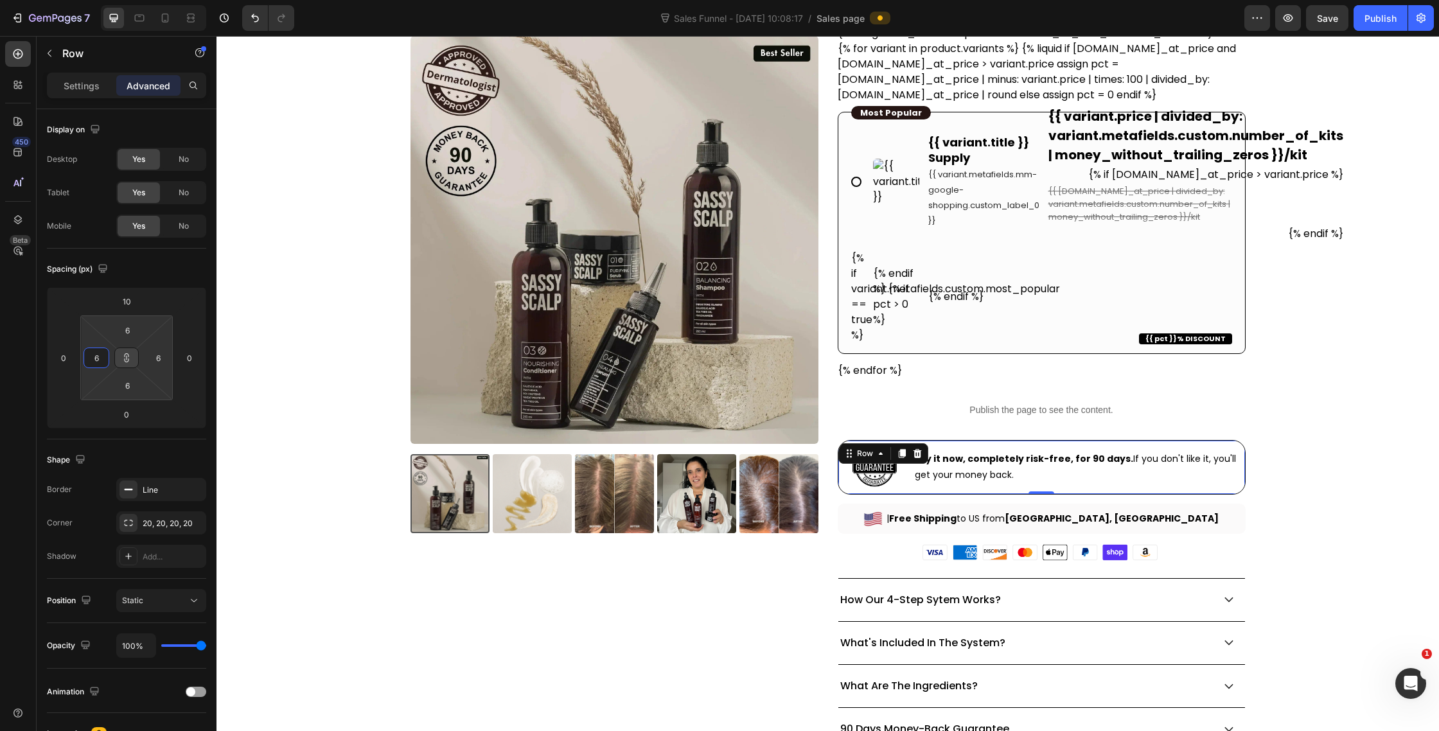
type input "6"
click at [121, 359] on icon at bounding box center [126, 358] width 10 height 10
click at [124, 337] on input "6" at bounding box center [127, 330] width 26 height 19
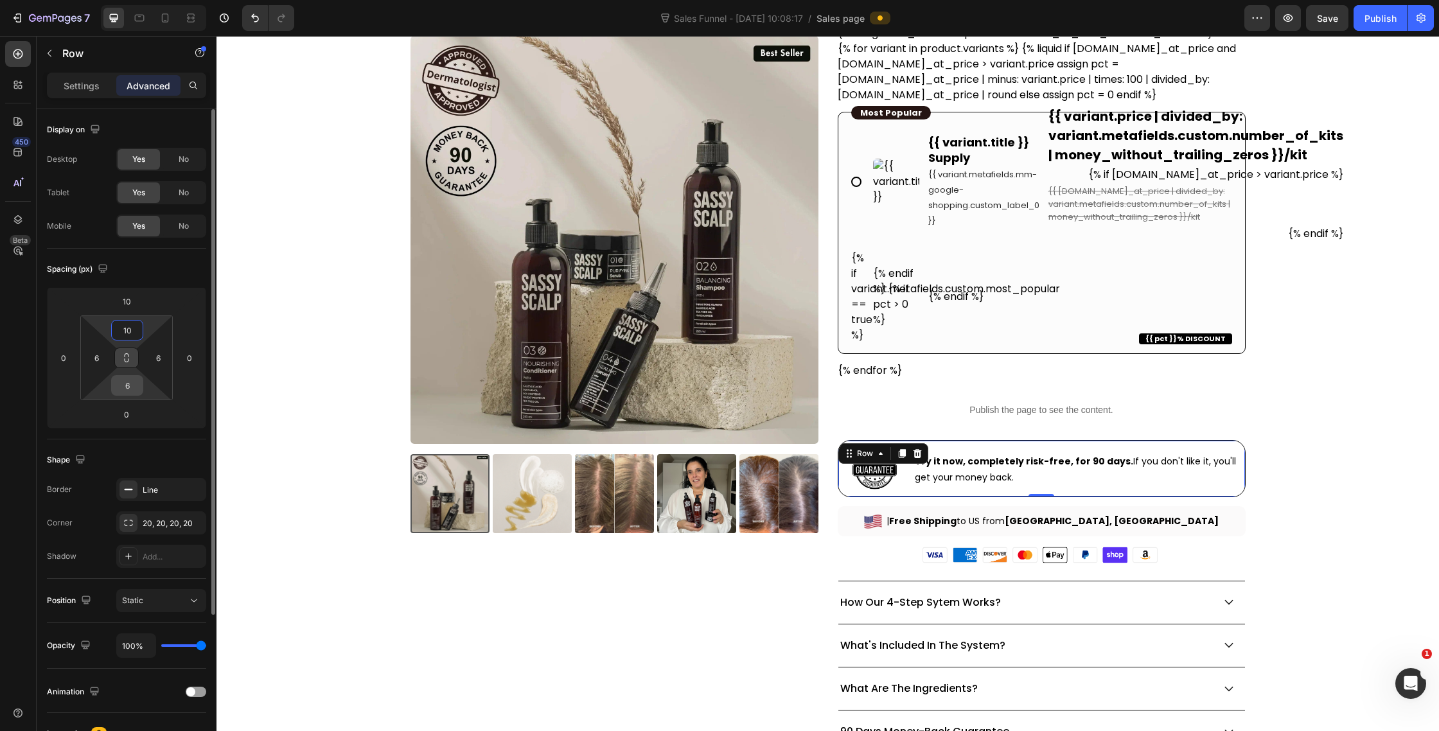
type input "10"
click at [131, 385] on input "6" at bounding box center [127, 385] width 26 height 19
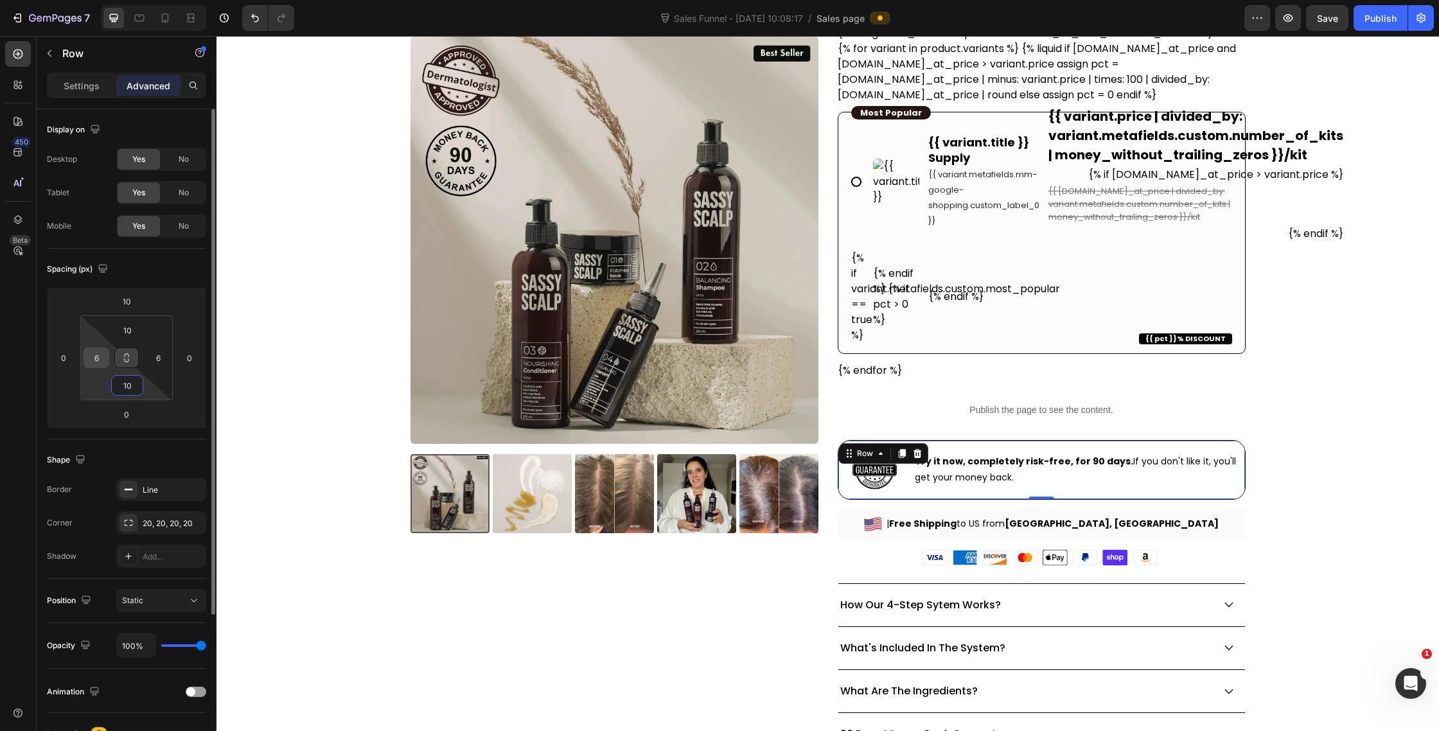
type input "10"
click at [100, 359] on input "6" at bounding box center [96, 357] width 19 height 19
type input "5"
click at [158, 353] on input "6" at bounding box center [157, 357] width 19 height 19
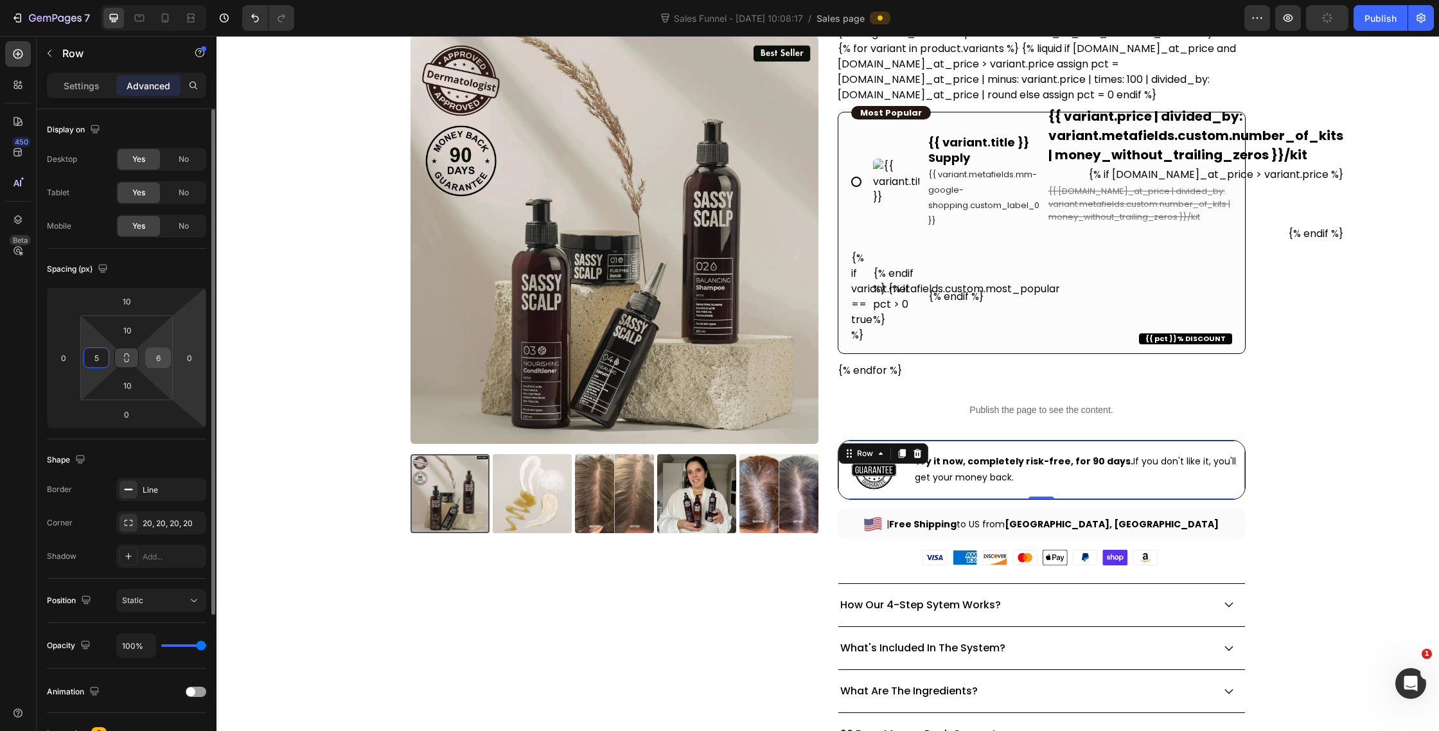
click at [158, 353] on input "6" at bounding box center [157, 357] width 19 height 19
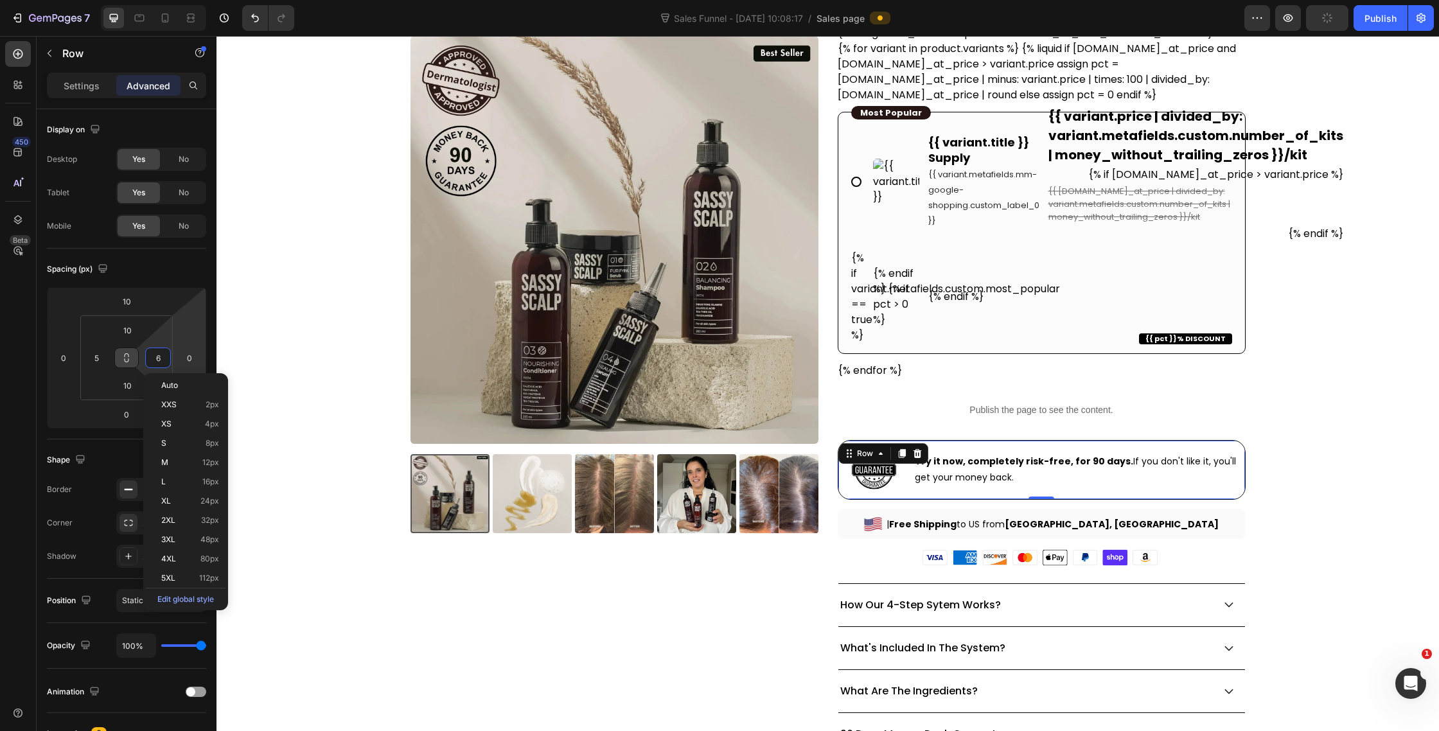
type input "5"
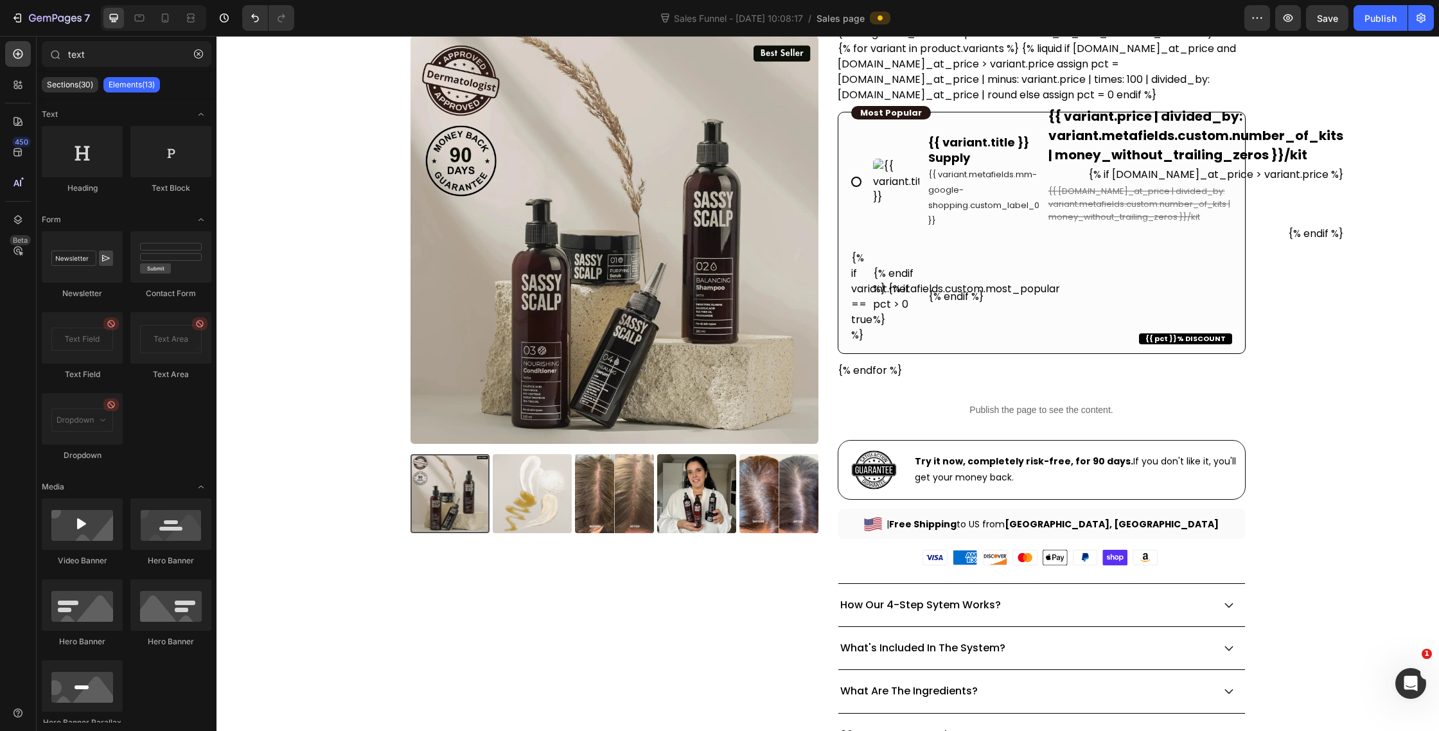
click at [1203, 465] on span "Try it now, completely risk-free, for 90 days. If you don't like it, you'll get…" at bounding box center [1075, 469] width 321 height 29
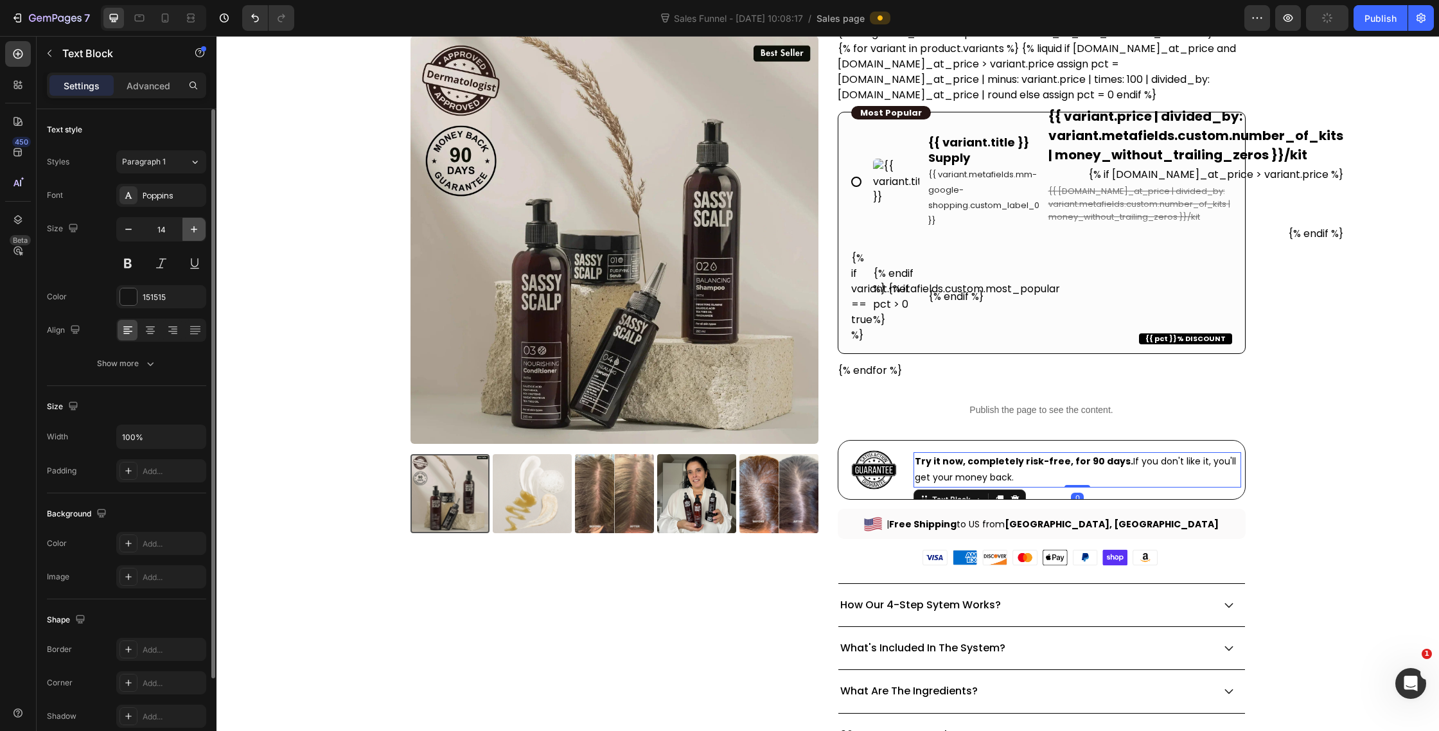
click at [197, 228] on icon "button" at bounding box center [194, 229] width 13 height 13
type input "15"
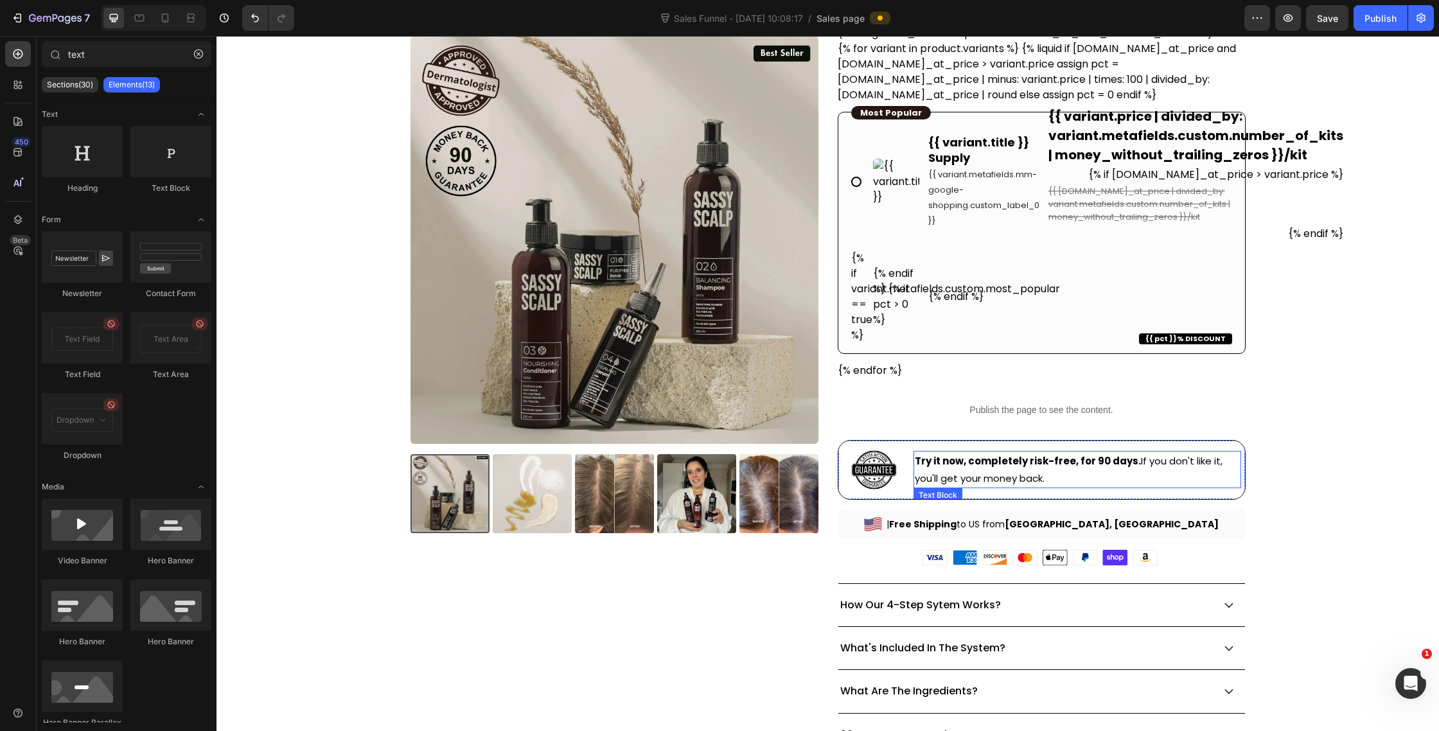
click at [1151, 466] on span "Try it now, completely risk-free, for 90 days. If you don't like it, you'll get…" at bounding box center [1069, 469] width 308 height 31
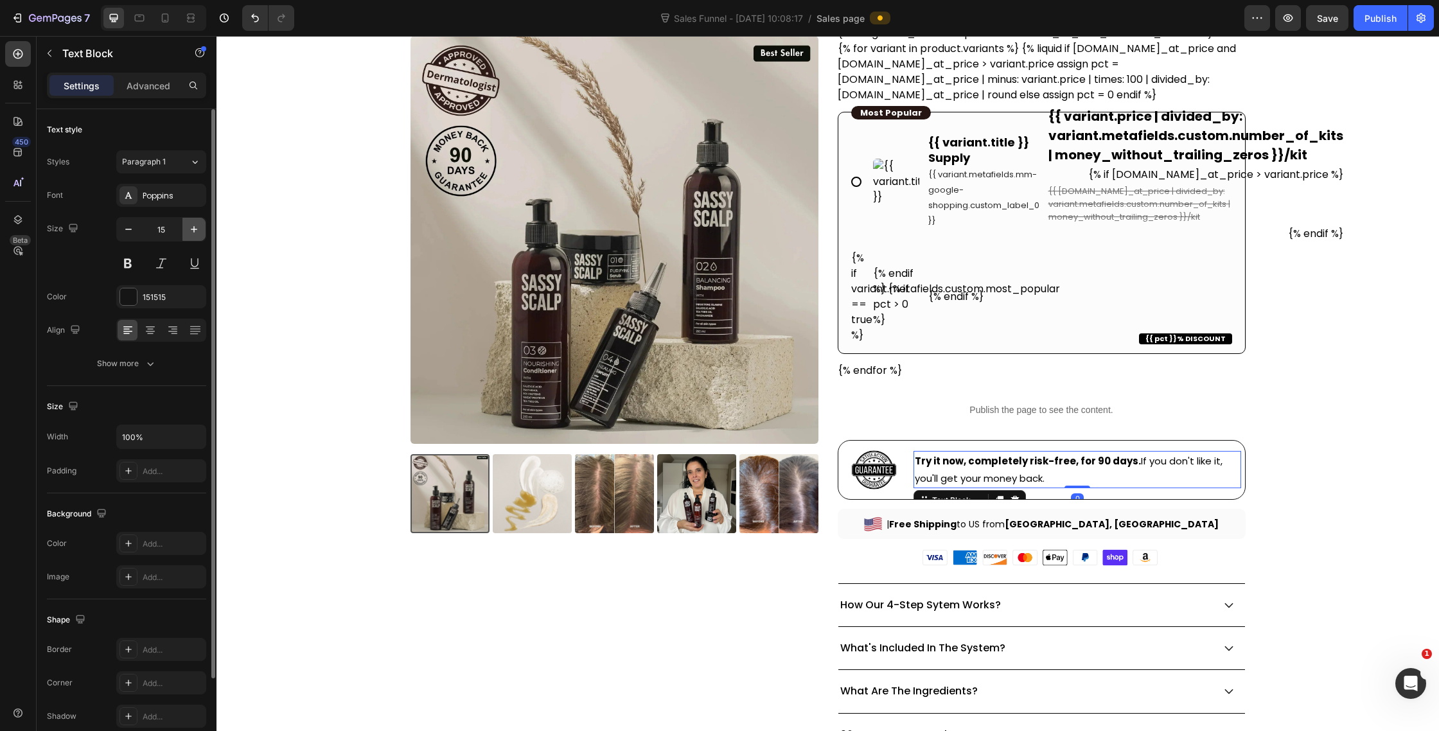
click at [190, 224] on icon "button" at bounding box center [194, 229] width 13 height 13
type input "16"
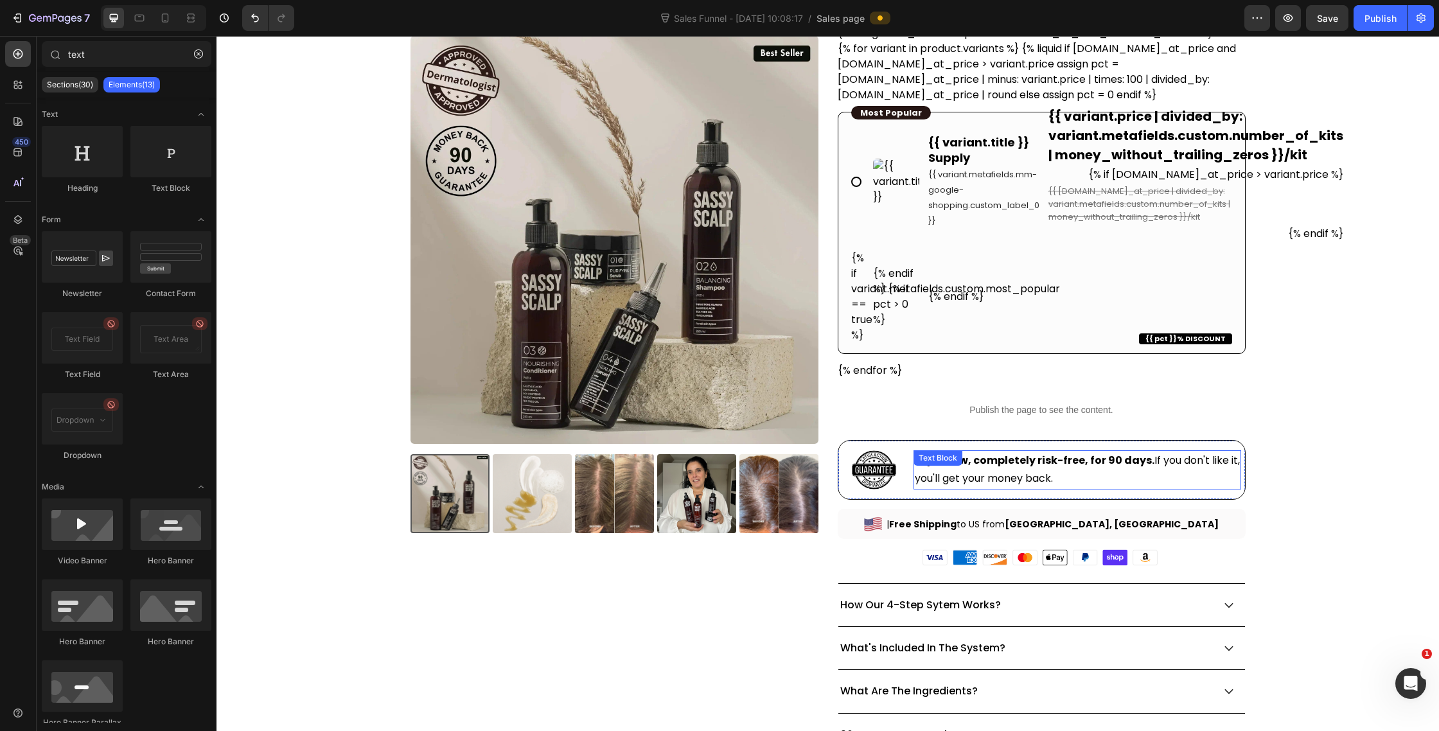
click at [1137, 469] on p "Try it now, completely risk-free, for 90 days. If you don't like it, you'll get…" at bounding box center [1078, 470] width 326 height 37
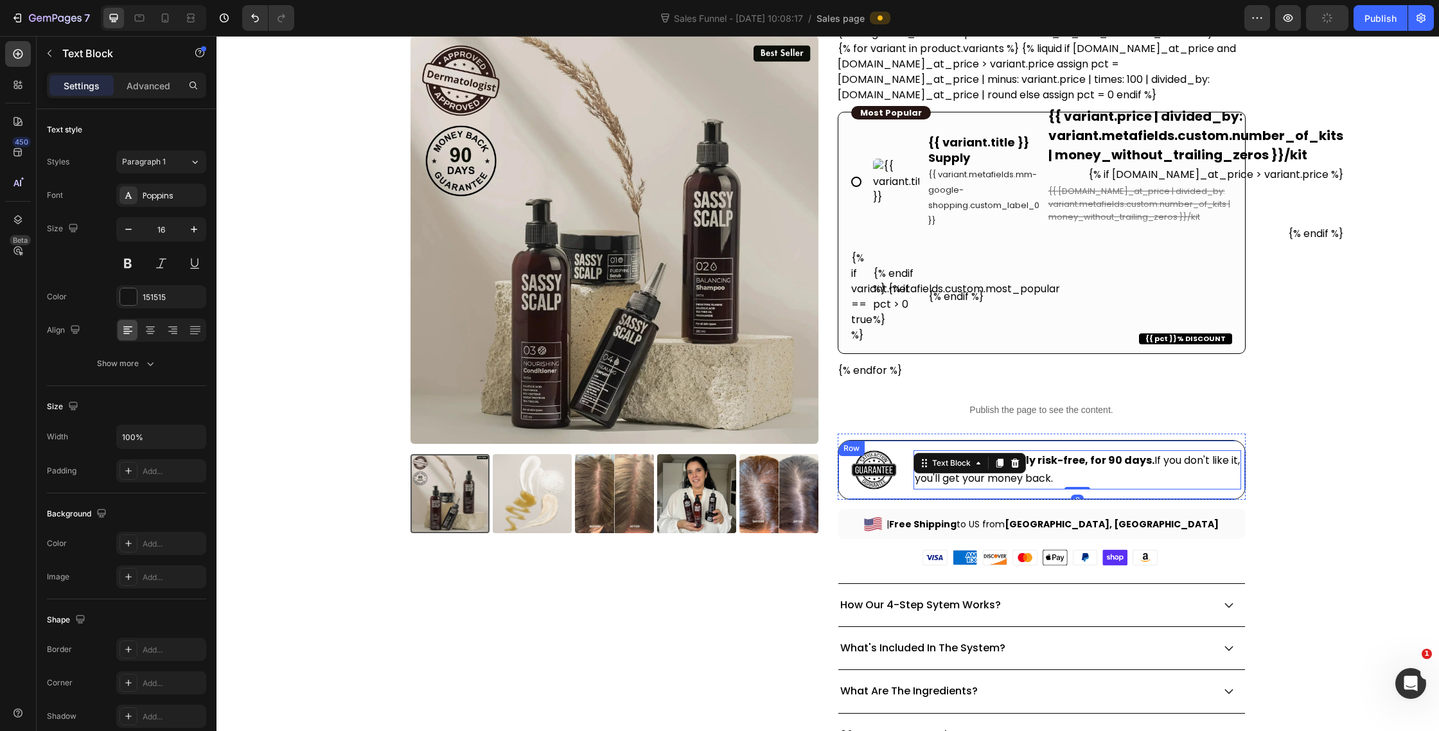
click at [910, 456] on div "Image Try it now, completely risk-free, for 90 days. If you don't like it, you'…" at bounding box center [1042, 470] width 408 height 60
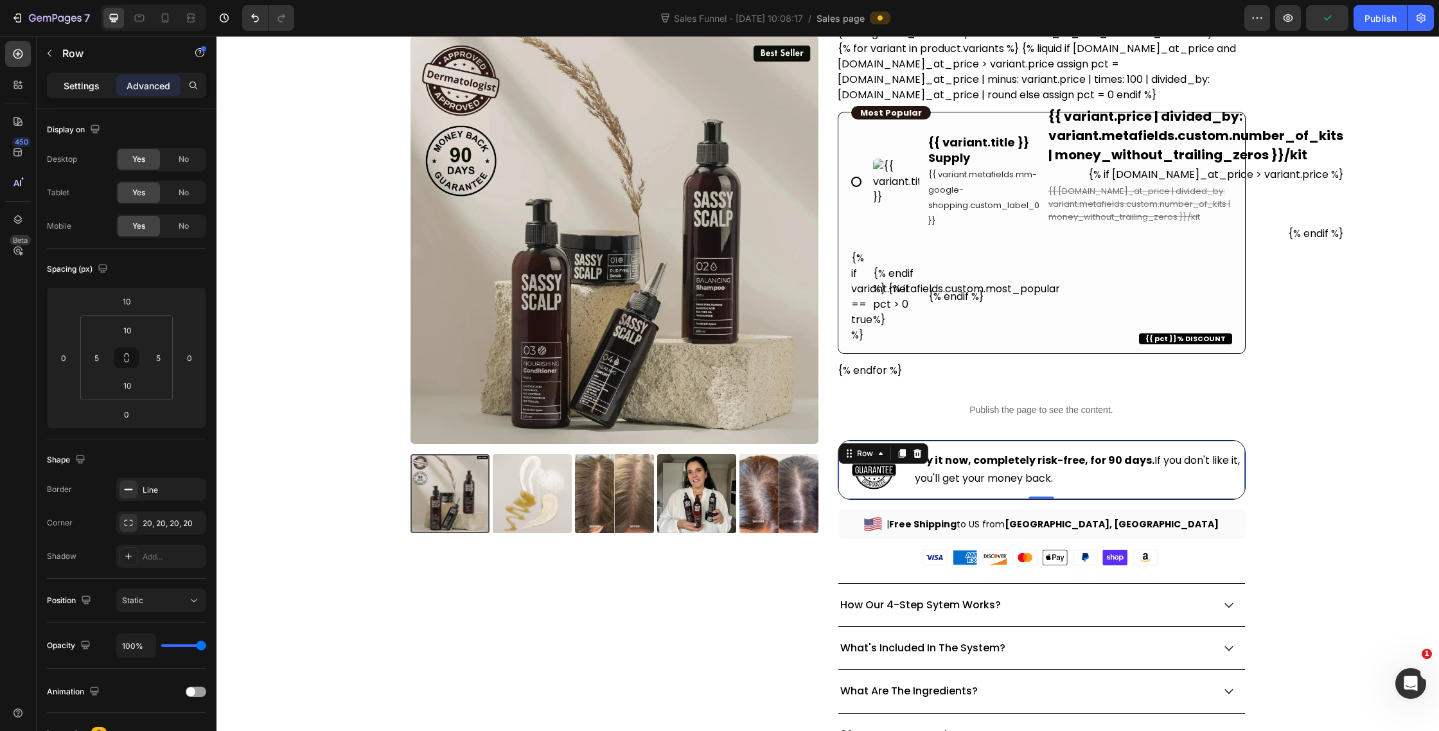
click at [95, 86] on p "Settings" at bounding box center [82, 85] width 36 height 13
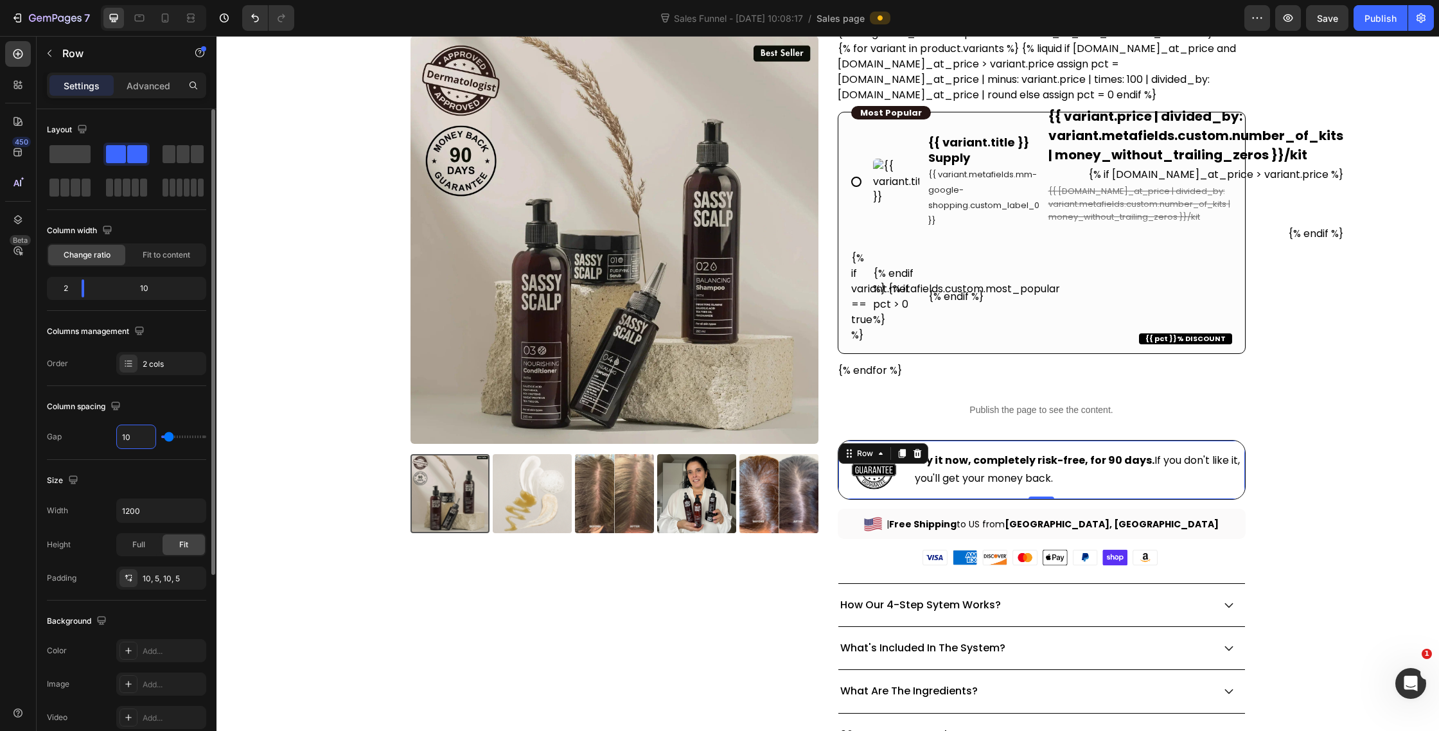
click at [139, 444] on input "10" at bounding box center [136, 436] width 39 height 23
type input "0"
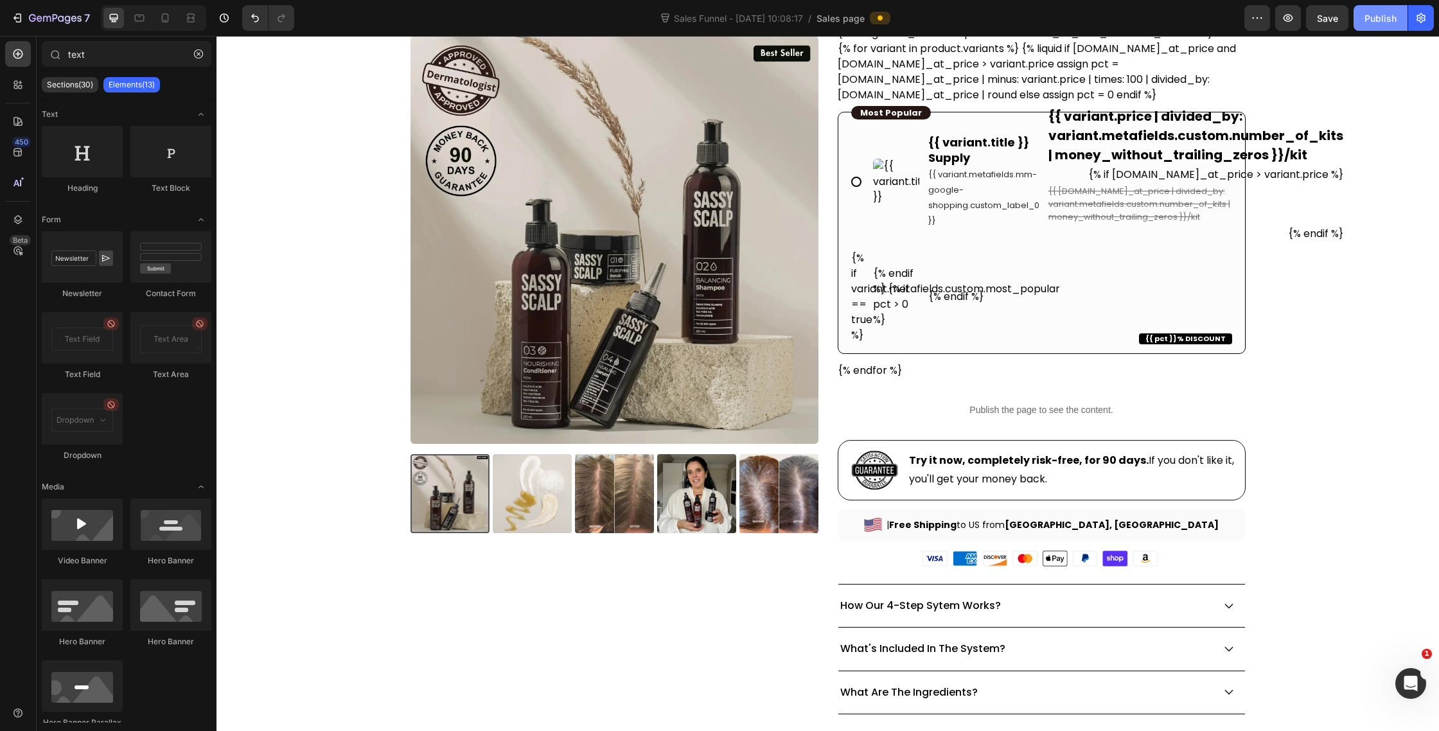
click at [1379, 18] on div "Publish" at bounding box center [1381, 18] width 32 height 13
click at [192, 52] on button "button" at bounding box center [198, 54] width 21 height 21
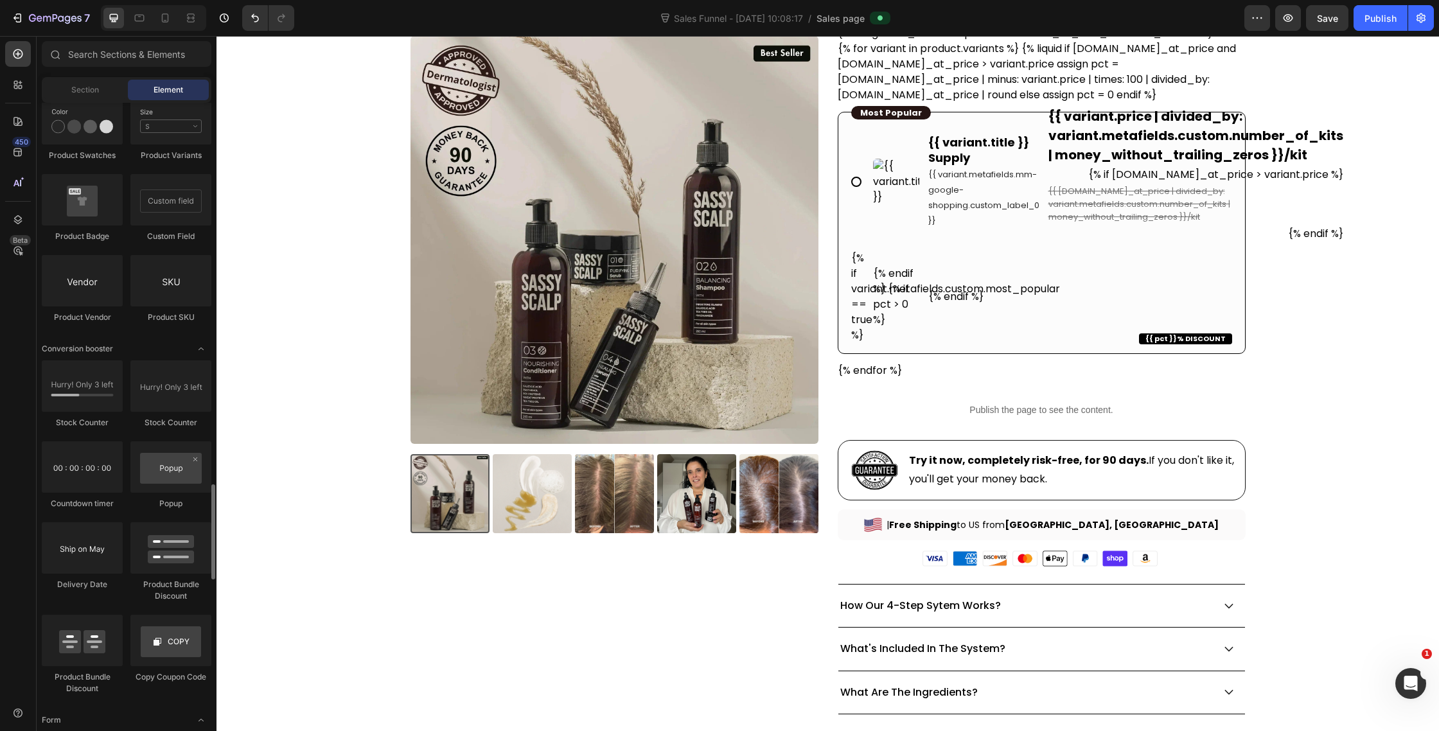
scroll to position [2449, 0]
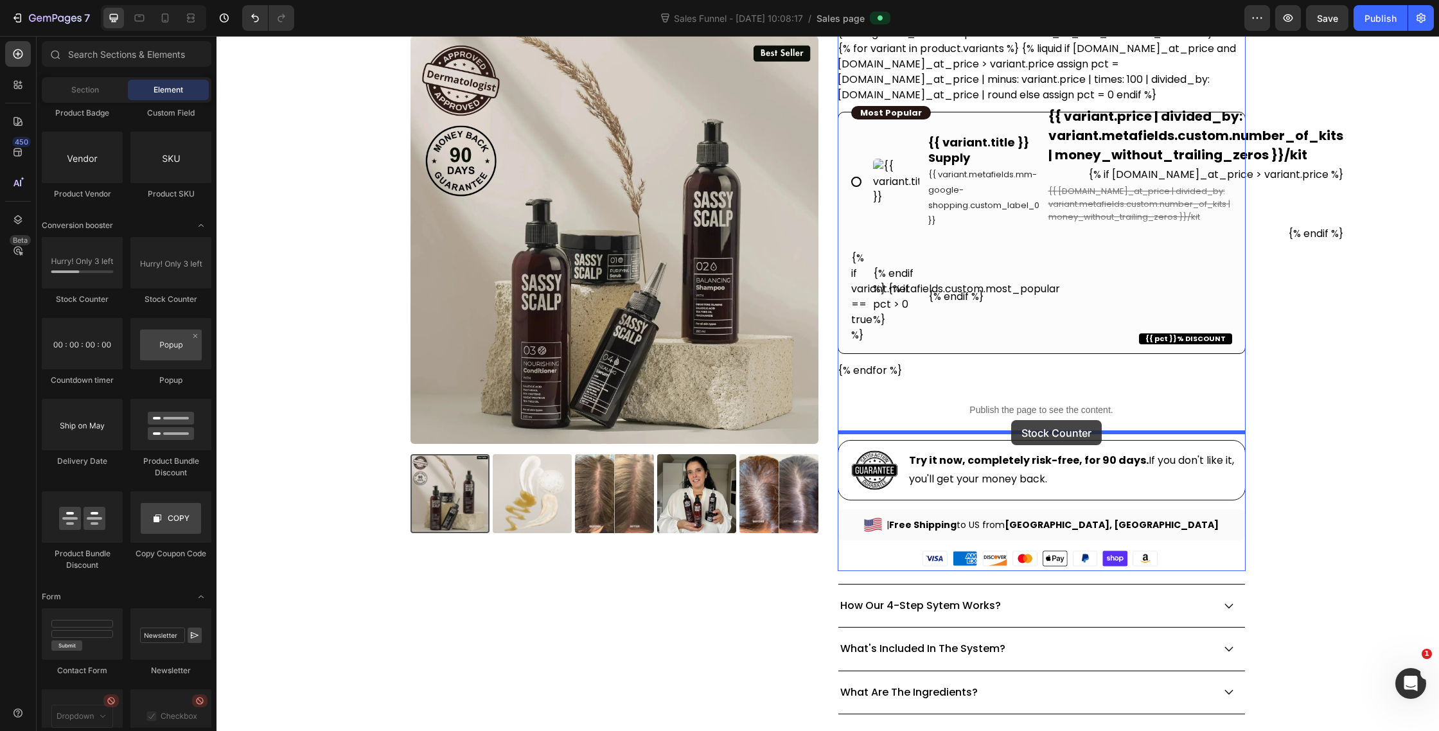
drag, startPoint x: 296, startPoint y: 291, endPoint x: 1013, endPoint y: 423, distance: 729.0
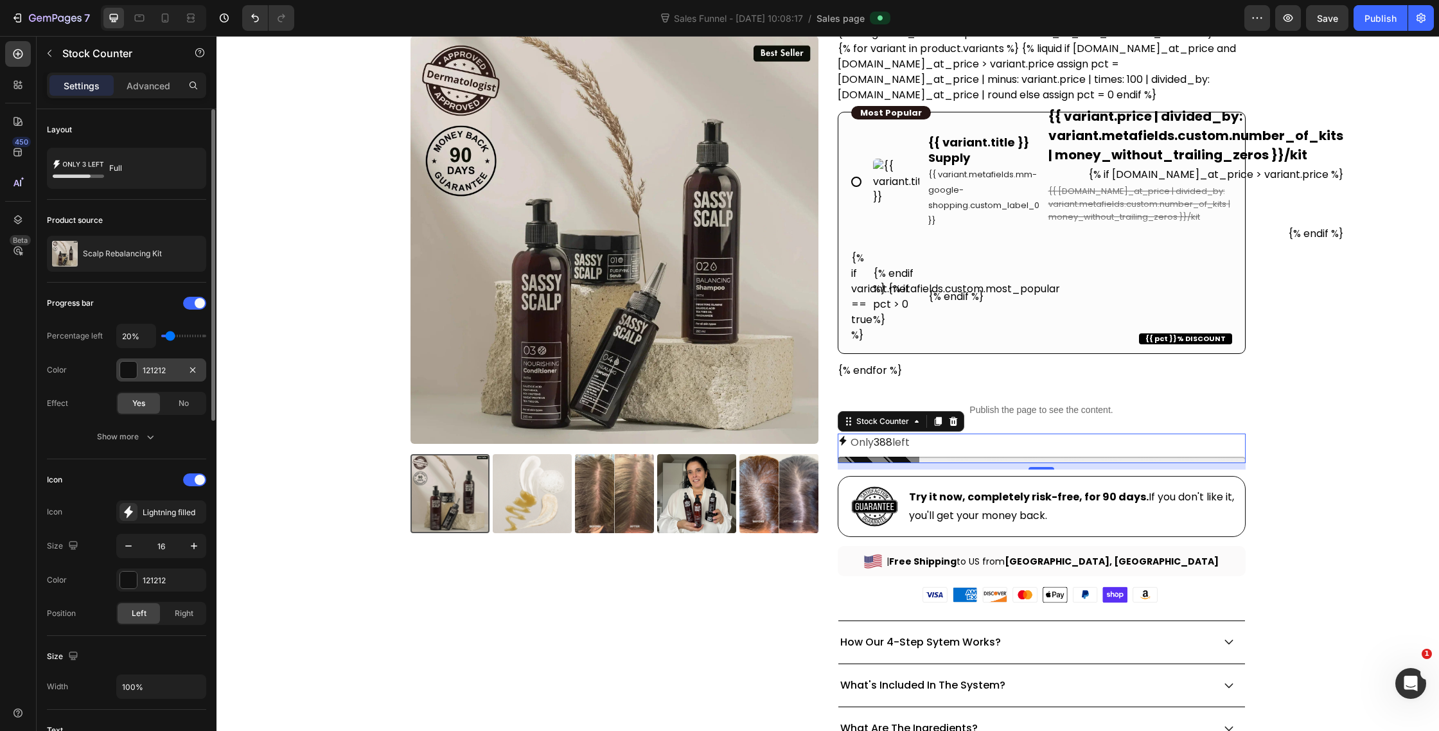
click at [129, 368] on div at bounding box center [128, 370] width 17 height 17
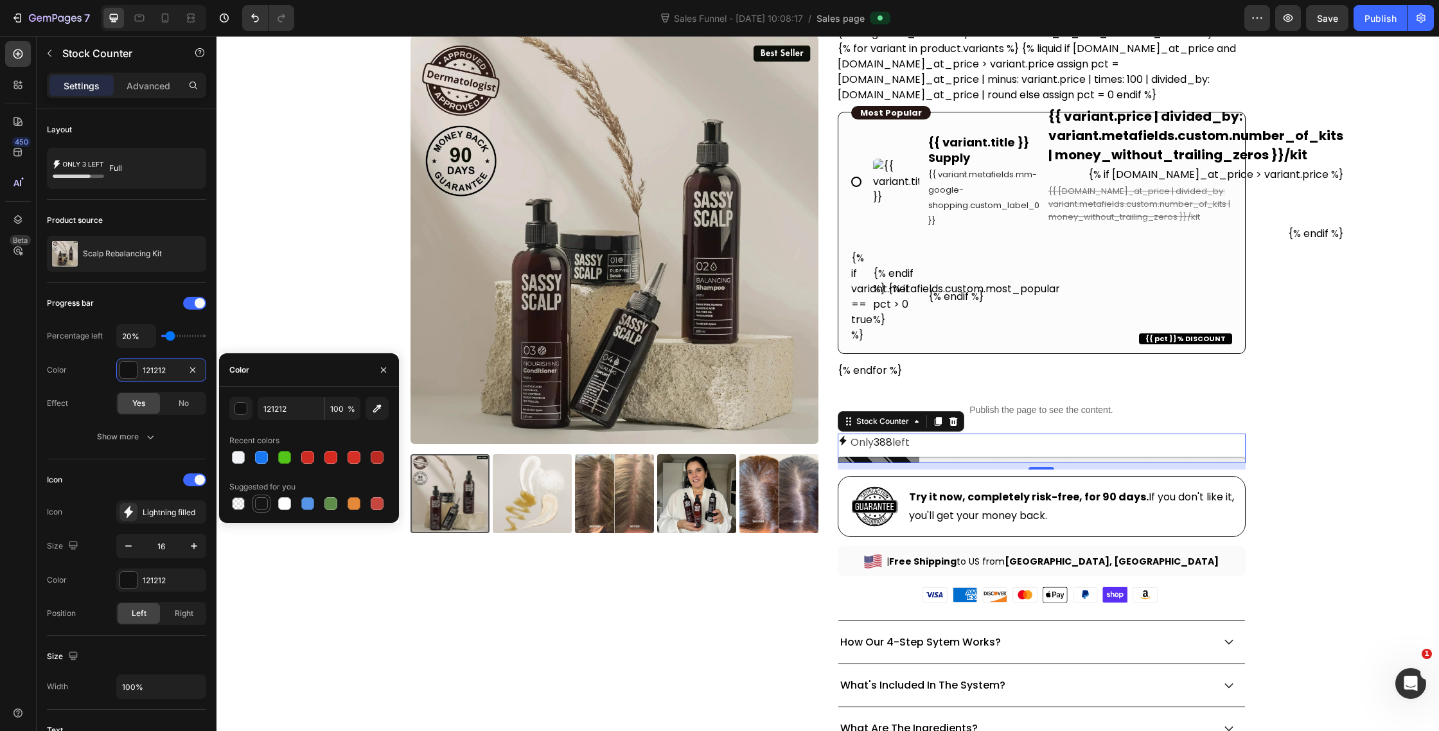
click at [262, 504] on div at bounding box center [261, 503] width 13 height 13
type input "151515"
click at [126, 518] on div at bounding box center [129, 512] width 18 height 18
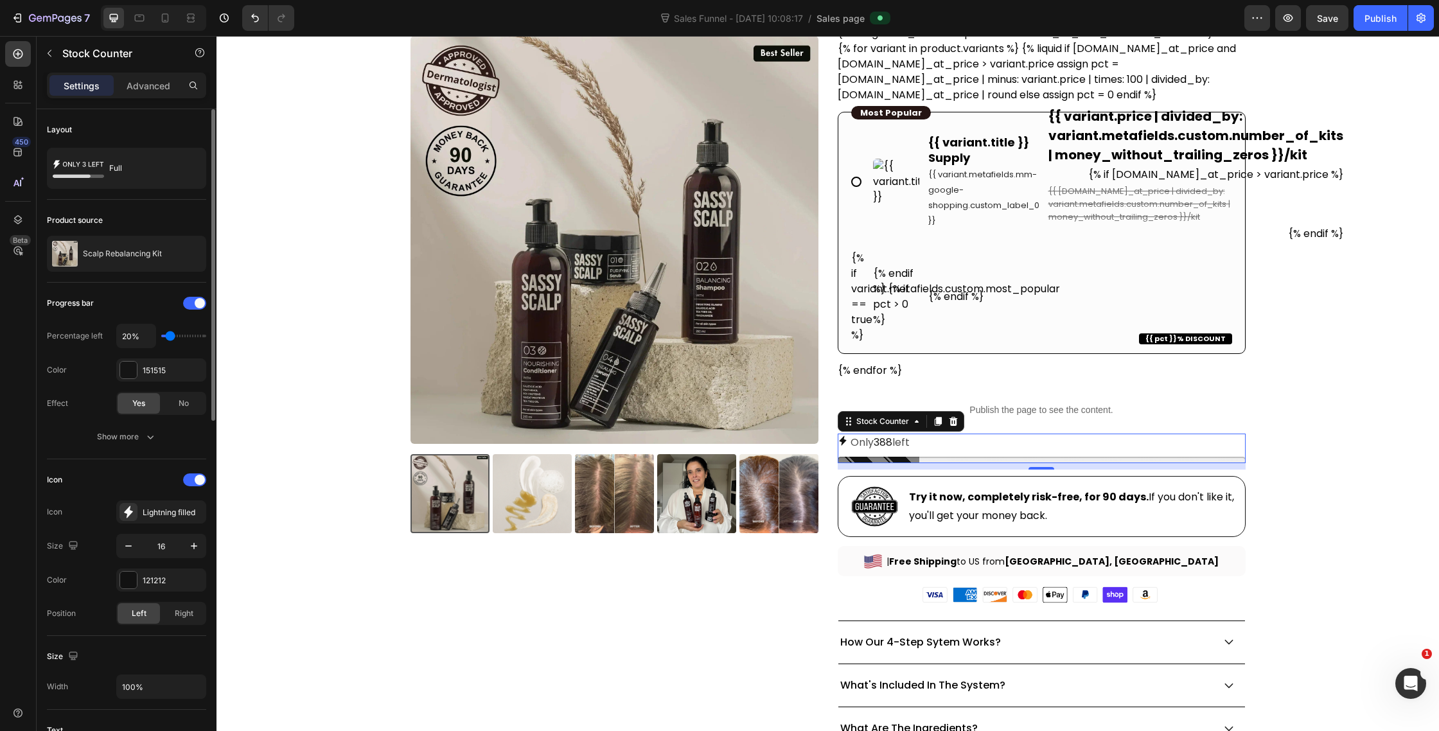
click at [158, 470] on div "Icon" at bounding box center [126, 480] width 159 height 21
click at [138, 168] on div "Full" at bounding box center [148, 169] width 78 height 30
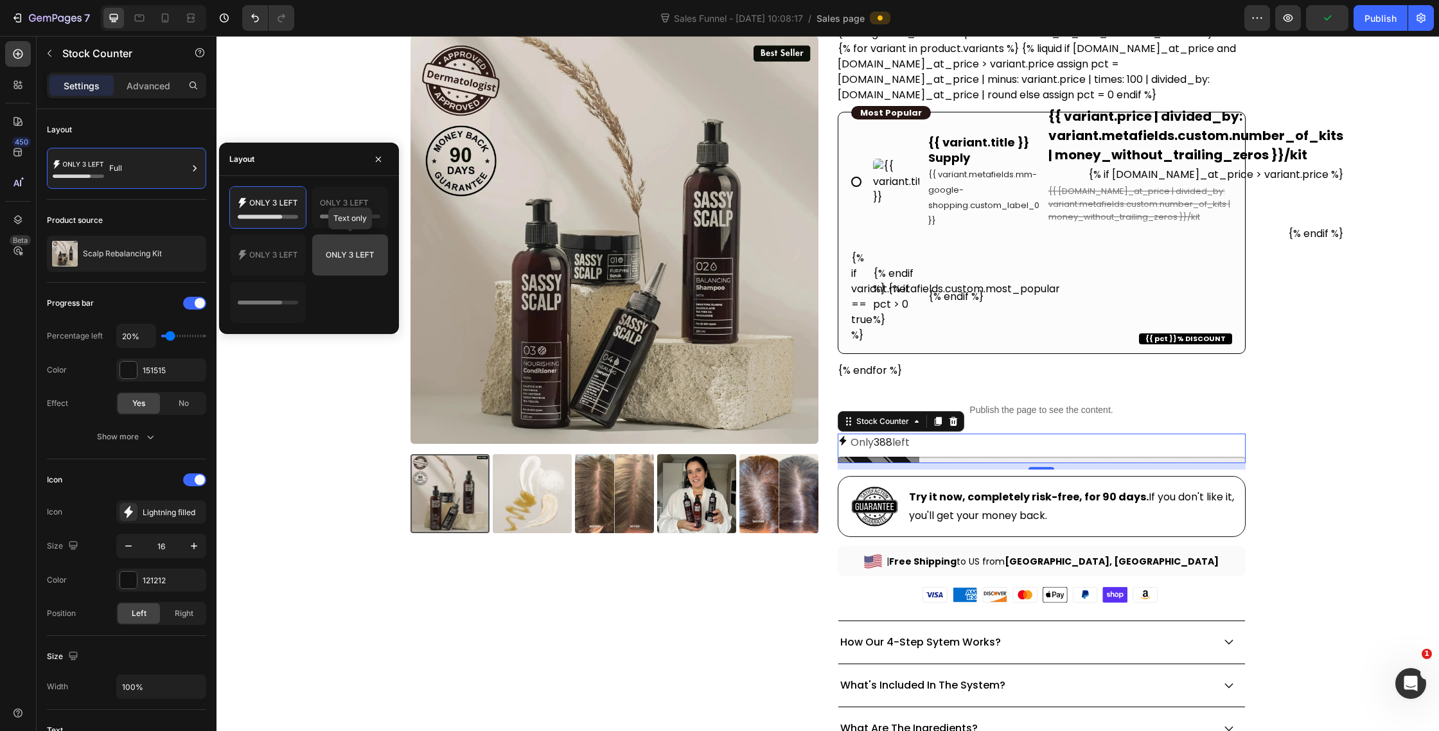
click at [351, 255] on icon at bounding box center [350, 255] width 60 height 26
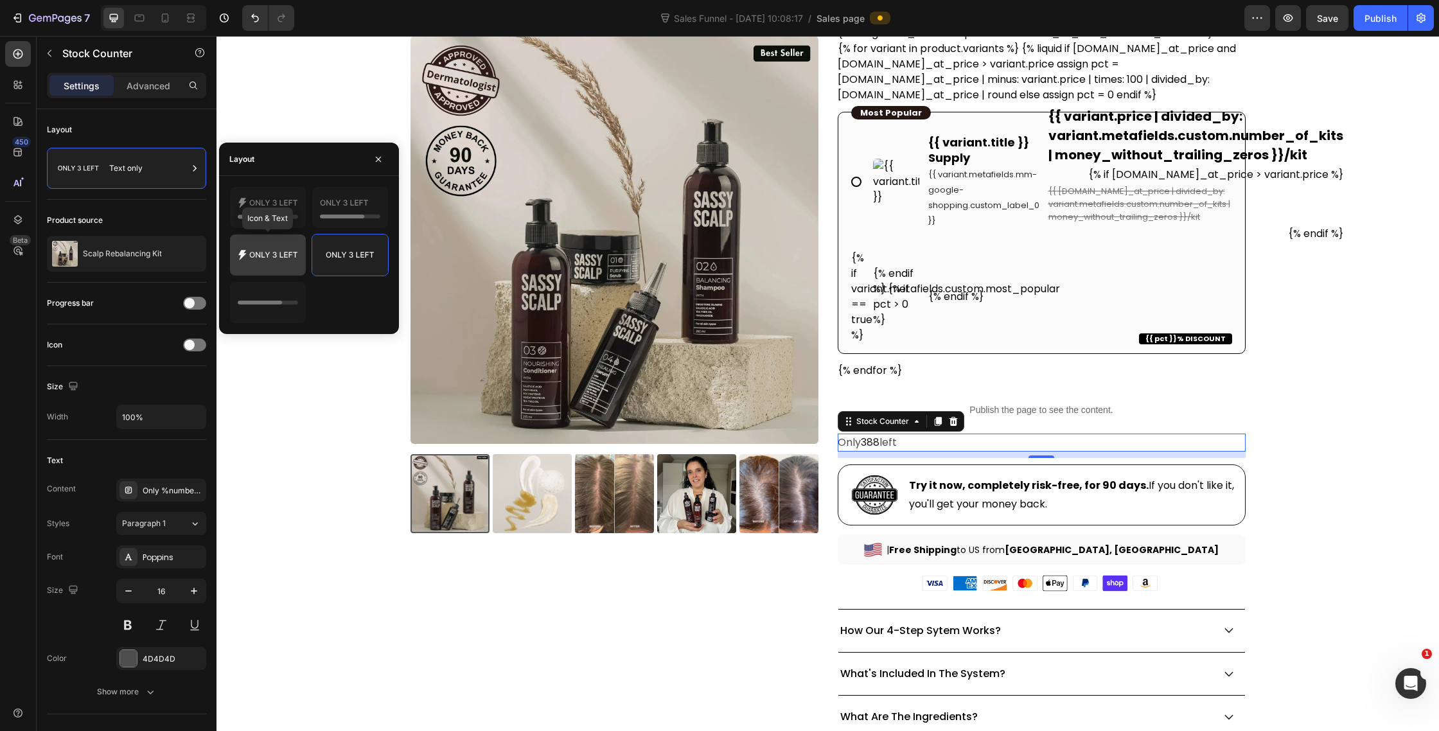
click at [276, 265] on icon at bounding box center [268, 255] width 60 height 26
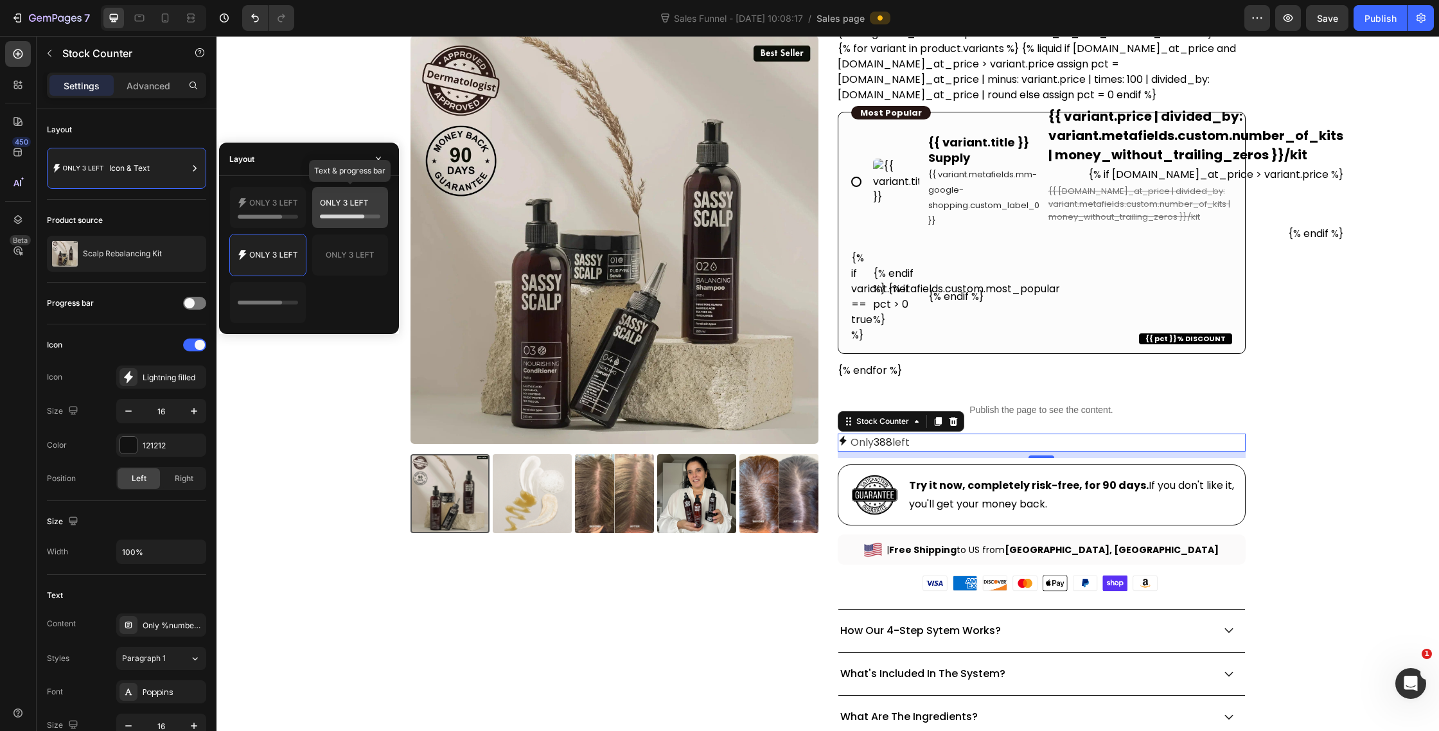
click at [359, 198] on icon at bounding box center [350, 208] width 60 height 26
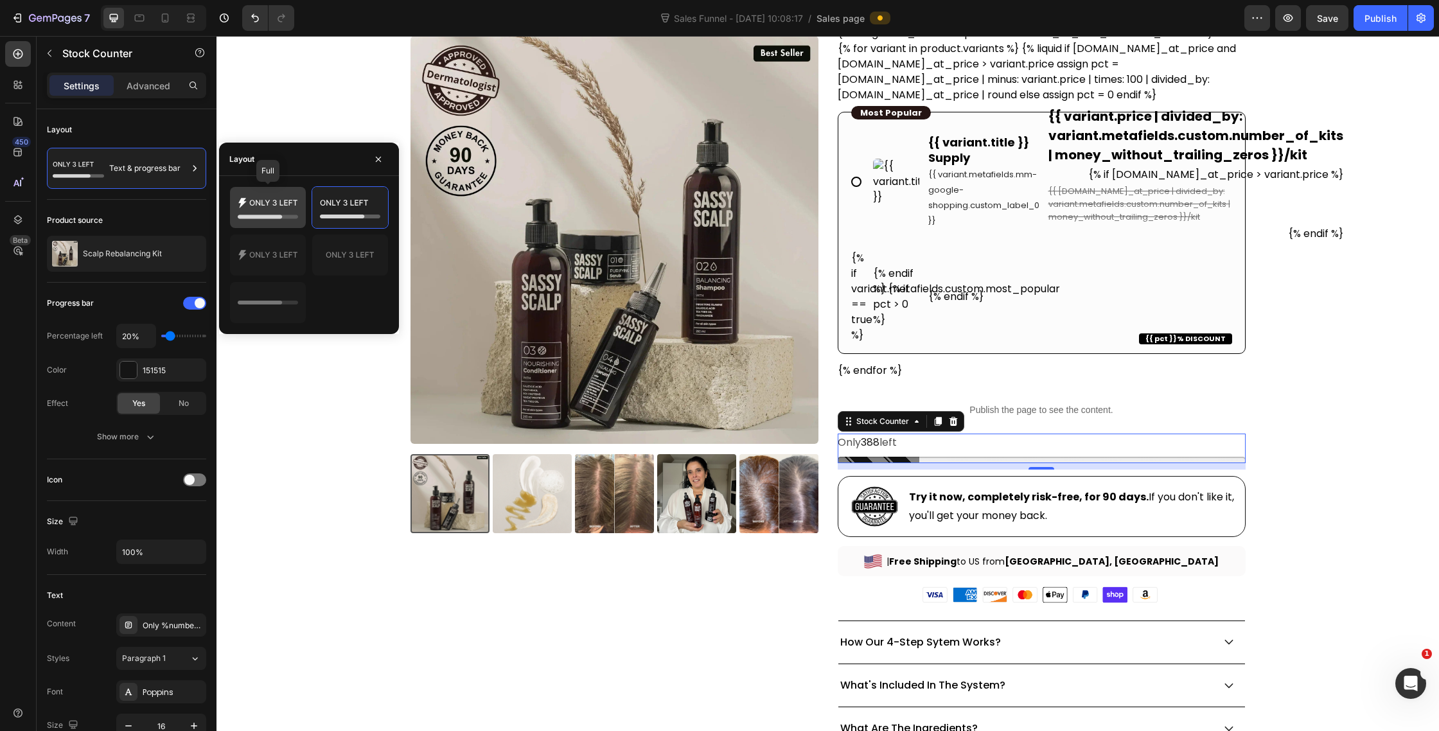
click at [288, 206] on icon at bounding box center [268, 208] width 60 height 26
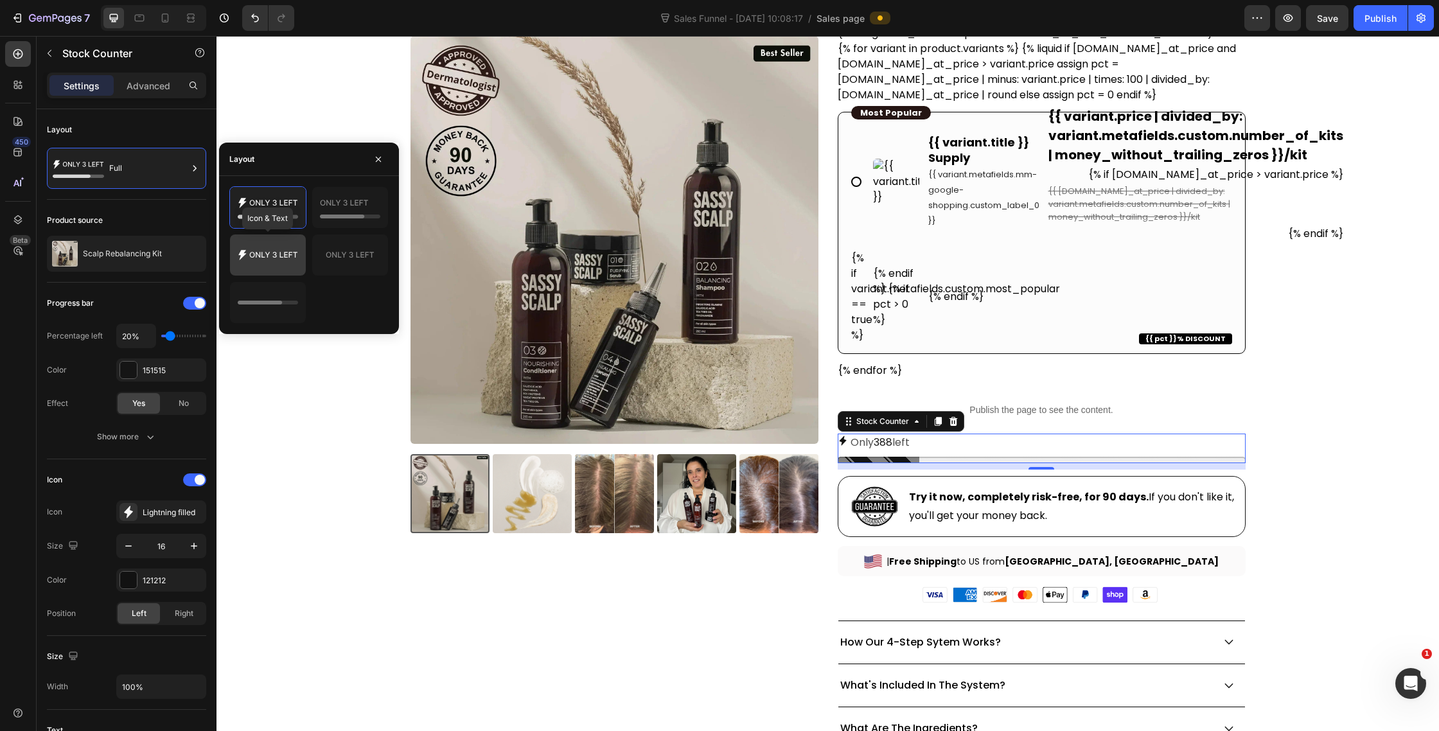
click at [278, 269] on div at bounding box center [268, 255] width 76 height 41
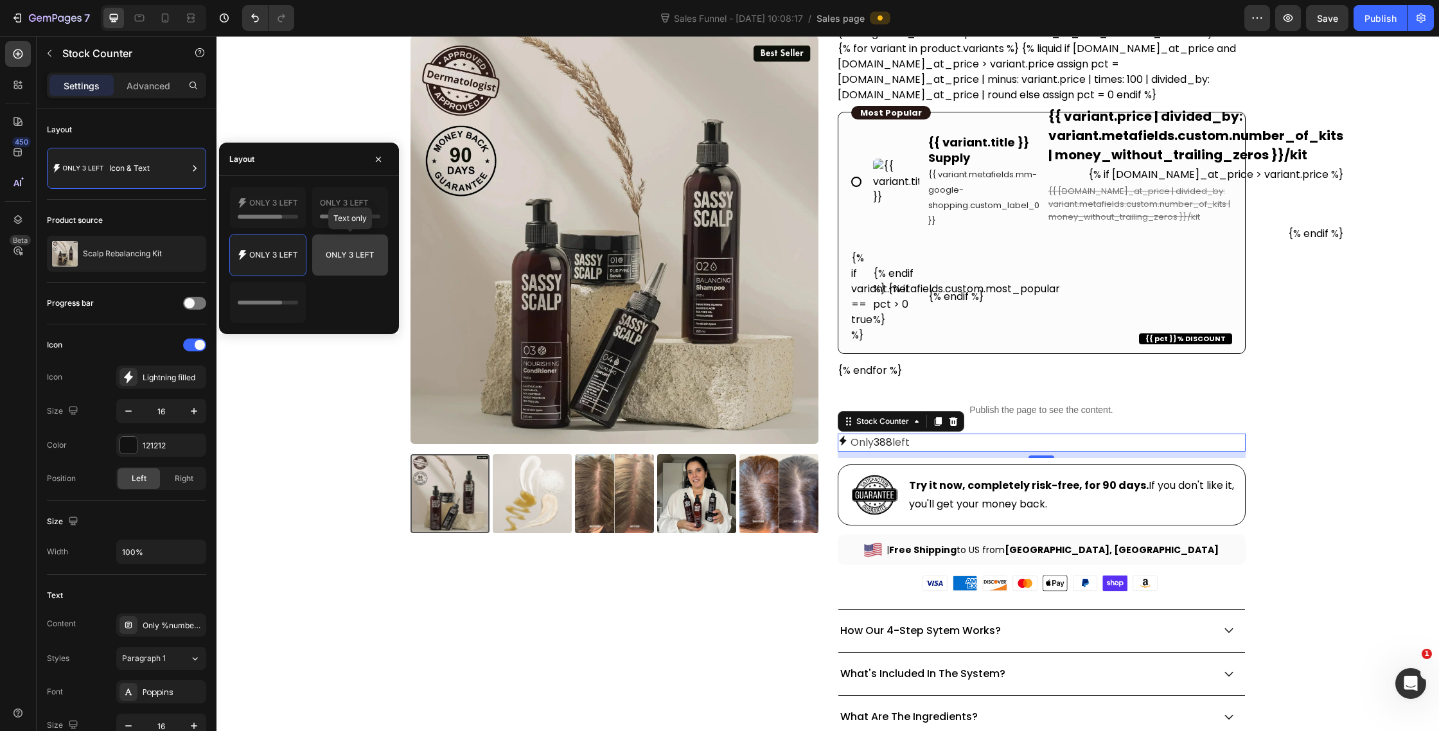
click at [328, 270] on div at bounding box center [350, 255] width 76 height 41
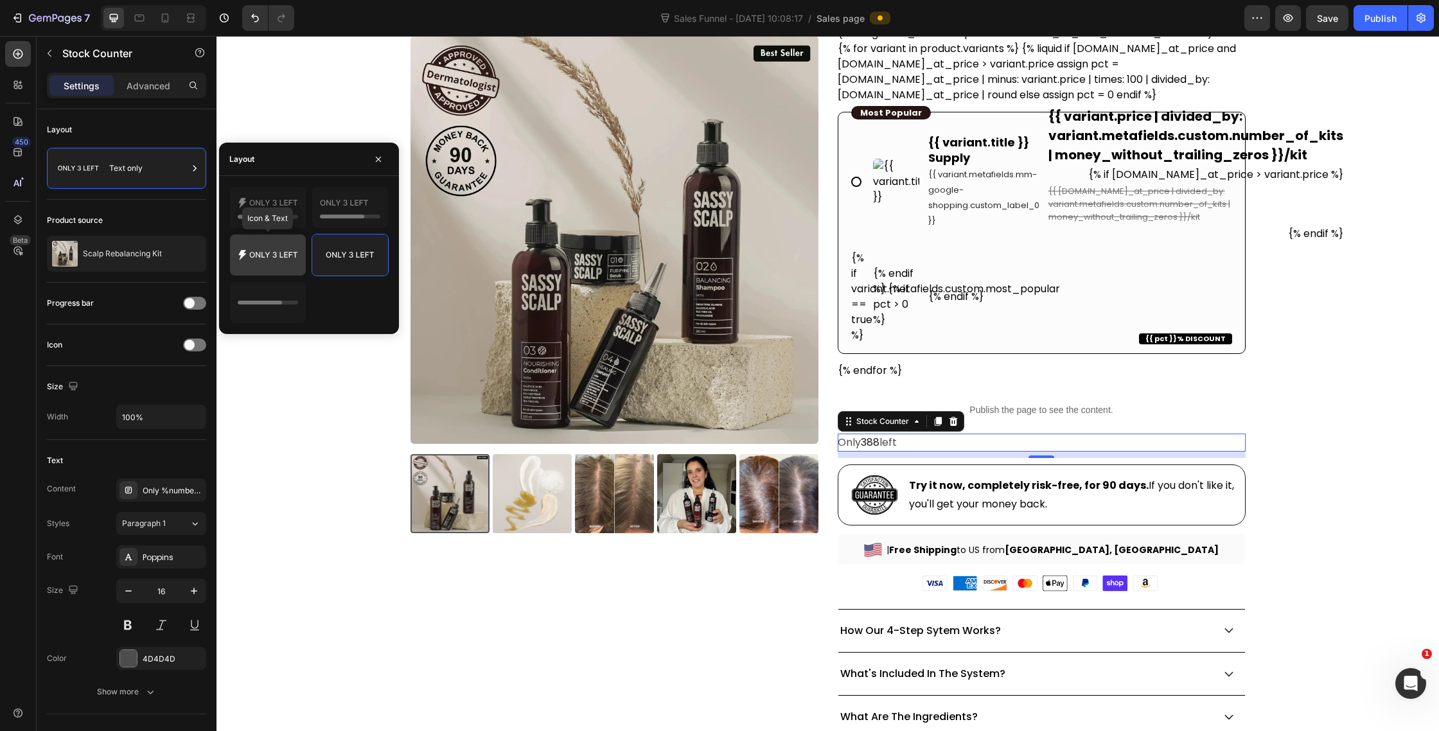
click at [264, 261] on icon at bounding box center [268, 255] width 60 height 26
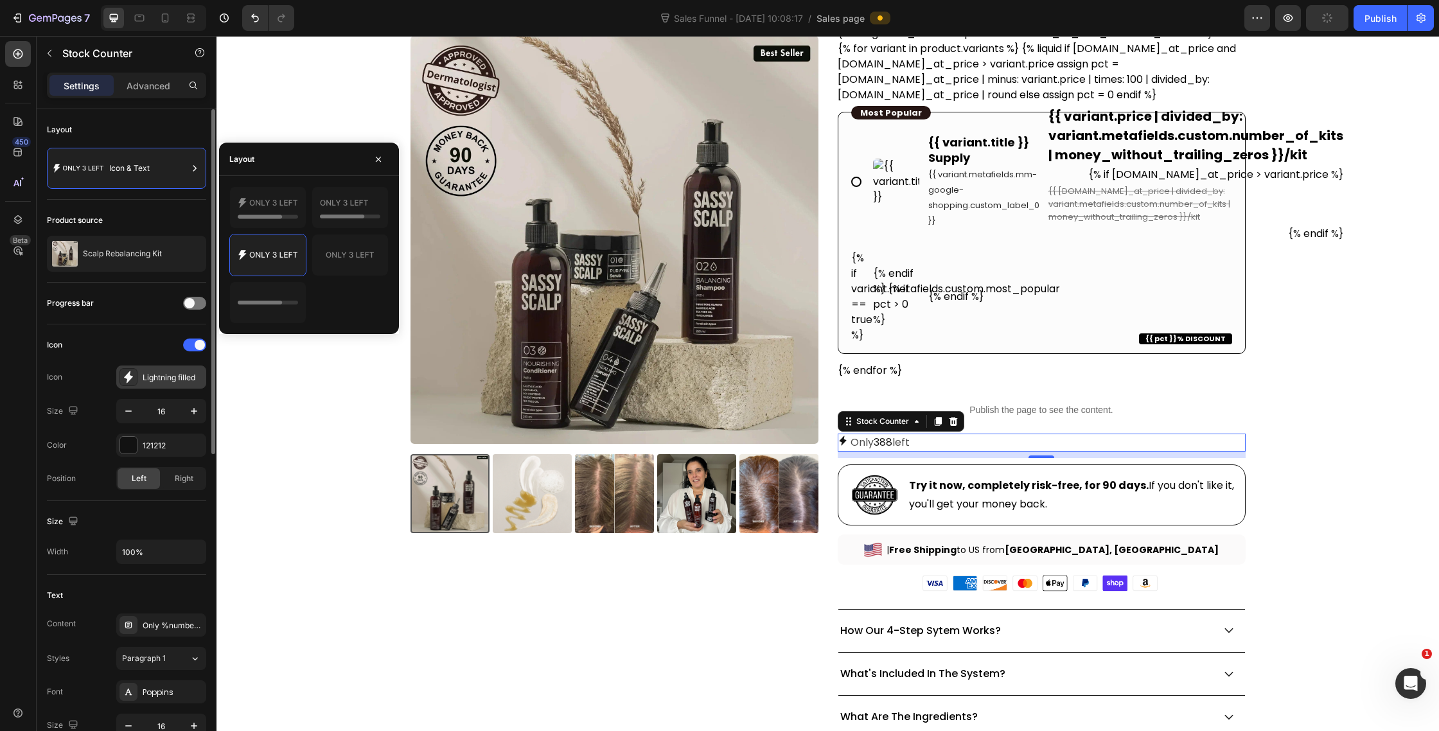
click at [125, 378] on icon at bounding box center [128, 377] width 13 height 13
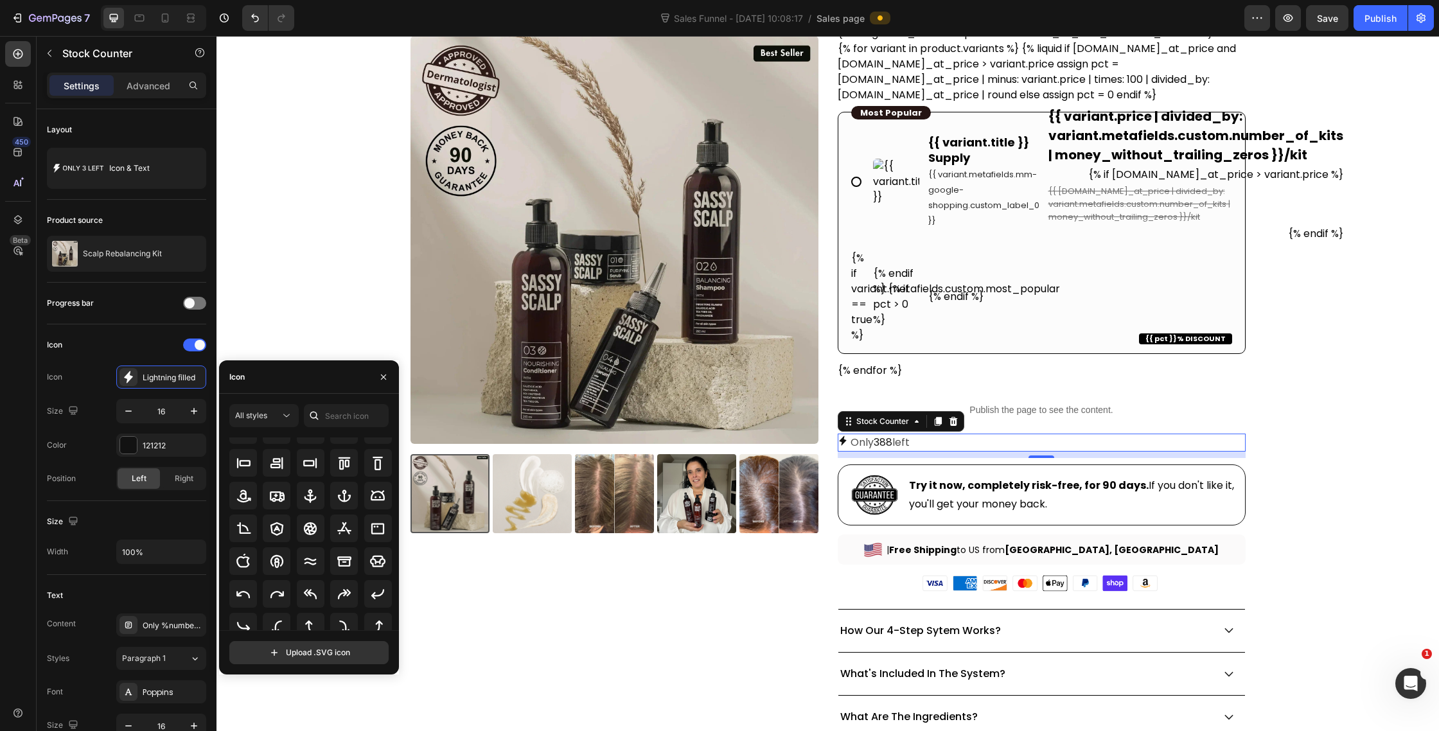
scroll to position [144, 0]
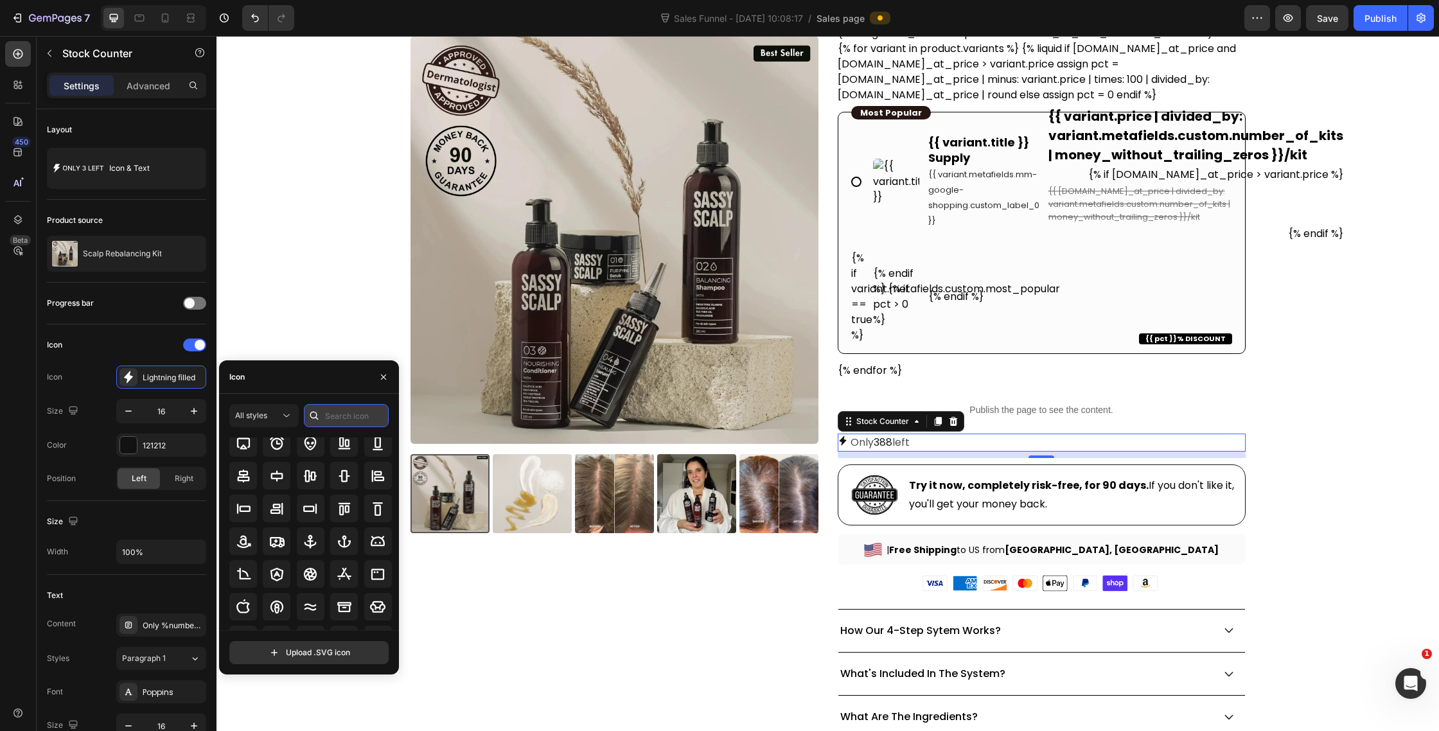
click at [348, 414] on input "text" at bounding box center [346, 415] width 85 height 23
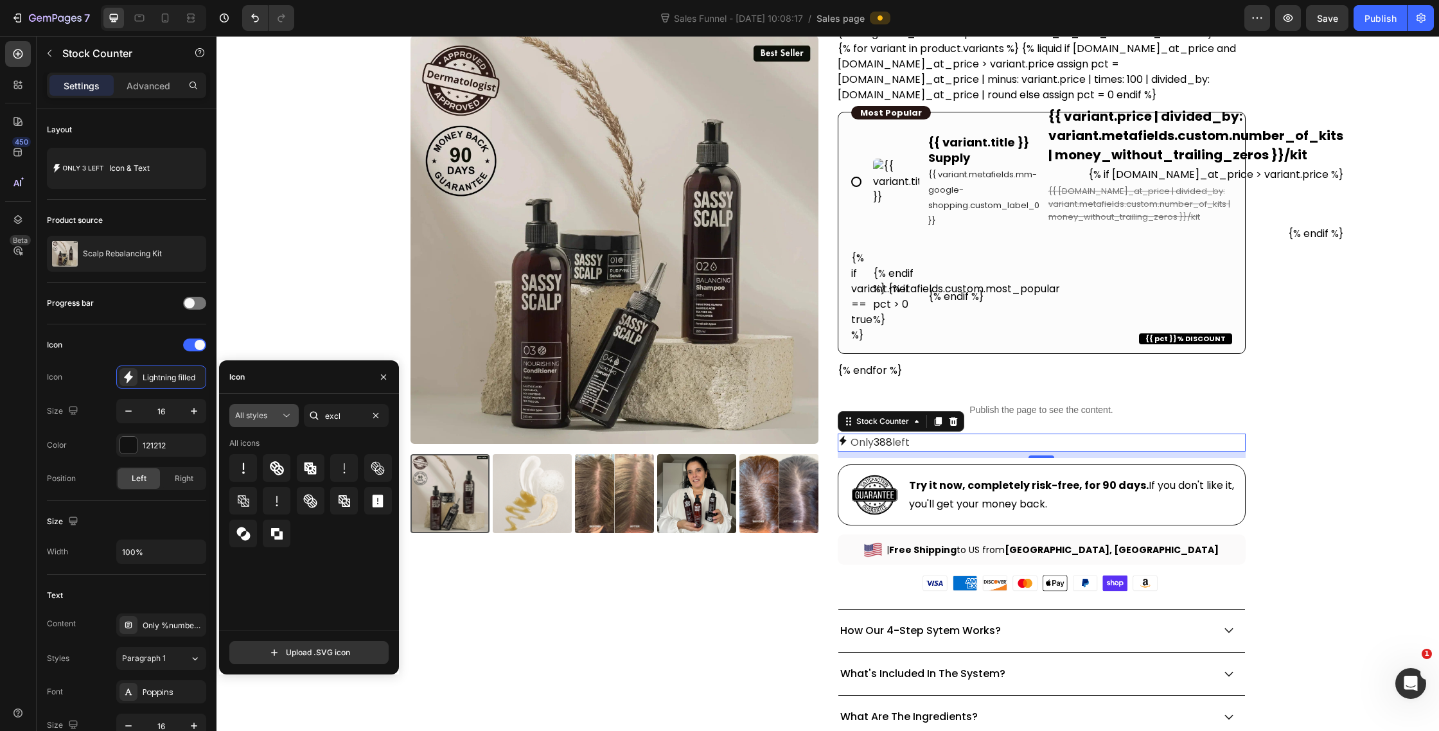
click at [280, 421] on icon at bounding box center [286, 415] width 13 height 13
click at [260, 536] on div "Filled" at bounding box center [240, 545] width 105 height 24
click at [240, 476] on div at bounding box center [243, 468] width 28 height 28
click at [278, 423] on button "Filled" at bounding box center [263, 415] width 69 height 23
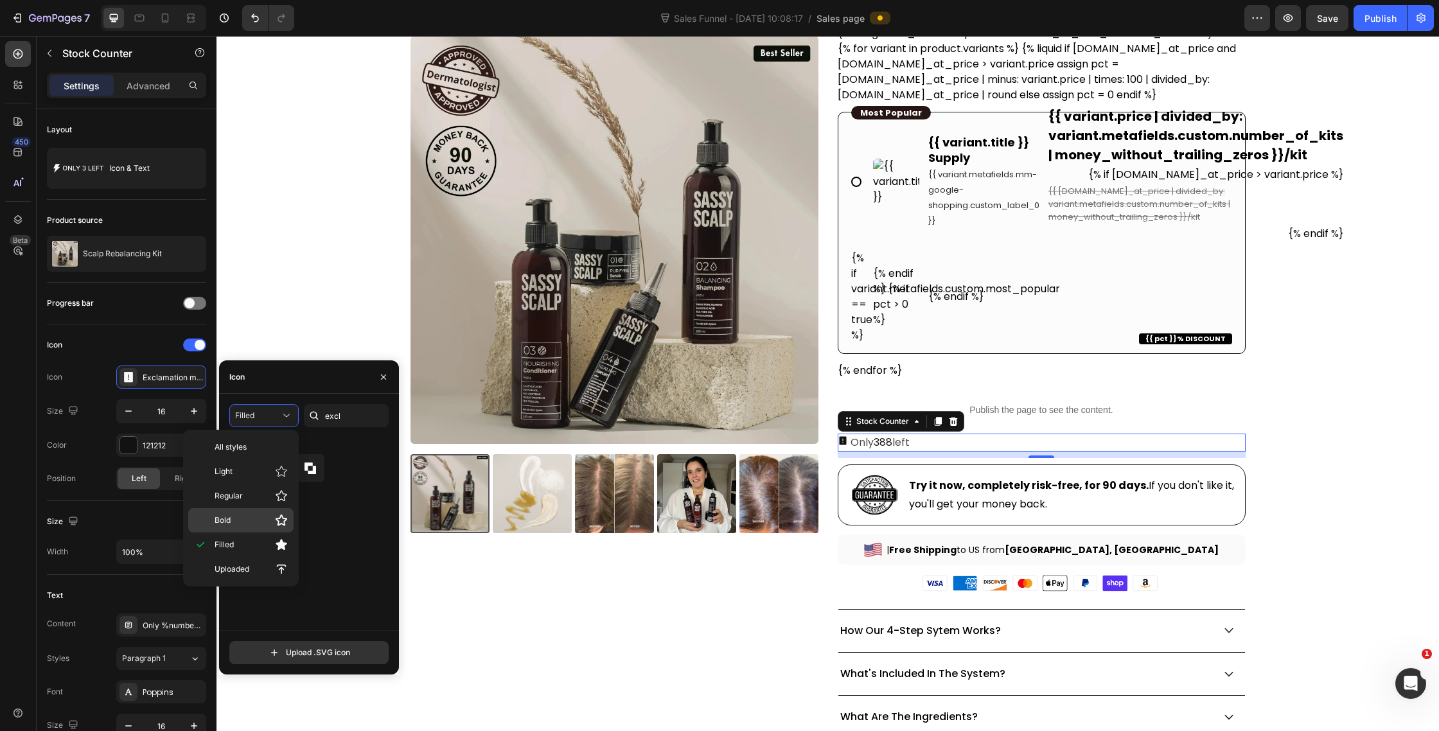
click at [252, 518] on p "Bold" at bounding box center [251, 520] width 73 height 13
click at [245, 461] on icon at bounding box center [243, 468] width 15 height 15
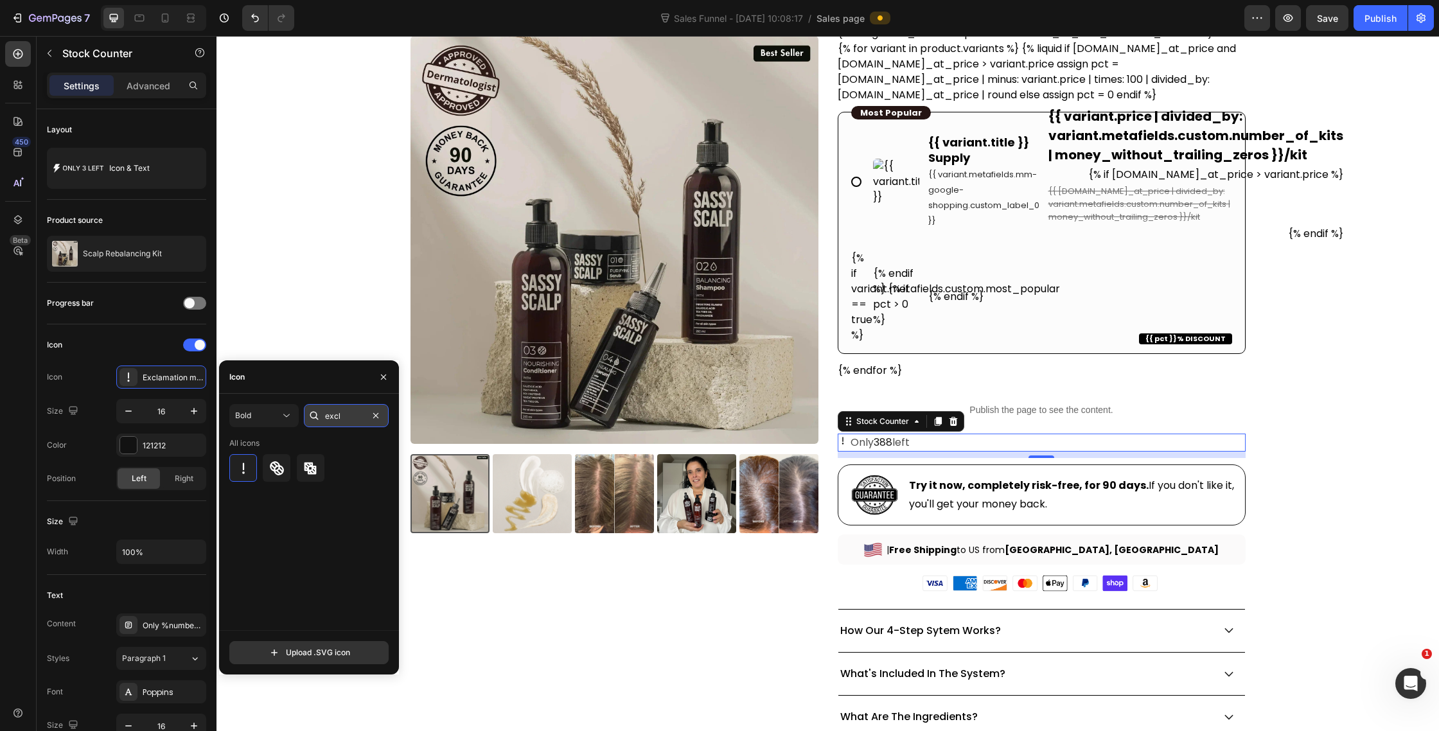
click at [351, 418] on input "excl" at bounding box center [346, 415] width 85 height 23
type input "impor"
click at [266, 404] on button "Bold" at bounding box center [263, 415] width 69 height 23
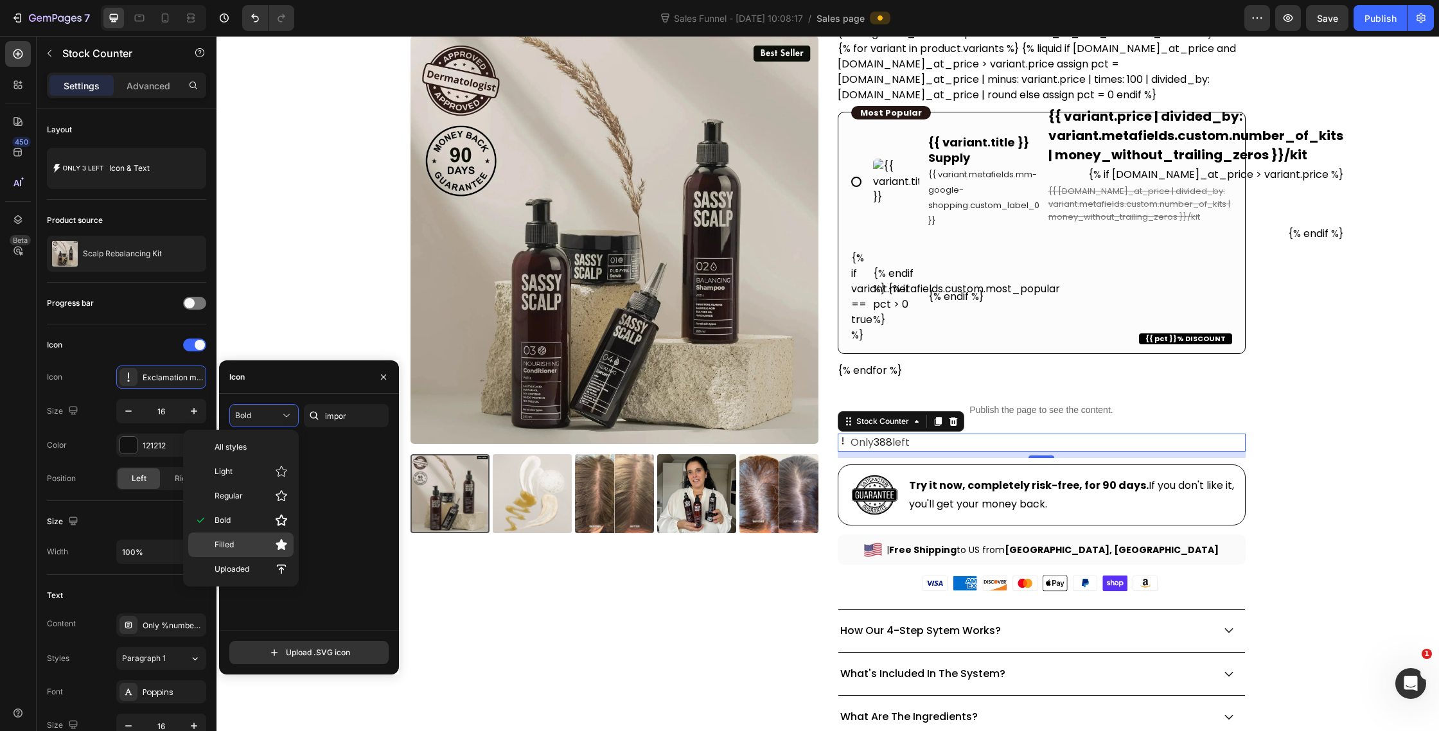
click at [254, 540] on p "Filled" at bounding box center [251, 544] width 73 height 13
click at [288, 418] on icon at bounding box center [286, 415] width 13 height 13
click at [291, 545] on div "Filled" at bounding box center [240, 545] width 105 height 24
click at [335, 514] on div "All icons" at bounding box center [313, 534] width 168 height 193
click at [278, 409] on button "Filled" at bounding box center [263, 415] width 69 height 23
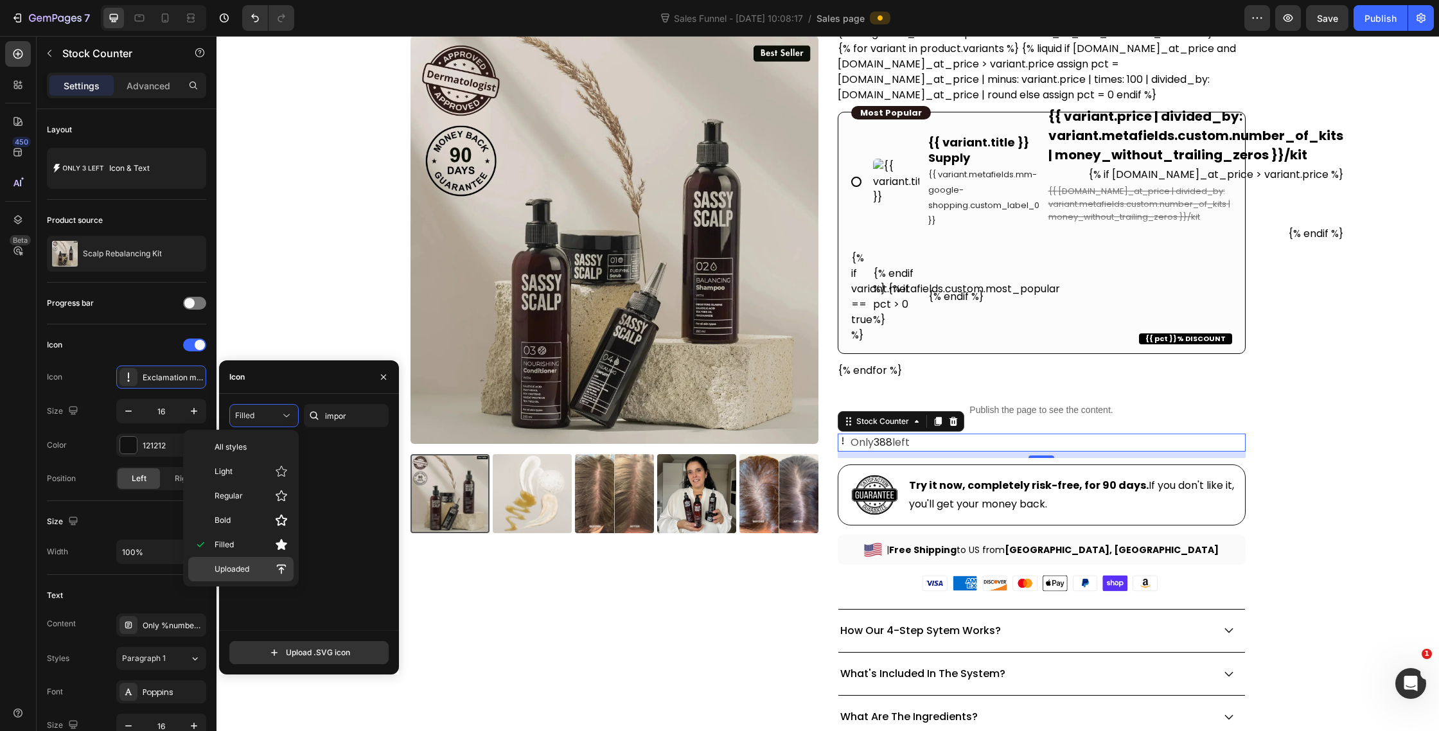
click at [256, 571] on p "Uploaded" at bounding box center [251, 569] width 73 height 13
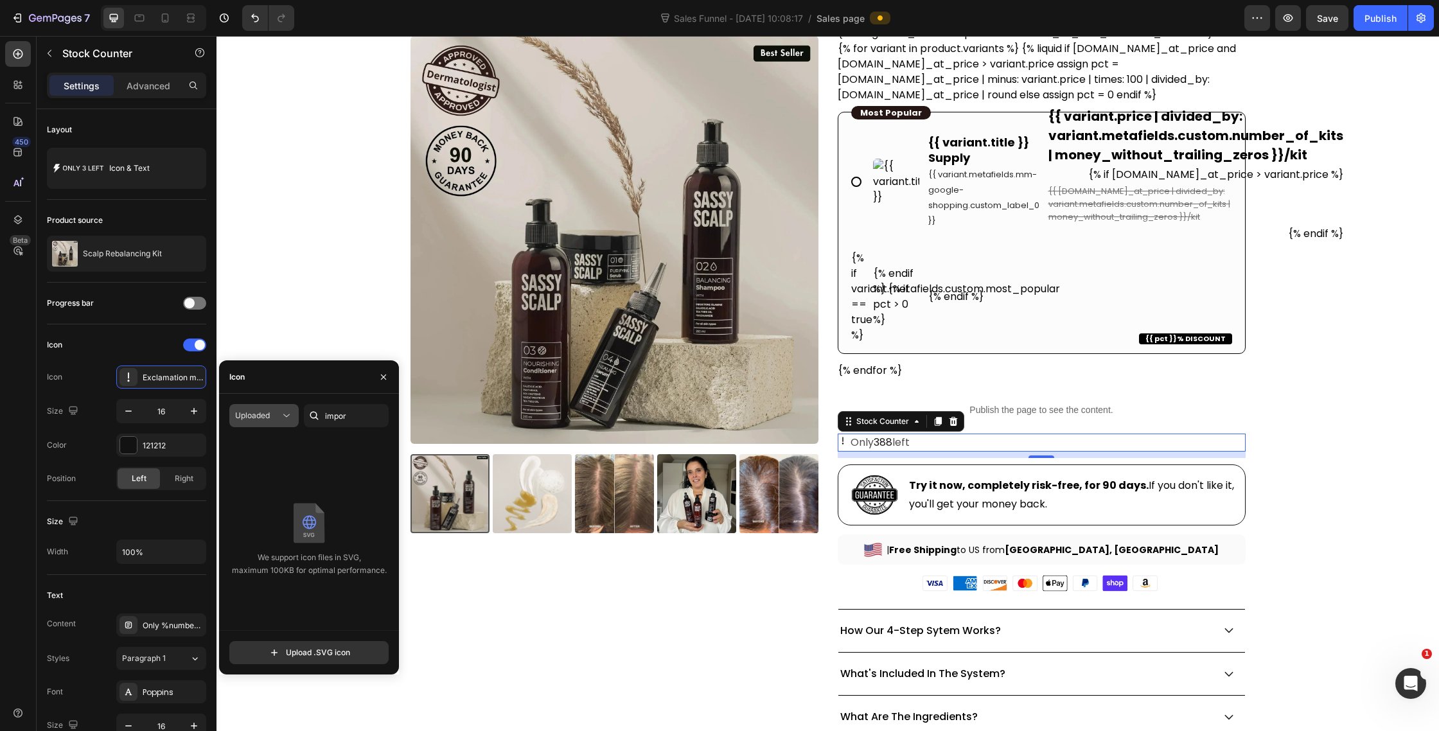
click at [282, 405] on button "Uploaded" at bounding box center [263, 415] width 69 height 23
click at [272, 463] on div "Light" at bounding box center [240, 471] width 105 height 24
click at [344, 414] on input "impor" at bounding box center [346, 415] width 85 height 23
click at [333, 416] on input "text" at bounding box center [346, 415] width 85 height 23
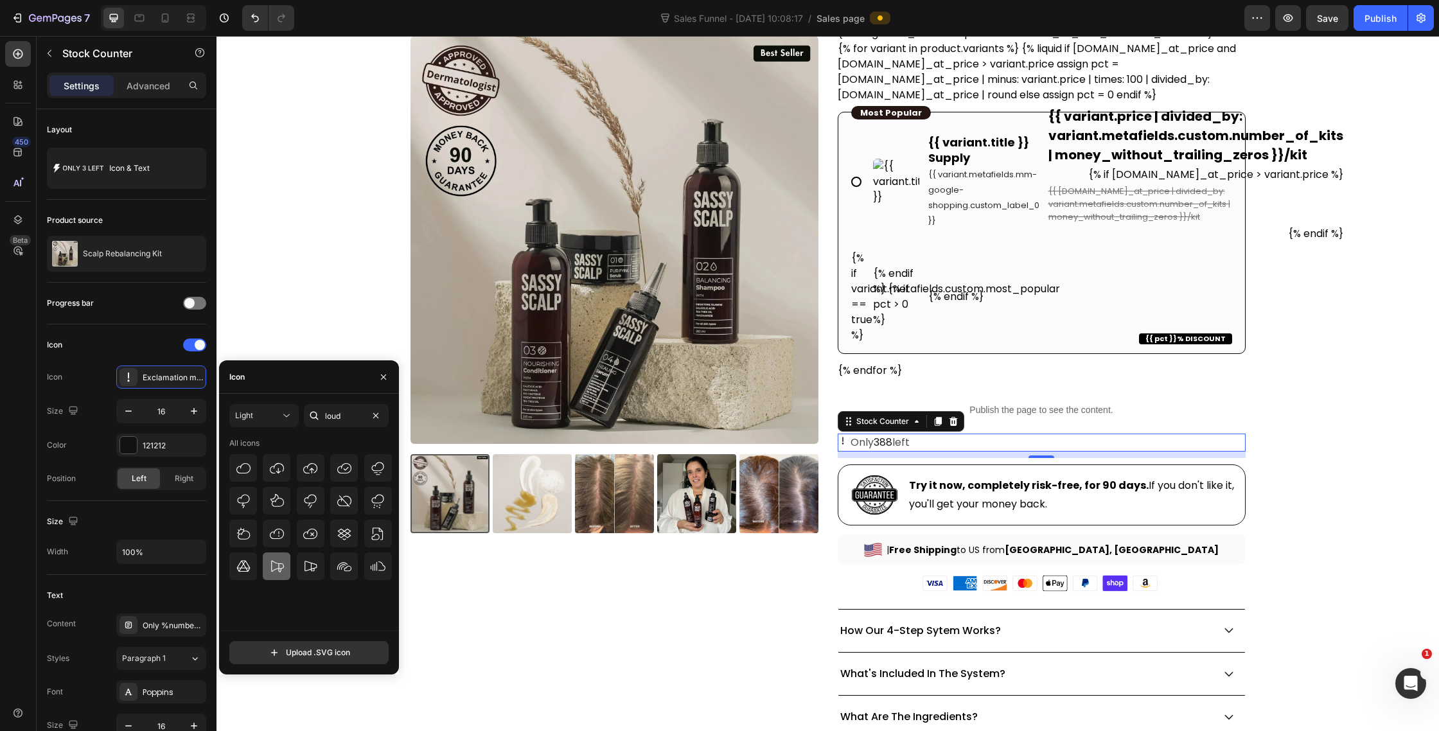
click at [279, 565] on icon at bounding box center [276, 566] width 15 height 15
click at [284, 416] on icon at bounding box center [286, 415] width 13 height 13
click at [253, 535] on div "Filled" at bounding box center [240, 545] width 105 height 24
click at [279, 569] on icon at bounding box center [276, 566] width 15 height 15
click at [334, 409] on input "loud" at bounding box center [346, 415] width 85 height 23
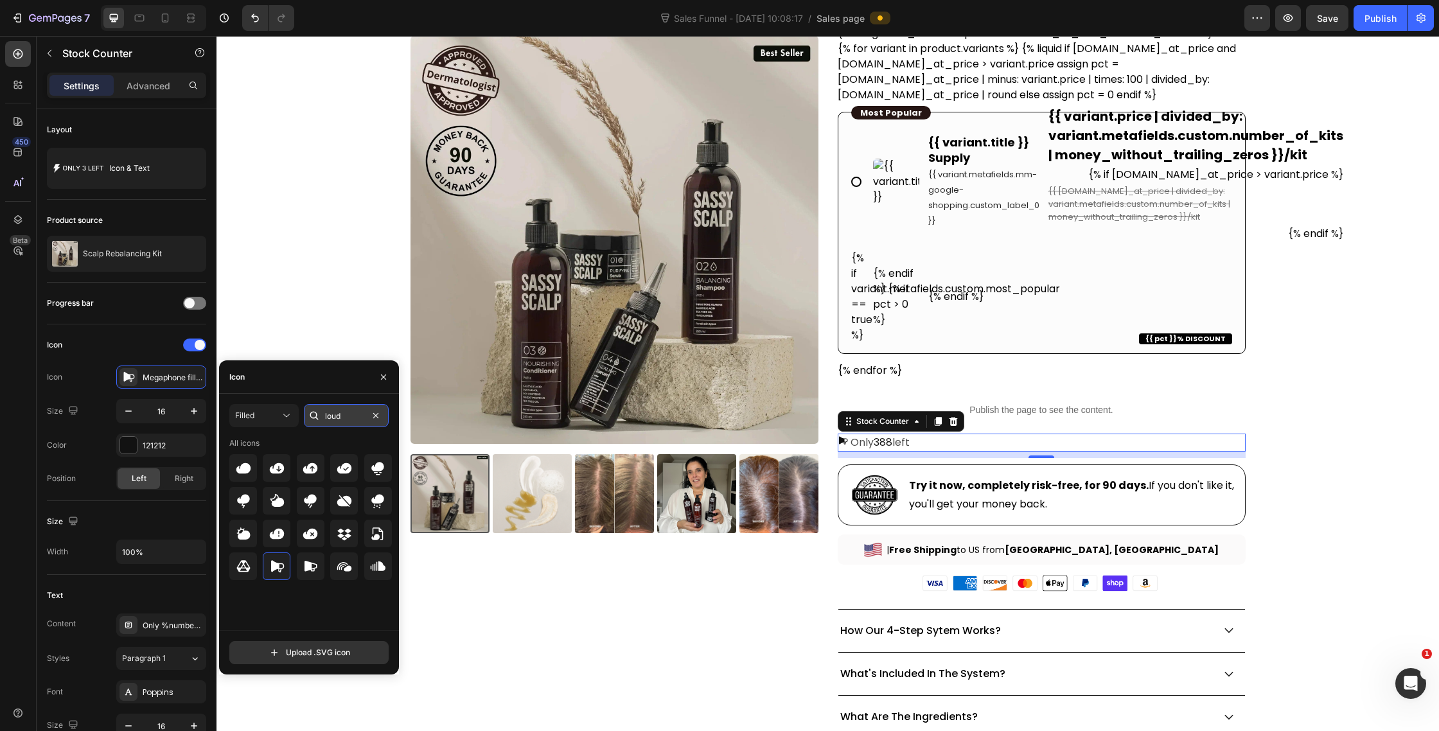
click at [334, 409] on input "loud" at bounding box center [346, 415] width 85 height 23
type input "hey"
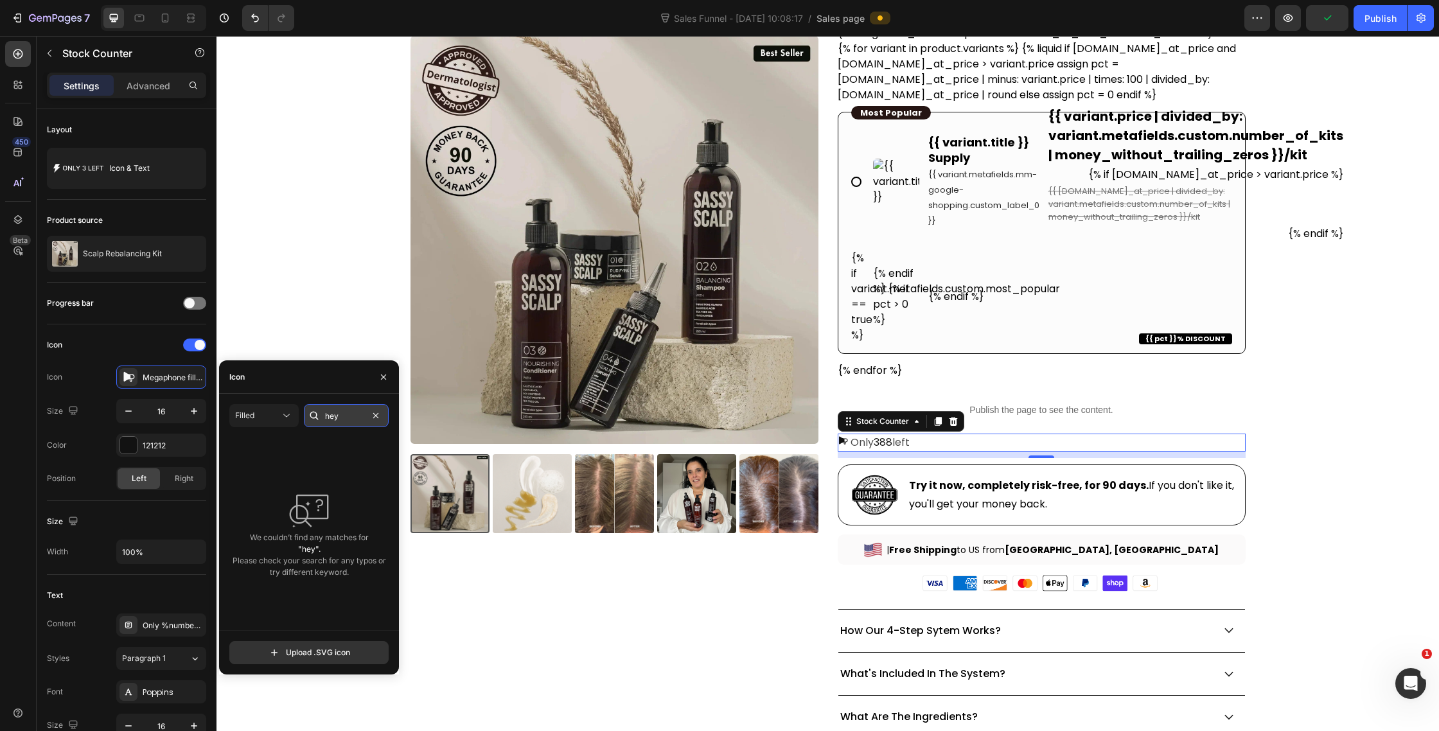
click at [334, 409] on input "hey" at bounding box center [346, 415] width 85 height 23
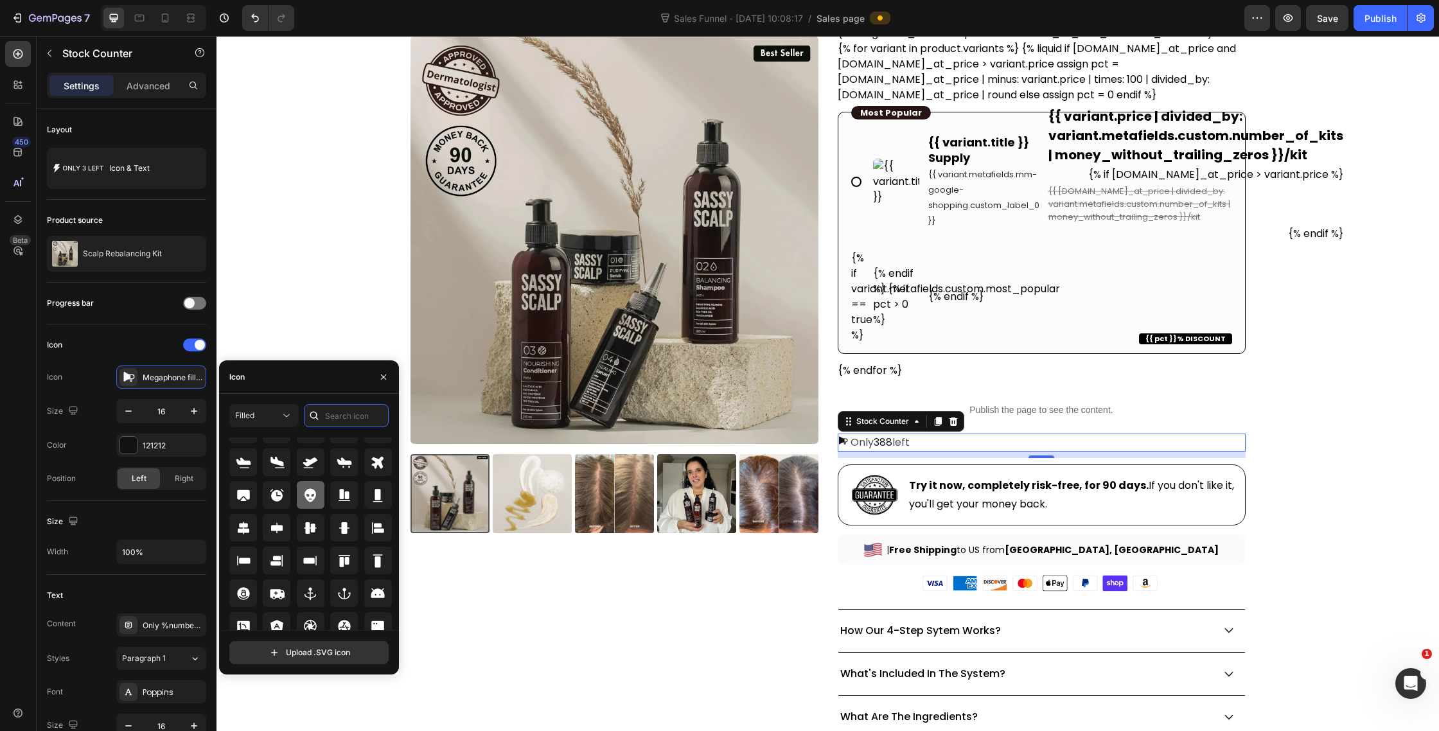
scroll to position [40, 0]
click at [274, 495] on icon at bounding box center [276, 493] width 13 height 13
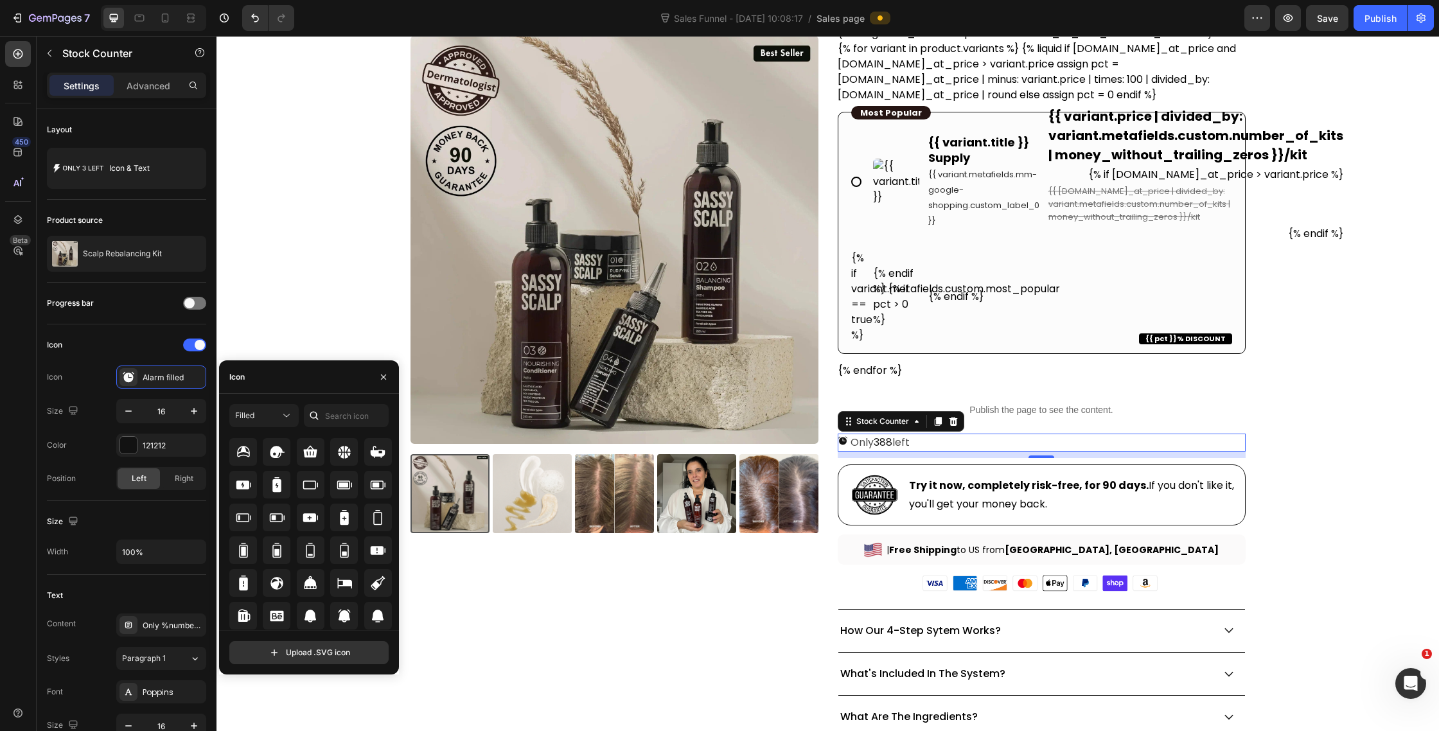
scroll to position [912, 0]
click at [251, 523] on icon at bounding box center [243, 520] width 15 height 15
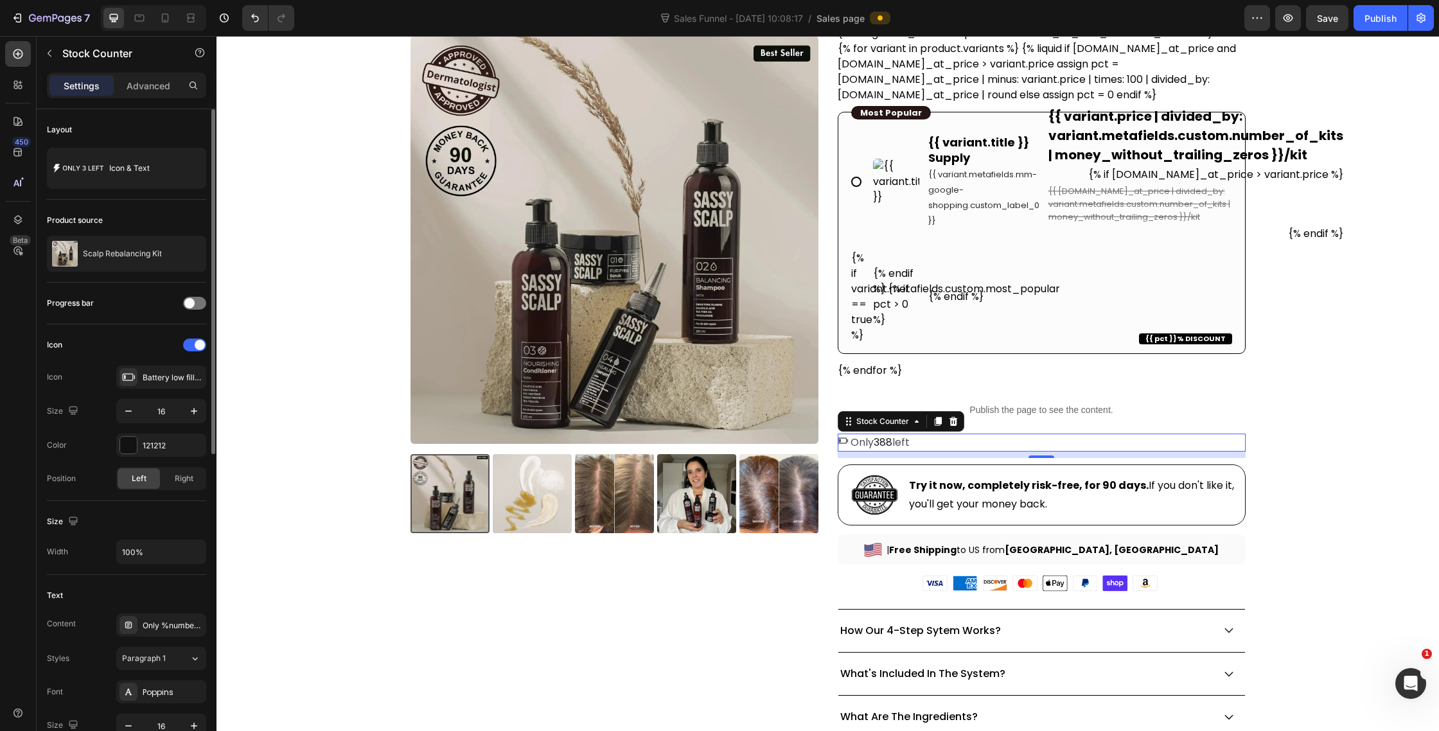
click at [119, 344] on div "Icon" at bounding box center [126, 345] width 159 height 21
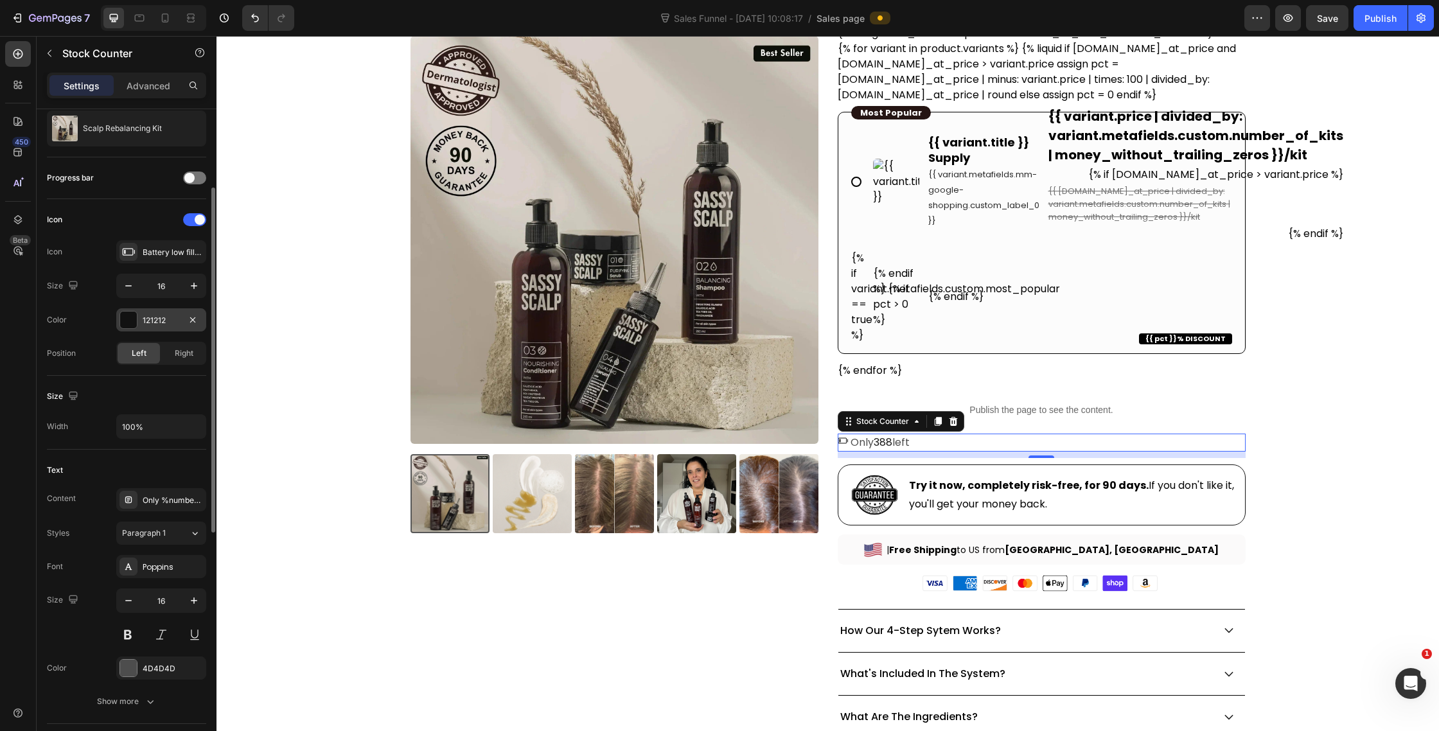
scroll to position [134, 0]
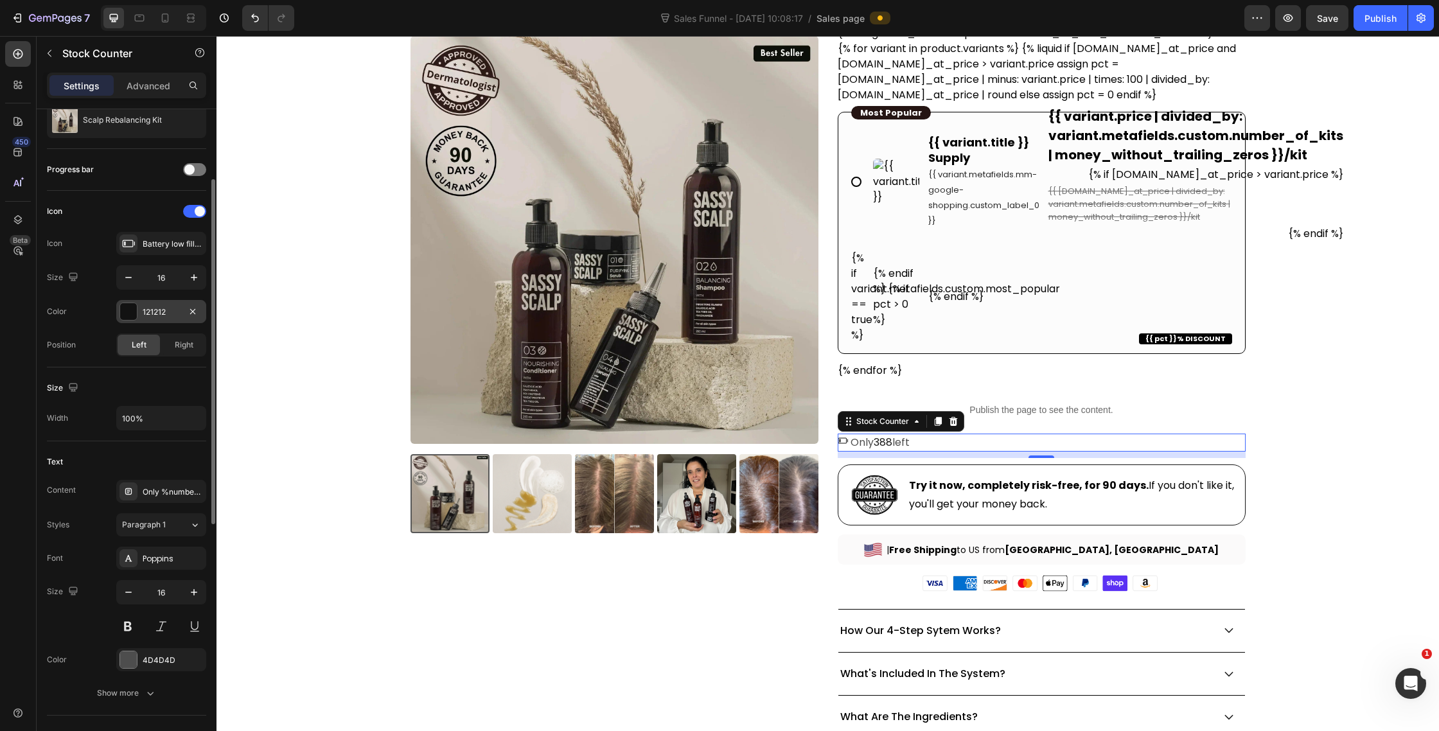
click at [133, 310] on div at bounding box center [128, 311] width 17 height 17
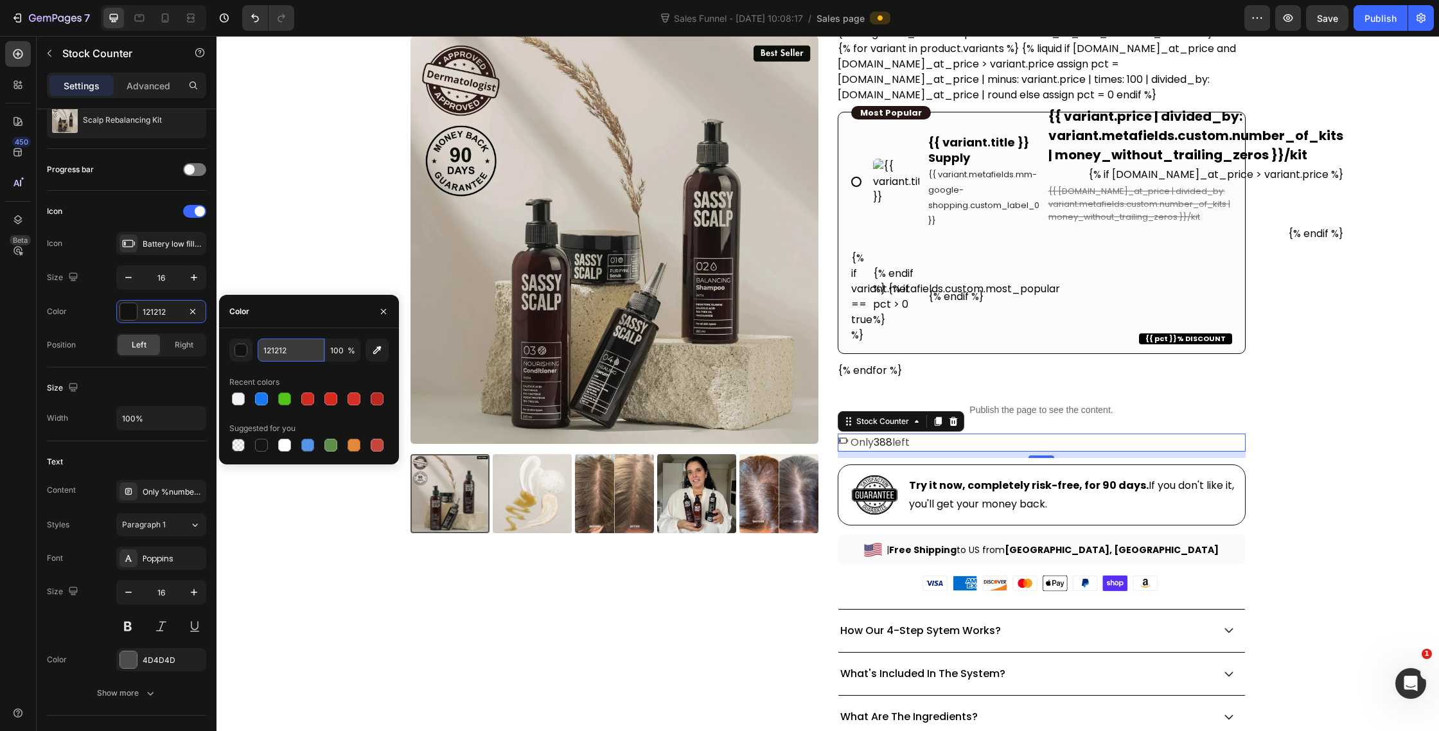
click at [286, 346] on input "121212" at bounding box center [291, 350] width 67 height 23
click at [244, 348] on div "button" at bounding box center [241, 350] width 13 height 13
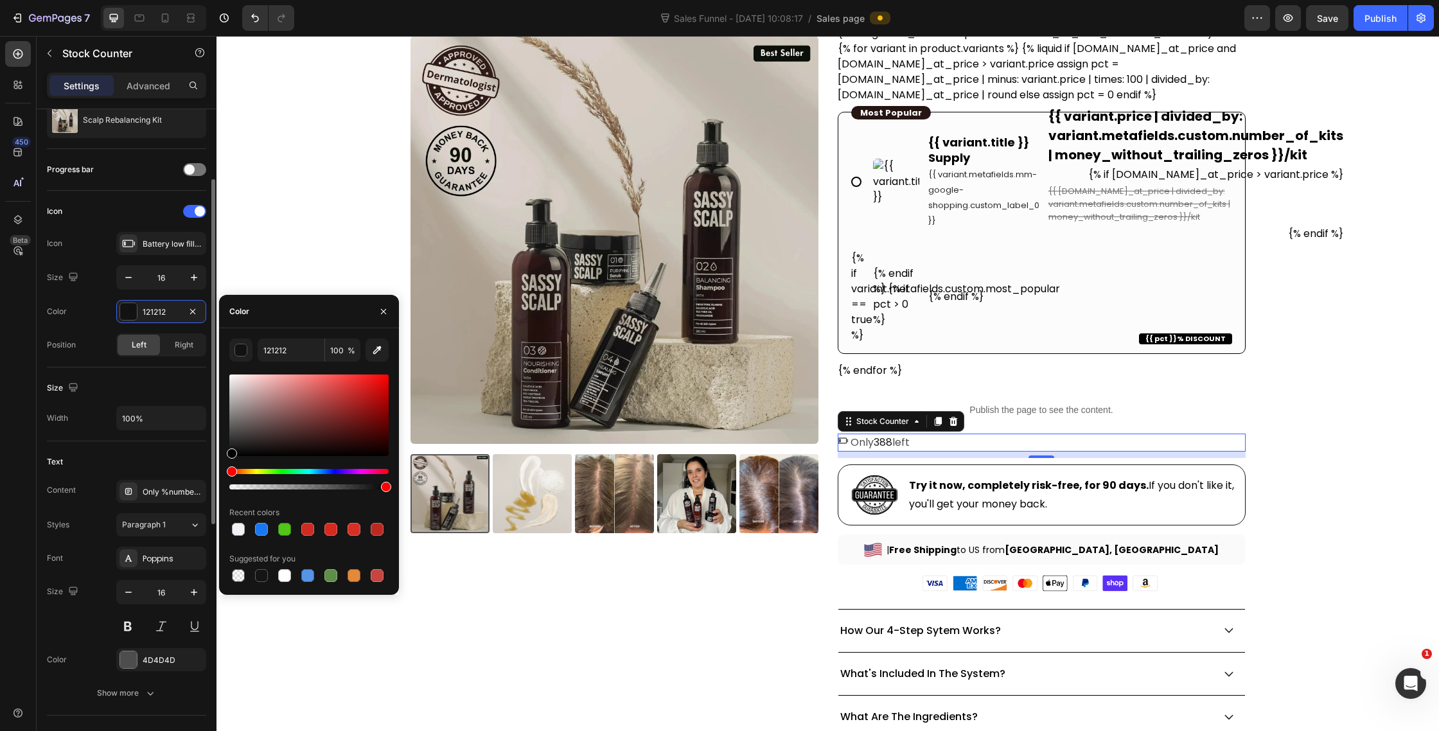
drag, startPoint x: 322, startPoint y: 438, endPoint x: 190, endPoint y: 541, distance: 167.6
click at [190, 541] on div "450 Beta Sections(30) Elements(87) Section Element Hero Section Product Detail …" at bounding box center [108, 383] width 217 height 695
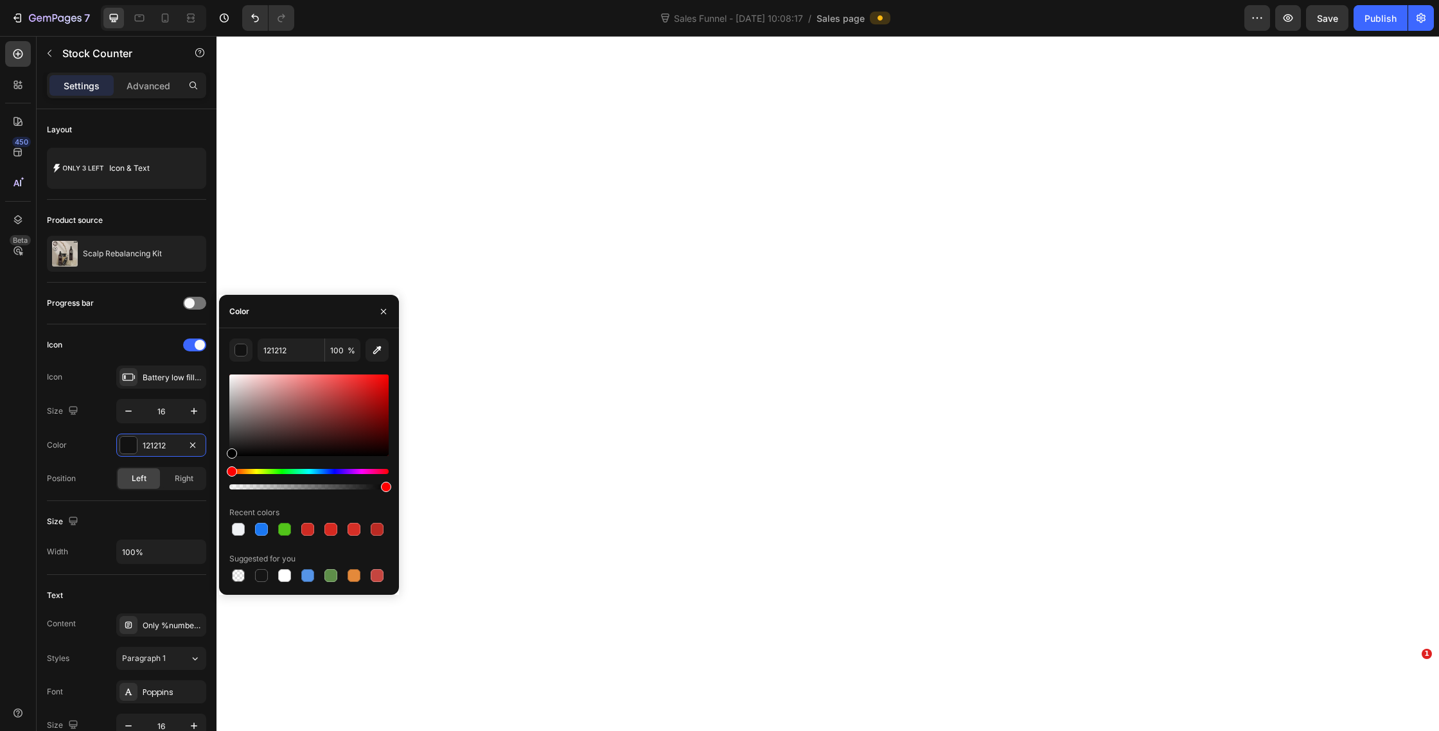
type input "000000"
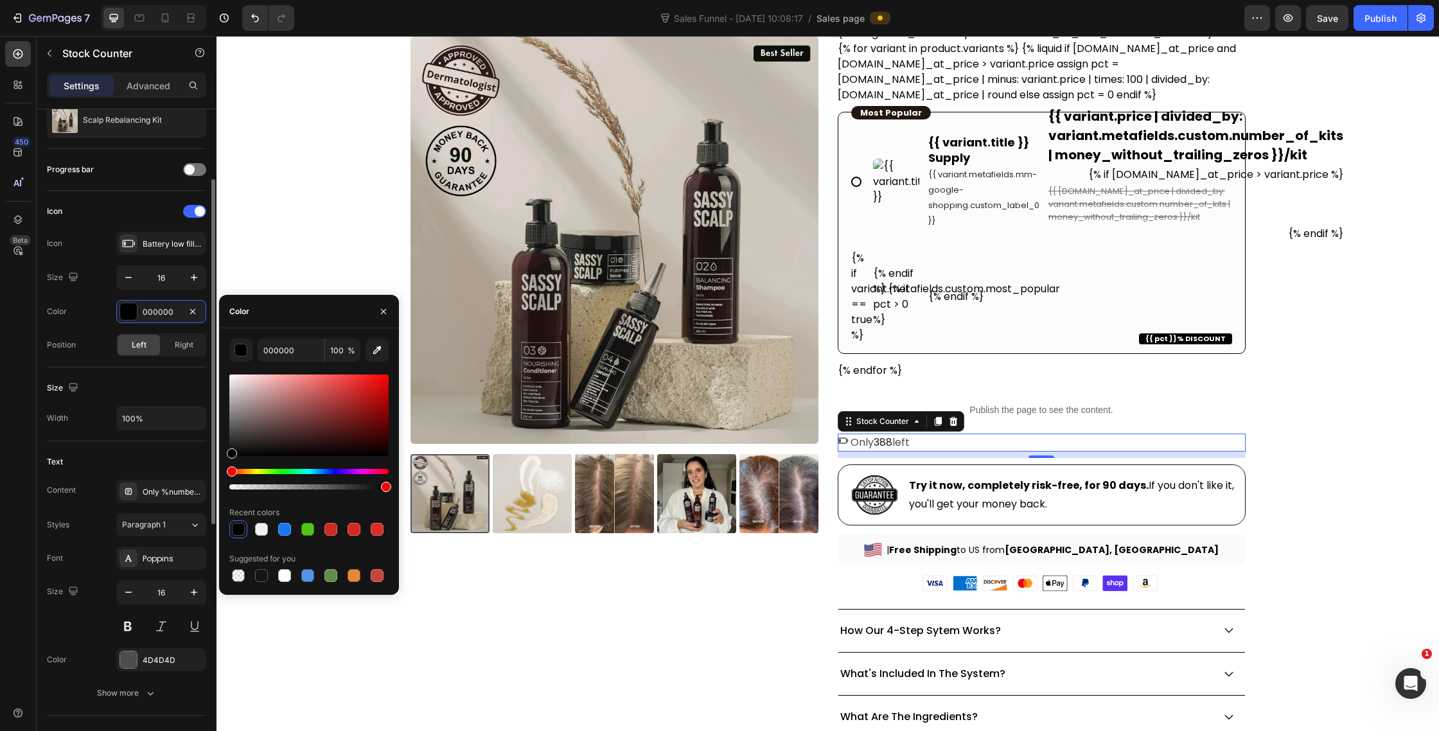
click at [116, 385] on div "Size" at bounding box center [126, 388] width 159 height 21
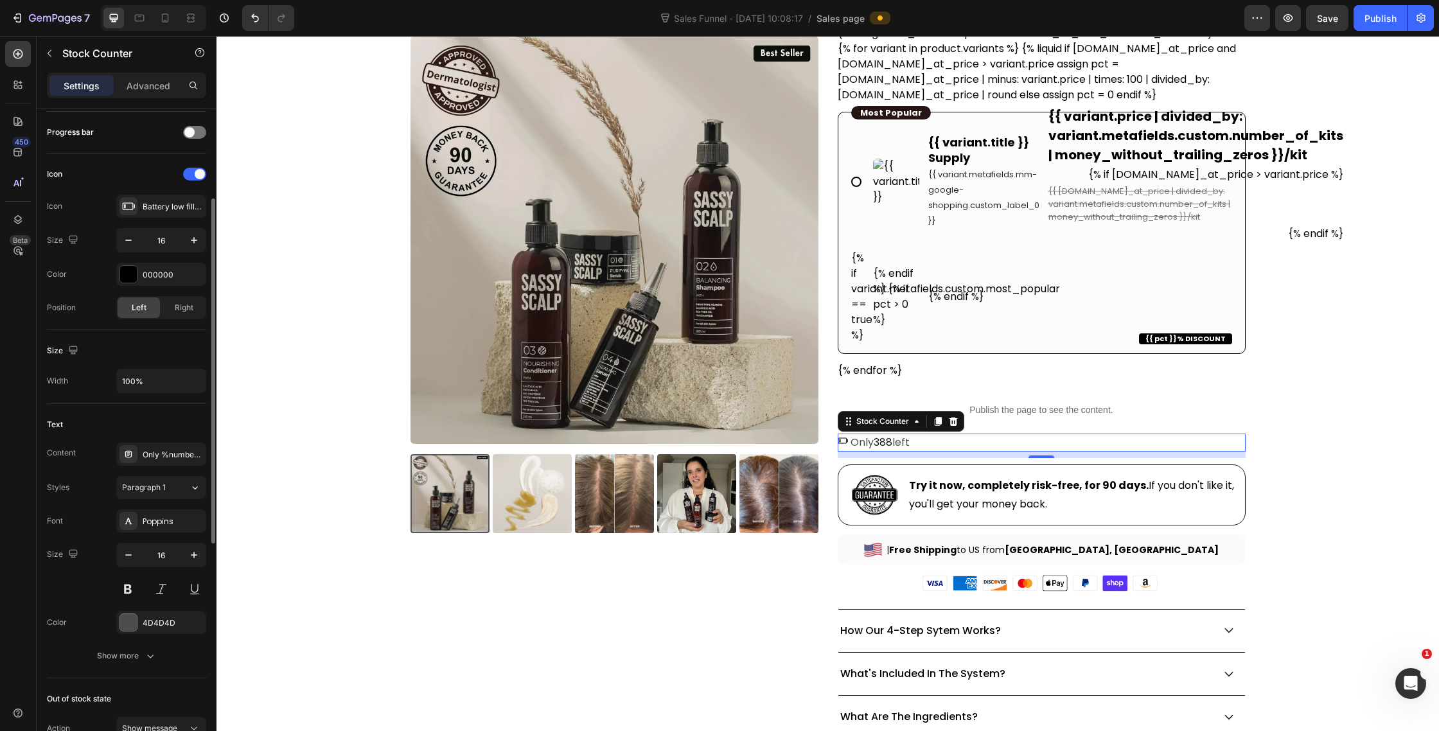
scroll to position [206, 0]
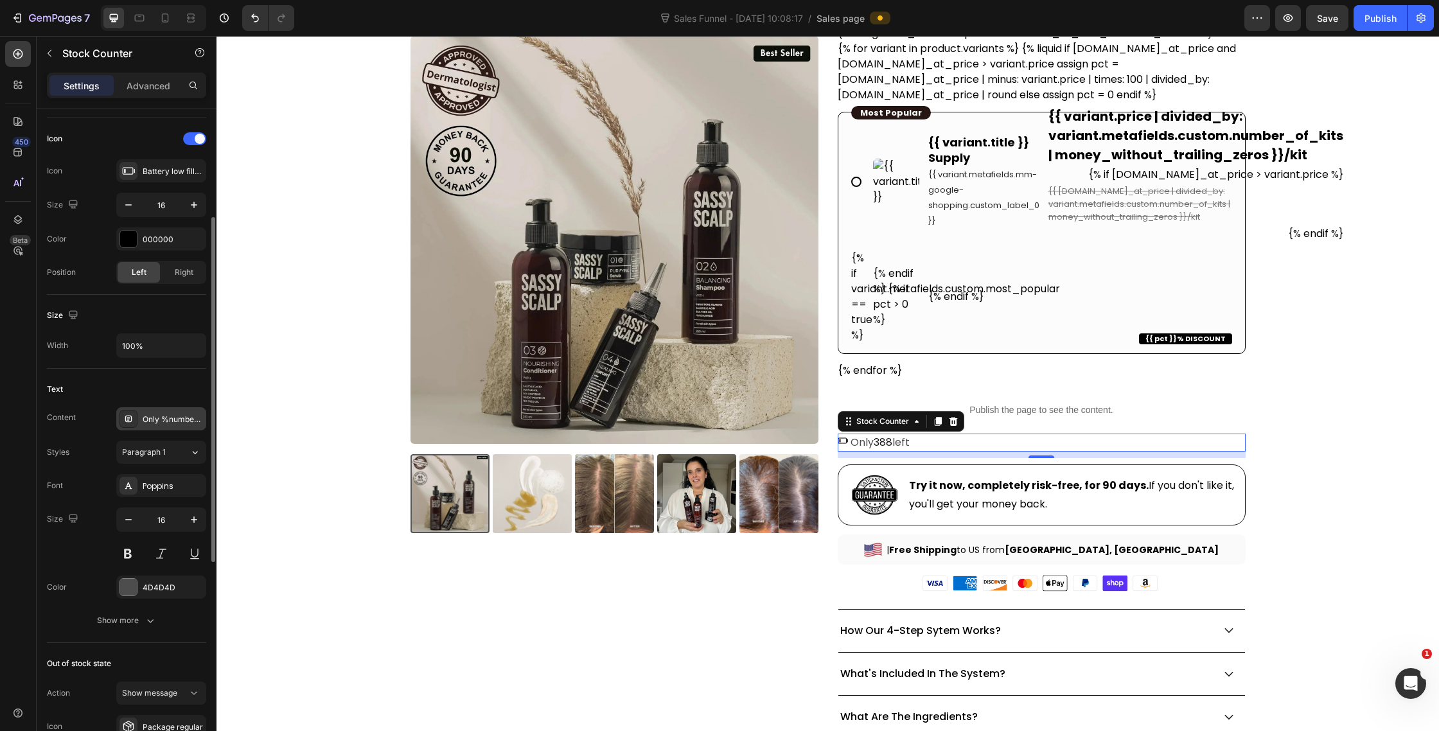
click at [158, 420] on div "Only %number% left" at bounding box center [173, 420] width 60 height 12
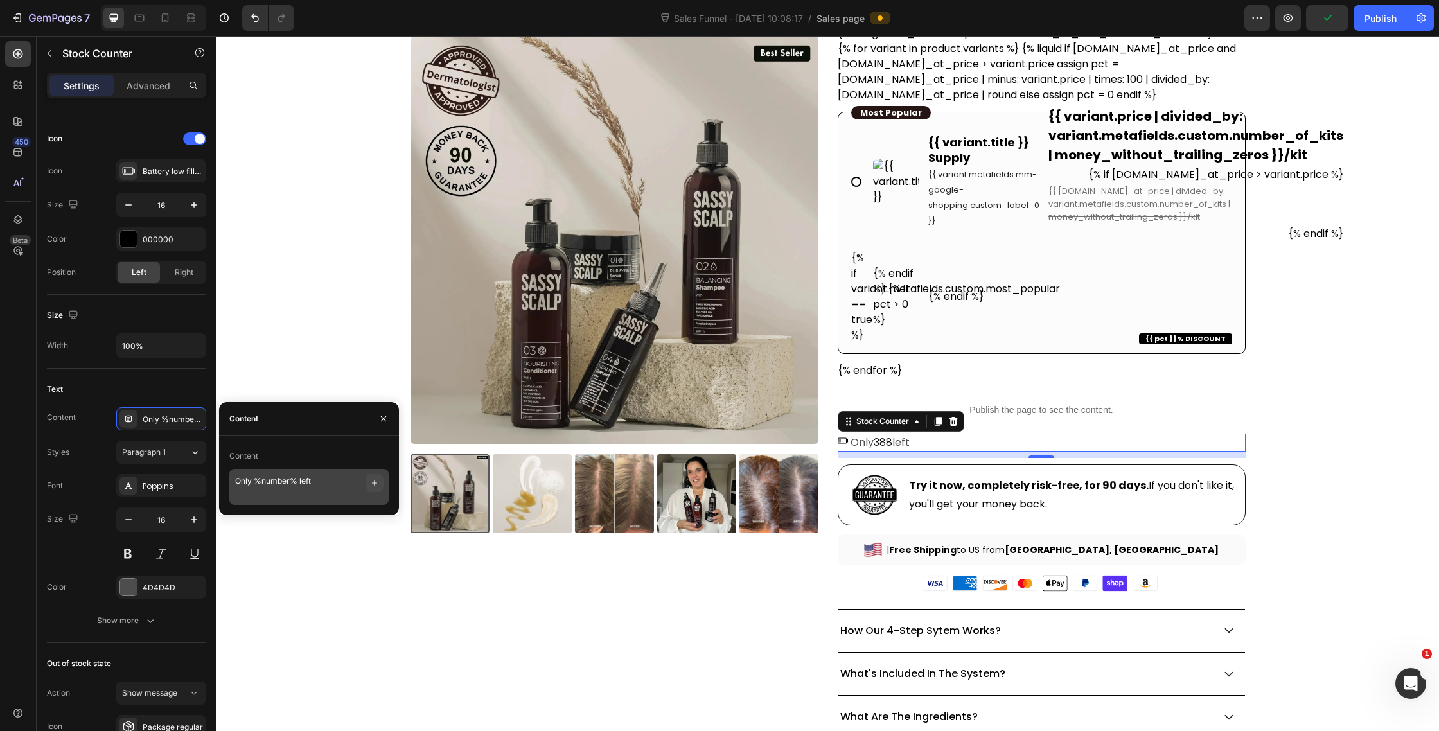
click at [376, 484] on icon "button" at bounding box center [374, 483] width 10 height 10
click at [341, 527] on span "E.g: Only 2 left" at bounding box center [326, 527] width 94 height 12
click at [337, 485] on textarea "Only %number% left %number%" at bounding box center [308, 487] width 159 height 36
drag, startPoint x: 315, startPoint y: 483, endPoint x: 371, endPoint y: 483, distance: 56.5
click at [371, 483] on div "Only %number% left %number%" at bounding box center [308, 487] width 159 height 36
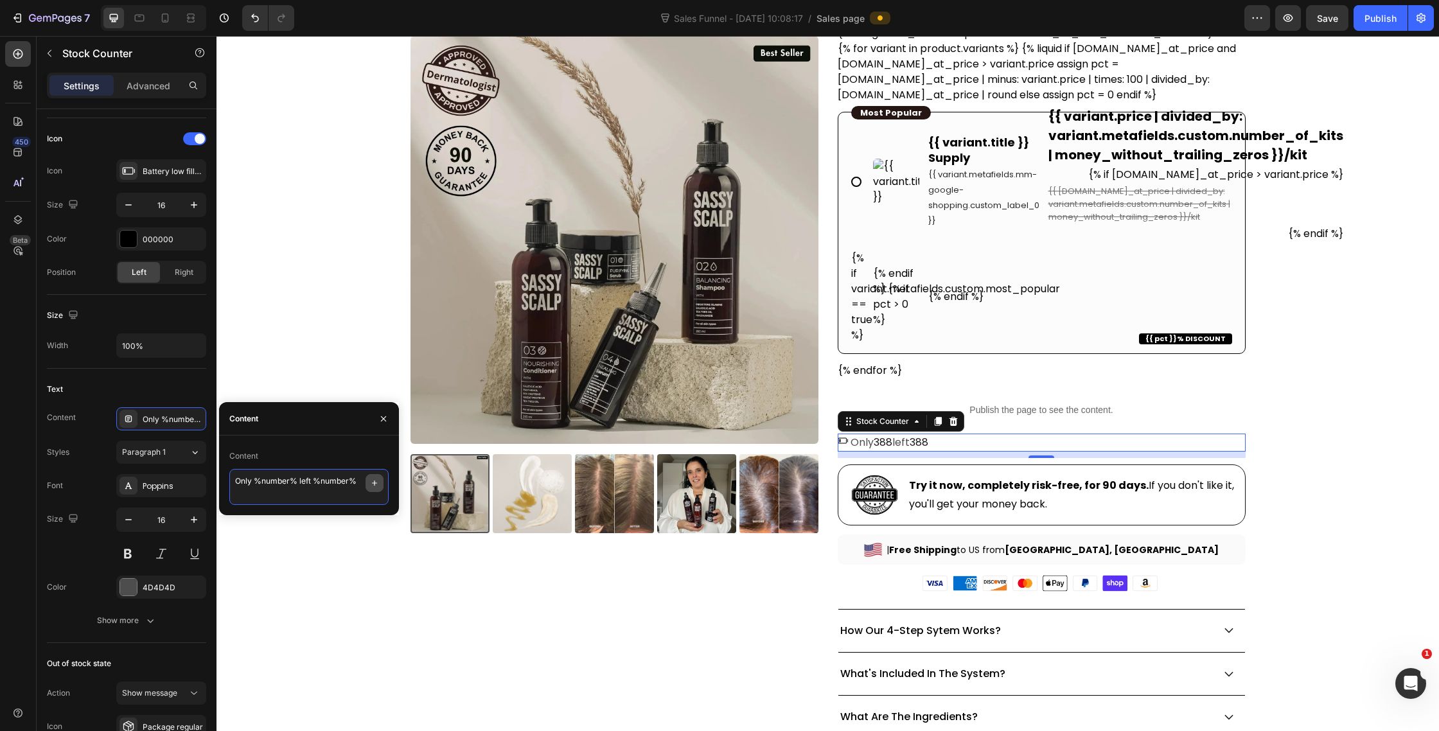
type textarea "Only %number% left"
click at [149, 390] on div "Text" at bounding box center [126, 389] width 159 height 21
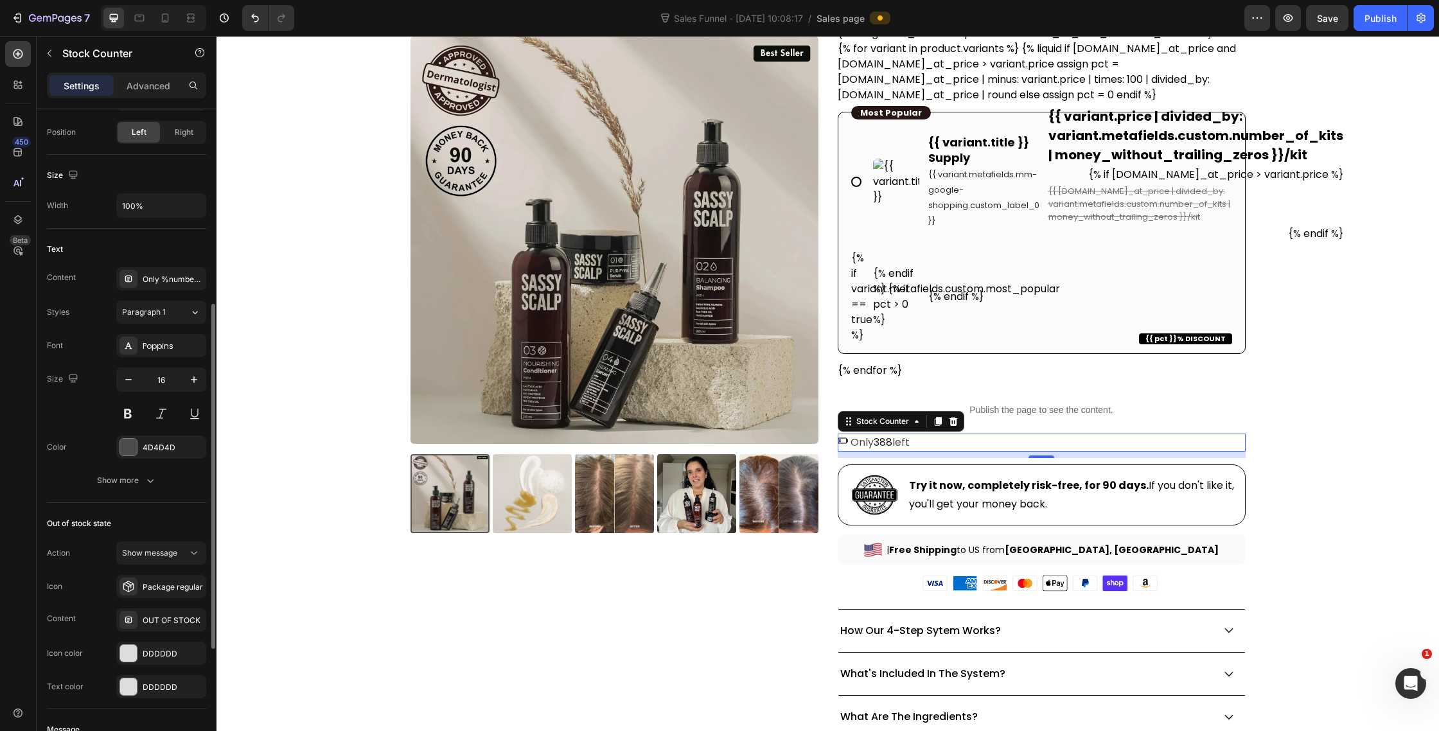
scroll to position [400, 0]
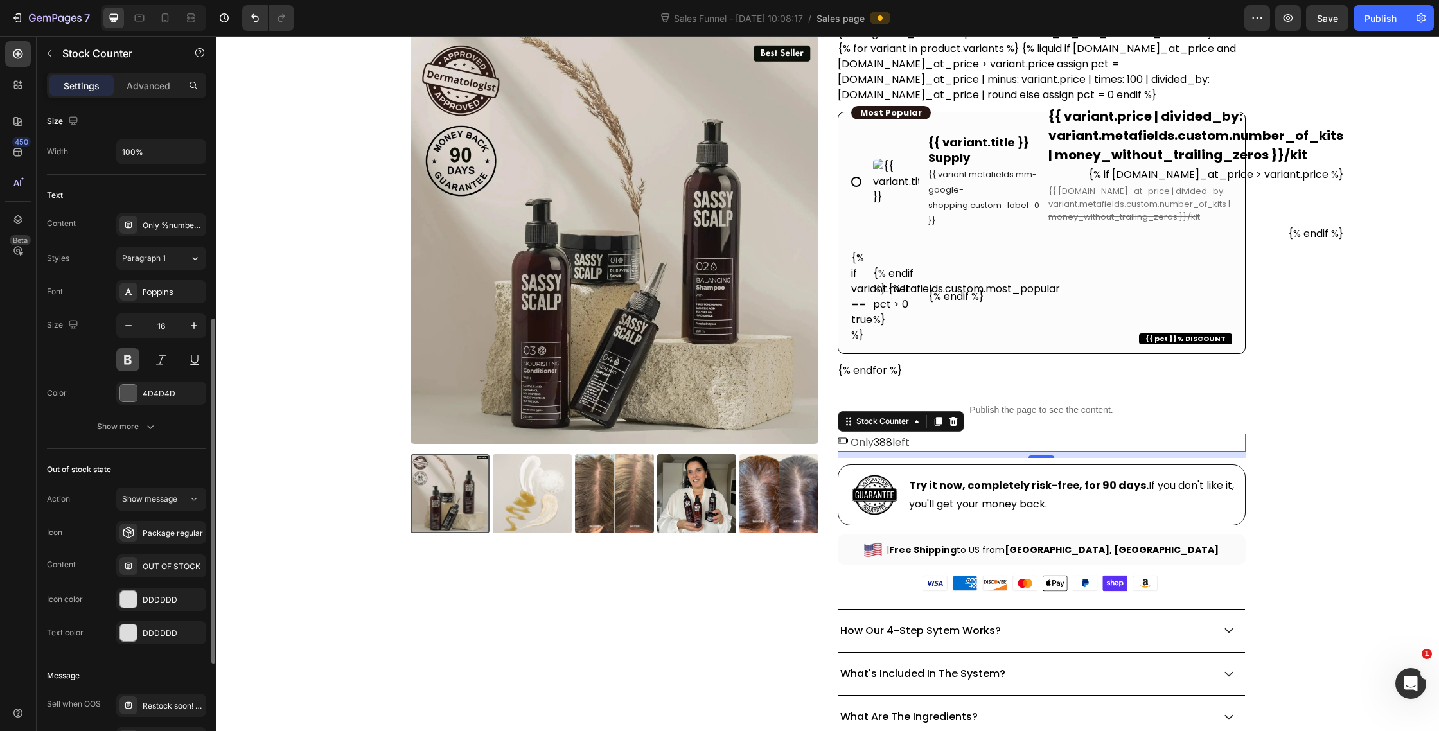
click at [132, 359] on button at bounding box center [127, 359] width 23 height 23
click at [130, 397] on div at bounding box center [128, 393] width 17 height 17
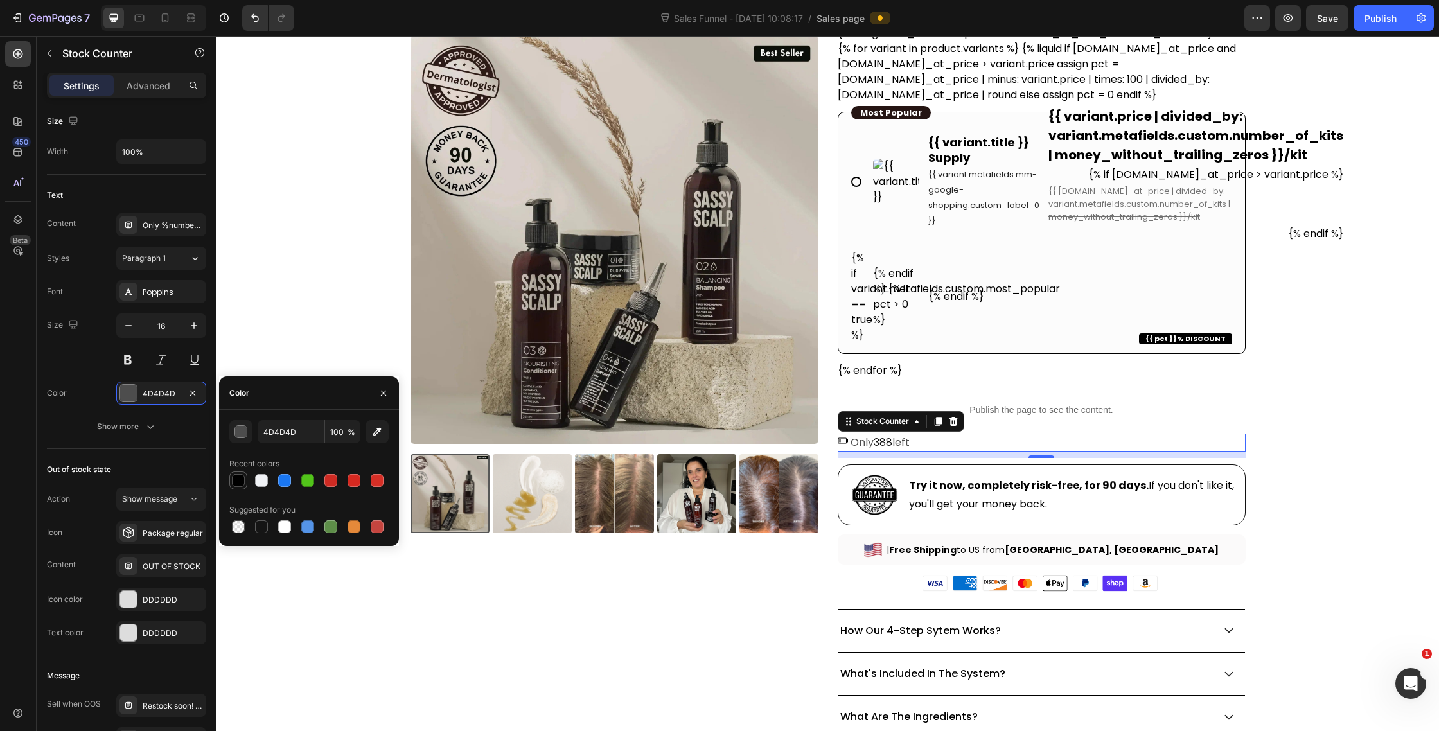
click at [245, 481] on div at bounding box center [238, 480] width 15 height 15
type input "000000"
click at [86, 378] on div "Font Poppins Size 16 Color 000000 Show more" at bounding box center [126, 359] width 159 height 158
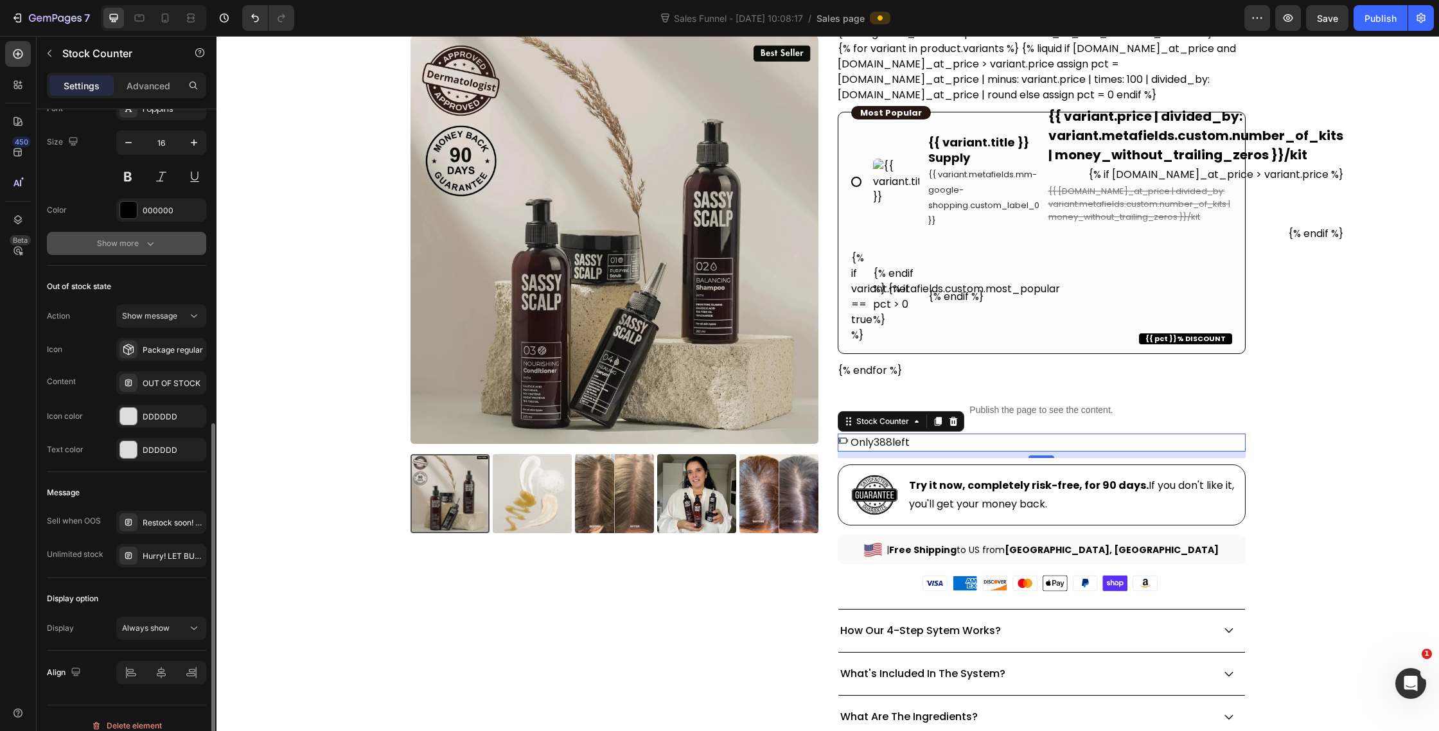
scroll to position [598, 0]
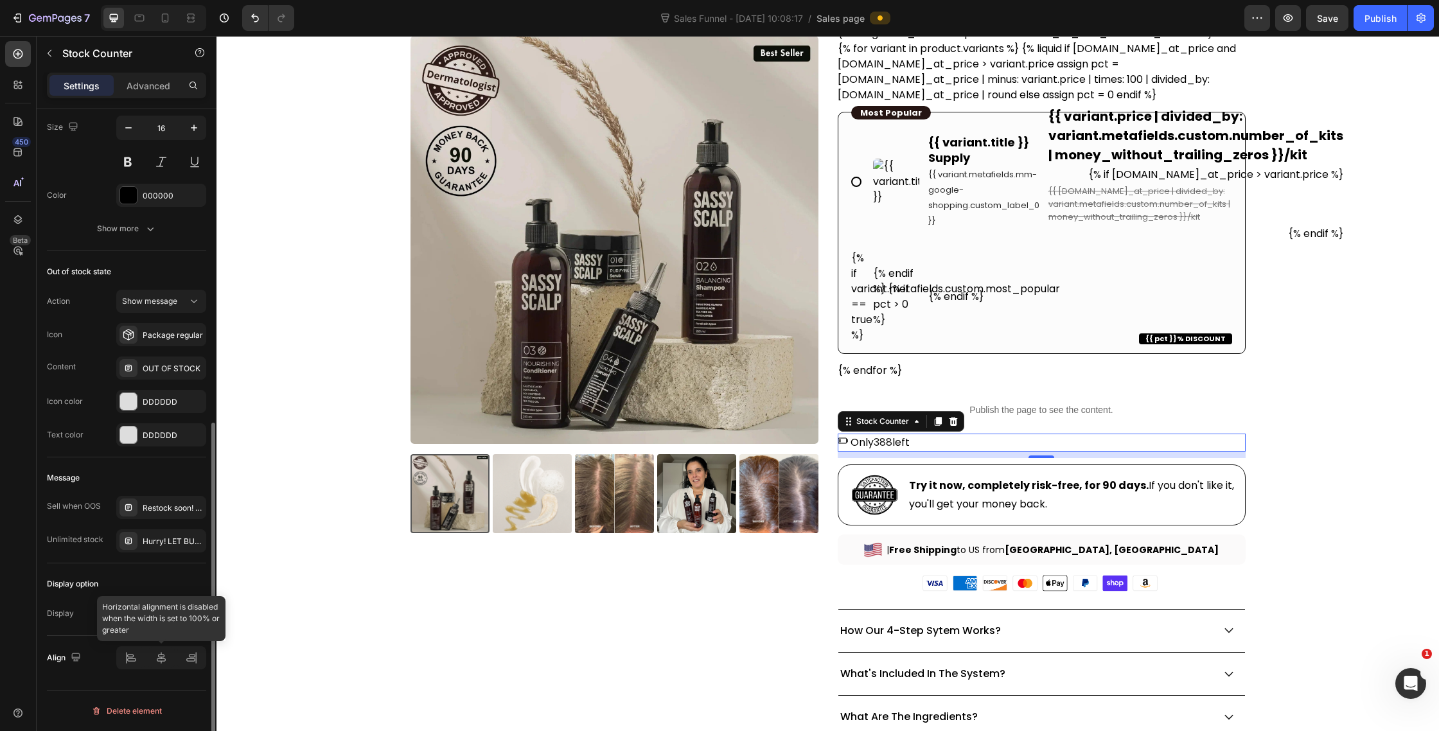
click at [171, 652] on div at bounding box center [161, 657] width 90 height 23
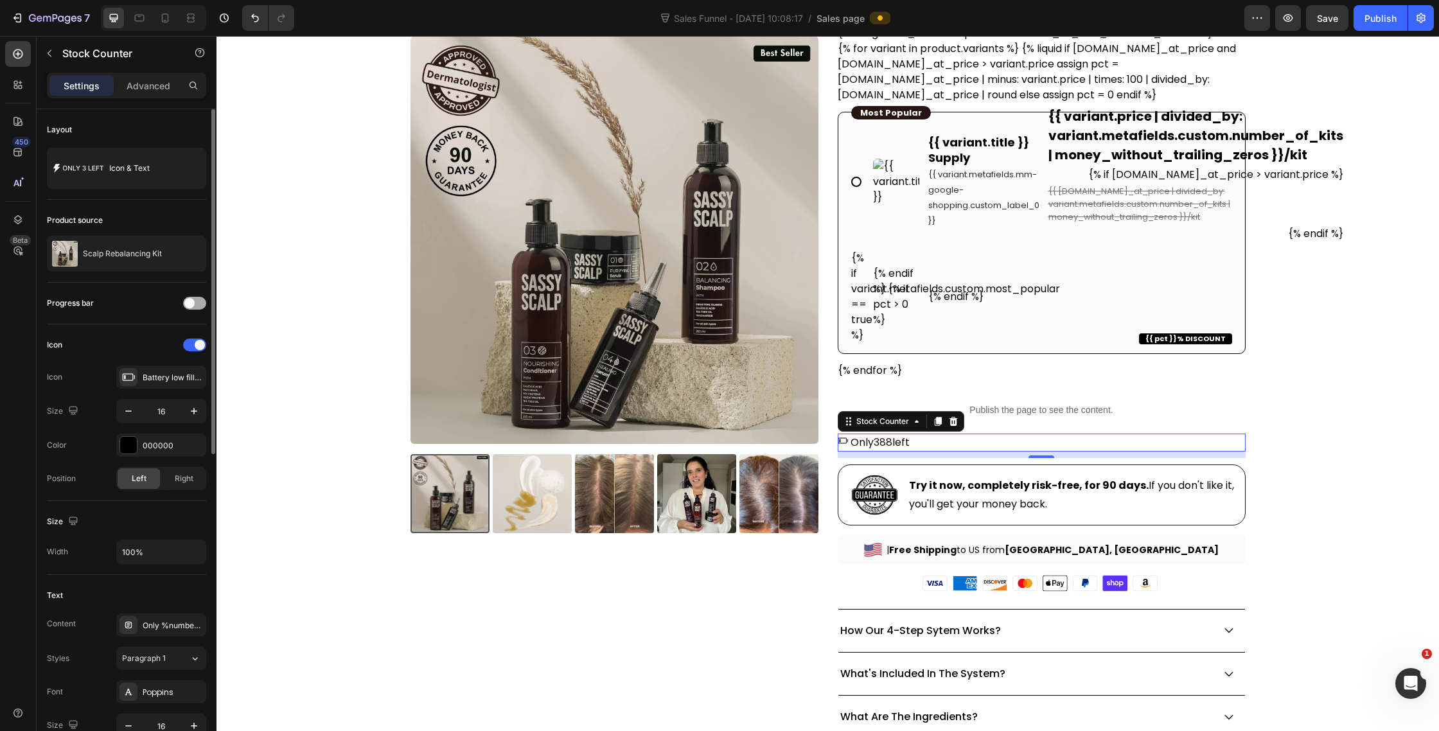
click at [193, 303] on span at bounding box center [189, 303] width 10 height 10
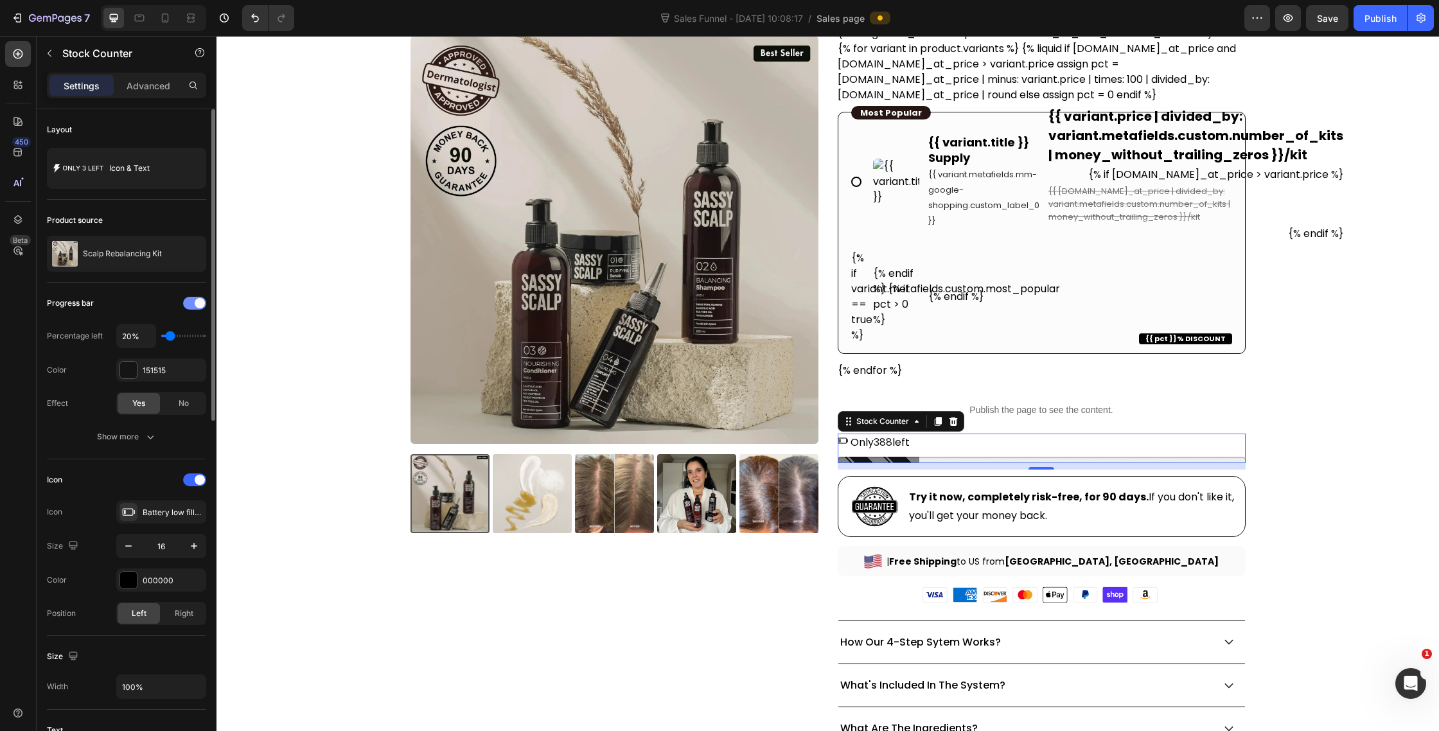
click at [193, 303] on div at bounding box center [194, 303] width 23 height 13
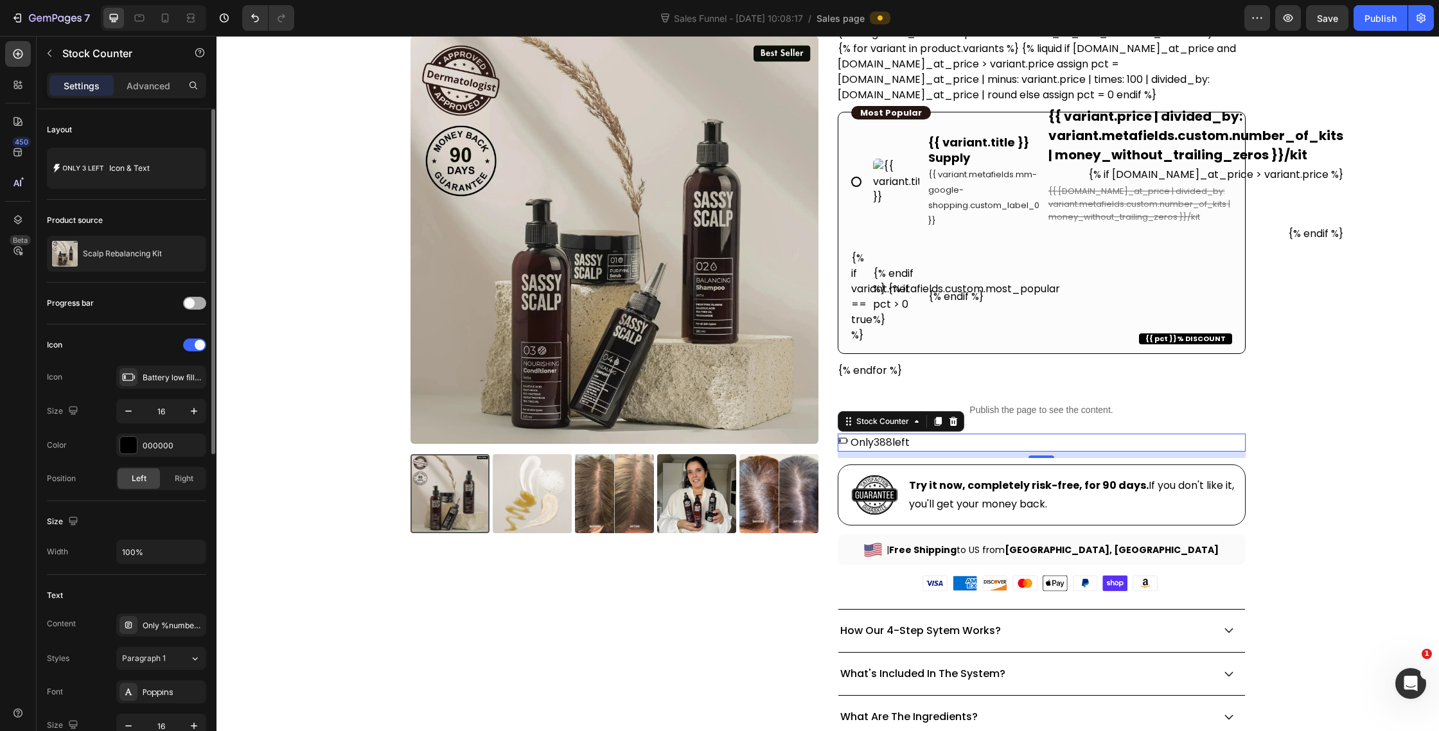
click at [193, 303] on span at bounding box center [189, 303] width 10 height 10
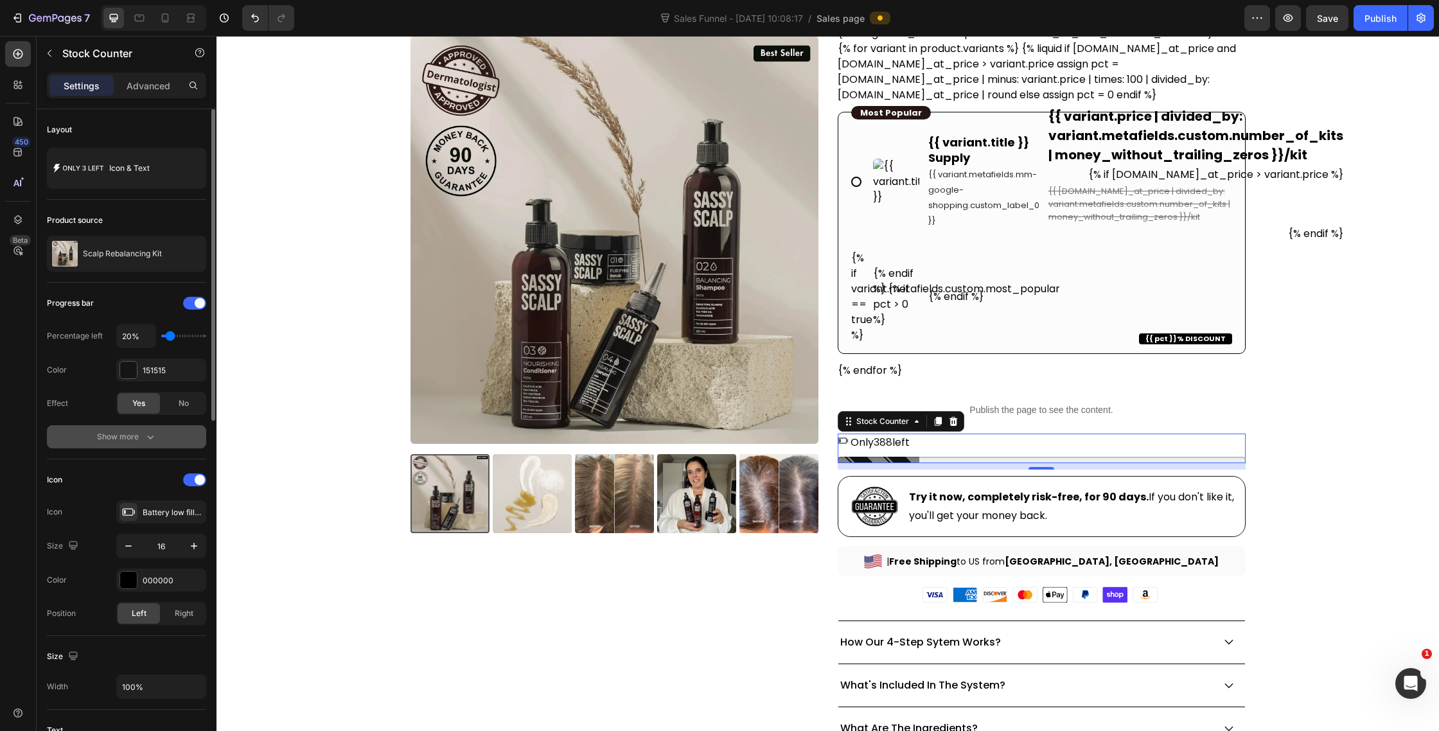
click at [150, 432] on icon "button" at bounding box center [150, 436] width 13 height 13
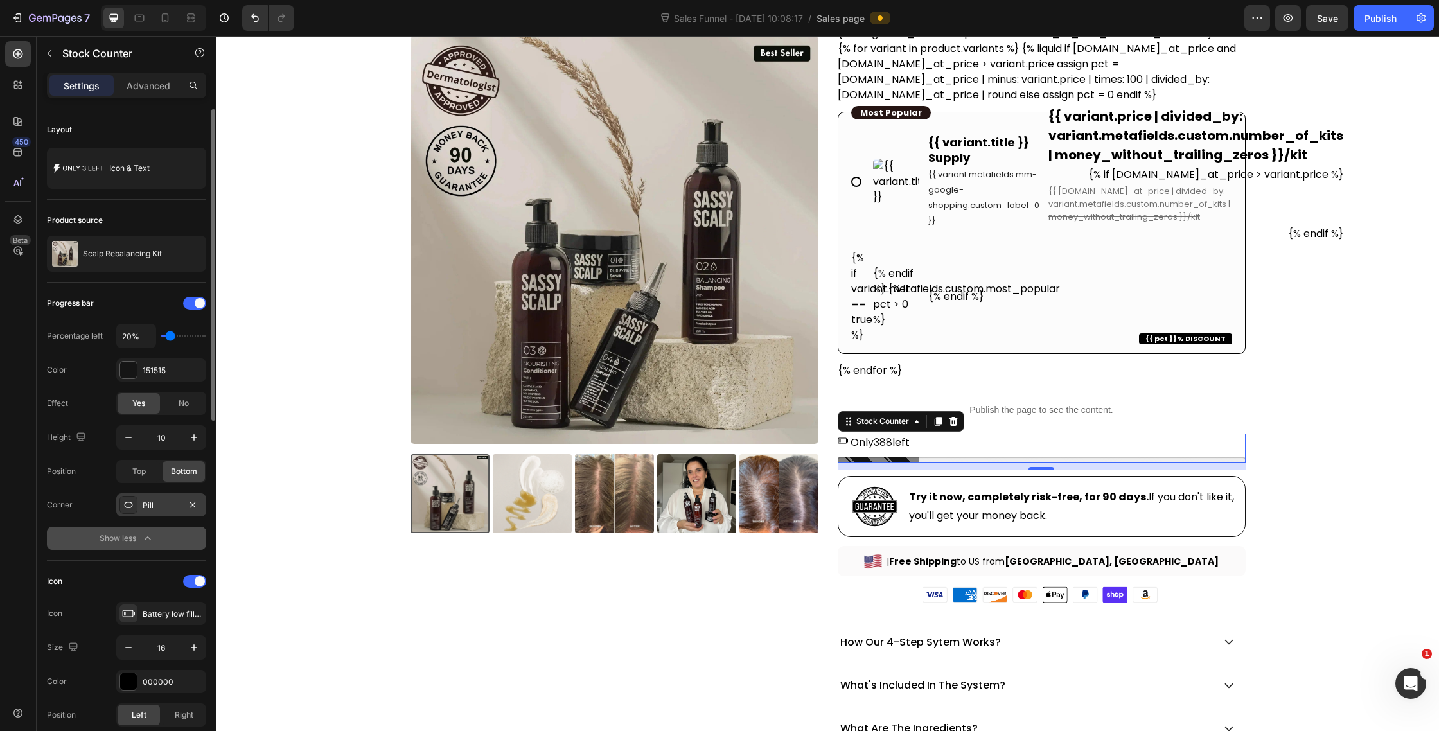
click at [156, 504] on div "Pill" at bounding box center [161, 506] width 37 height 12
click at [194, 298] on div at bounding box center [194, 303] width 23 height 13
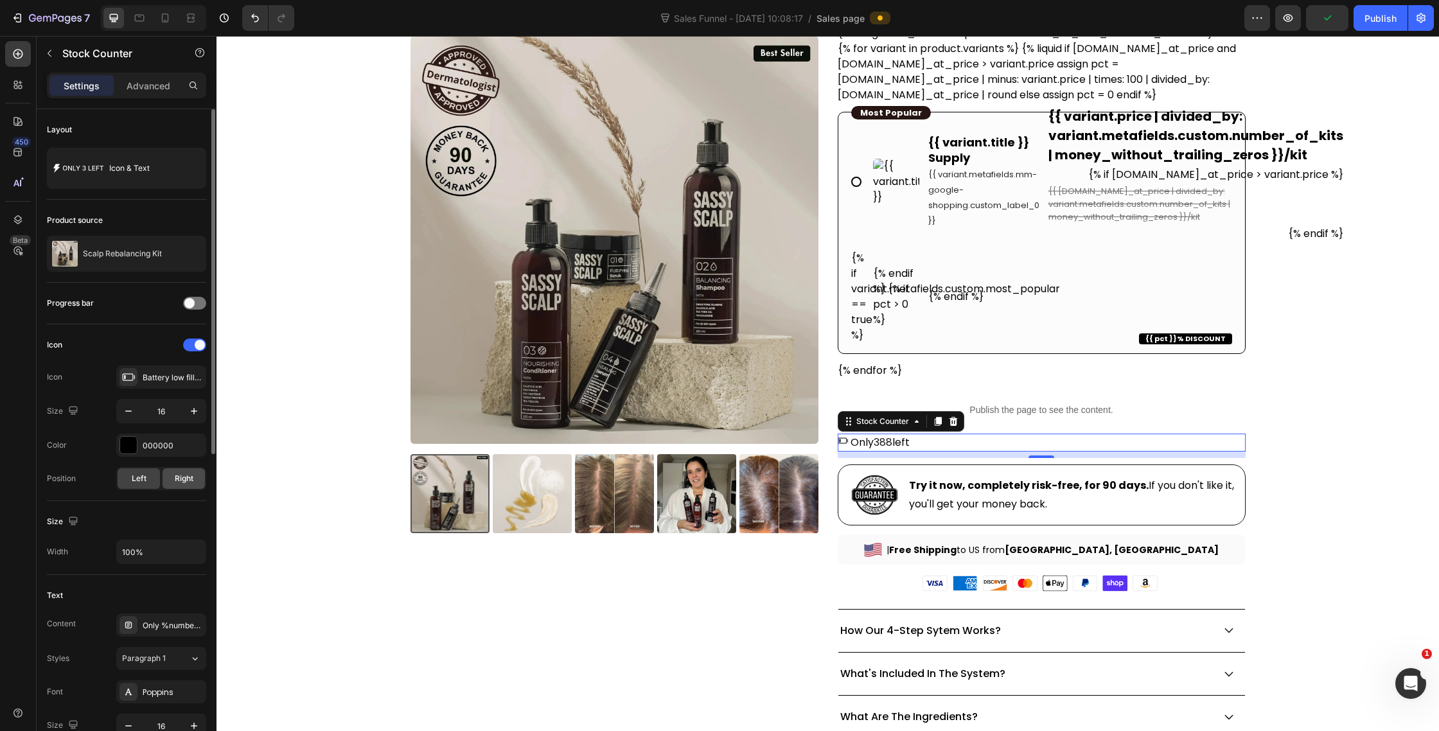
click at [179, 477] on span "Right" at bounding box center [184, 479] width 19 height 12
click at [148, 479] on div "Left" at bounding box center [139, 478] width 42 height 21
click at [195, 410] on icon "button" at bounding box center [194, 411] width 13 height 13
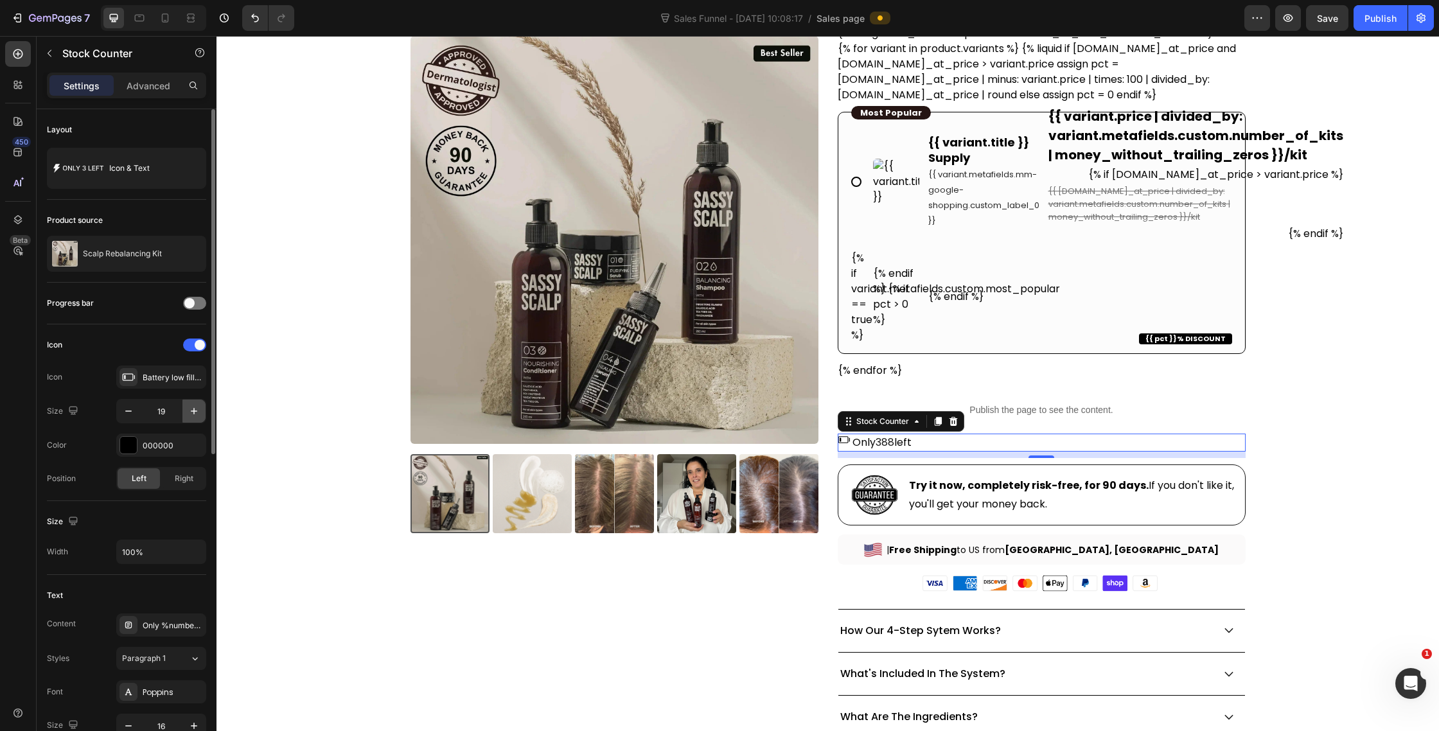
click at [195, 410] on icon "button" at bounding box center [194, 411] width 13 height 13
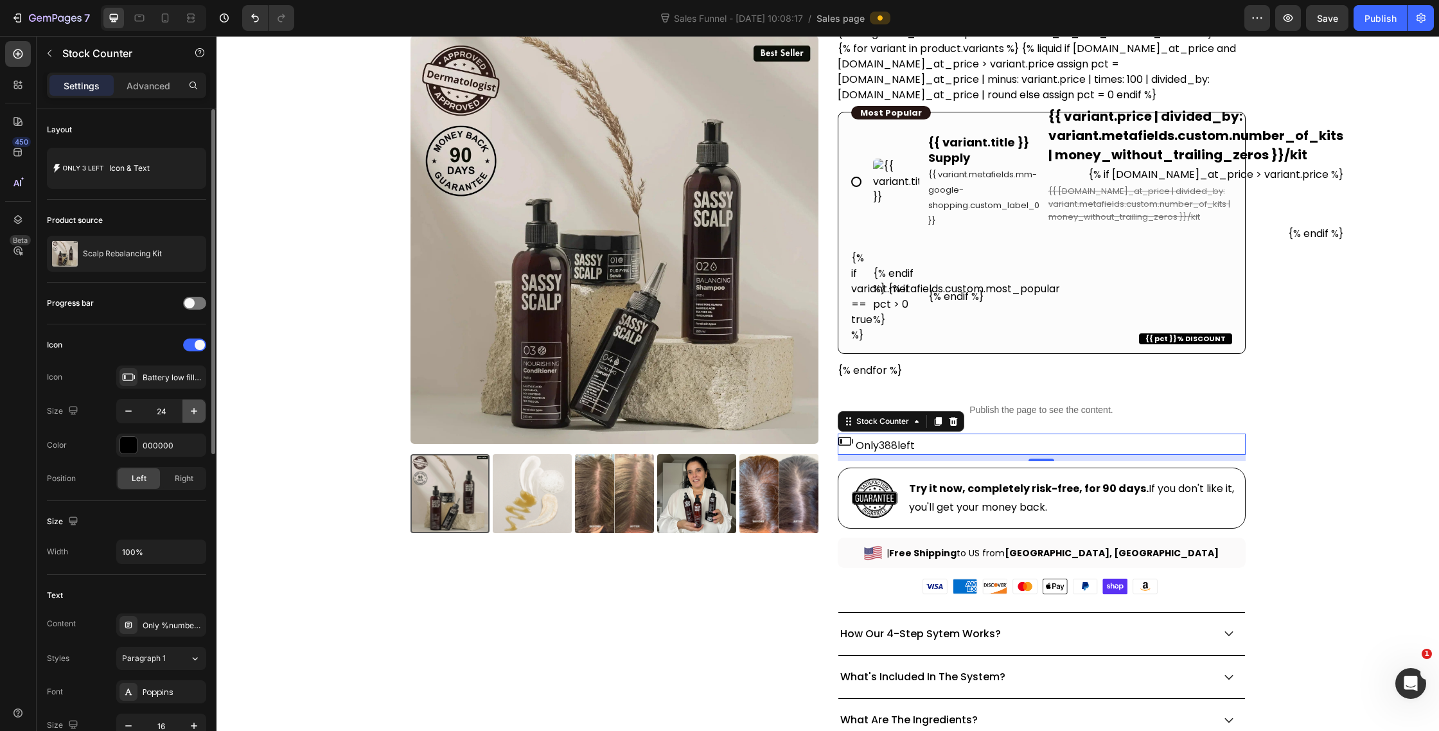
click at [195, 410] on icon "button" at bounding box center [194, 411] width 13 height 13
type input "25"
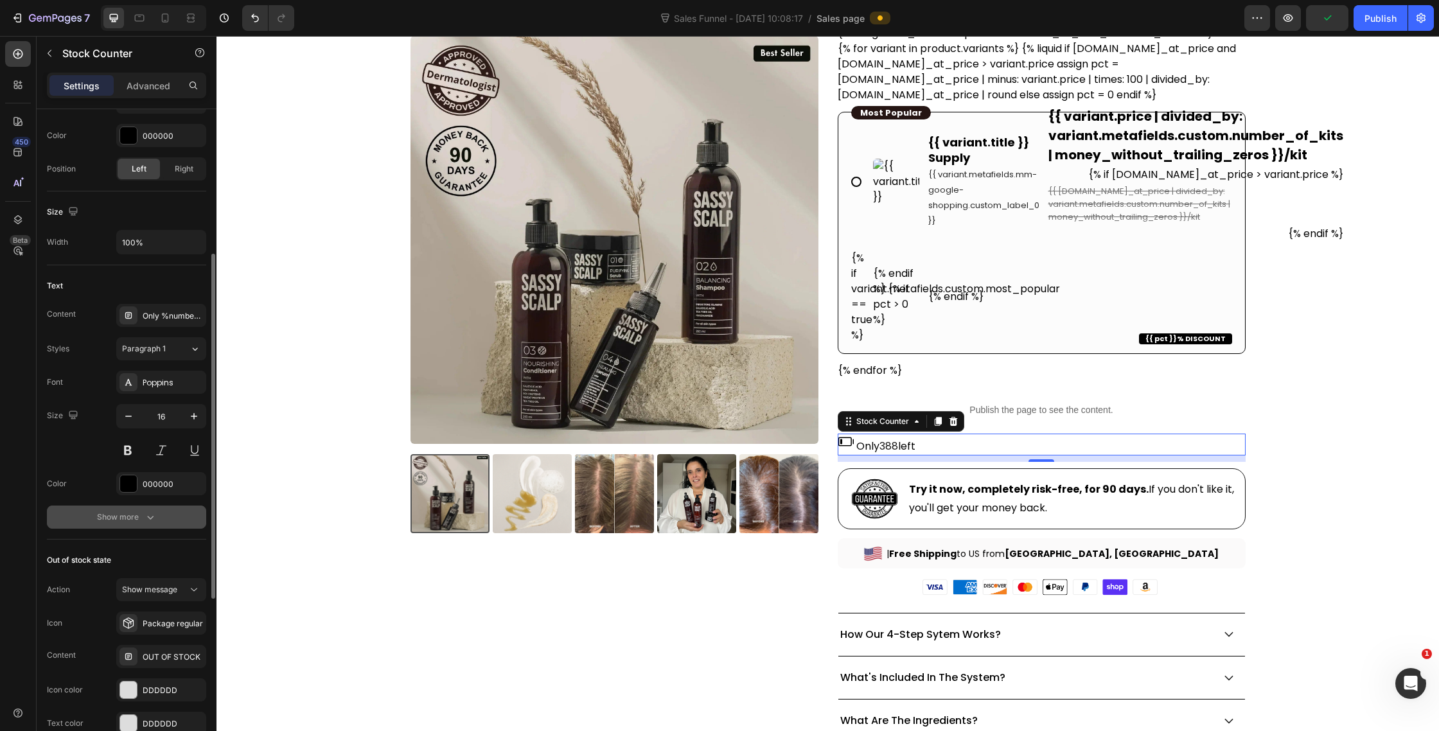
scroll to position [315, 0]
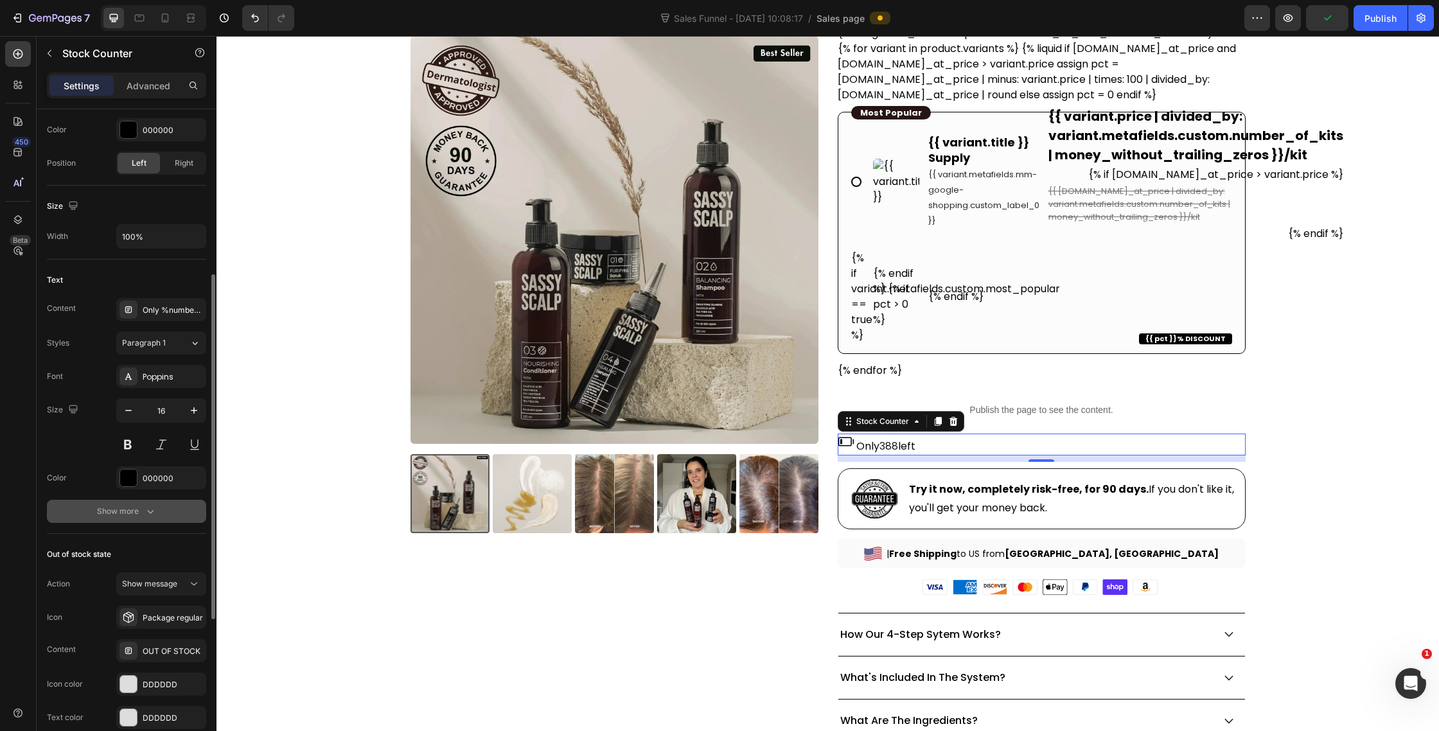
click at [154, 510] on icon "button" at bounding box center [150, 511] width 13 height 13
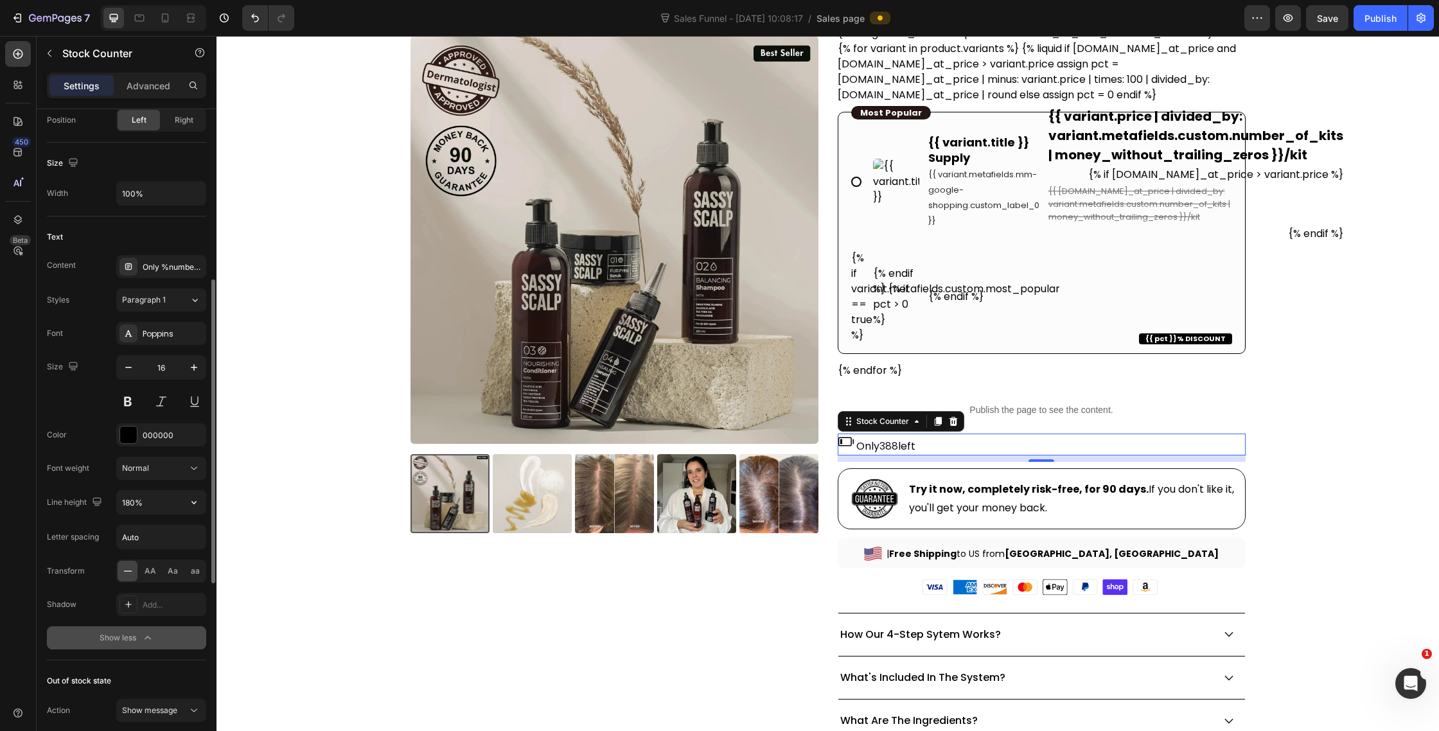
scroll to position [362, 0]
click at [153, 569] on span "AA" at bounding box center [151, 568] width 12 height 12
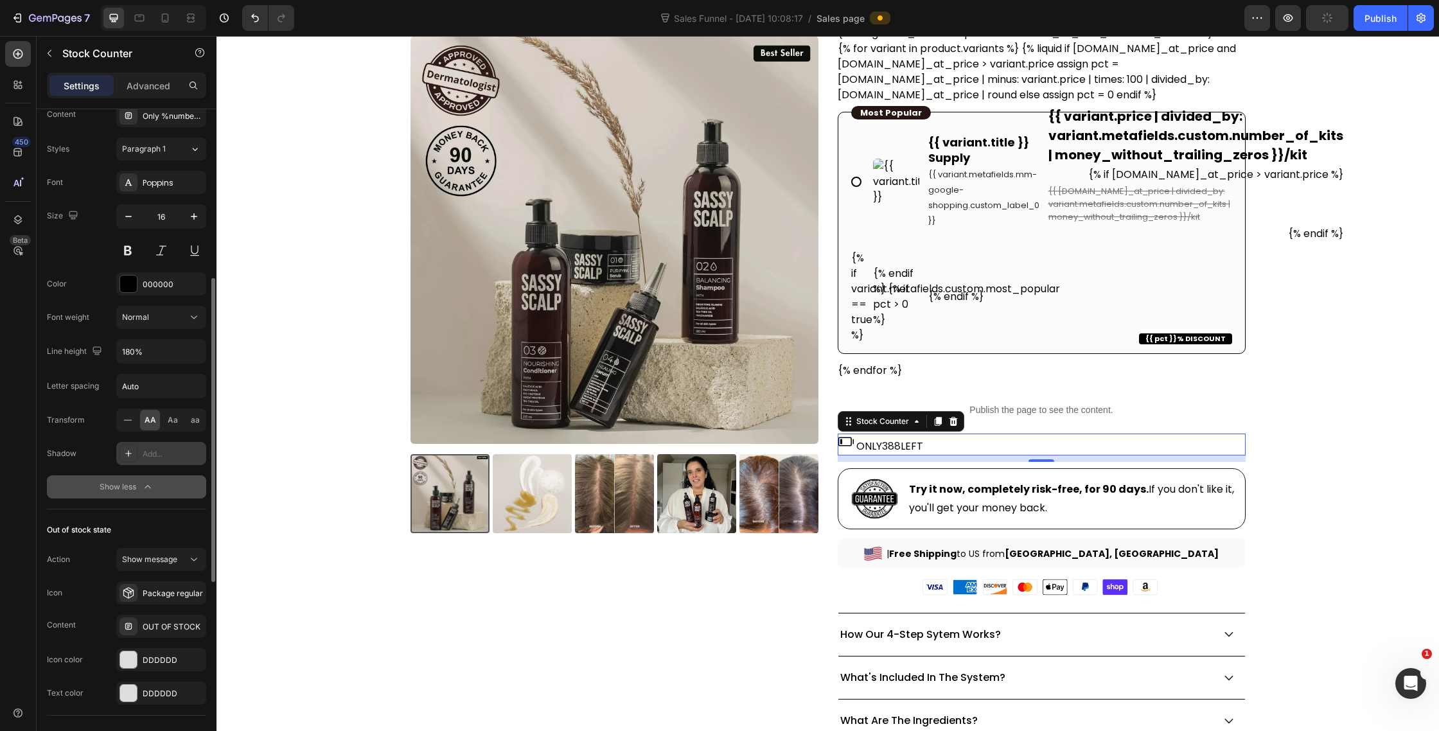
scroll to position [564, 0]
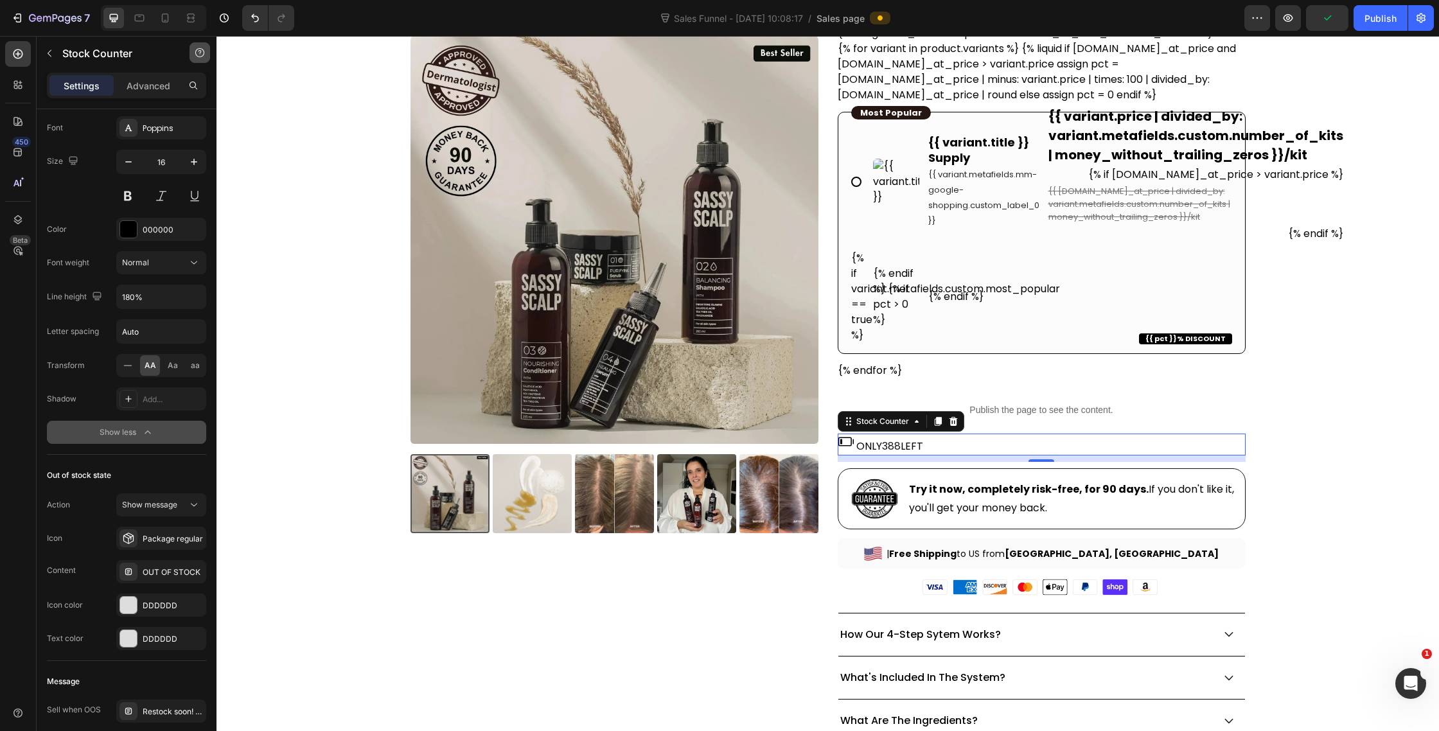
click at [144, 83] on p "Advanced" at bounding box center [149, 85] width 44 height 13
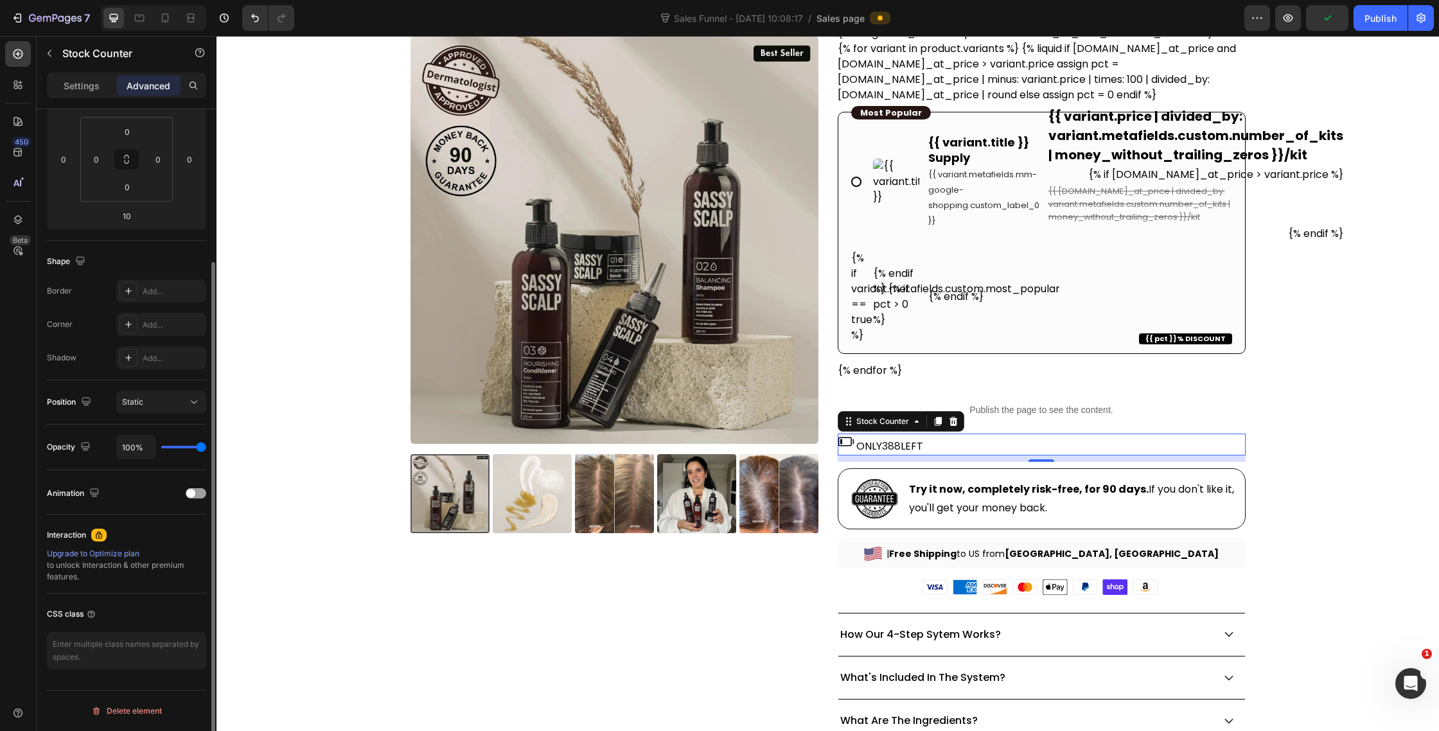
scroll to position [199, 0]
click at [1368, 31] on div "7 Version history Sales Funnel - Jul 24, 10:08:17 / Sales page Preview Save Pub…" at bounding box center [719, 18] width 1439 height 37
click at [1374, 18] on div "Publish" at bounding box center [1381, 18] width 32 height 13
